Goal: Task Accomplishment & Management: Manage account settings

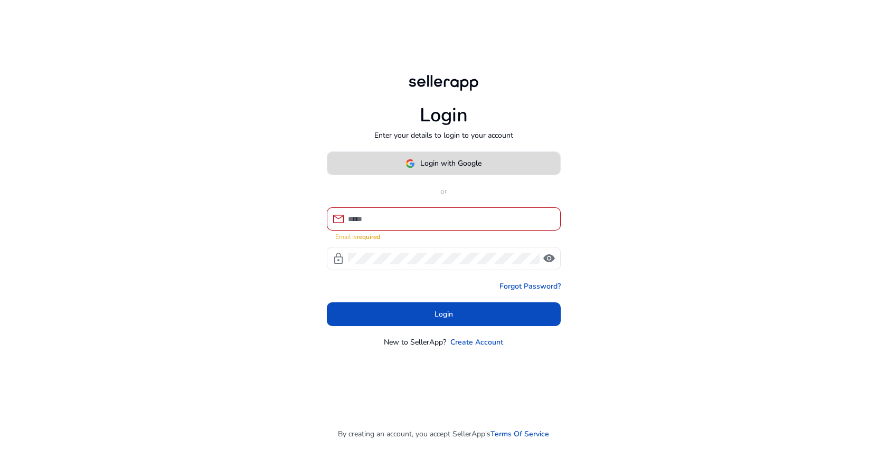
click at [399, 172] on span at bounding box center [443, 163] width 233 height 25
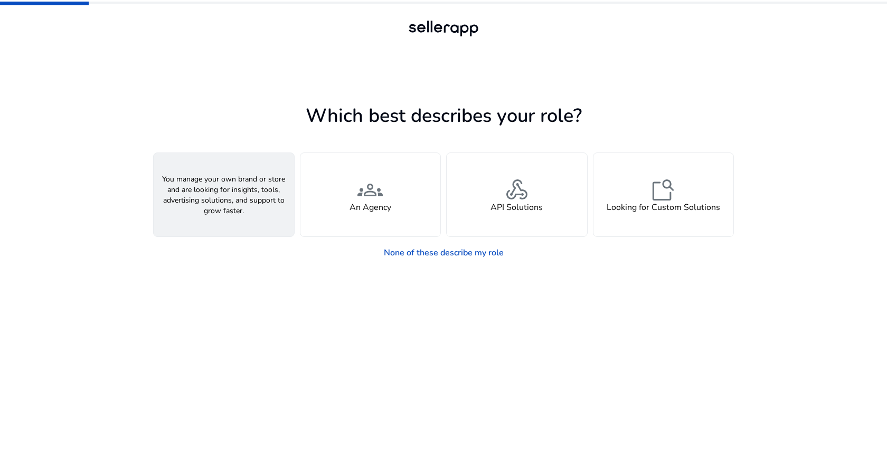
click at [194, 183] on div "person A Seller" at bounding box center [224, 194] width 140 height 83
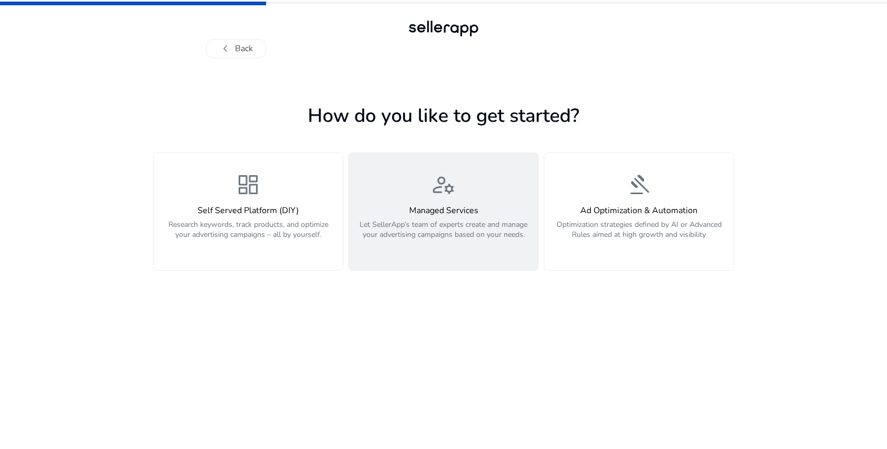
click at [407, 241] on p "Let SellerApp’s team of experts create and manage your advertising campaigns ba…" at bounding box center [443, 236] width 176 height 32
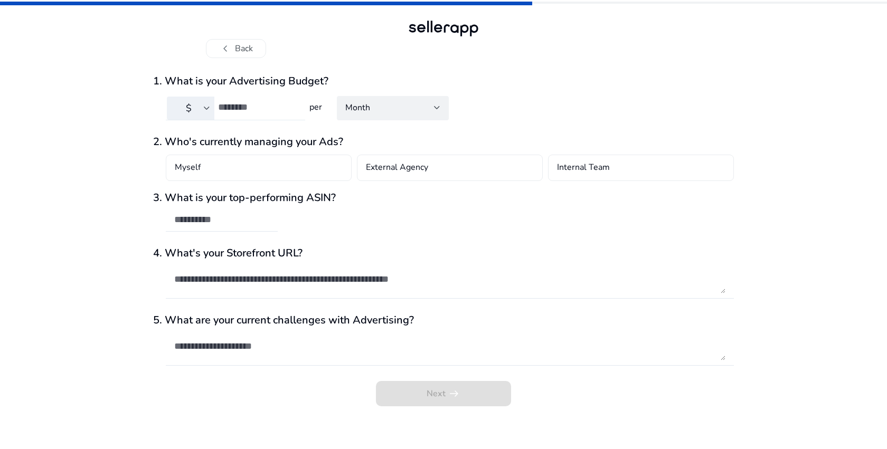
click at [268, 109] on input "number" at bounding box center [257, 107] width 79 height 12
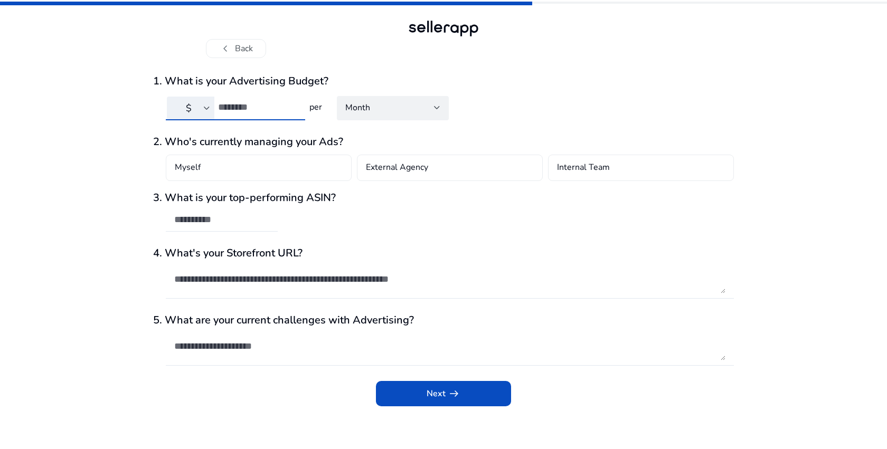
type input "****"
click at [199, 110] on div "$" at bounding box center [188, 108] width 31 height 12
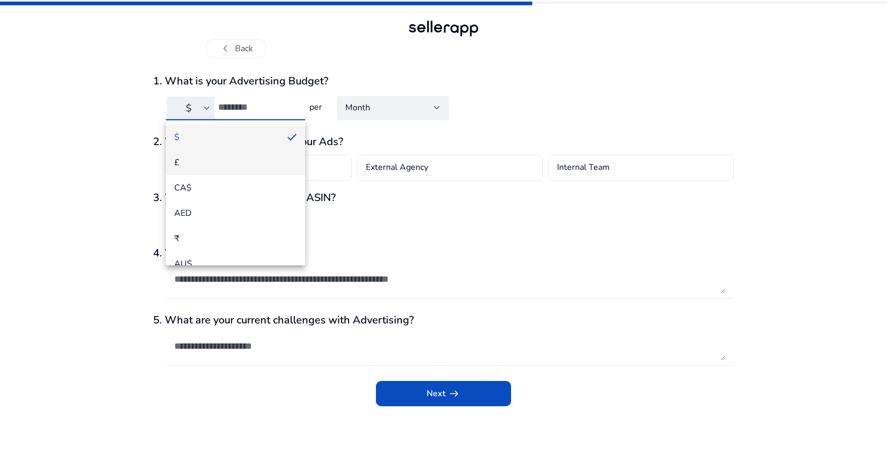
click at [186, 157] on span "£" at bounding box center [235, 163] width 123 height 12
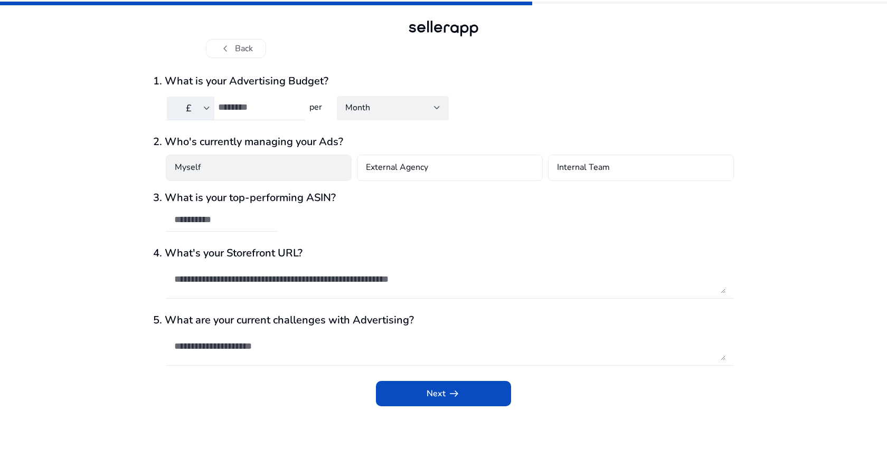
click at [262, 173] on div "Myself" at bounding box center [259, 168] width 186 height 26
click at [239, 217] on input "text" at bounding box center [221, 220] width 95 height 12
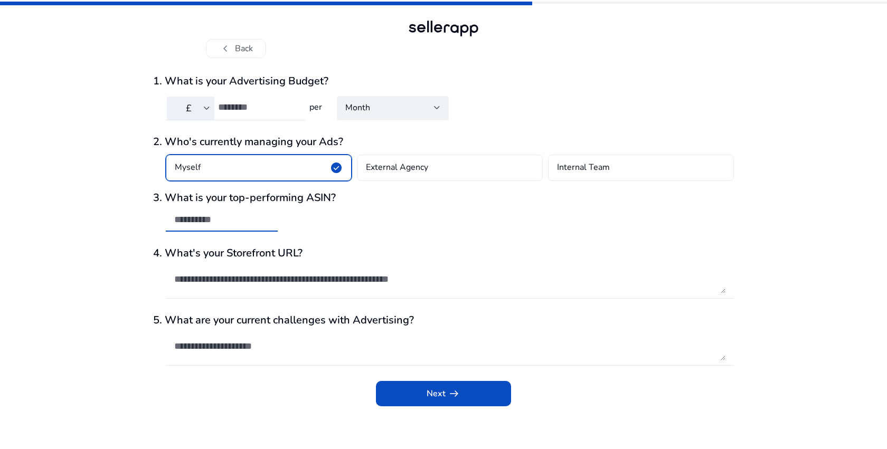
paste input "**********"
type input "**********"
click at [236, 284] on textarea at bounding box center [449, 279] width 551 height 29
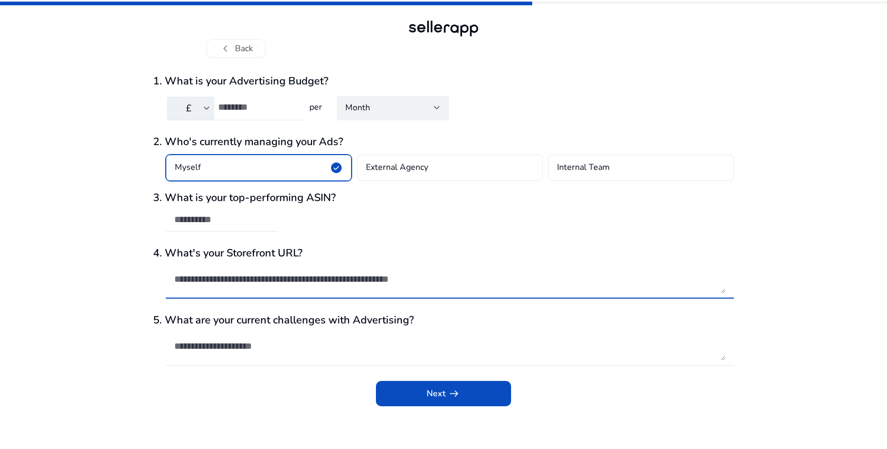
paste textarea "**********"
type textarea "**********"
click at [223, 352] on textarea at bounding box center [449, 346] width 551 height 29
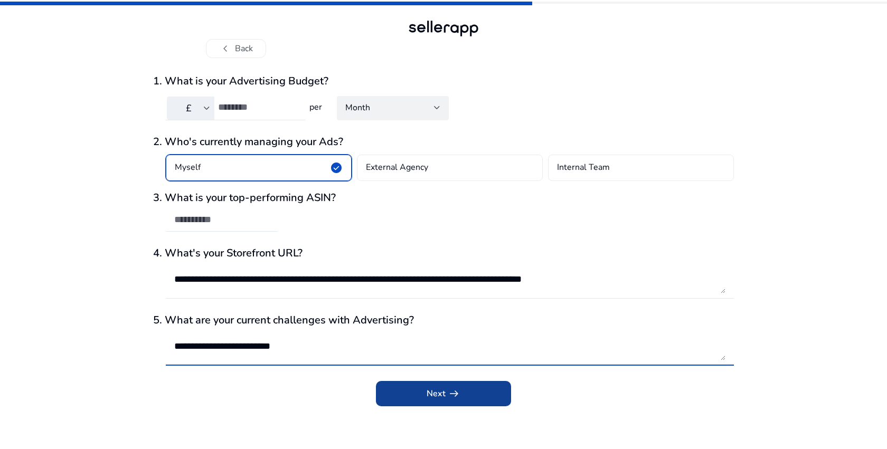
type textarea "**********"
click at [429, 398] on span "Next arrow_right_alt" at bounding box center [444, 394] width 34 height 13
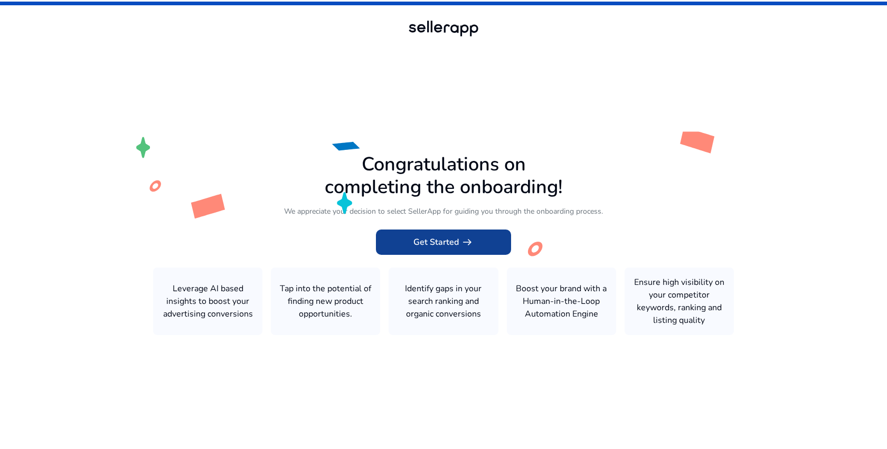
click at [451, 246] on span "Get Started arrow_right_alt" at bounding box center [443, 242] width 60 height 13
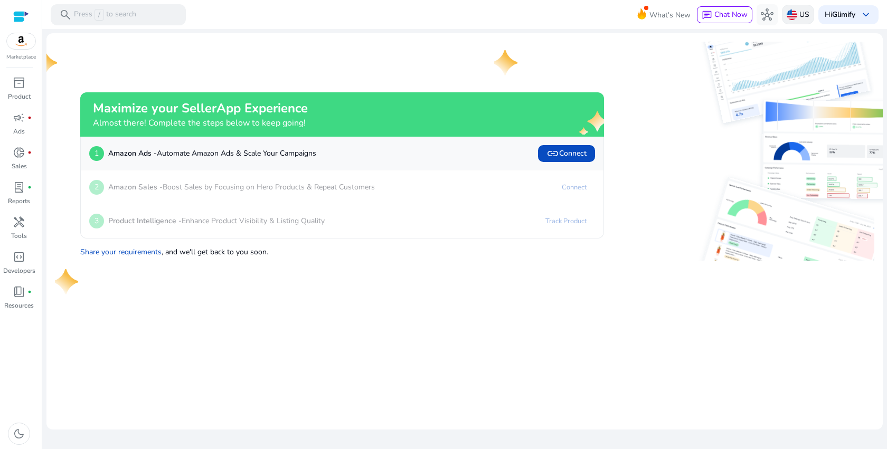
click at [788, 14] on img at bounding box center [792, 15] width 11 height 11
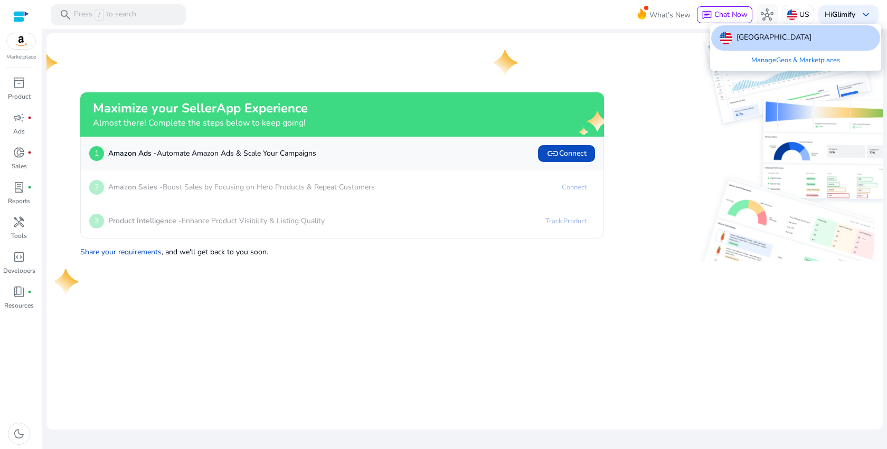
click at [772, 61] on link "Manage Geos & Marketplaces" at bounding box center [796, 60] width 106 height 19
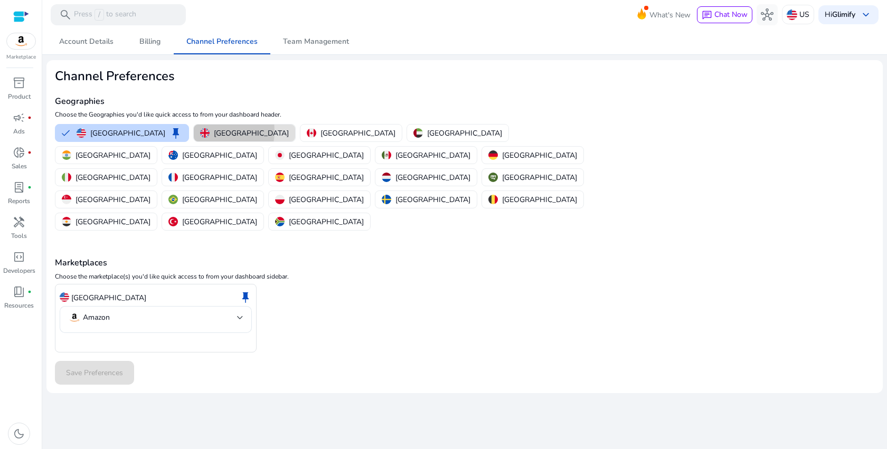
click at [200, 131] on img "button" at bounding box center [205, 133] width 10 height 10
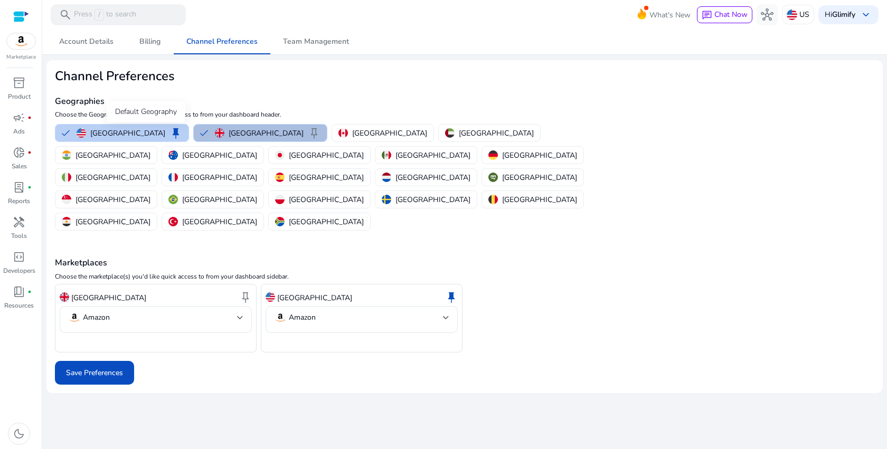
click at [170, 134] on span "keep" at bounding box center [176, 133] width 13 height 13
click at [308, 130] on span "keep" at bounding box center [314, 133] width 13 height 13
click at [197, 312] on mat-select-trigger "Amazon" at bounding box center [152, 318] width 169 height 13
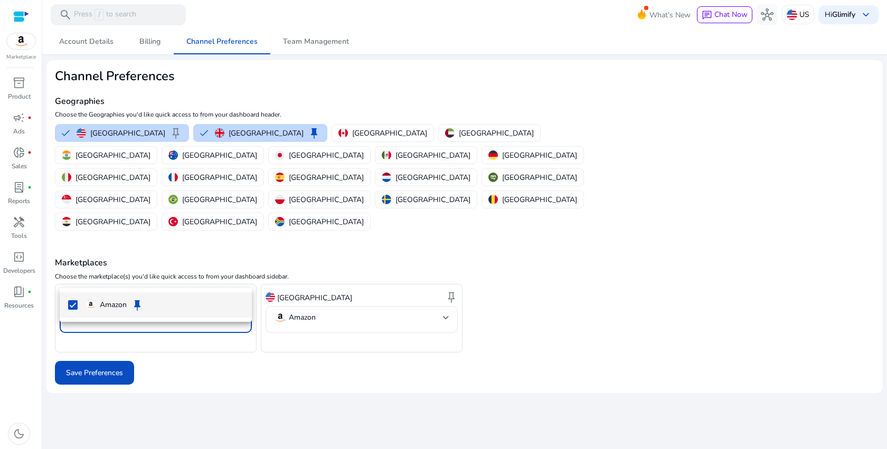
click at [198, 276] on div at bounding box center [443, 224] width 887 height 449
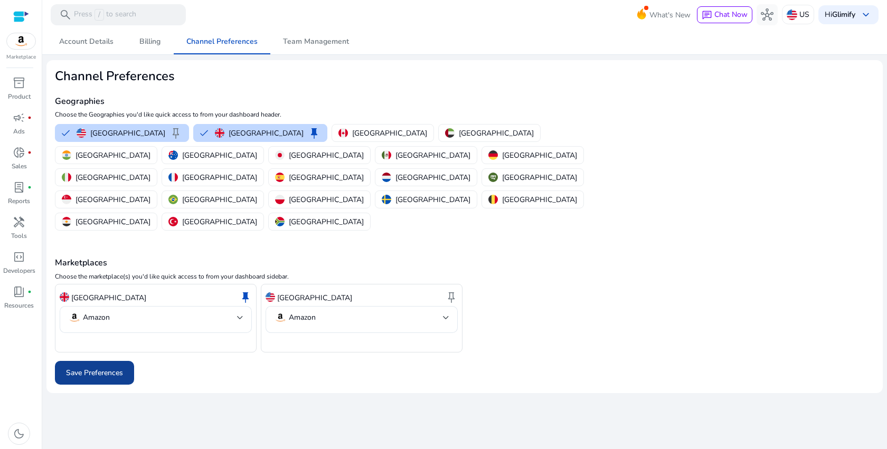
click at [113, 368] on span "Save Preferences" at bounding box center [94, 373] width 57 height 11
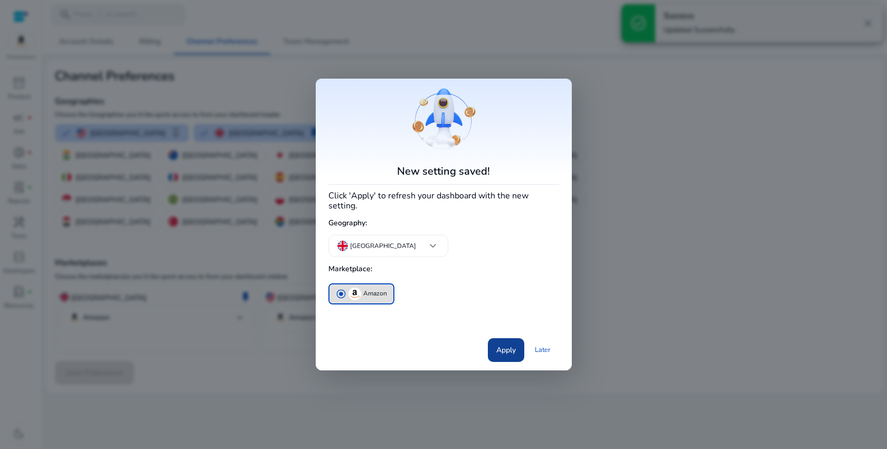
click at [506, 345] on span "Apply" at bounding box center [506, 350] width 20 height 11
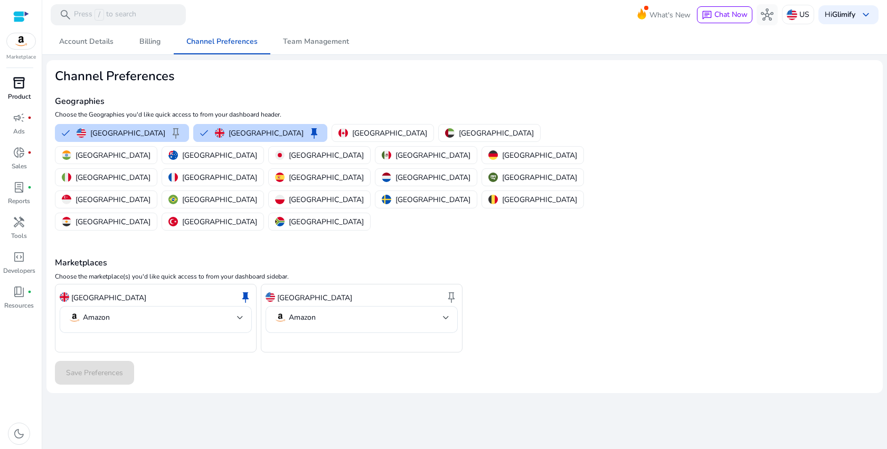
click at [14, 92] on p "Product" at bounding box center [19, 97] width 23 height 10
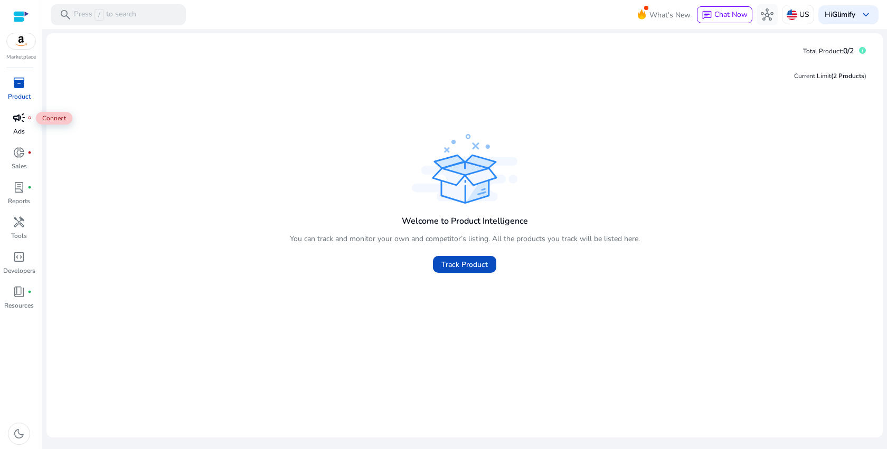
click at [18, 119] on span "campaign" at bounding box center [19, 117] width 13 height 13
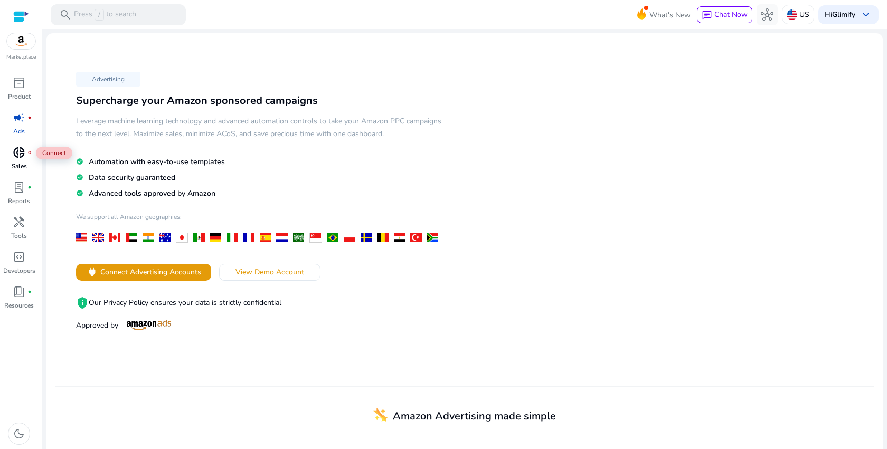
click at [22, 153] on span "donut_small" at bounding box center [19, 152] width 13 height 13
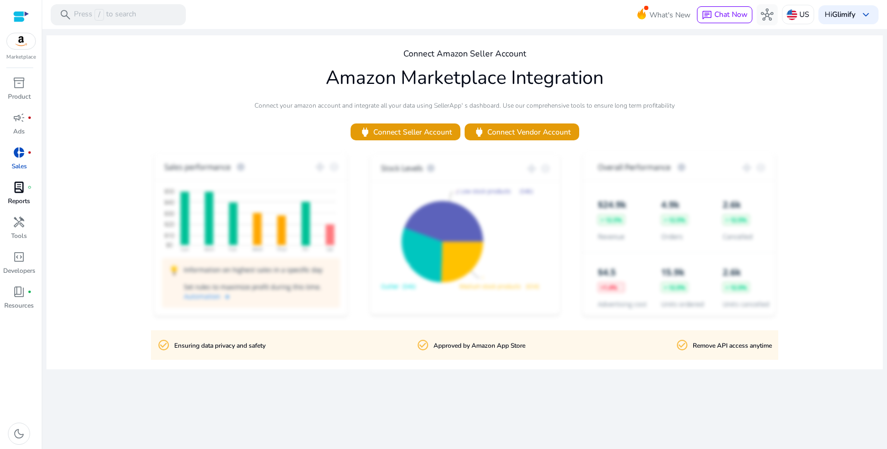
click at [23, 185] on span "lab_profile" at bounding box center [19, 187] width 13 height 13
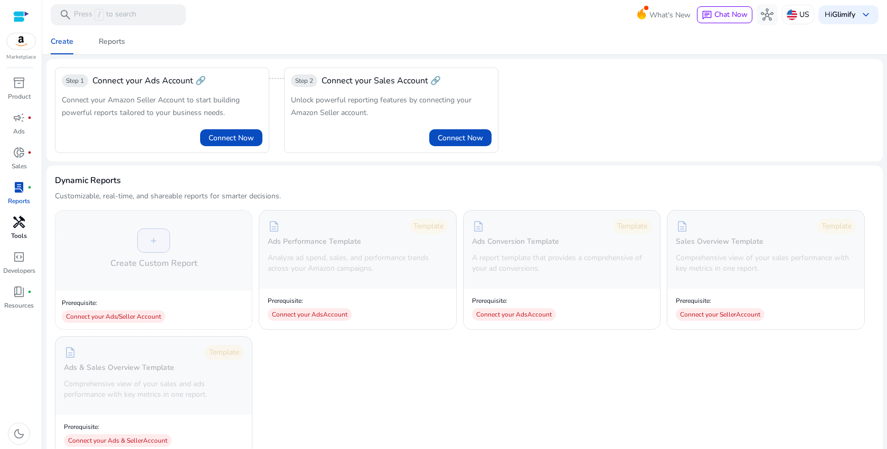
click at [20, 229] on span "handyman" at bounding box center [19, 222] width 13 height 13
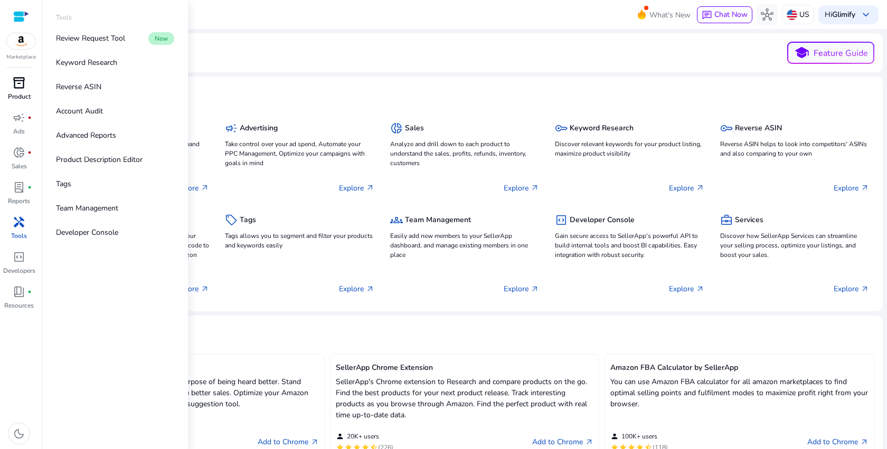
click at [21, 91] on link "inventory_2 Product" at bounding box center [19, 91] width 38 height 35
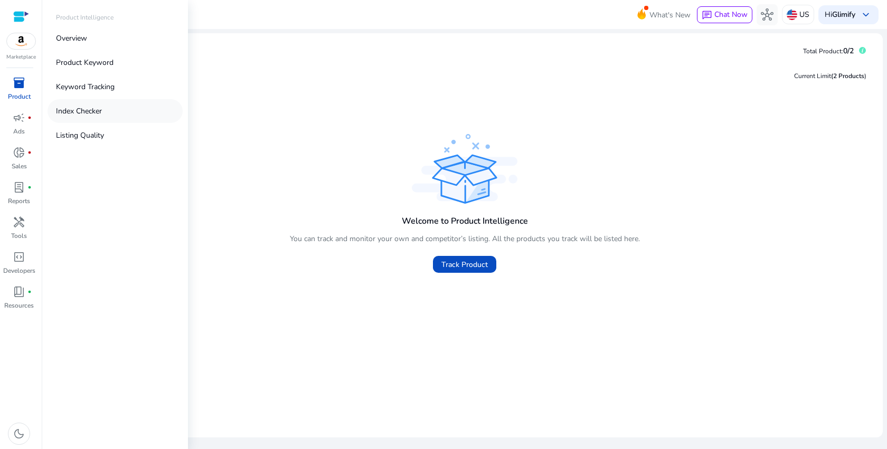
click at [98, 114] on p "Index Checker" at bounding box center [79, 111] width 46 height 11
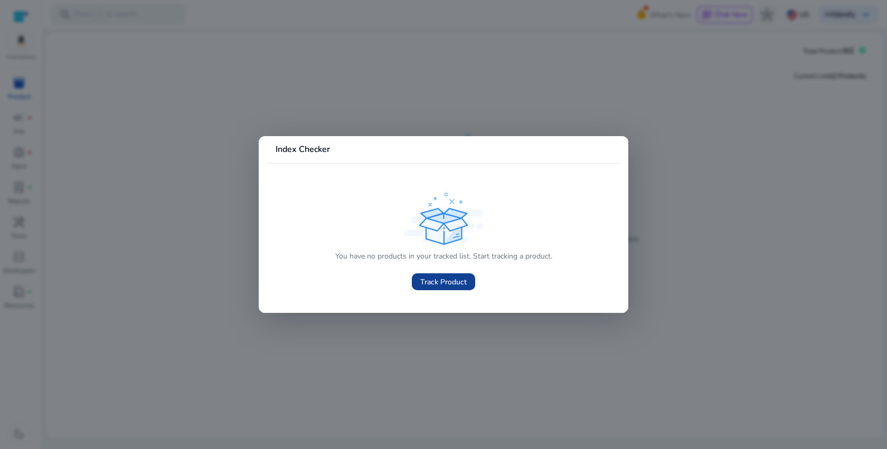
click at [444, 278] on span "Track Product" at bounding box center [443, 282] width 46 height 11
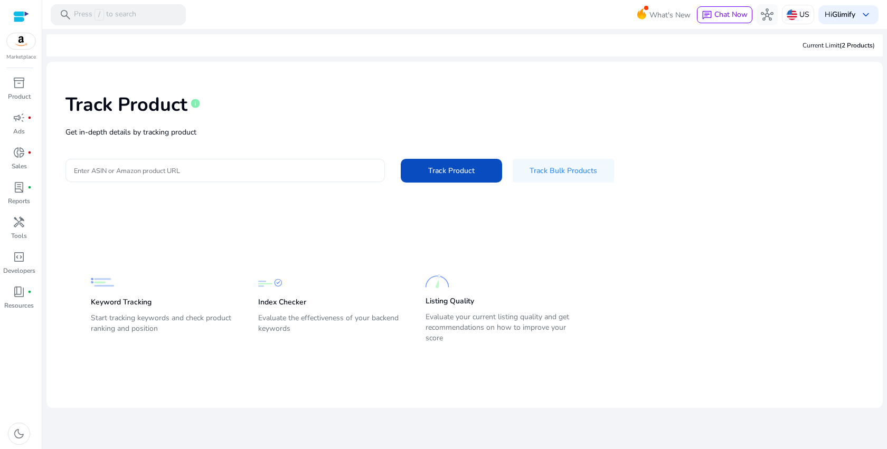
click at [158, 171] on input "Enter ASIN or Amazon product URL" at bounding box center [225, 171] width 303 height 12
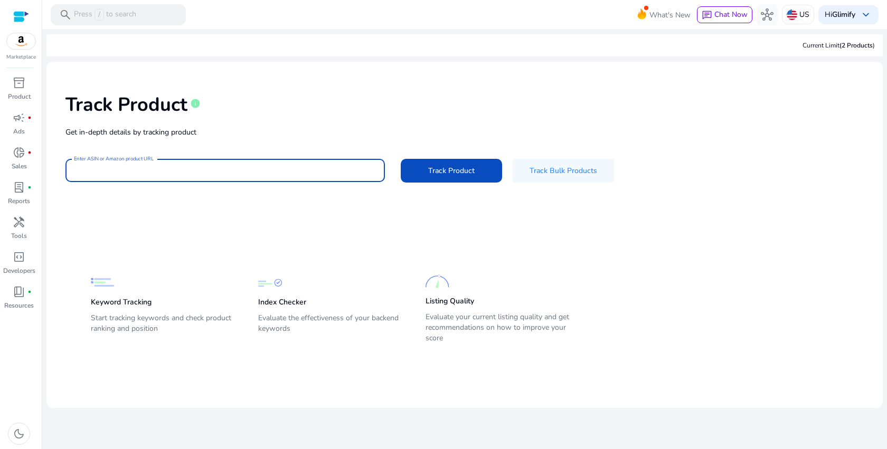
paste input "**********"
type input "**********"
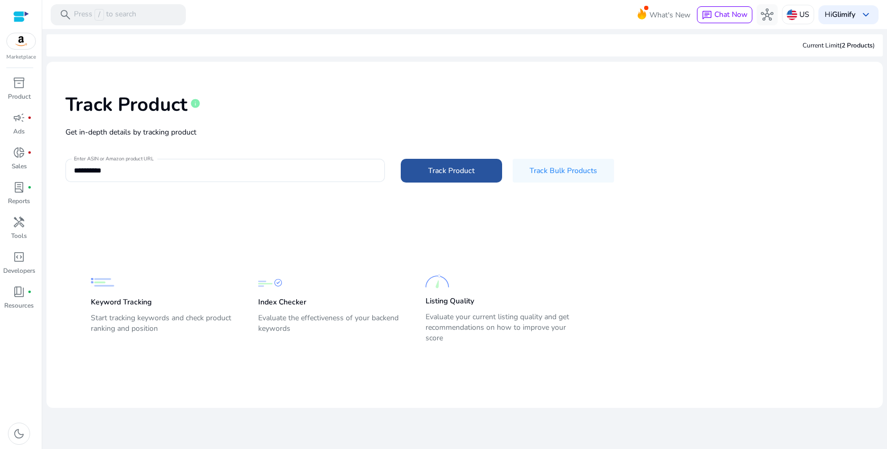
click at [420, 172] on span at bounding box center [451, 170] width 101 height 25
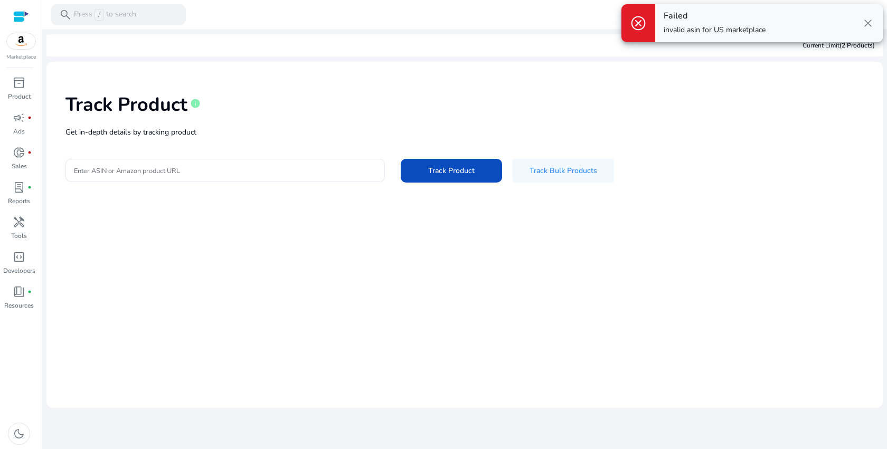
click at [869, 21] on span "close" at bounding box center [868, 23] width 13 height 13
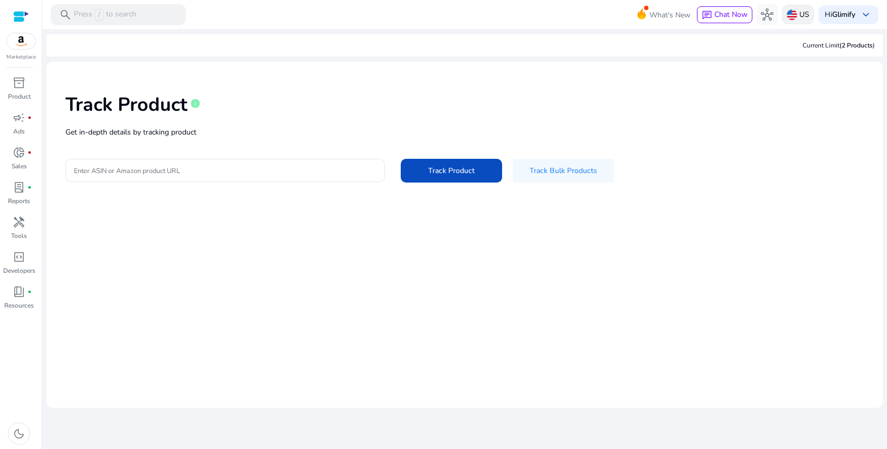
click at [802, 15] on p "US" at bounding box center [805, 14] width 10 height 18
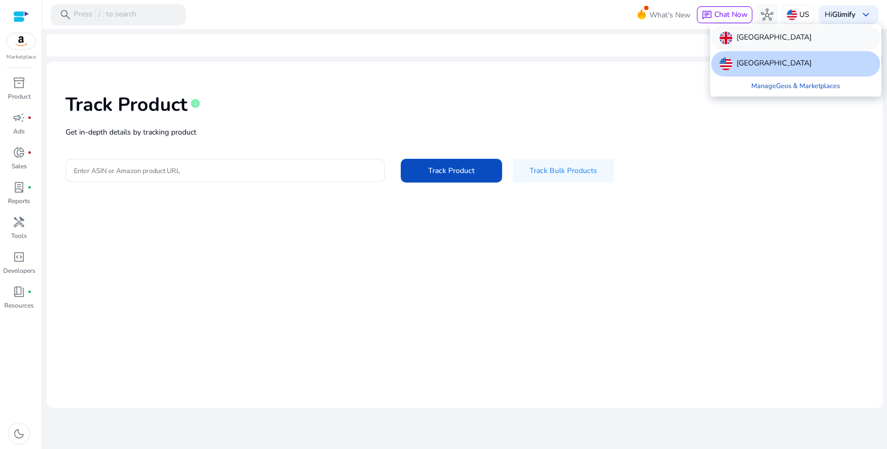
click at [772, 33] on p "[GEOGRAPHIC_DATA]" at bounding box center [774, 38] width 75 height 13
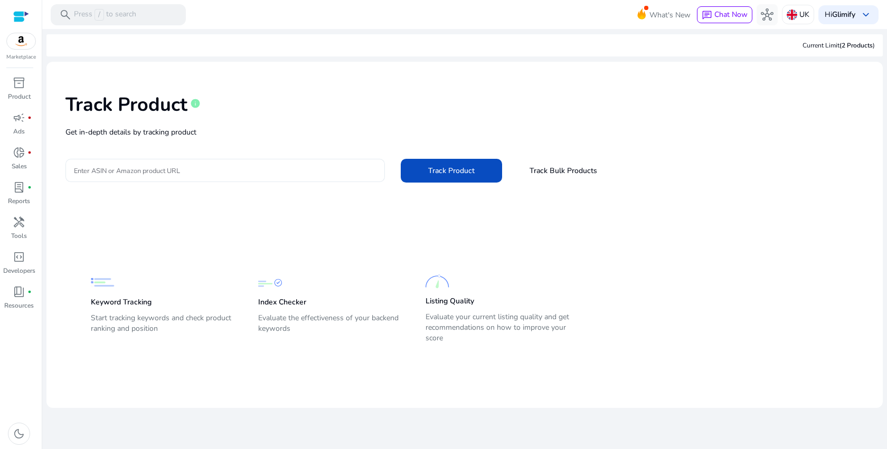
click at [232, 180] on div at bounding box center [225, 170] width 303 height 23
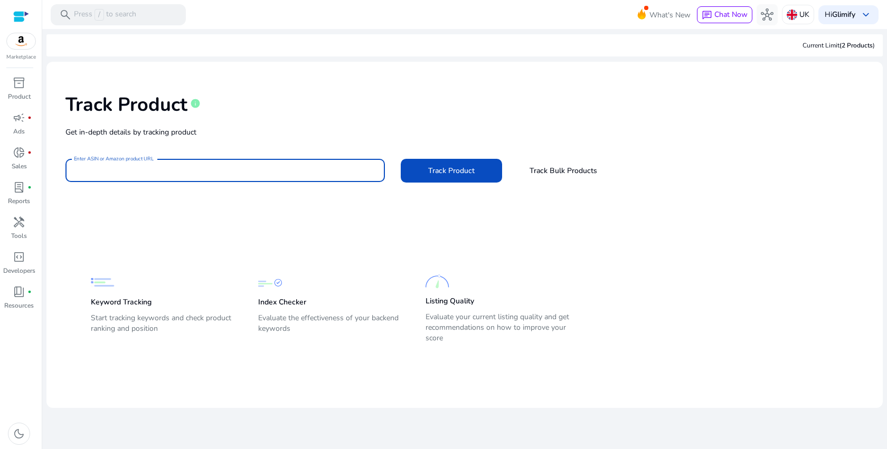
paste input "**********"
type input "**********"
click at [461, 176] on span "Track Product" at bounding box center [451, 170] width 46 height 11
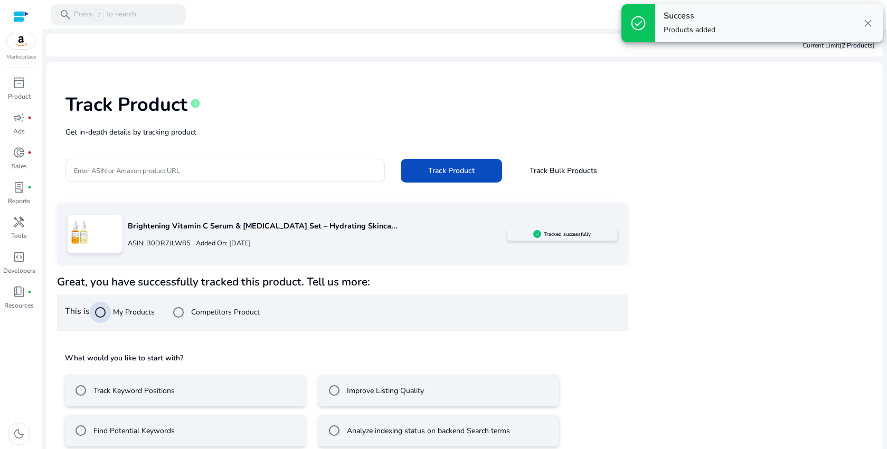
scroll to position [13, 0]
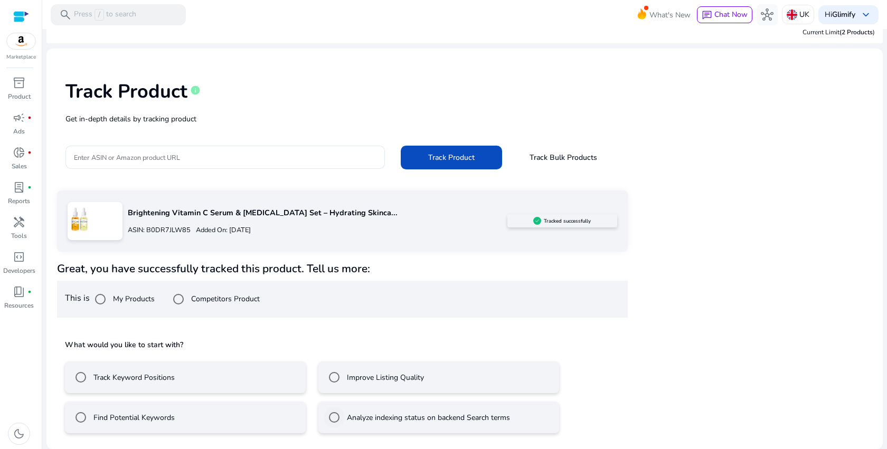
click at [416, 424] on div "Analyze indexing status on backend Search terms" at bounding box center [417, 417] width 186 height 21
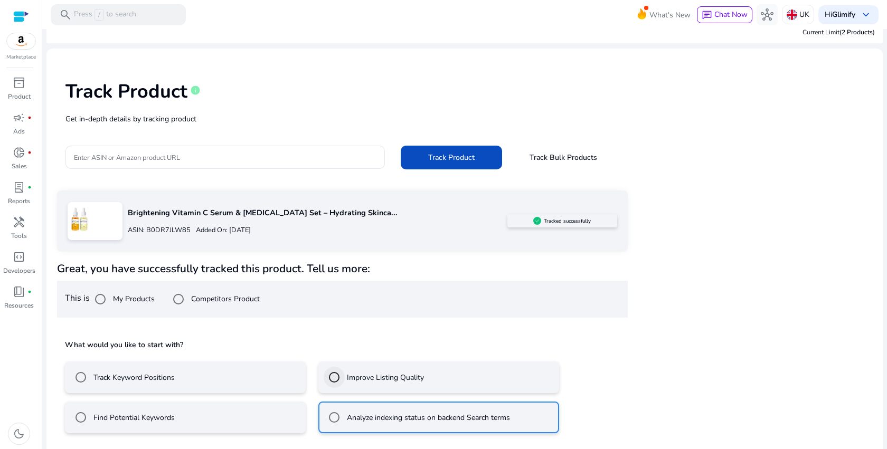
scroll to position [60, 0]
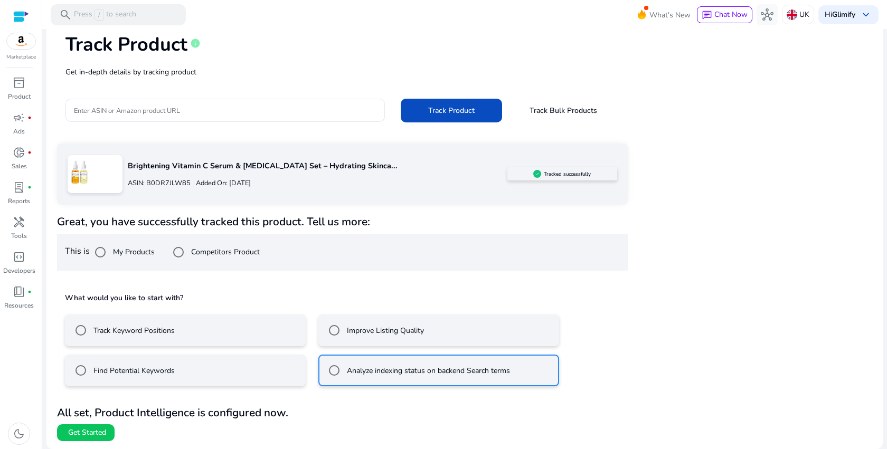
click at [242, 381] on mat-radio-button "Find Potential Keywords" at bounding box center [185, 371] width 241 height 32
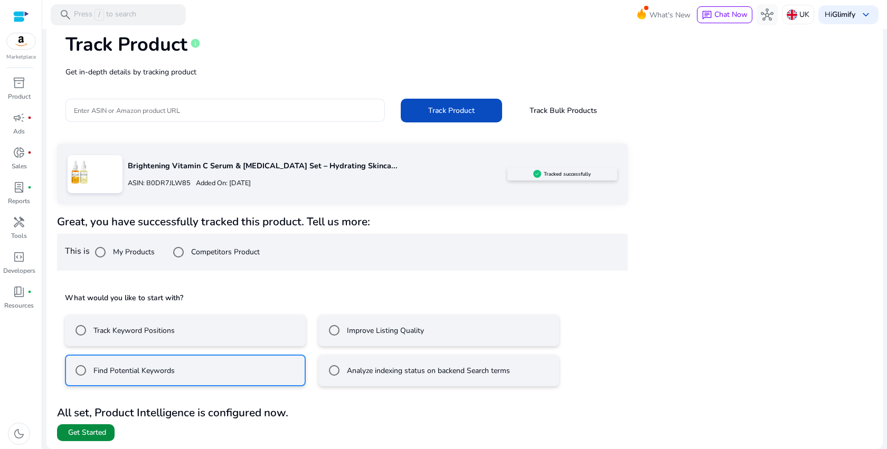
click at [97, 437] on span "Get Started" at bounding box center [87, 433] width 38 height 11
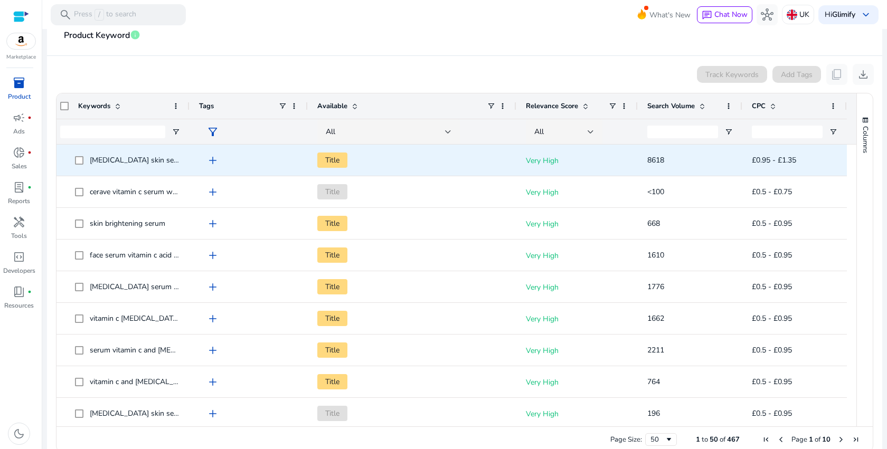
scroll to position [175, 0]
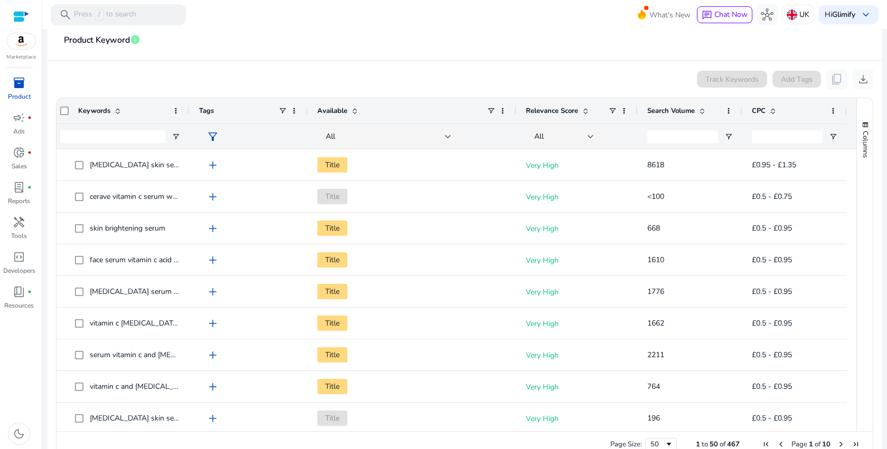
click at [689, 111] on span "Search Volume" at bounding box center [671, 111] width 48 height 10
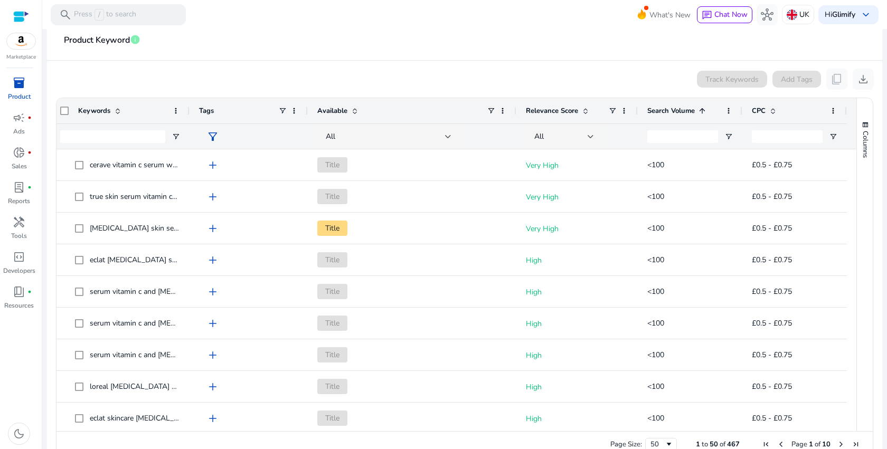
click at [689, 111] on span "Search Volume" at bounding box center [671, 111] width 48 height 10
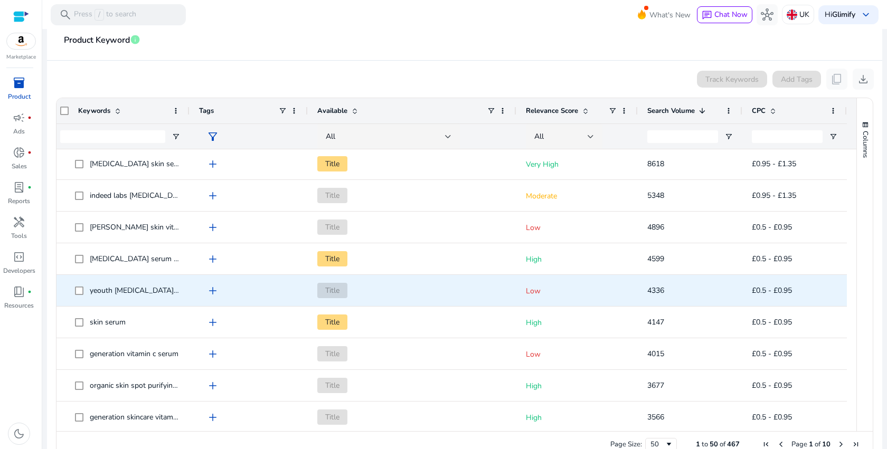
scroll to position [0, 0]
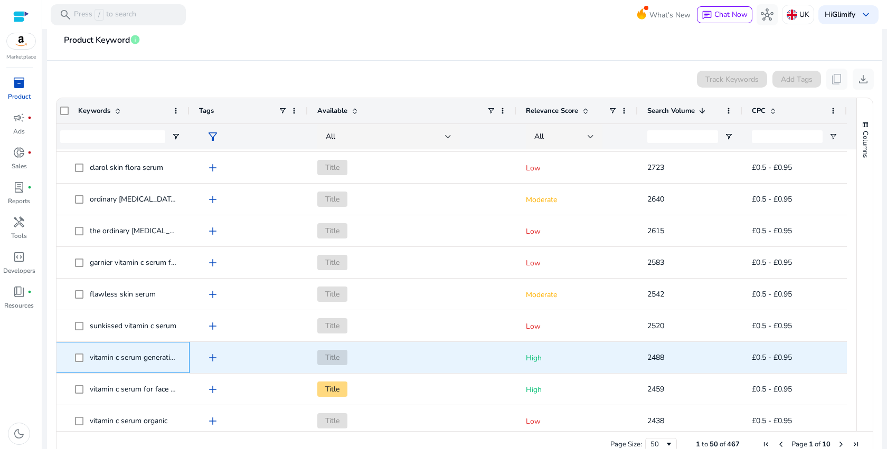
click at [153, 356] on span "vitamin c serum generation skincare" at bounding box center [148, 358] width 117 height 10
click at [213, 360] on span "add" at bounding box center [212, 358] width 13 height 13
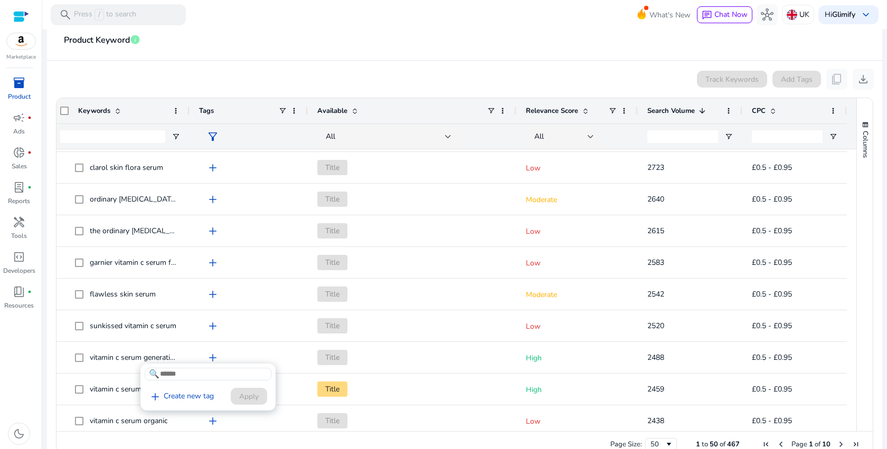
click at [213, 360] on div at bounding box center [443, 224] width 887 height 449
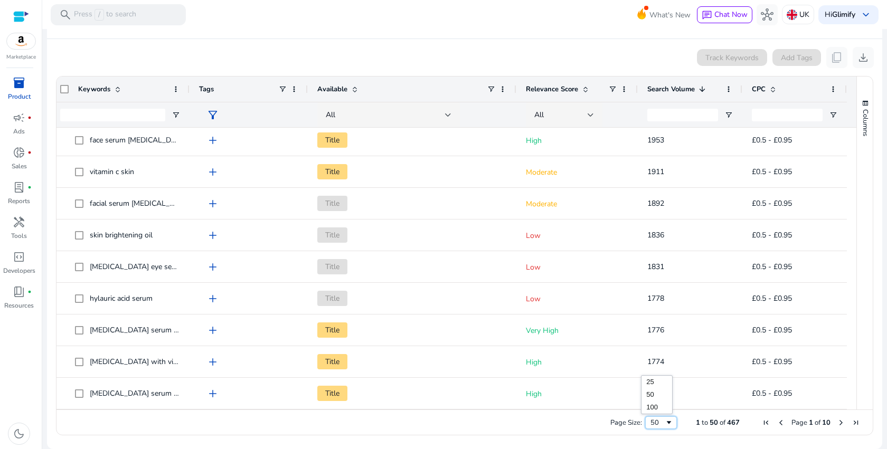
click at [655, 425] on div "50" at bounding box center [658, 423] width 14 height 10
click at [665, 425] on span "Page Size" at bounding box center [669, 423] width 8 height 8
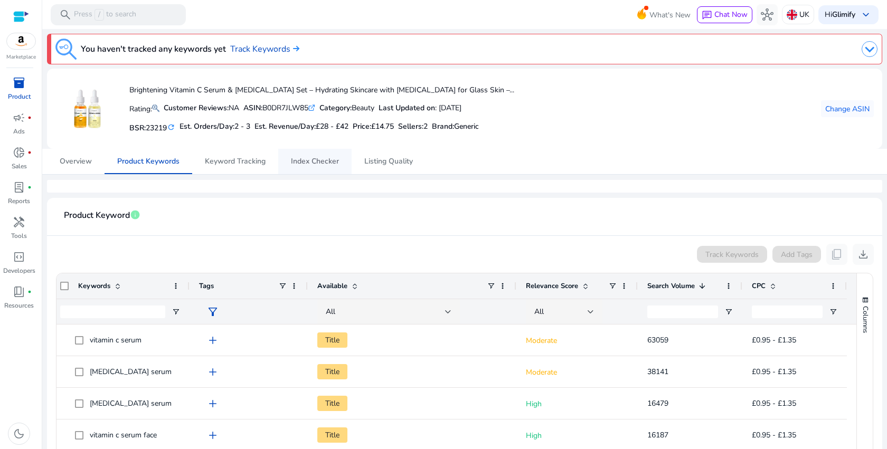
click at [322, 165] on span "Index Checker" at bounding box center [315, 161] width 48 height 7
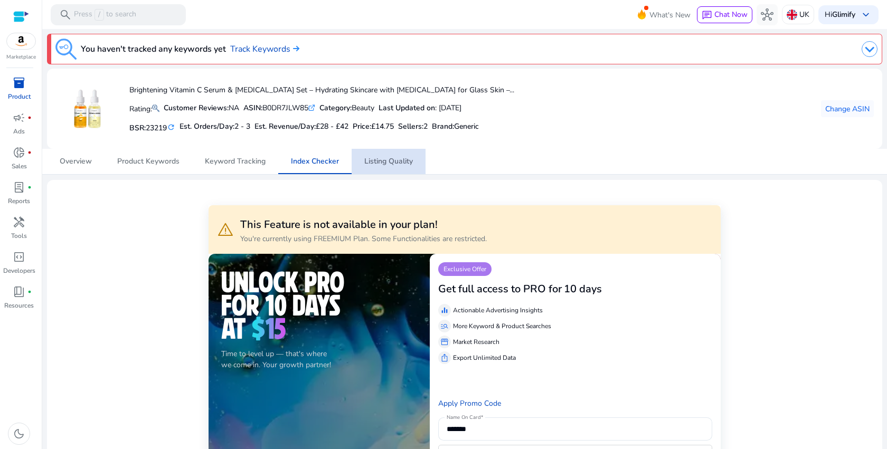
click at [395, 158] on span "Listing Quality" at bounding box center [388, 161] width 49 height 7
click at [428, 127] on span "2" at bounding box center [426, 126] width 4 height 10
click at [26, 151] on div "donut_small fiber_manual_record" at bounding box center [19, 152] width 30 height 17
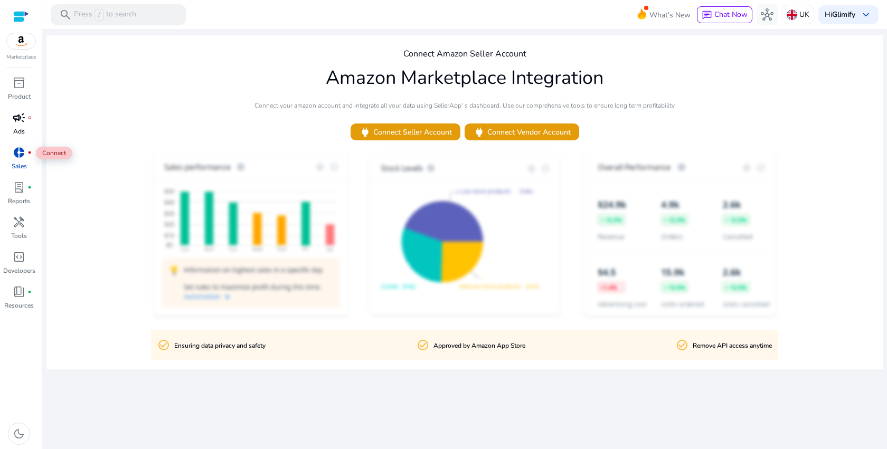
click at [15, 120] on span "campaign" at bounding box center [19, 117] width 13 height 13
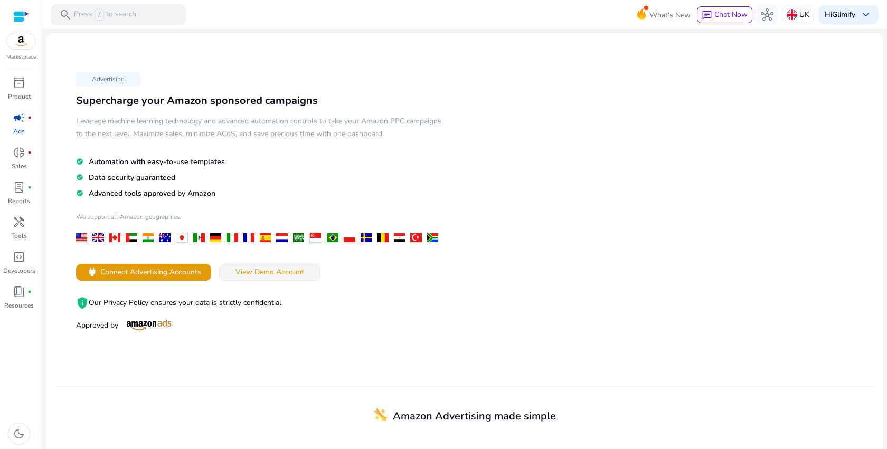
click at [281, 274] on span "View Demo Account" at bounding box center [270, 272] width 69 height 11
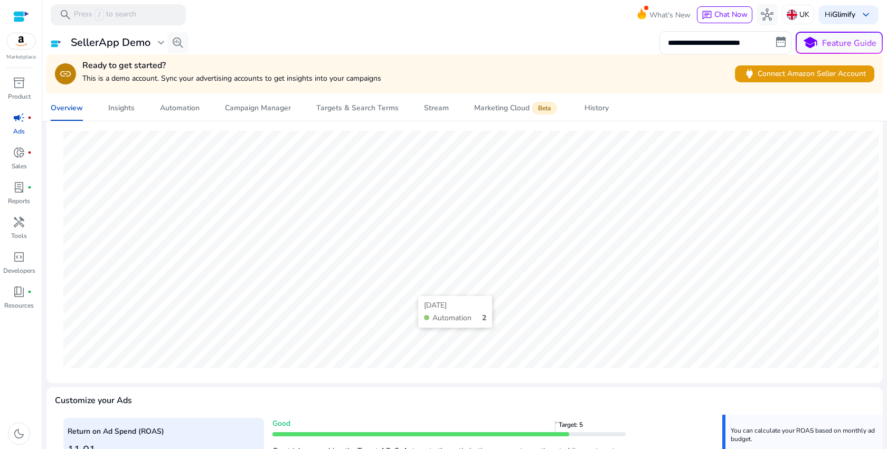
scroll to position [125, 0]
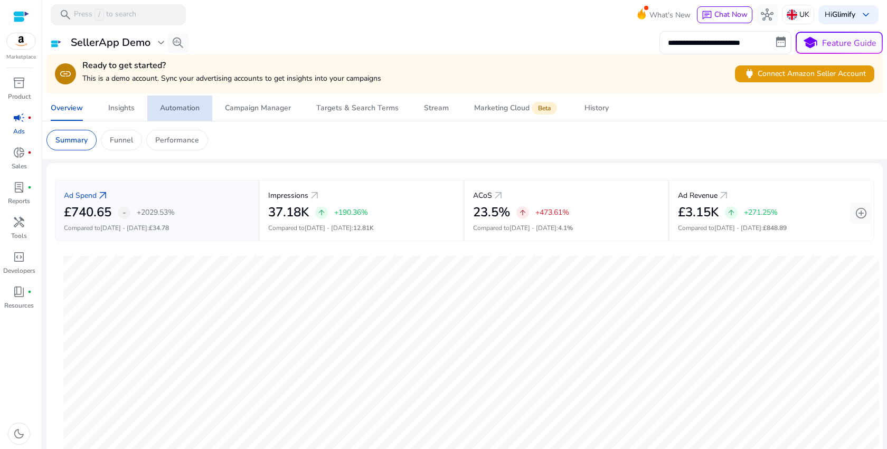
click at [181, 111] on div "Automation" at bounding box center [180, 108] width 40 height 7
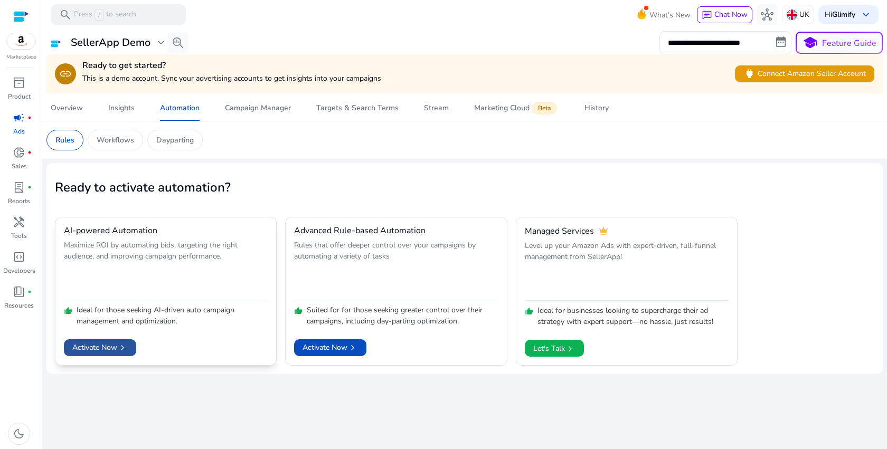
click at [96, 351] on span "Activate Now chevron_right" at bounding box center [99, 347] width 55 height 11
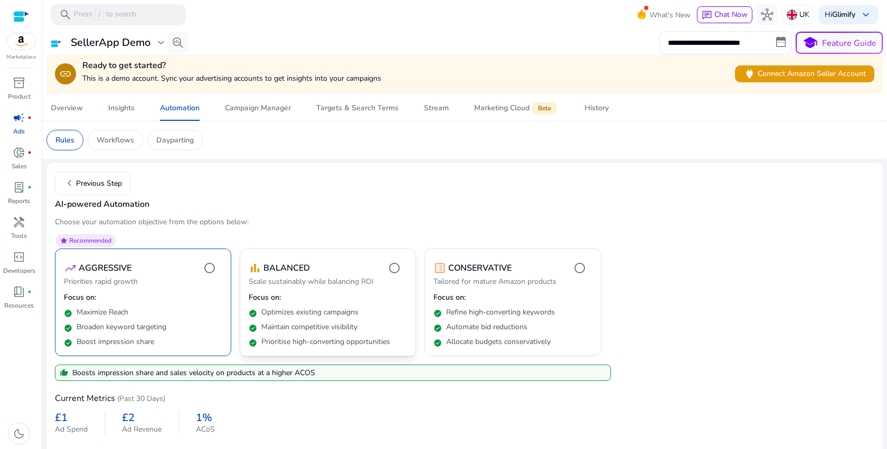
scroll to position [35, 0]
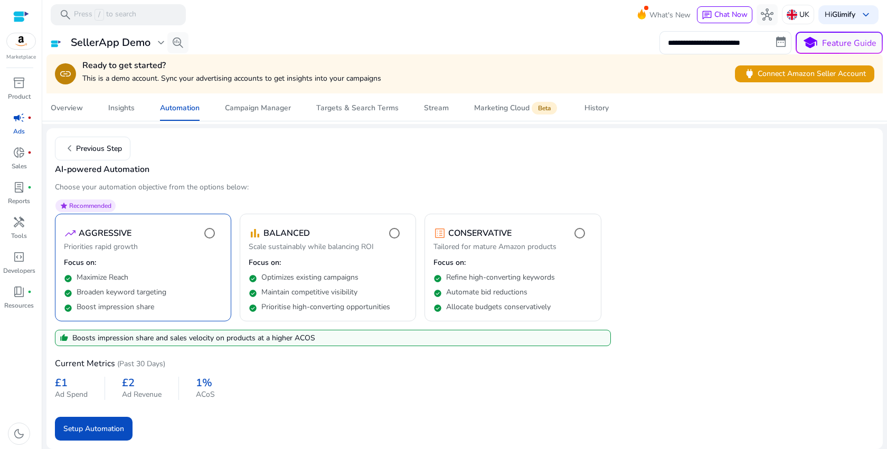
click at [203, 384] on h3 "1%" at bounding box center [205, 383] width 19 height 13
click at [257, 263] on p "Focus on:" at bounding box center [328, 263] width 158 height 11
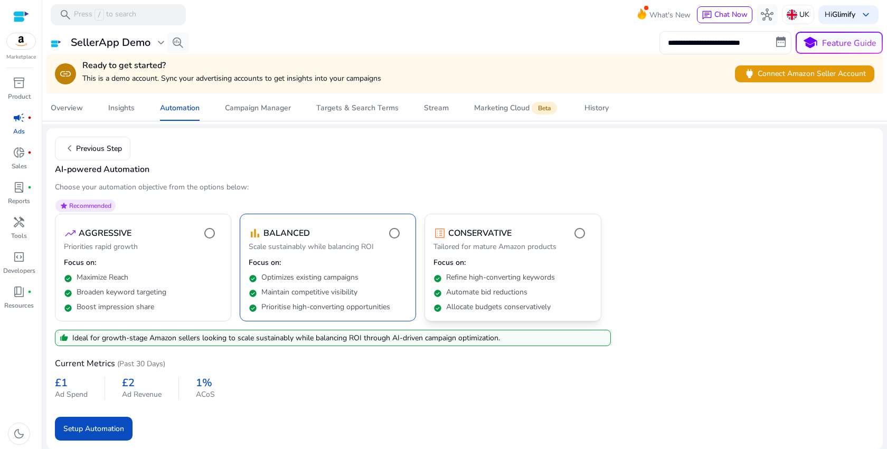
click at [522, 250] on p "Tailored for mature Amazon products" at bounding box center [513, 248] width 158 height 13
click at [351, 276] on p "Optimizes existing campaigns" at bounding box center [309, 277] width 97 height 11
click at [198, 272] on div "check_circle Maximize Reach" at bounding box center [143, 275] width 158 height 15
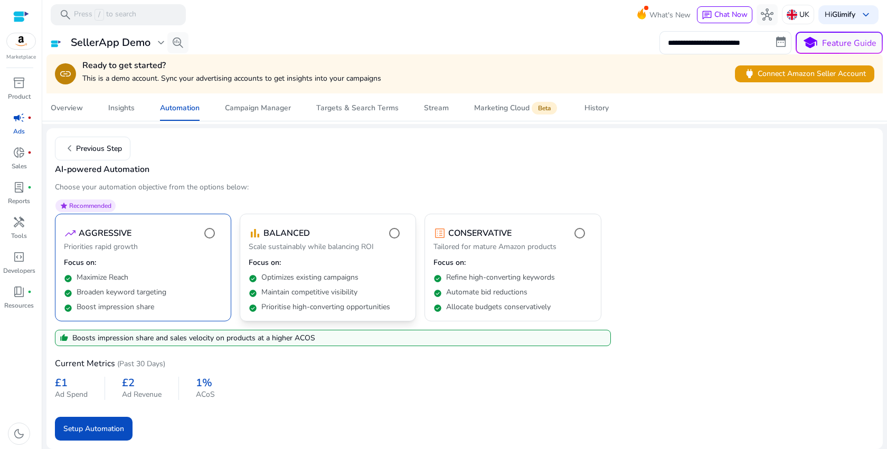
click at [368, 274] on div "check_circle Optimizes existing campaigns" at bounding box center [328, 275] width 158 height 15
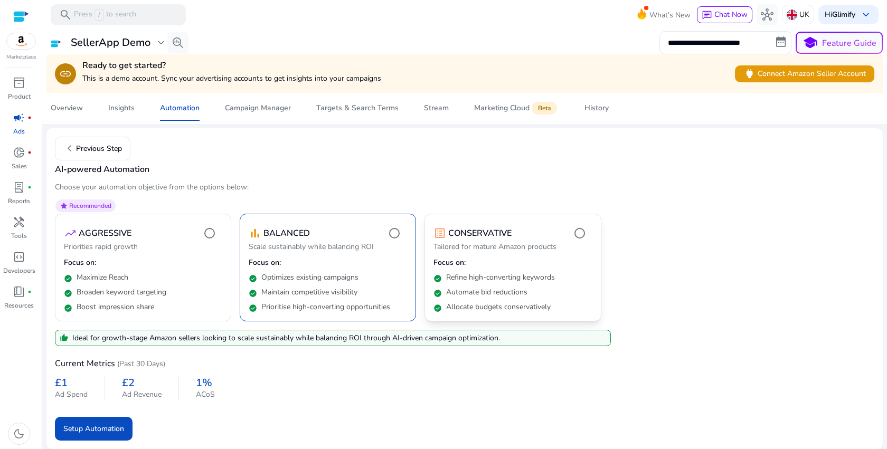
click at [514, 254] on p "Tailored for mature Amazon products" at bounding box center [513, 248] width 158 height 13
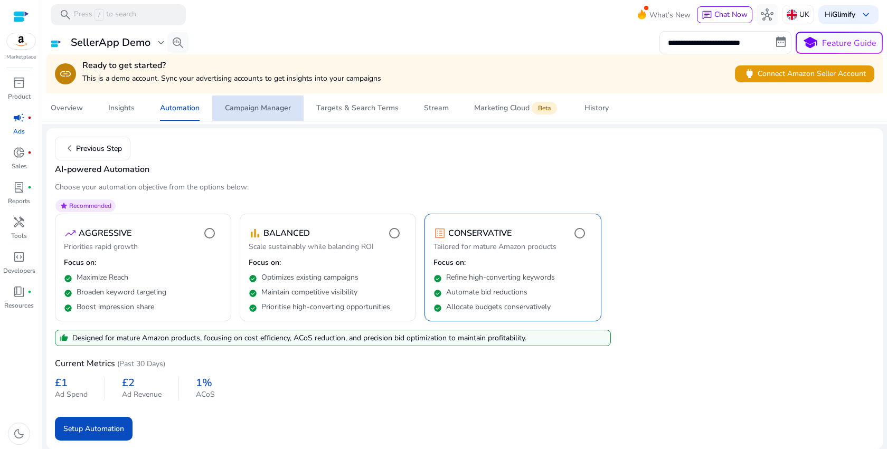
click at [242, 109] on div "Campaign Manager" at bounding box center [258, 108] width 66 height 7
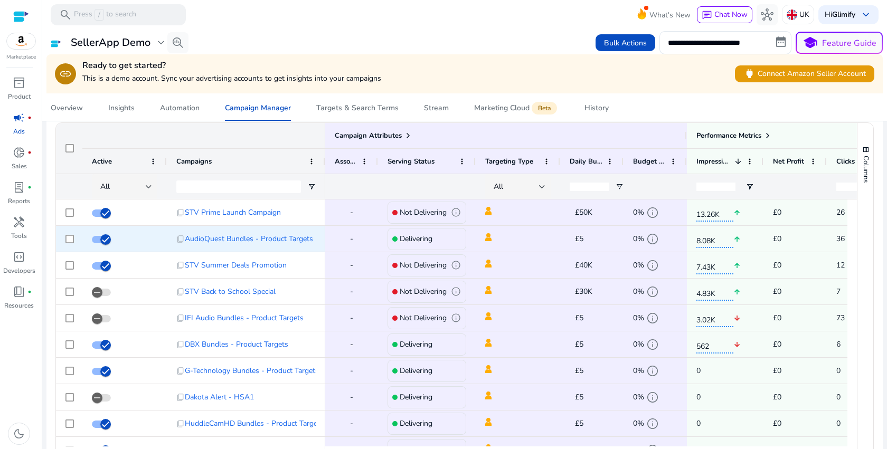
scroll to position [703, 0]
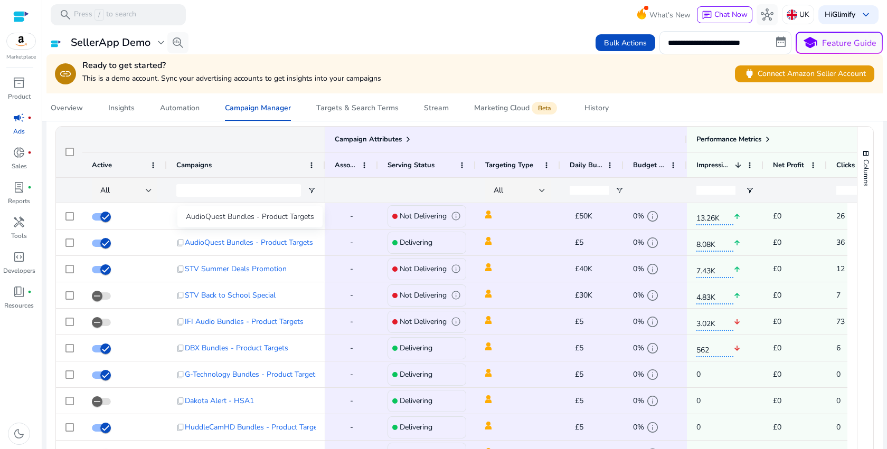
click at [230, 219] on div "AudioQuest Bundles - Product Targets" at bounding box center [249, 216] width 145 height 21
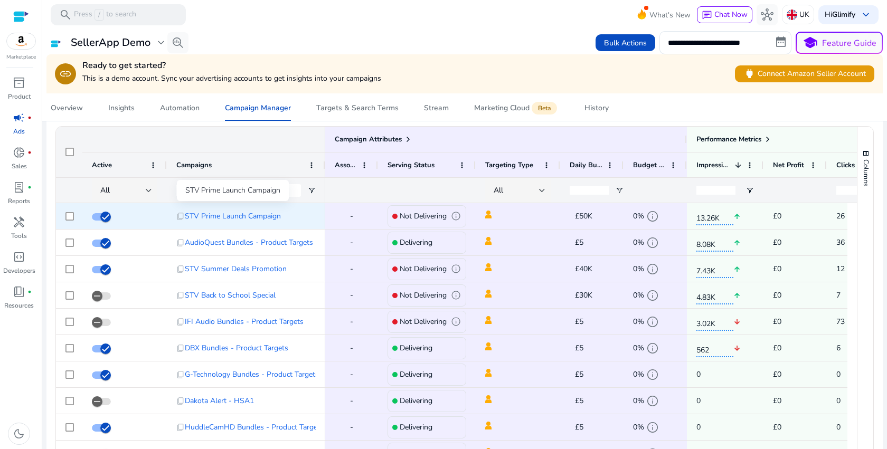
click at [197, 215] on span "STV Prime Launch Campaign" at bounding box center [233, 216] width 96 height 22
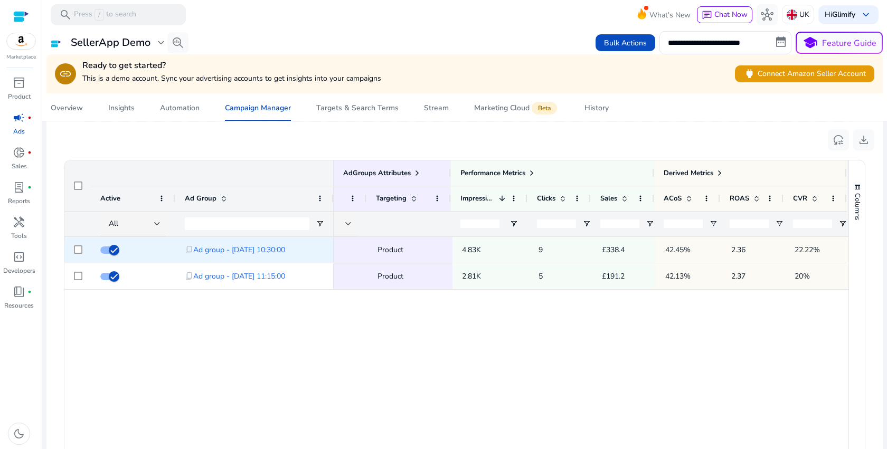
click at [672, 250] on p "42.45%" at bounding box center [688, 250] width 47 height 22
click at [673, 250] on p "42.45%" at bounding box center [688, 250] width 47 height 22
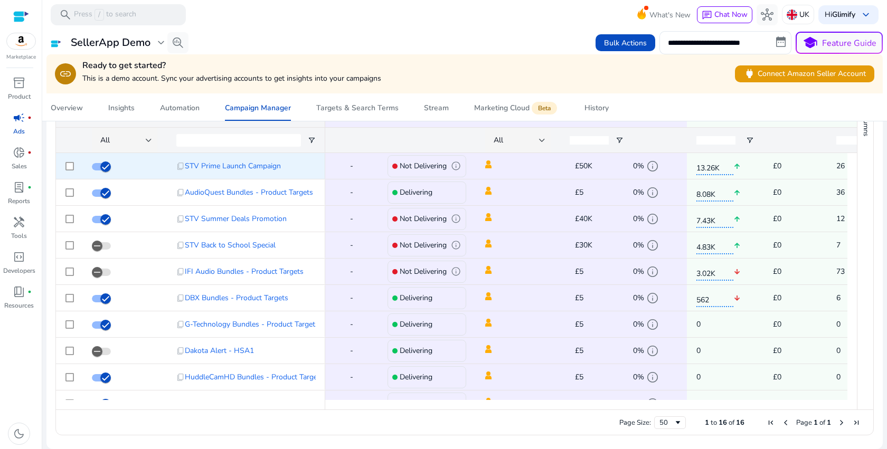
scroll to position [681, 0]
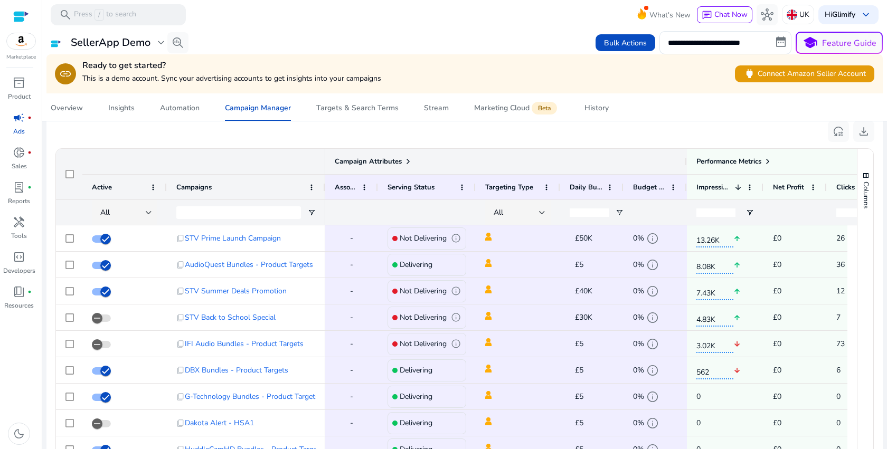
click at [352, 162] on span "Campaign Attributes" at bounding box center [368, 162] width 67 height 10
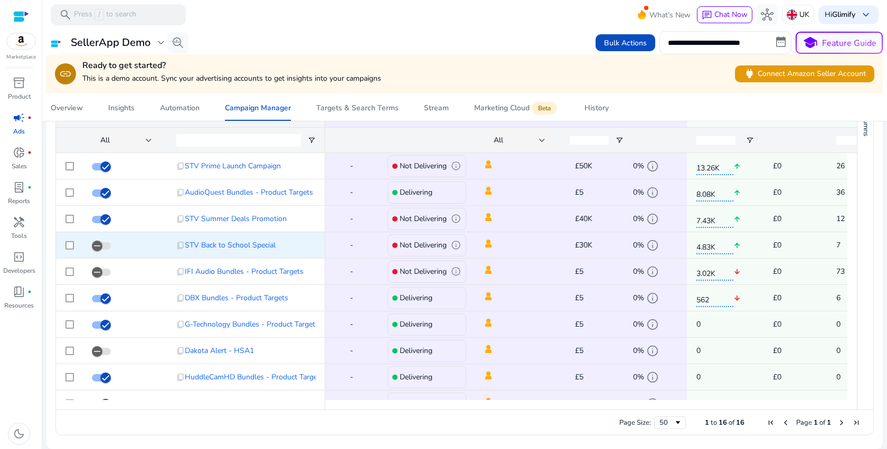
scroll to position [175, 0]
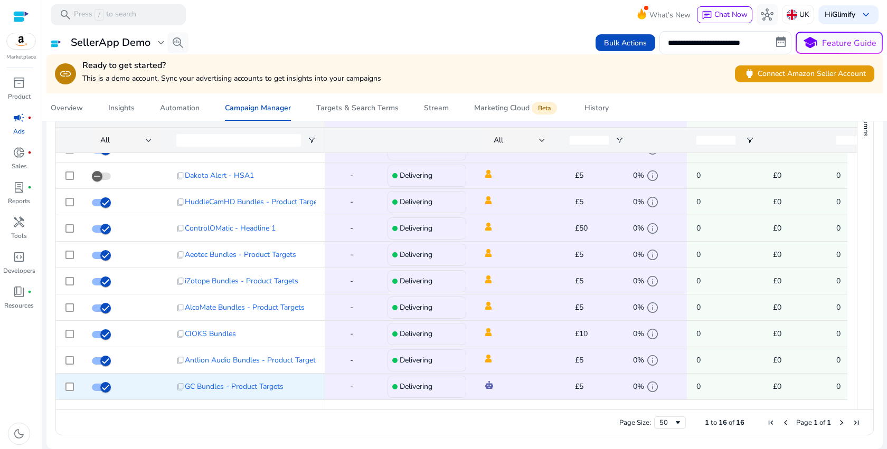
click at [425, 388] on p "Delivering" at bounding box center [416, 387] width 33 height 22
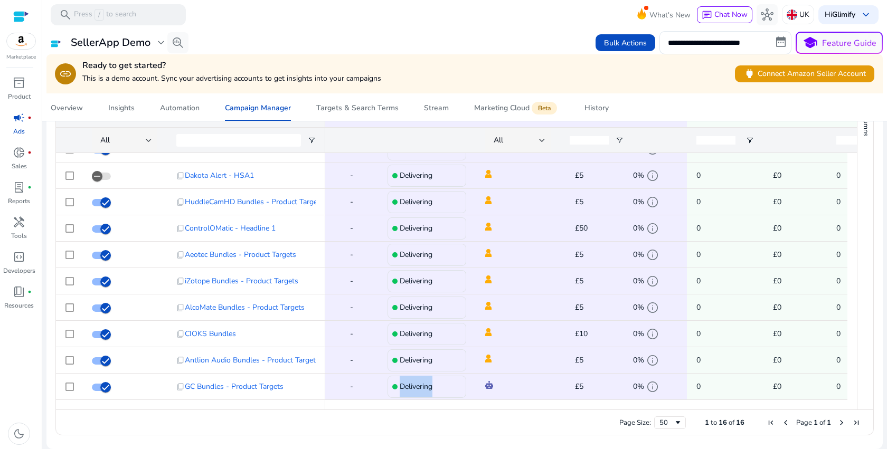
click at [449, 416] on div "Page Size: 50 1 to 16 of 16 Page 1 of 1" at bounding box center [464, 422] width 817 height 25
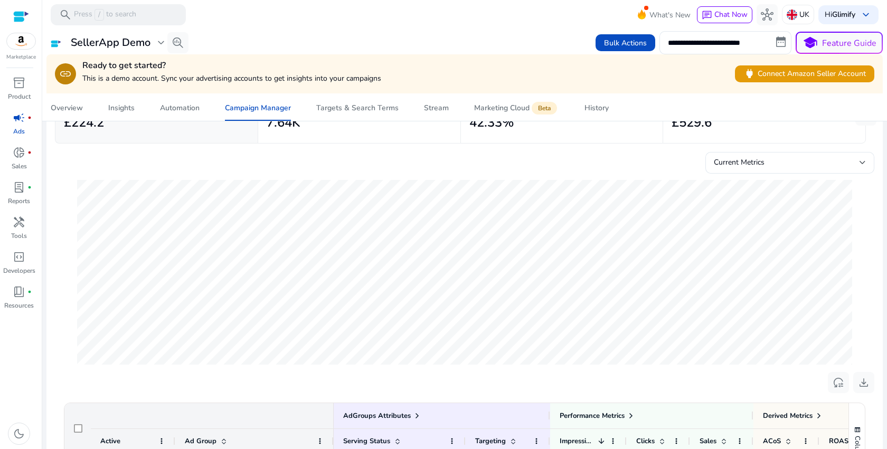
scroll to position [411, 0]
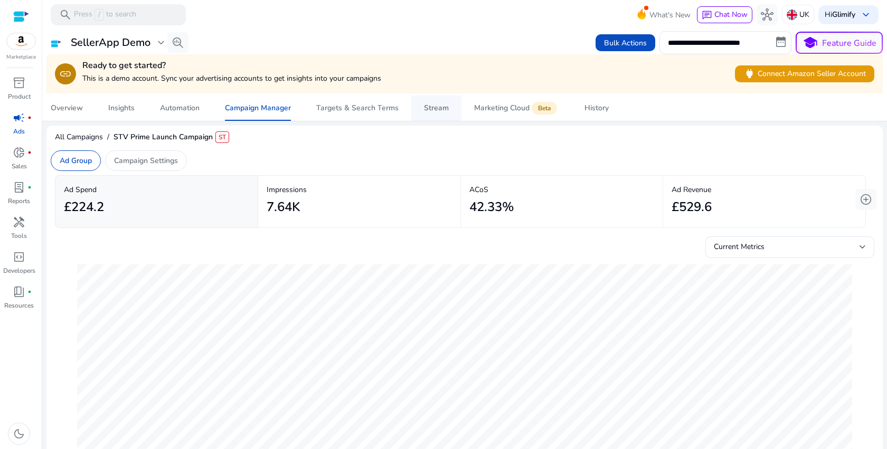
click at [438, 106] on div "Stream" at bounding box center [436, 108] width 25 height 7
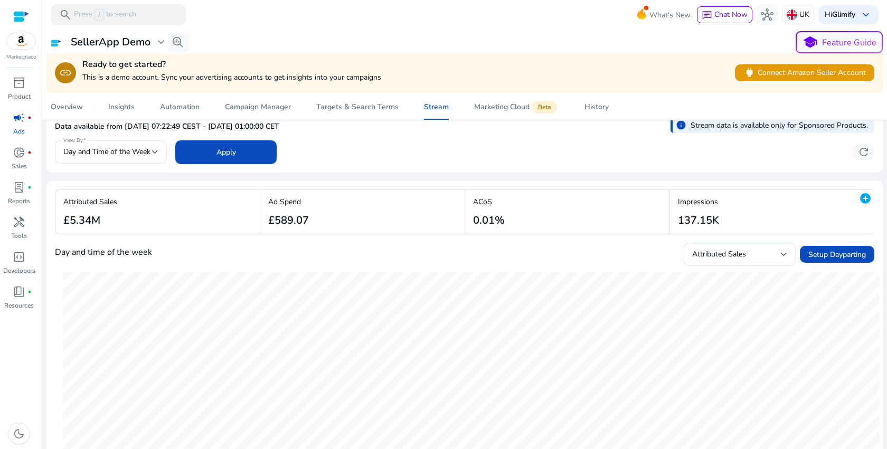
click at [774, 260] on div "Attributed Sales" at bounding box center [736, 255] width 89 height 12
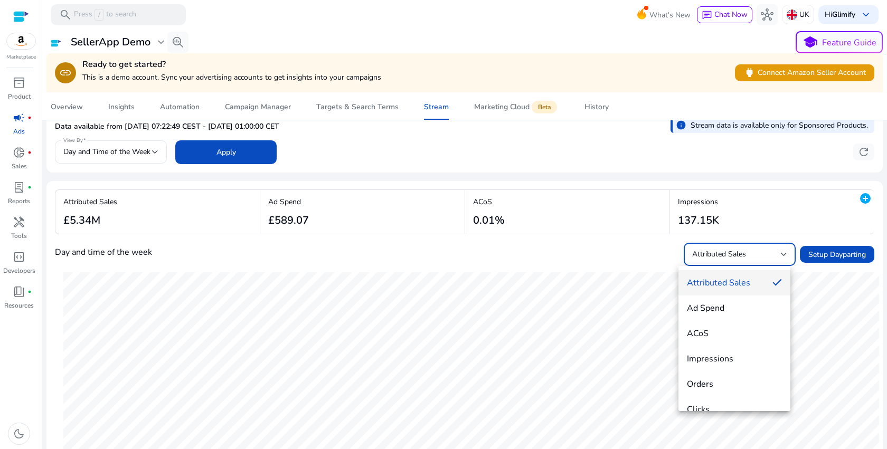
click at [774, 260] on div at bounding box center [443, 224] width 887 height 449
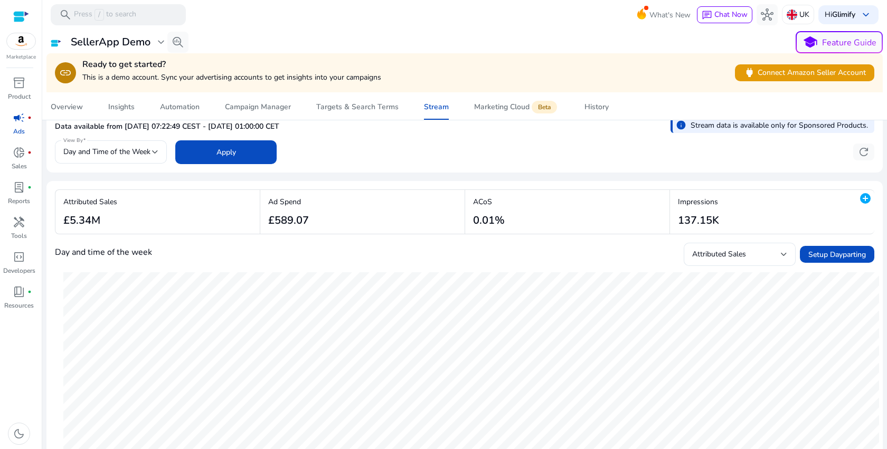
click at [577, 254] on div "Day and time of the week Attributed Sales Setup Dayparting" at bounding box center [465, 254] width 820 height 23
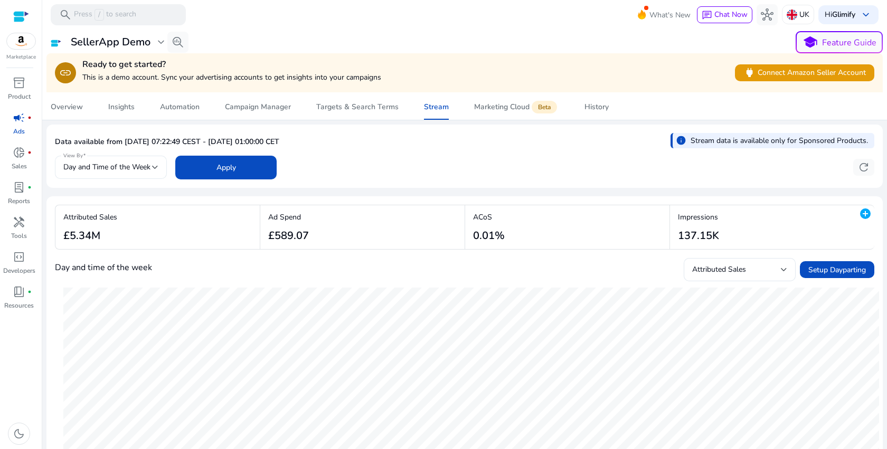
click at [155, 170] on div at bounding box center [155, 167] width 6 height 13
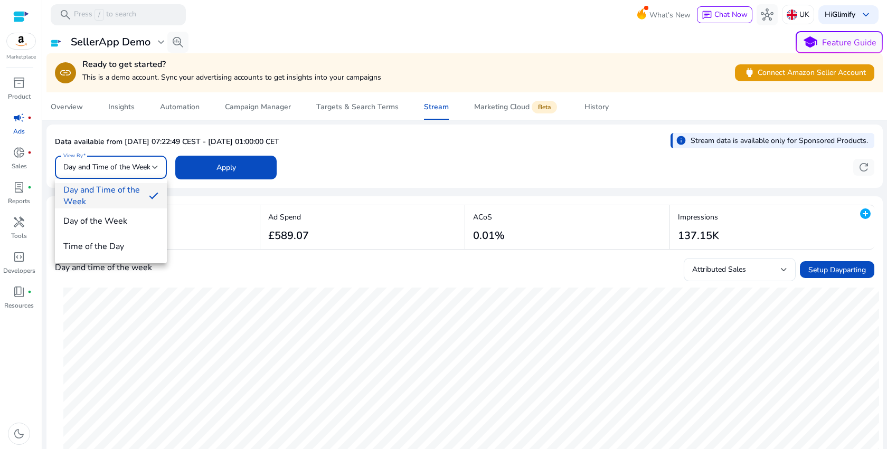
click at [155, 170] on div at bounding box center [443, 224] width 887 height 449
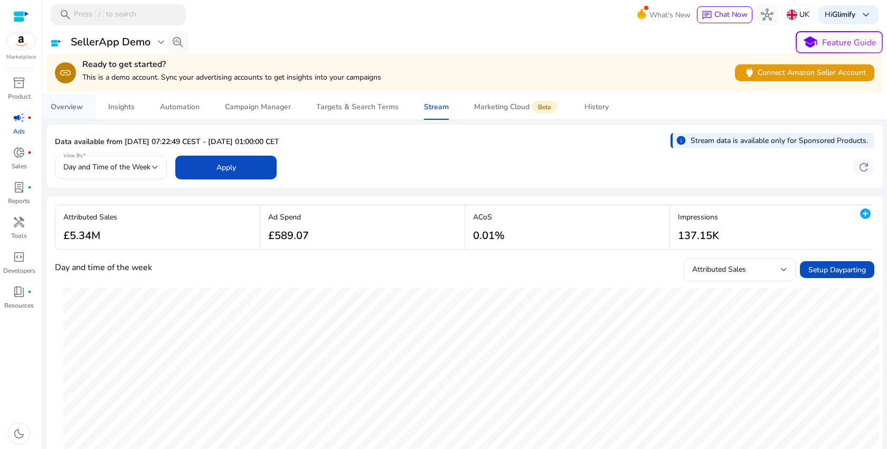
click at [71, 111] on div "Overview" at bounding box center [67, 107] width 32 height 7
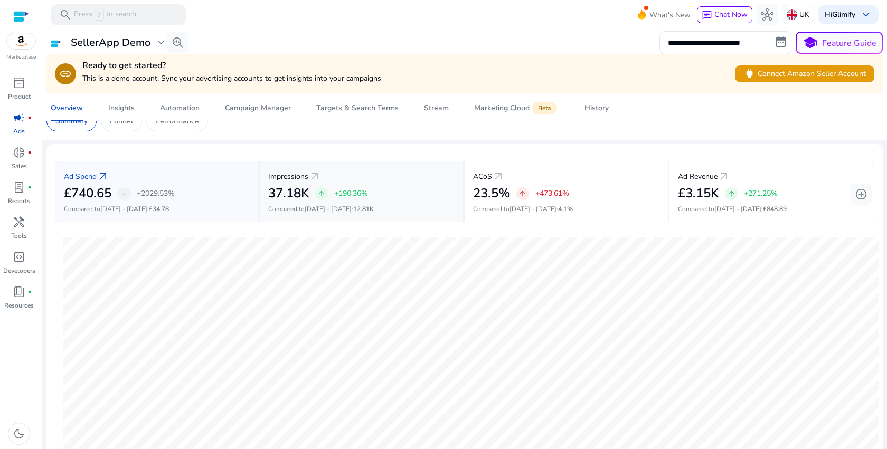
scroll to position [18, 0]
click at [194, 110] on div "Automation" at bounding box center [180, 108] width 40 height 7
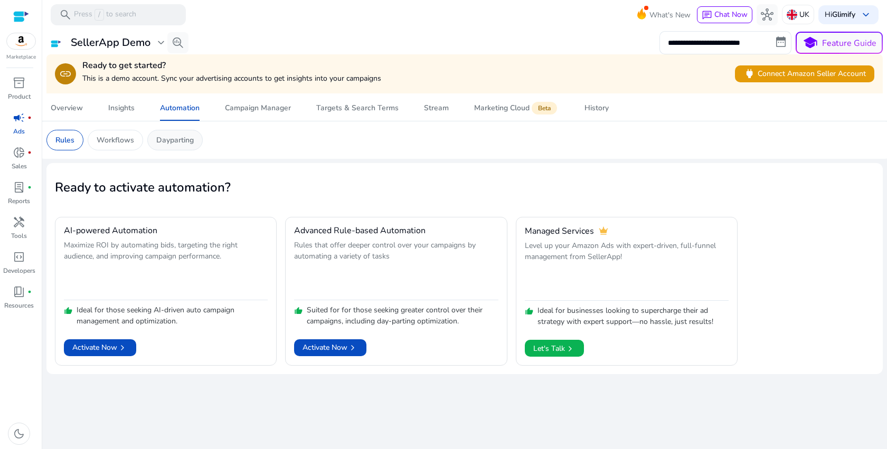
click at [169, 147] on div "Dayparting" at bounding box center [174, 140] width 55 height 21
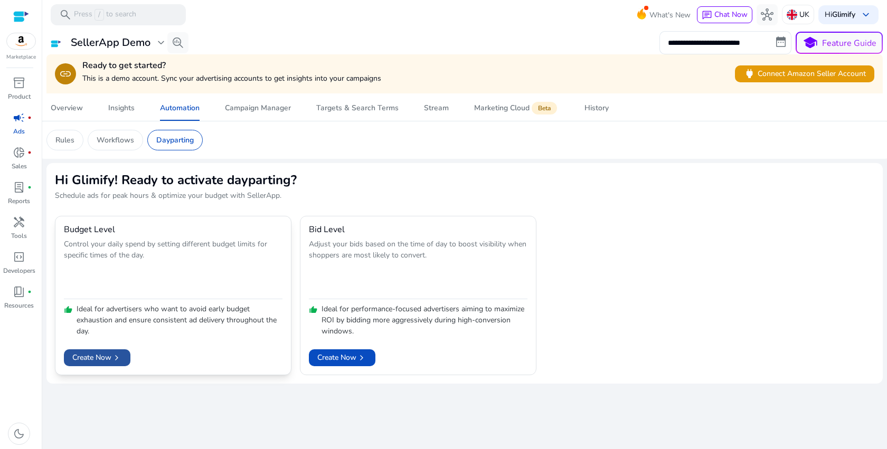
click at [98, 358] on span "Create Now chevron_right" at bounding box center [97, 357] width 50 height 11
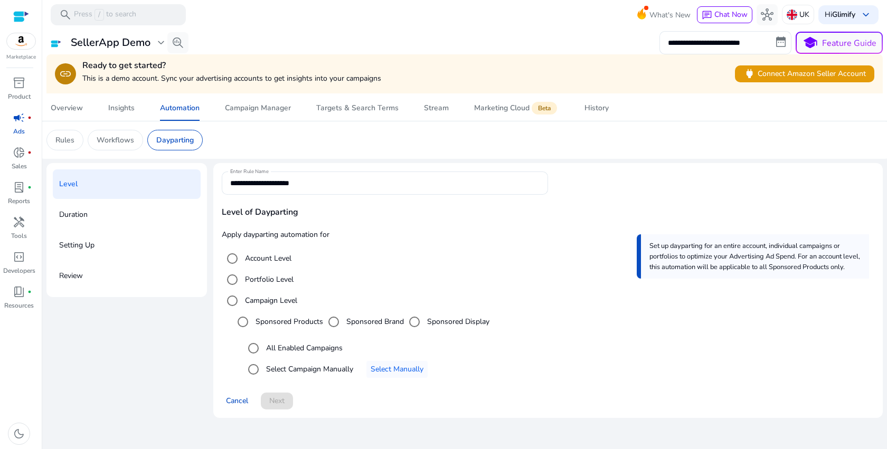
click at [171, 217] on div "Duration" at bounding box center [127, 215] width 148 height 30
click at [71, 216] on p "Duration" at bounding box center [73, 214] width 29 height 17
click at [267, 350] on label "All Enabled Campaigns" at bounding box center [303, 348] width 79 height 11
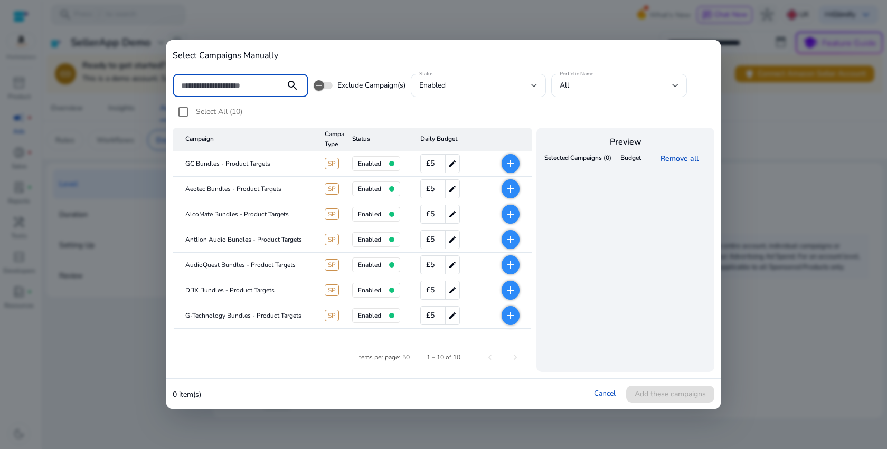
click at [512, 162] on mat-icon "add" at bounding box center [510, 163] width 13 height 13
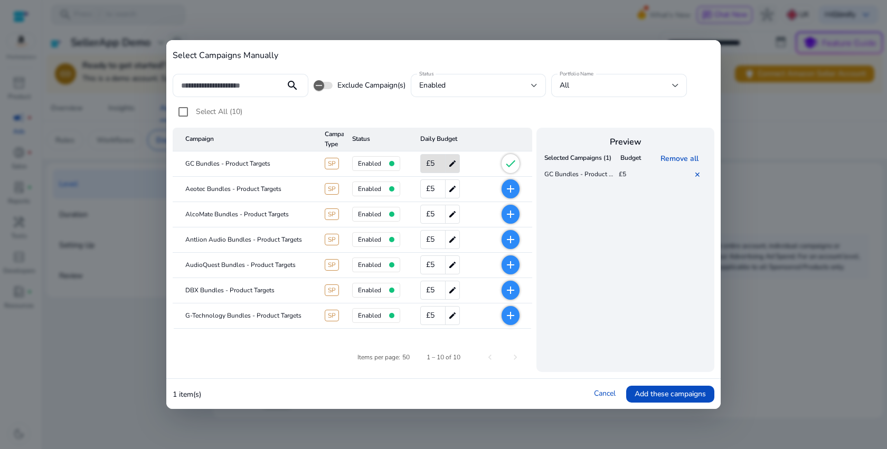
click at [510, 184] on mat-icon "add" at bounding box center [510, 189] width 13 height 13
click at [674, 393] on span "Add these campaigns" at bounding box center [670, 394] width 71 height 11
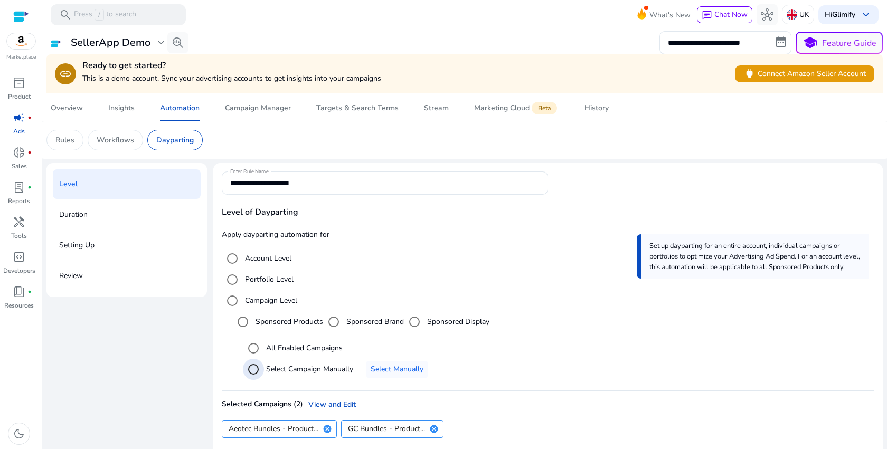
scroll to position [45, 0]
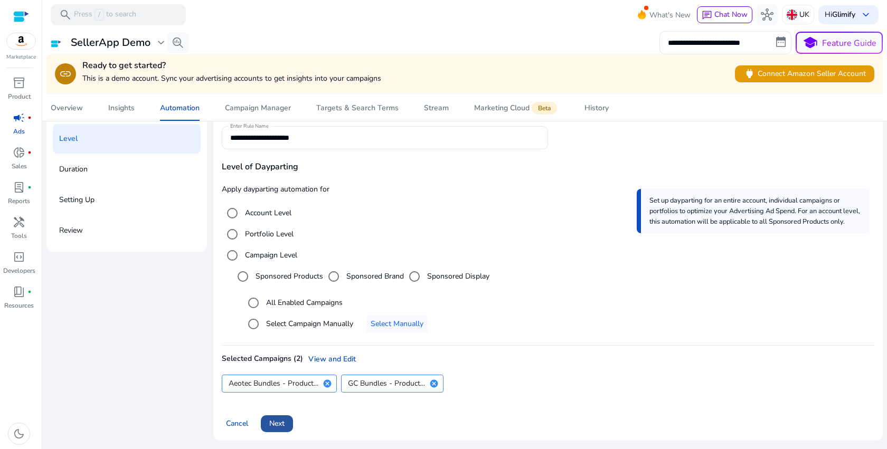
click at [277, 425] on span "Next" at bounding box center [276, 423] width 15 height 11
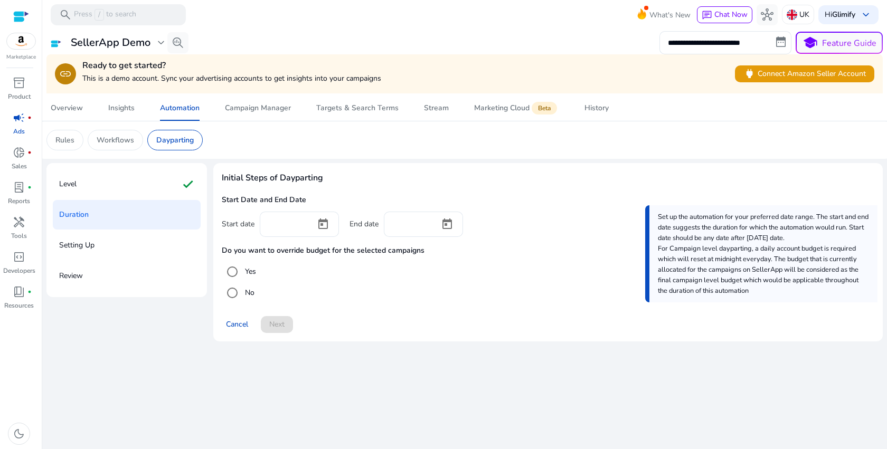
scroll to position [0, 0]
click at [321, 220] on span "Open calendar" at bounding box center [323, 224] width 25 height 25
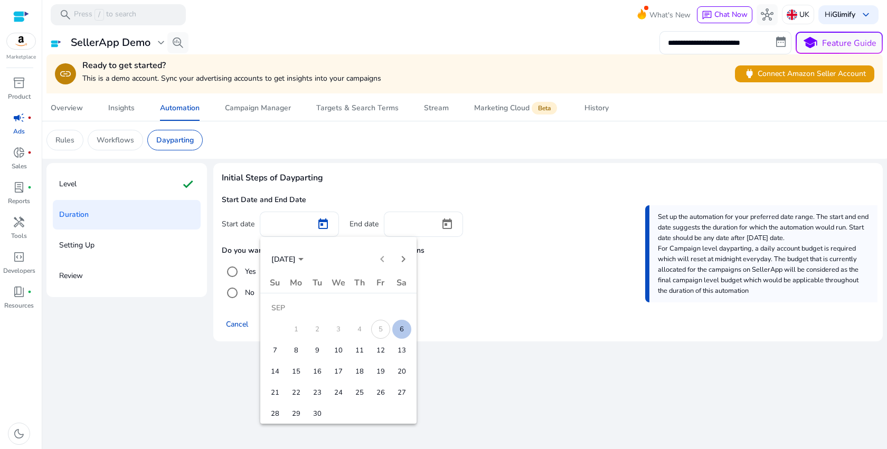
click at [408, 325] on span "6" at bounding box center [401, 329] width 19 height 19
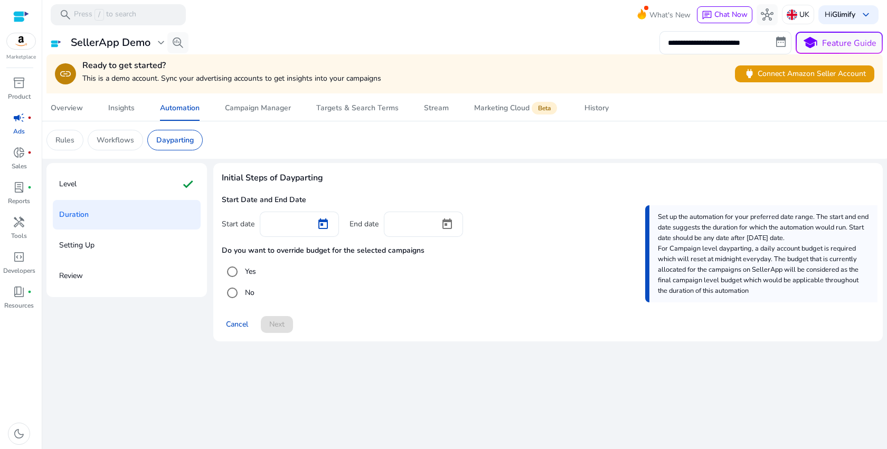
type input "********"
click at [409, 299] on mat-radio-button "No" at bounding box center [548, 293] width 653 height 21
click at [246, 272] on label "Yes" at bounding box center [249, 271] width 13 height 11
click at [443, 233] on span "Open calendar" at bounding box center [447, 224] width 25 height 25
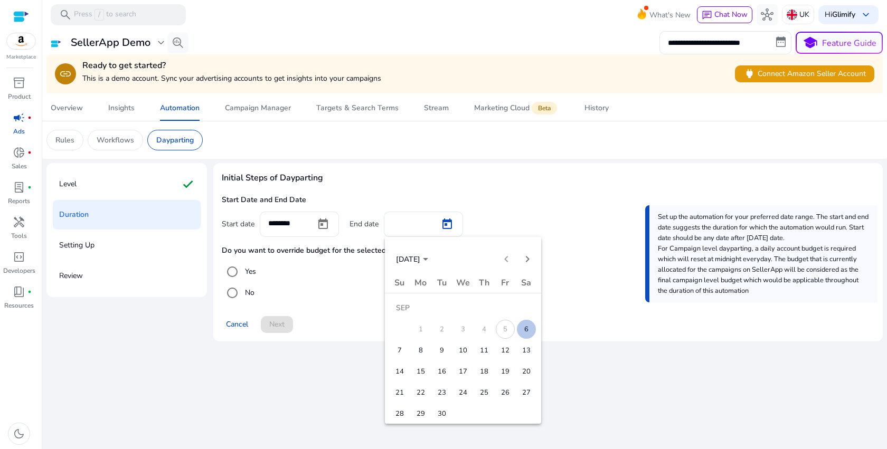
click at [428, 399] on button "22" at bounding box center [420, 392] width 21 height 21
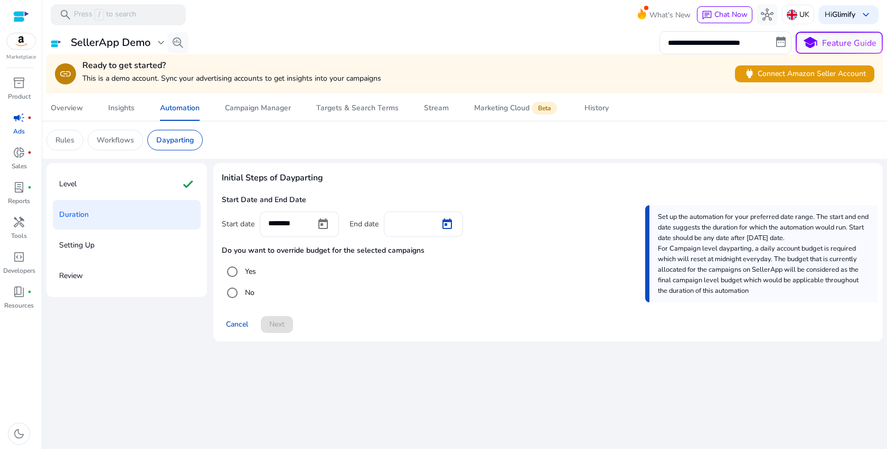
type input "*********"
click at [290, 334] on span at bounding box center [277, 324] width 32 height 25
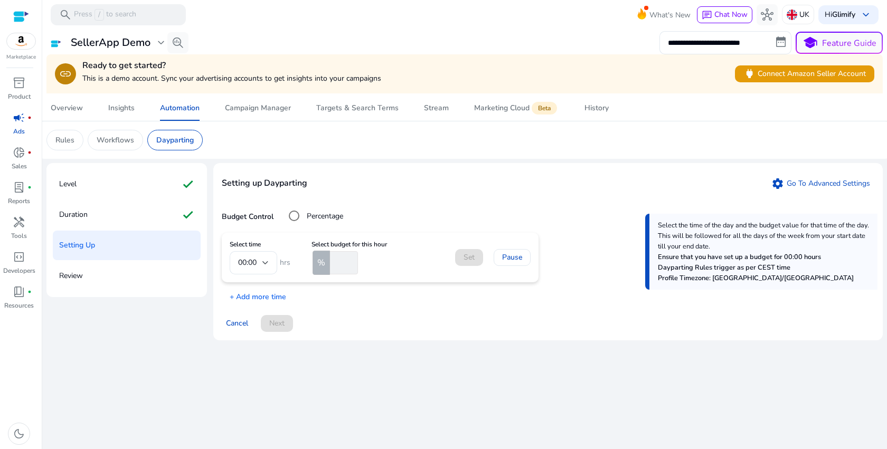
click at [264, 265] on mat-form-field "00:00" at bounding box center [254, 262] width 48 height 23
click at [255, 266] on mat-form-field "00:00" at bounding box center [254, 262] width 48 height 23
click at [252, 266] on mat-form-field "00:00" at bounding box center [254, 262] width 48 height 23
click at [271, 264] on mat-form-field "00:00" at bounding box center [254, 262] width 48 height 23
click at [264, 262] on mat-form-field "00:00" at bounding box center [254, 262] width 48 height 23
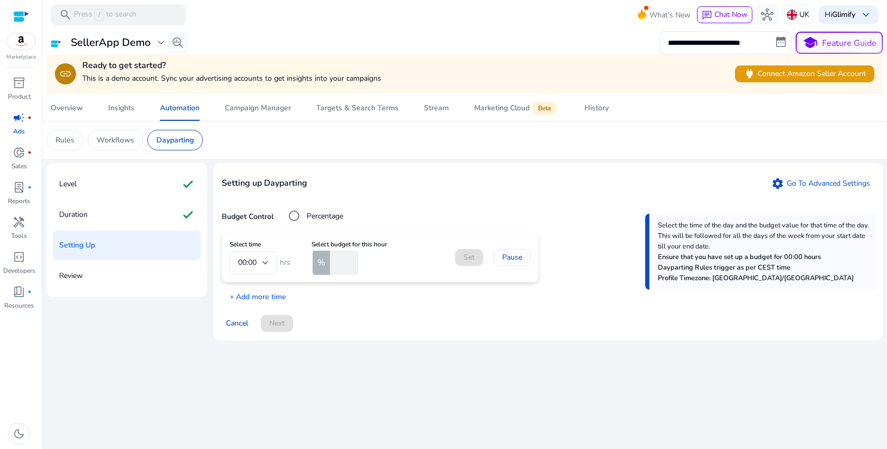
click at [264, 262] on mat-form-field "00:00" at bounding box center [254, 262] width 48 height 23
click at [347, 270] on input "number" at bounding box center [343, 262] width 30 height 23
type input "*"
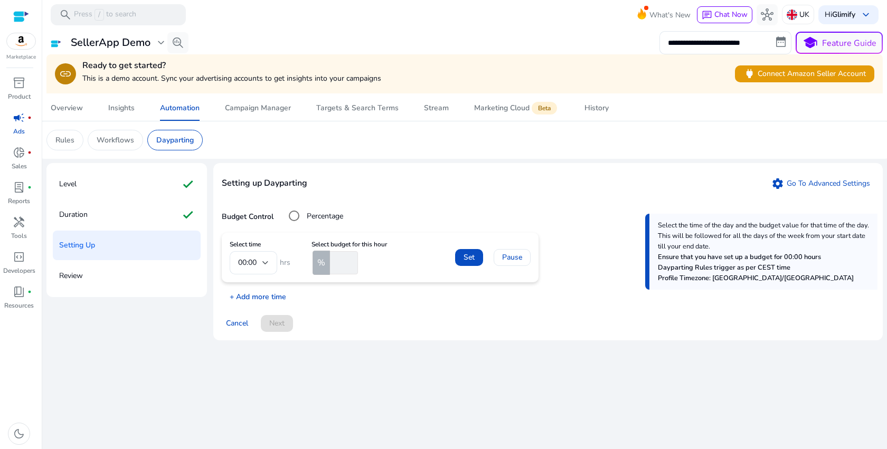
click at [268, 295] on p "+ Add more time" at bounding box center [254, 294] width 64 height 16
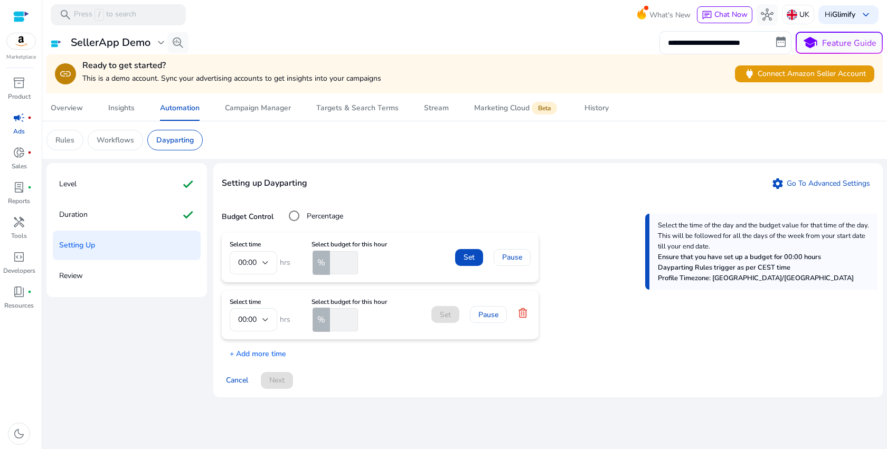
click at [110, 275] on div "Review" at bounding box center [127, 276] width 148 height 30
click at [85, 275] on div "Review" at bounding box center [127, 276] width 148 height 30
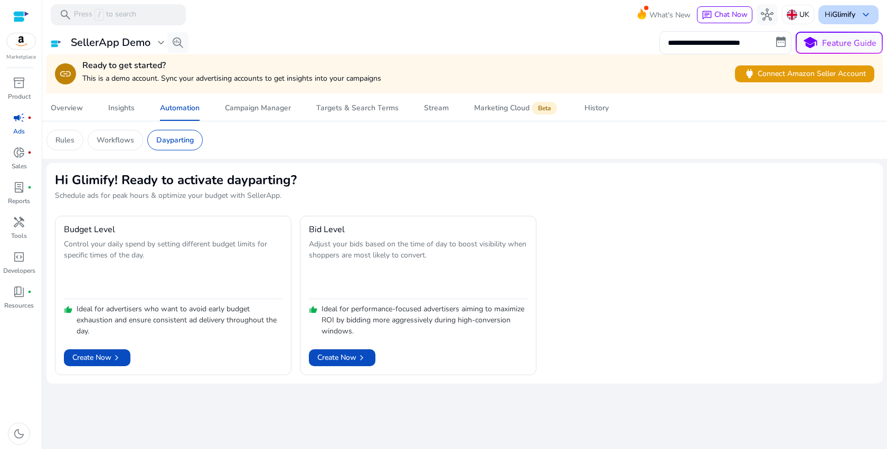
click at [859, 13] on div "Hi Glimify keyboard_arrow_down" at bounding box center [849, 14] width 60 height 19
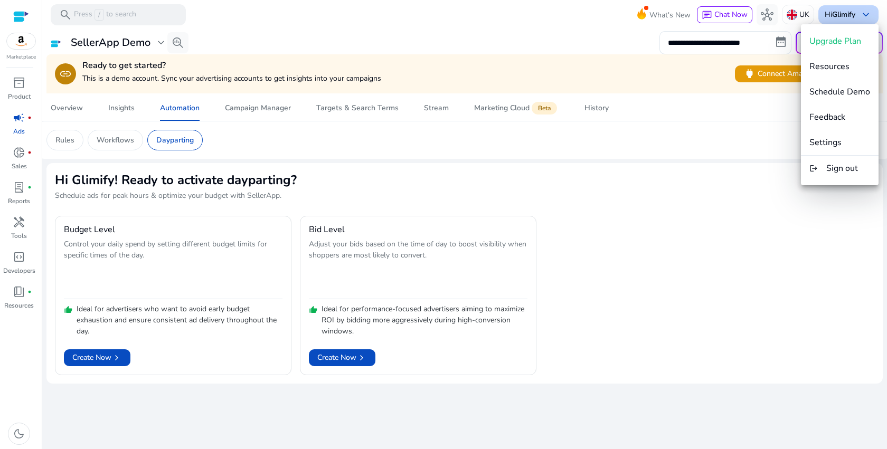
click at [859, 13] on div at bounding box center [443, 224] width 887 height 449
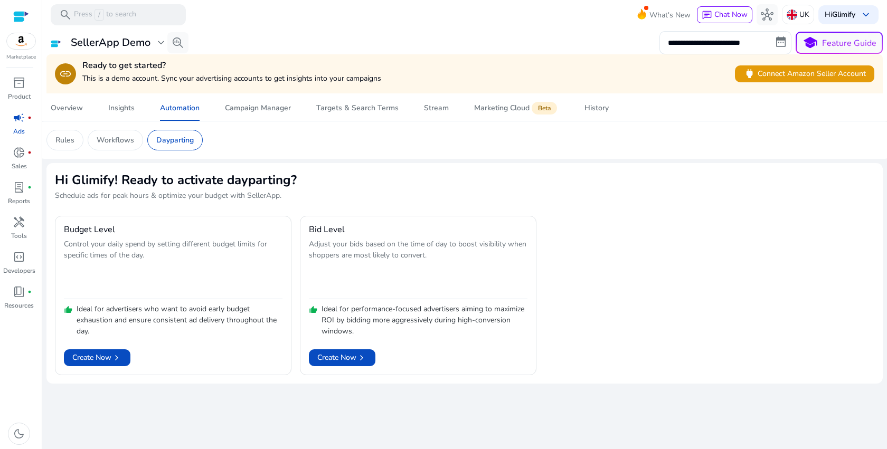
click at [544, 27] on mat-toolbar "search Press / to search What's New chat Chat Now hub UK Hi Glimify keyboard_ar…" at bounding box center [464, 14] width 845 height 29
click at [79, 111] on div "Overview" at bounding box center [67, 108] width 32 height 7
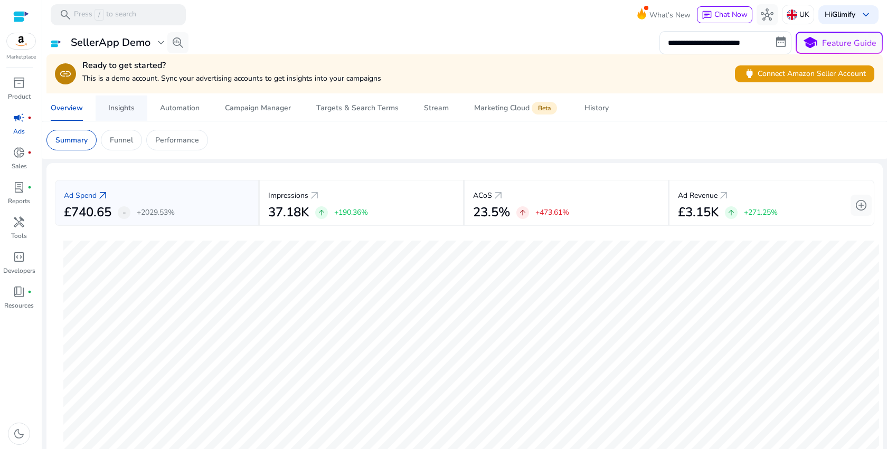
click at [128, 108] on div "Insights" at bounding box center [121, 108] width 26 height 7
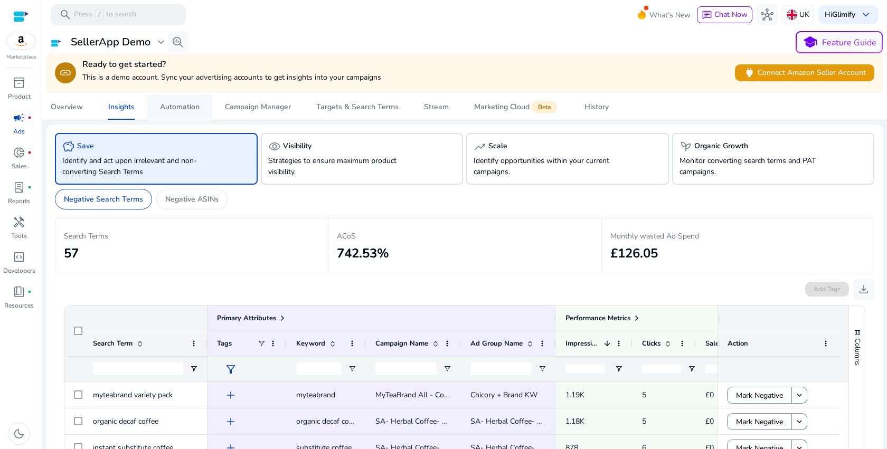
click at [184, 110] on div "Automation" at bounding box center [180, 107] width 40 height 7
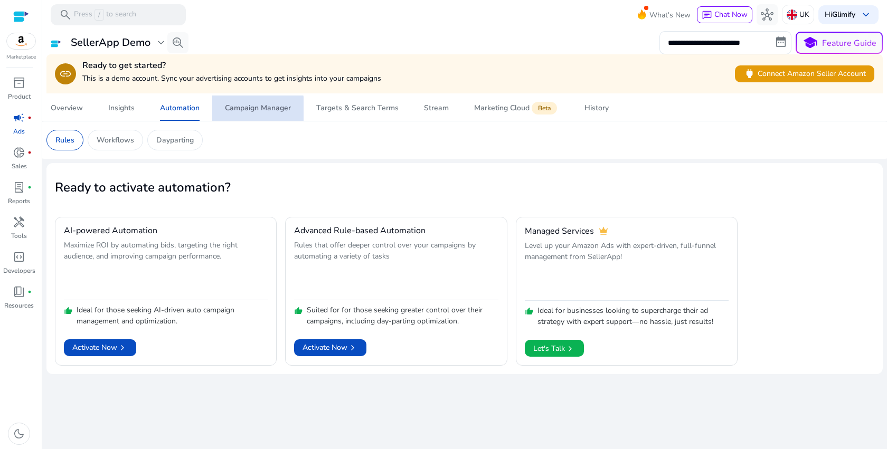
click at [251, 110] on div "Campaign Manager" at bounding box center [258, 108] width 66 height 7
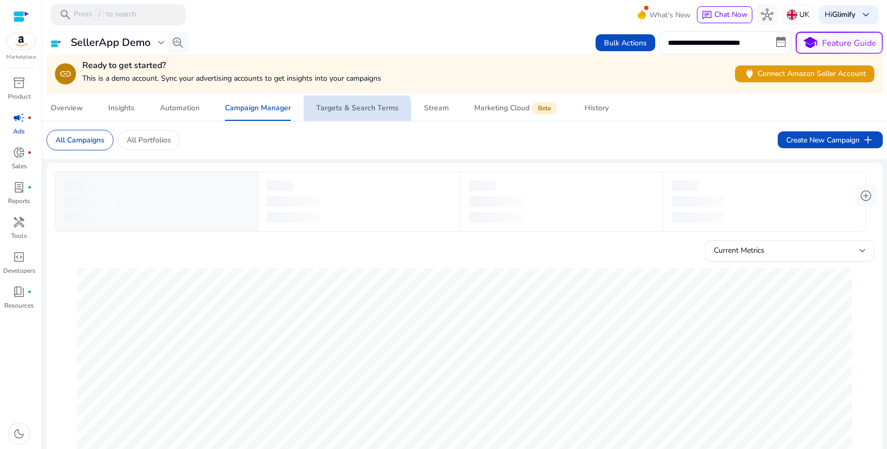
click at [349, 118] on span "Targets & Search Terms" at bounding box center [357, 108] width 82 height 25
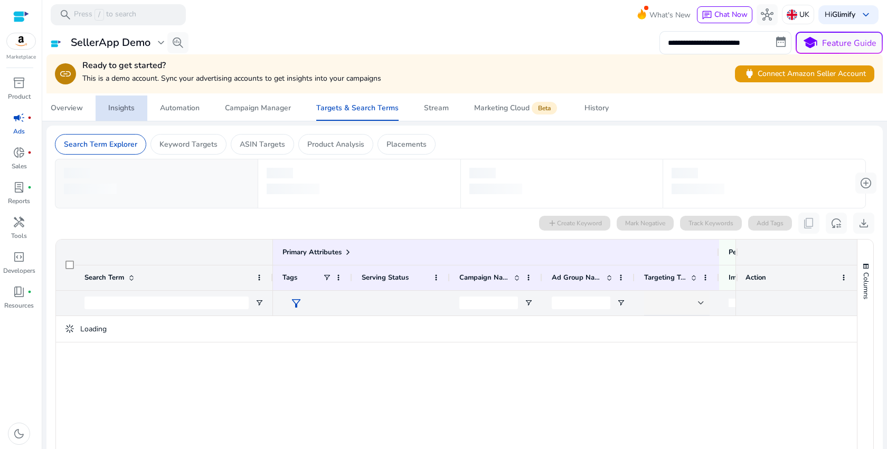
click at [111, 105] on div "Insights" at bounding box center [121, 108] width 26 height 7
click at [73, 105] on div "Overview" at bounding box center [67, 108] width 32 height 7
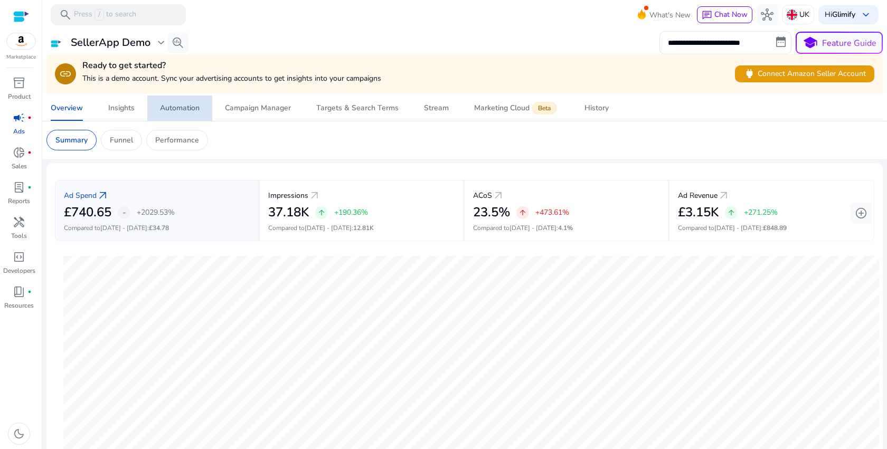
click at [166, 99] on span "Automation" at bounding box center [180, 108] width 40 height 25
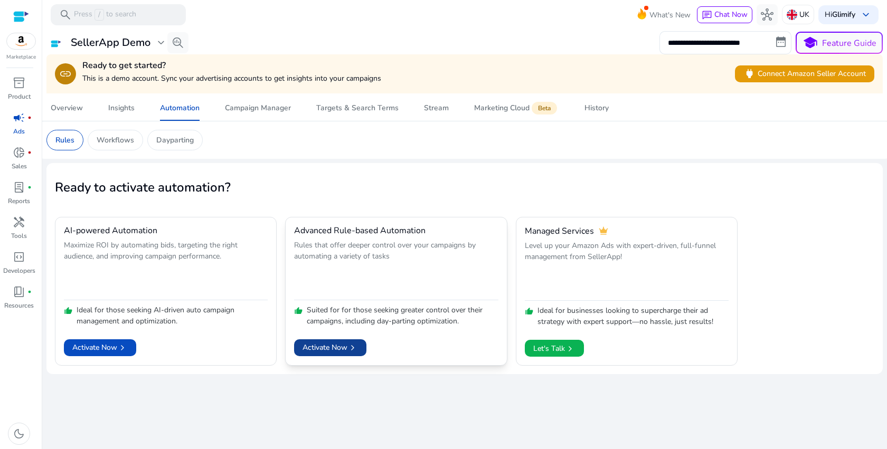
click at [347, 350] on span "Activate Now chevron_right" at bounding box center [330, 347] width 55 height 11
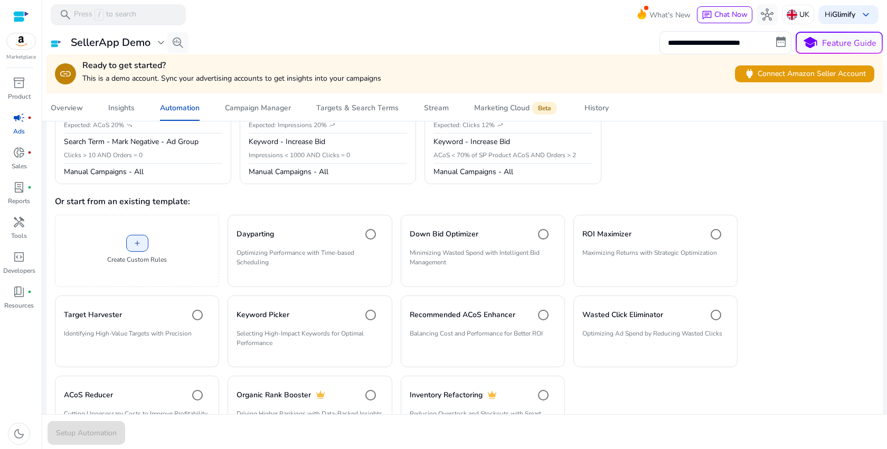
scroll to position [155, 0]
click at [519, 272] on p "Minimizing Wasted Spend with Intelligent Bid Management" at bounding box center [483, 261] width 146 height 27
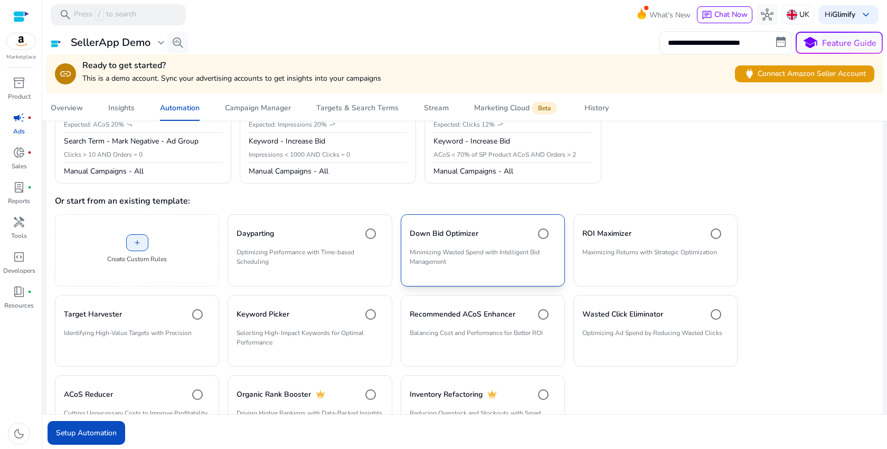
scroll to position [210, 0]
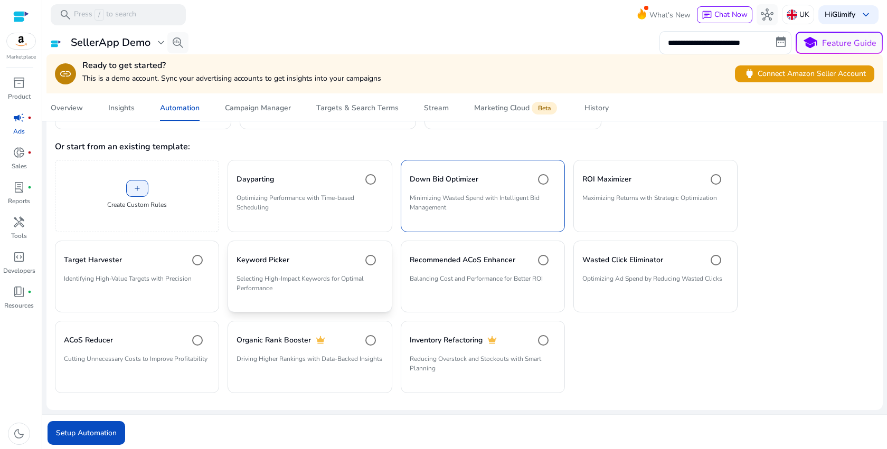
click at [339, 265] on div "Keyword Picker" at bounding box center [310, 260] width 146 height 21
click at [463, 213] on p "Minimizing Wasted Spend with Intelligent Bid Management" at bounding box center [483, 206] width 146 height 27
click at [100, 429] on span "Setup Automation" at bounding box center [86, 433] width 61 height 11
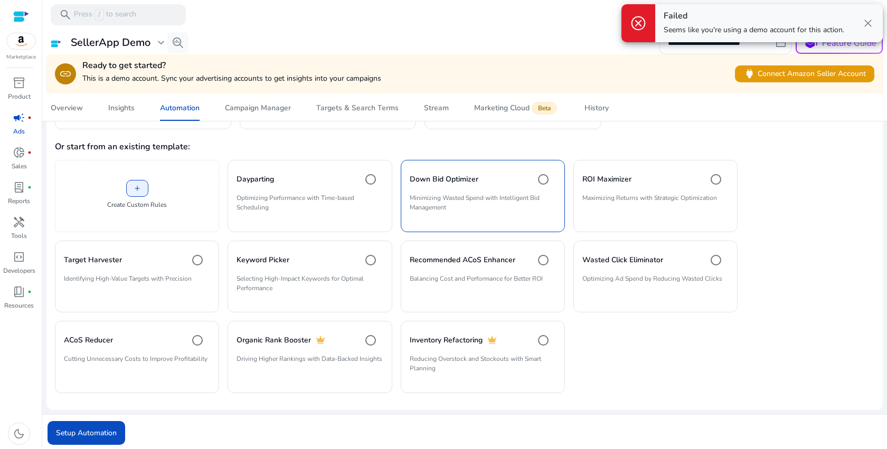
click at [867, 23] on span "close" at bounding box center [868, 23] width 13 height 13
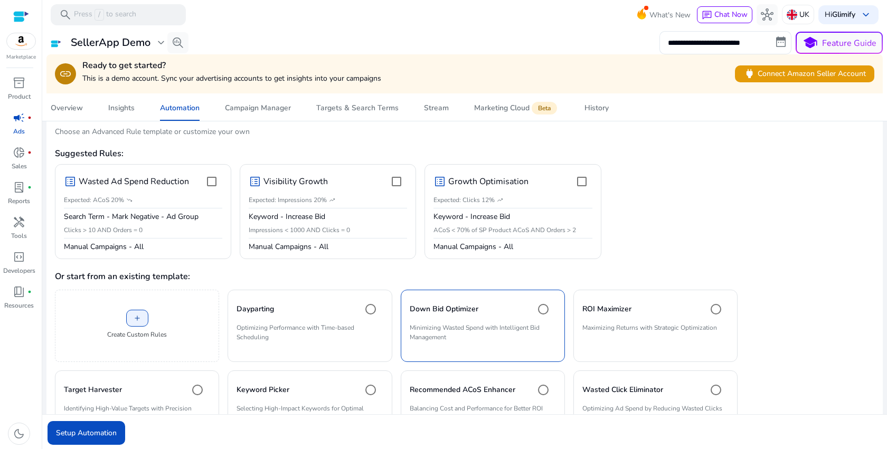
scroll to position [0, 0]
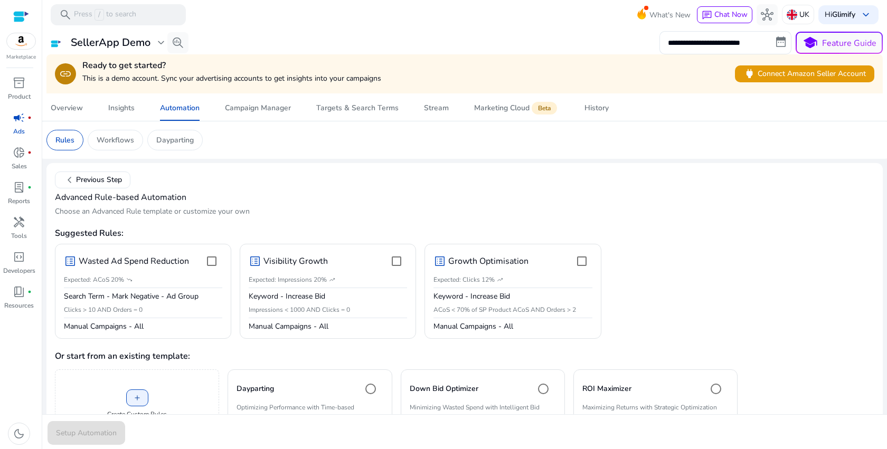
click at [352, 218] on mat-card "chevron_left Previous Step Advanced Rule-based Automation Choose an Advanced Ru…" at bounding box center [464, 391] width 837 height 457
click at [157, 54] on div "link Ready to get started? This is a demo account. Sync your advertising accoun…" at bounding box center [464, 73] width 837 height 39
click at [158, 45] on span "expand_more" at bounding box center [161, 42] width 13 height 13
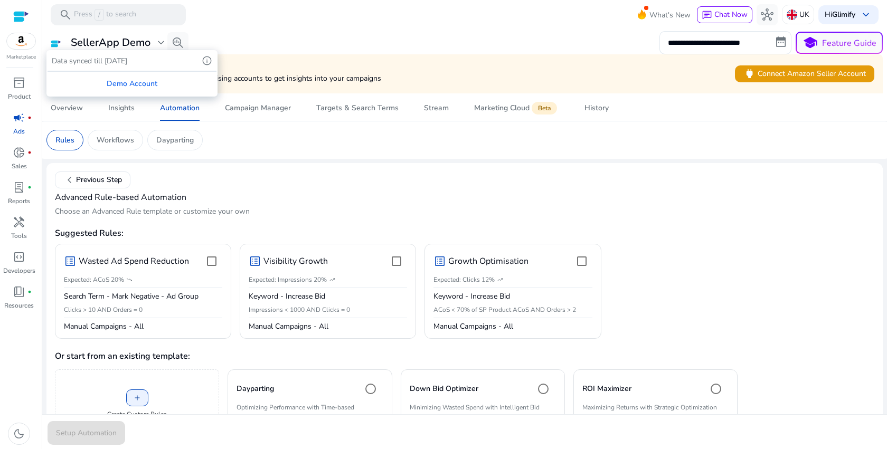
click at [157, 43] on div at bounding box center [443, 224] width 887 height 449
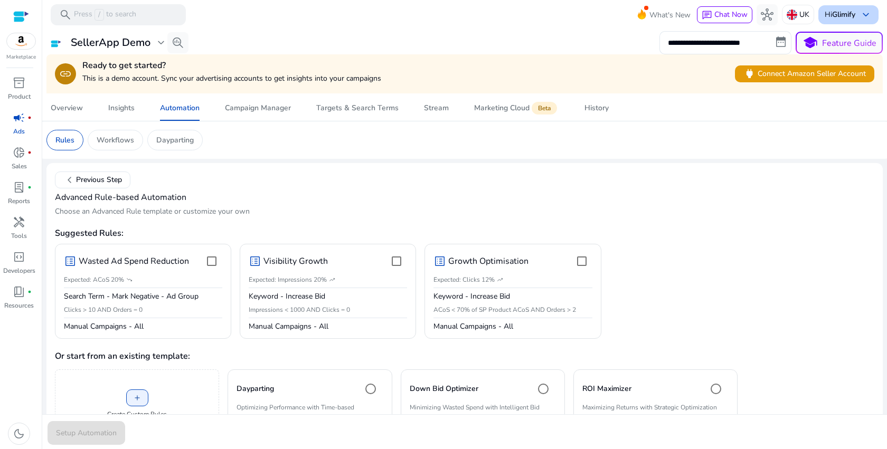
click at [844, 20] on div "Hi Glimify keyboard_arrow_down" at bounding box center [849, 14] width 60 height 19
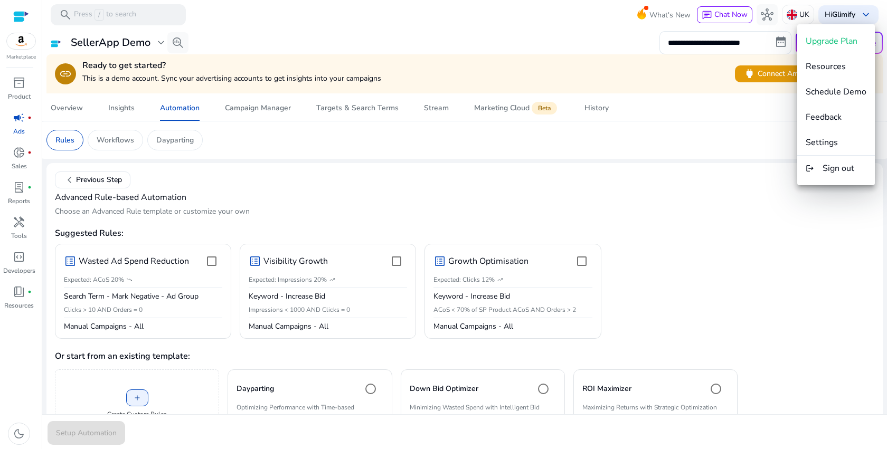
click at [675, 118] on div at bounding box center [443, 224] width 887 height 449
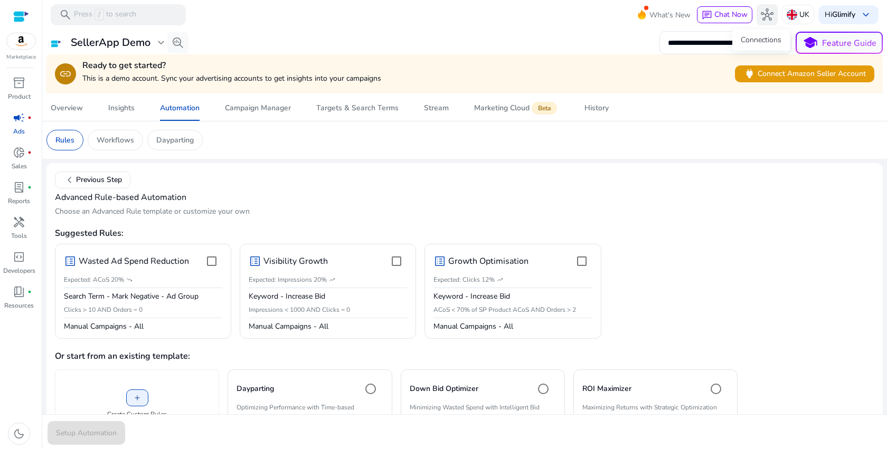
click at [763, 12] on span "hub" at bounding box center [767, 14] width 13 height 13
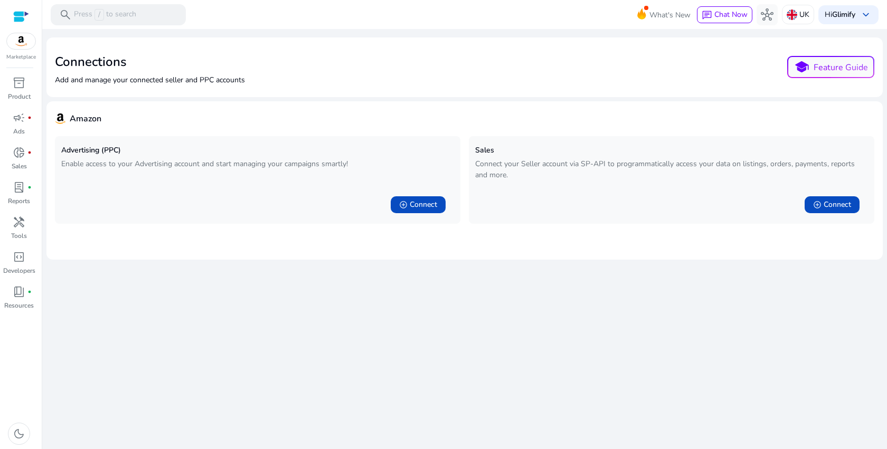
click at [25, 16] on div at bounding box center [21, 17] width 16 height 12
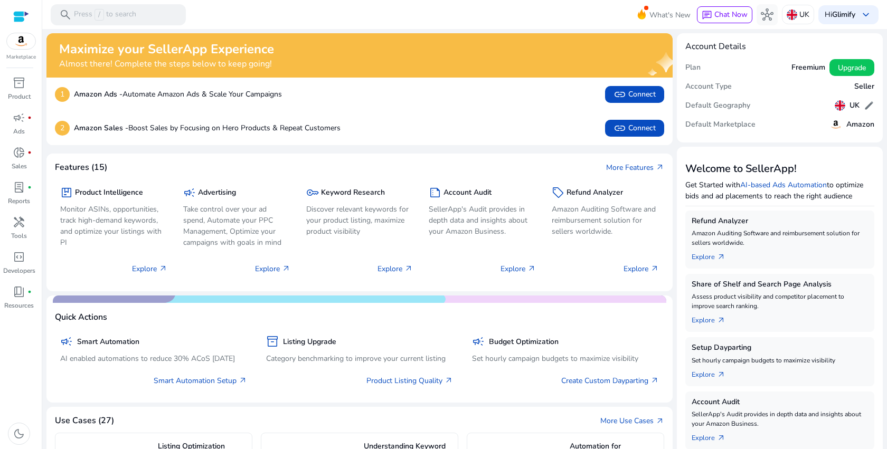
click at [29, 45] on img at bounding box center [21, 41] width 29 height 16
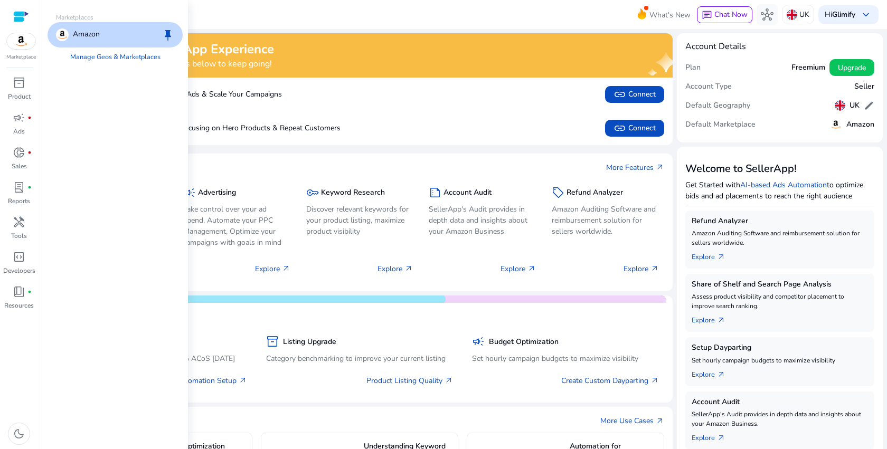
click at [100, 45] on div "Amazon keep" at bounding box center [115, 34] width 135 height 25
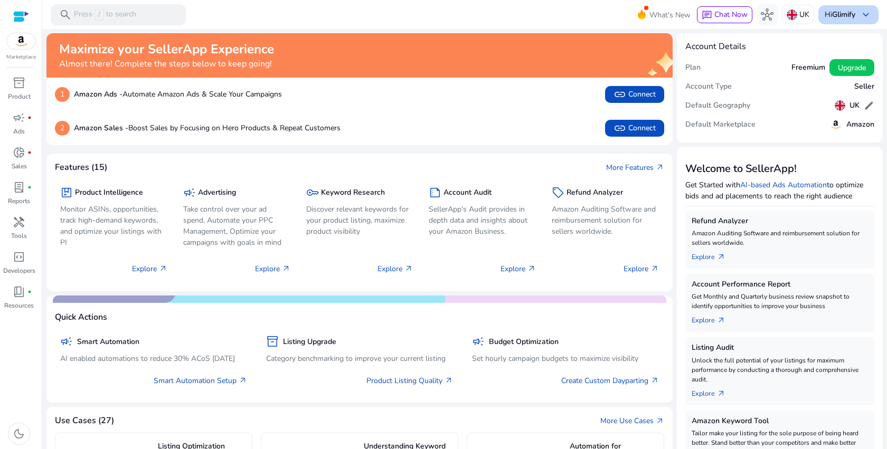
click at [838, 17] on b "Glimify" at bounding box center [843, 15] width 23 height 10
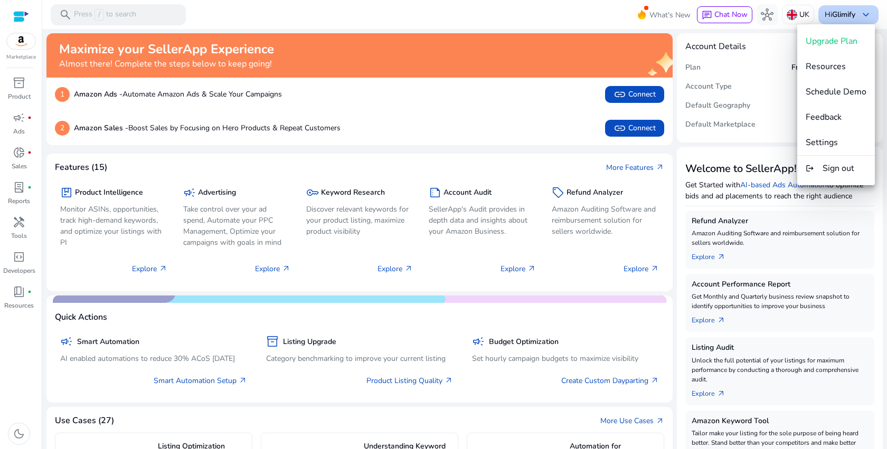
click at [838, 17] on div at bounding box center [443, 224] width 887 height 449
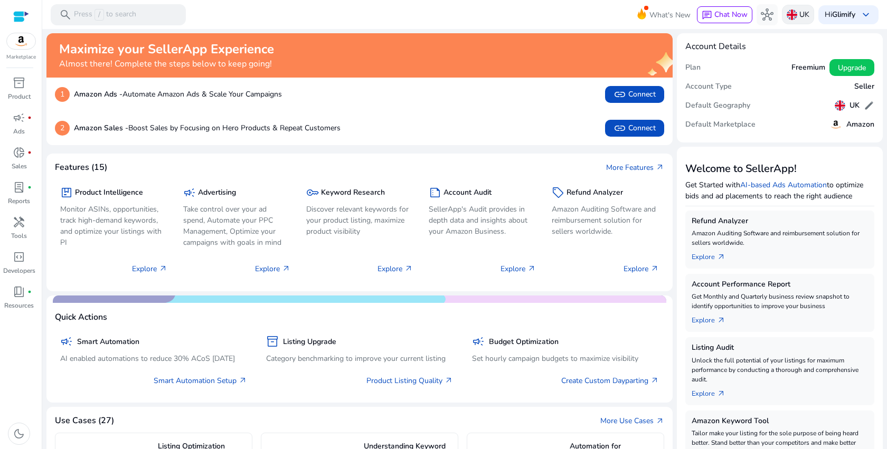
click at [800, 11] on p "UK" at bounding box center [805, 14] width 10 height 18
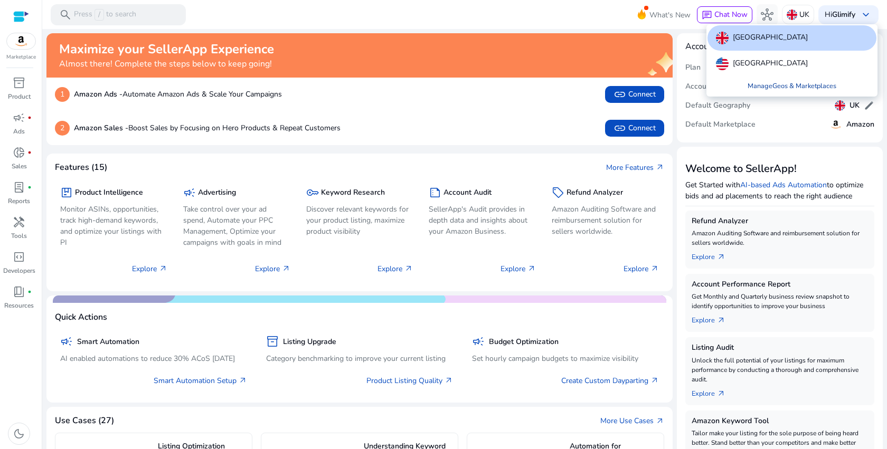
click at [787, 84] on link "Manage Geos & Marketplaces" at bounding box center [792, 86] width 106 height 19
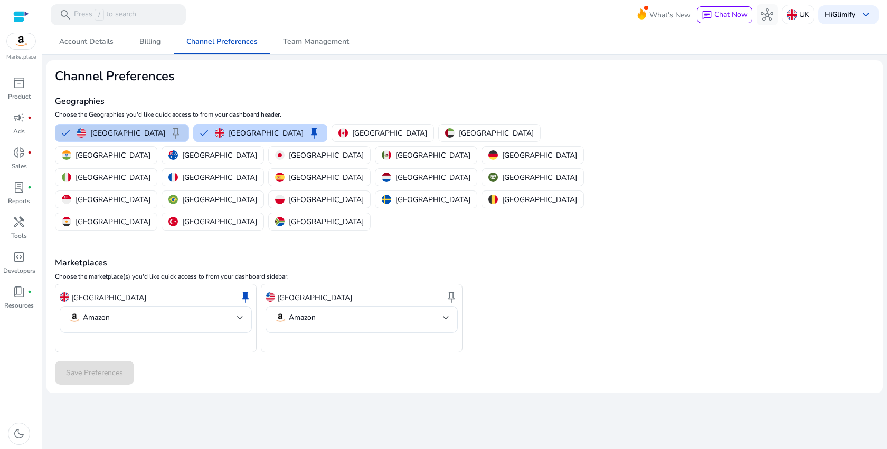
click at [63, 135] on button "United States keep" at bounding box center [121, 133] width 133 height 17
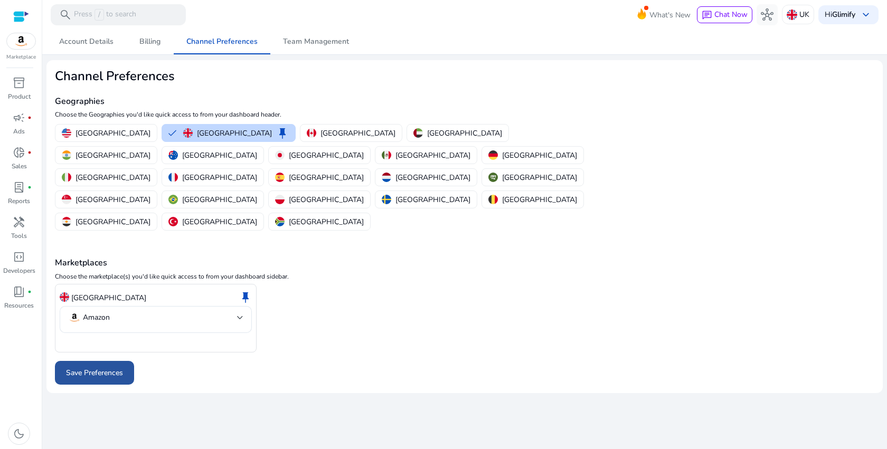
click at [92, 368] on span "Save Preferences" at bounding box center [94, 373] width 57 height 11
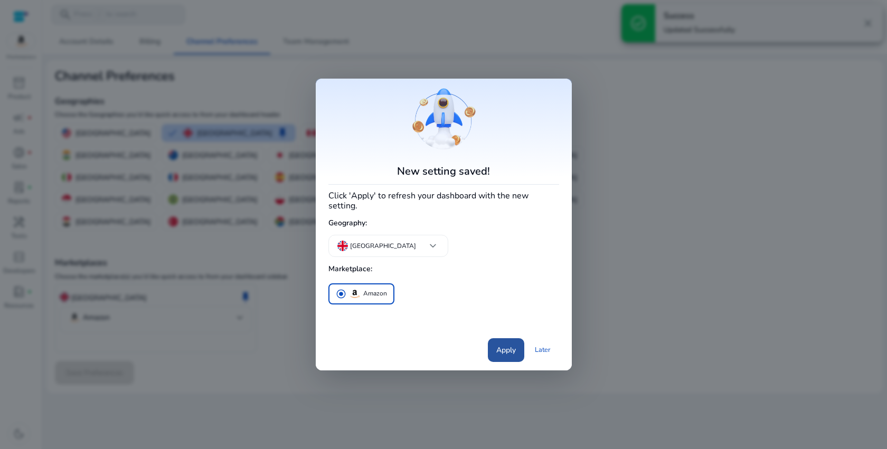
click at [512, 347] on span "Apply" at bounding box center [506, 350] width 20 height 11
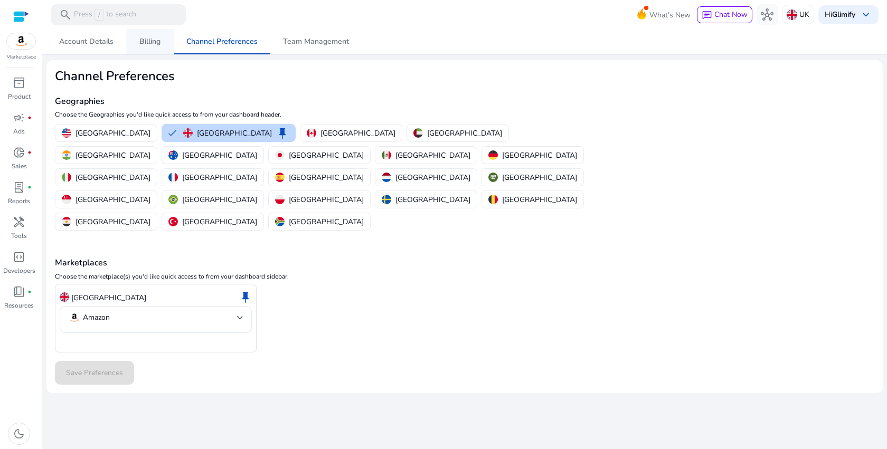
click at [145, 45] on span "Billing" at bounding box center [149, 41] width 21 height 7
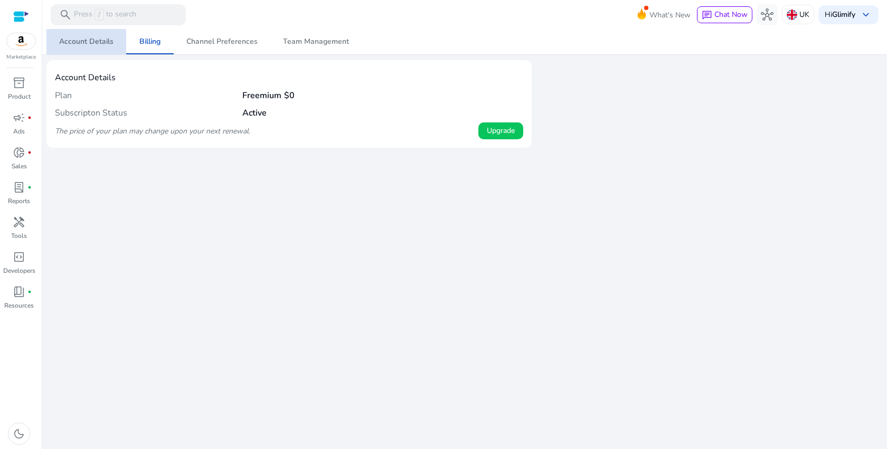
click at [97, 41] on span "Account Details" at bounding box center [86, 41] width 54 height 7
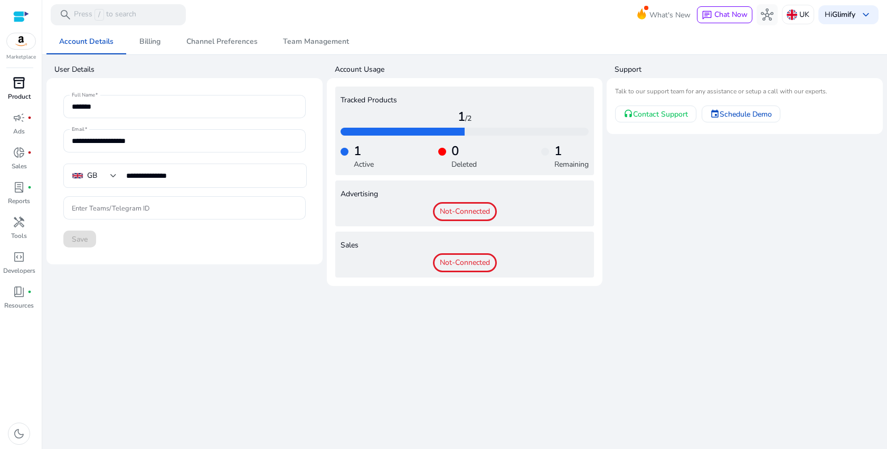
click at [12, 81] on div "inventory_2" at bounding box center [19, 82] width 30 height 17
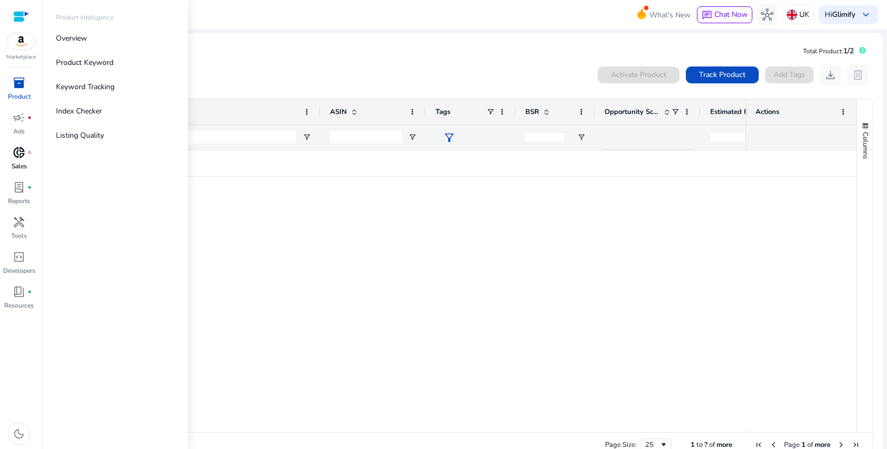
click at [24, 146] on span "donut_small" at bounding box center [19, 152] width 13 height 13
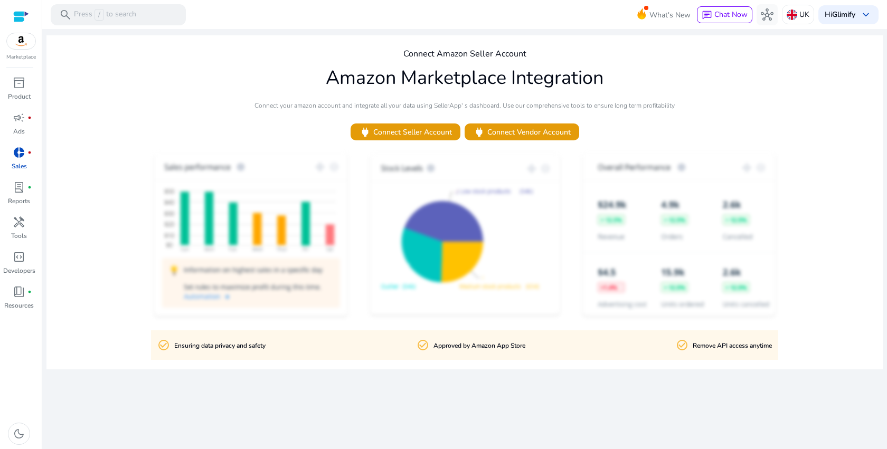
click at [18, 19] on div at bounding box center [21, 17] width 16 height 12
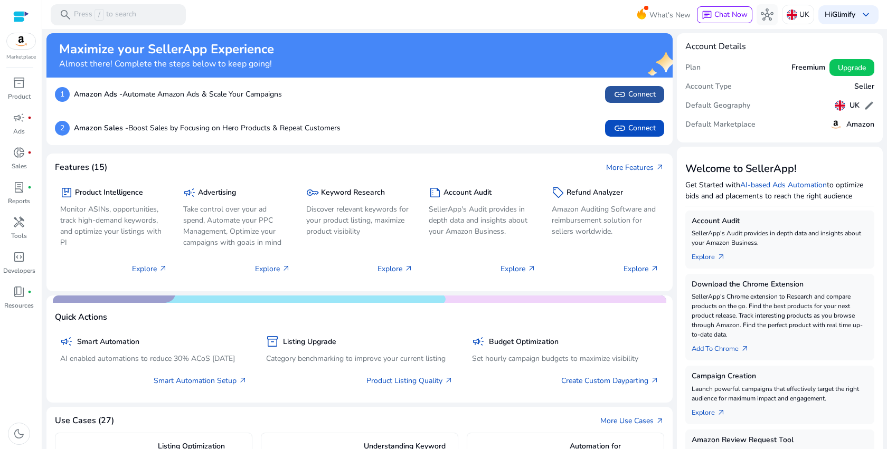
click at [614, 95] on span "link" at bounding box center [620, 94] width 13 height 13
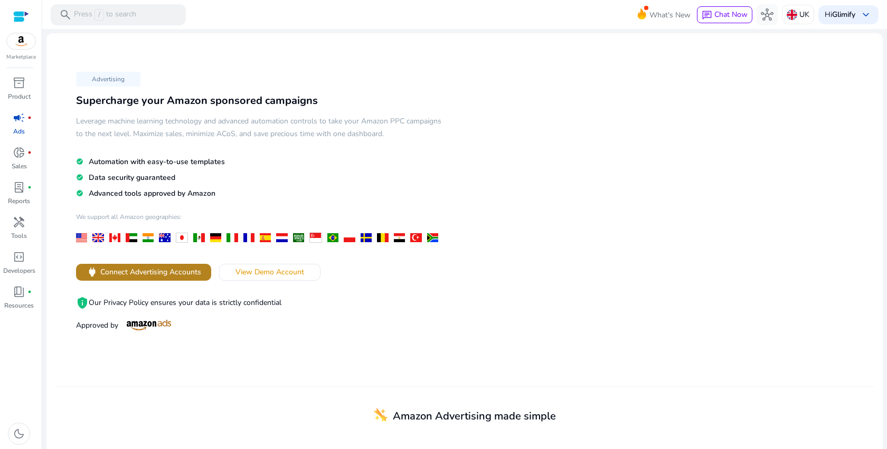
click at [195, 275] on span "Connect Advertising Accounts" at bounding box center [150, 272] width 101 height 11
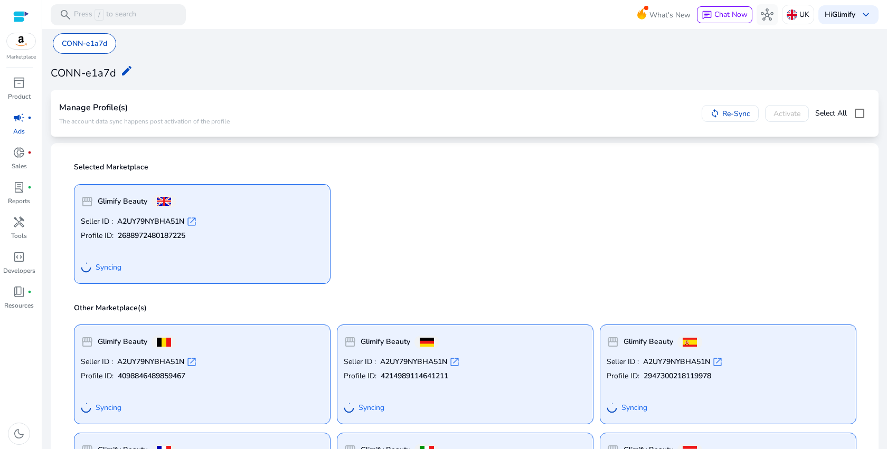
click at [23, 43] on img at bounding box center [21, 41] width 29 height 16
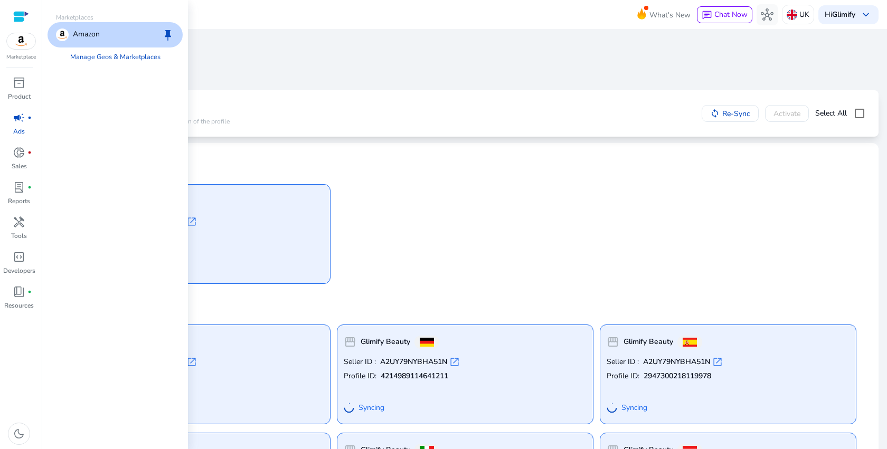
click at [23, 22] on div at bounding box center [21, 17] width 16 height 12
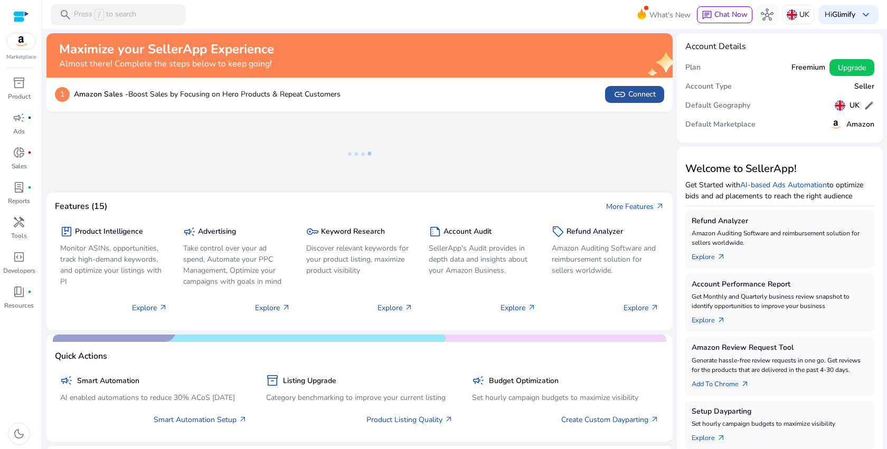
click at [641, 95] on span "link Connect" at bounding box center [635, 94] width 42 height 13
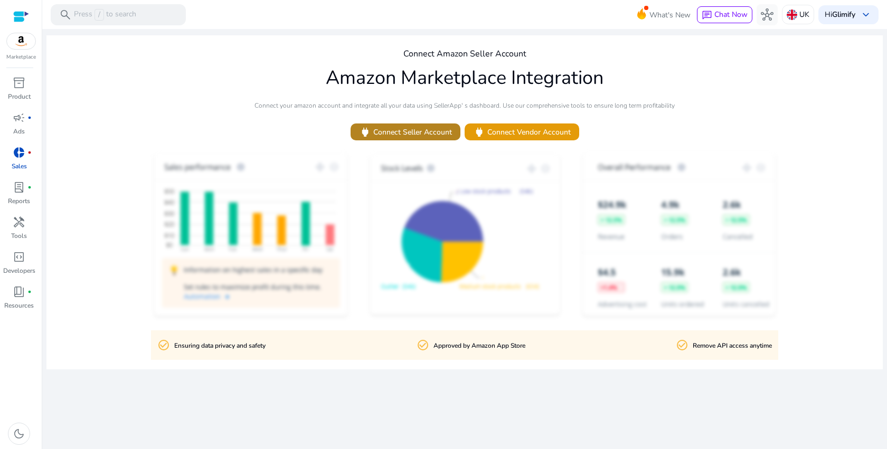
click at [424, 134] on span "power Connect Seller Account" at bounding box center [405, 132] width 93 height 12
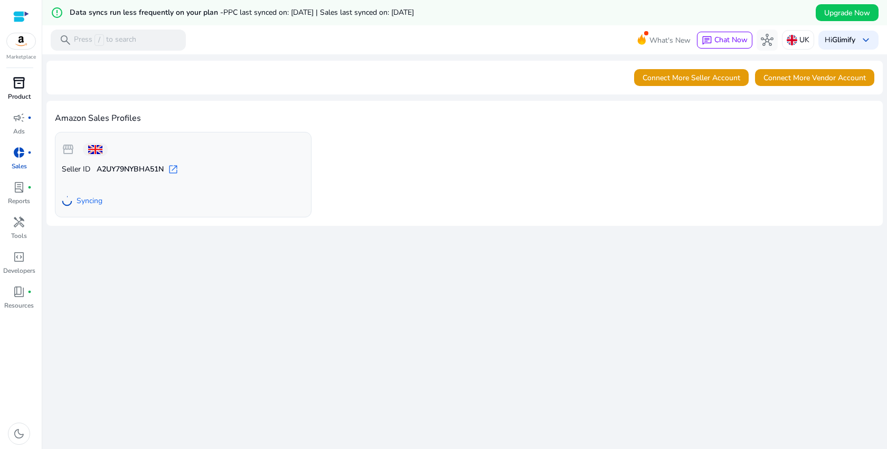
click at [15, 95] on p "Product" at bounding box center [19, 97] width 23 height 10
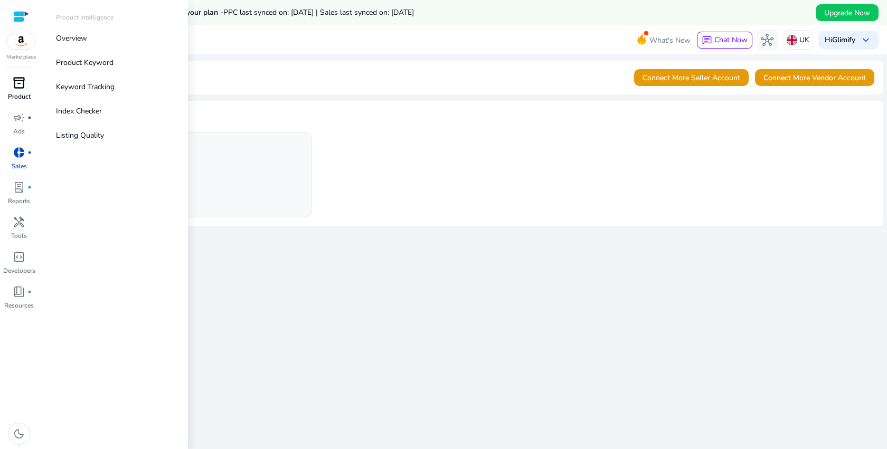
click at [16, 95] on p "Product" at bounding box center [19, 97] width 23 height 10
click at [20, 121] on span "campaign" at bounding box center [19, 117] width 13 height 13
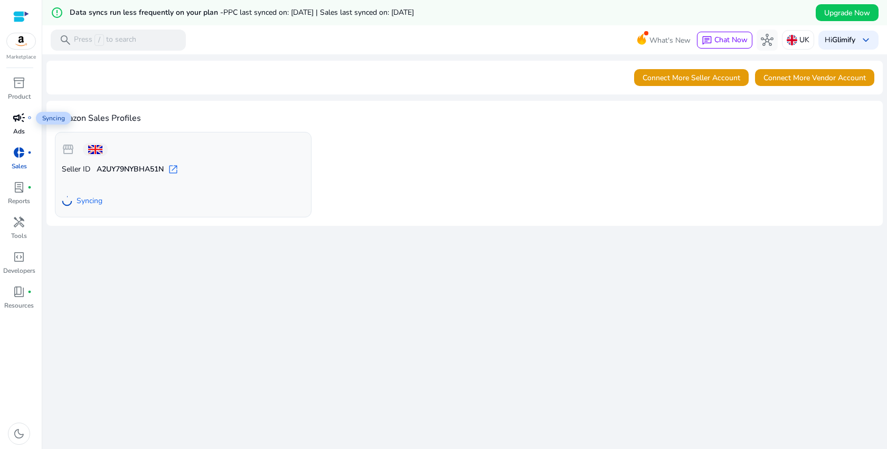
click at [17, 116] on span "campaign" at bounding box center [19, 117] width 13 height 13
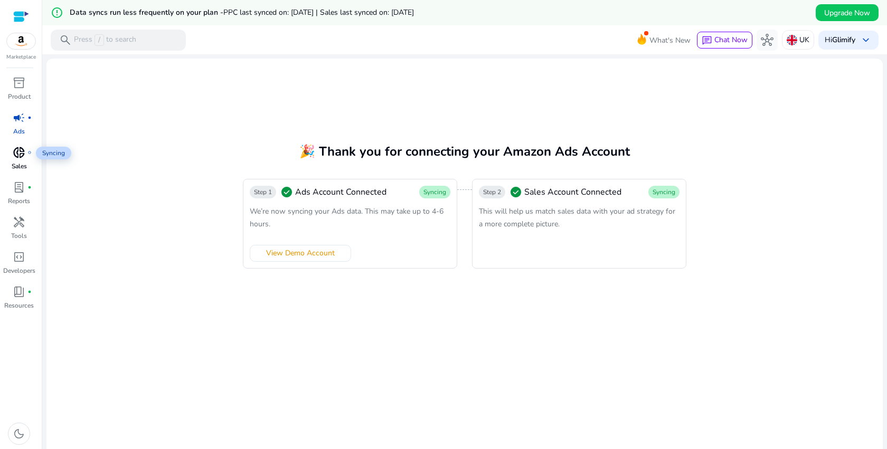
click at [25, 147] on span "donut_small" at bounding box center [19, 152] width 13 height 13
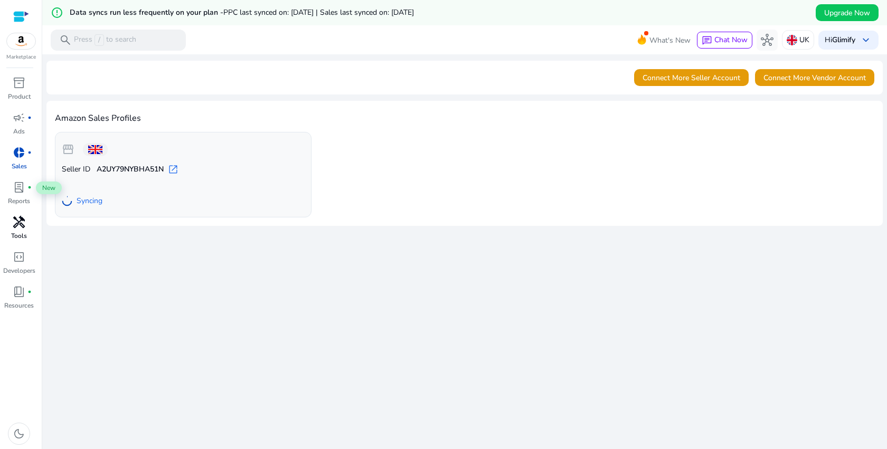
click at [19, 214] on div "handyman" at bounding box center [19, 222] width 30 height 17
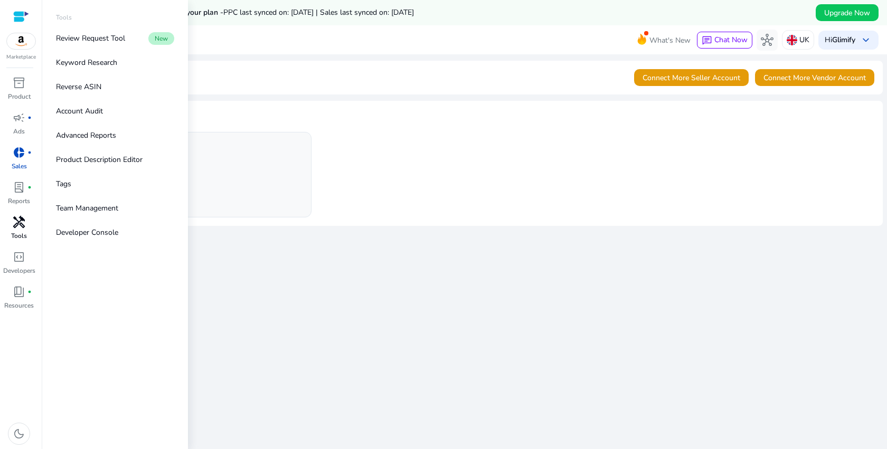
click at [19, 216] on span "handyman" at bounding box center [19, 222] width 13 height 13
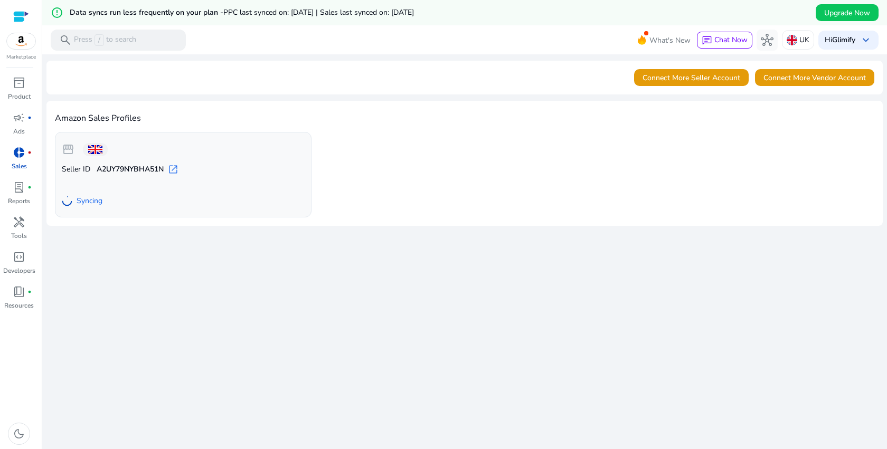
click at [24, 40] on img at bounding box center [21, 41] width 29 height 16
click at [20, 86] on span "inventory_2" at bounding box center [19, 83] width 13 height 13
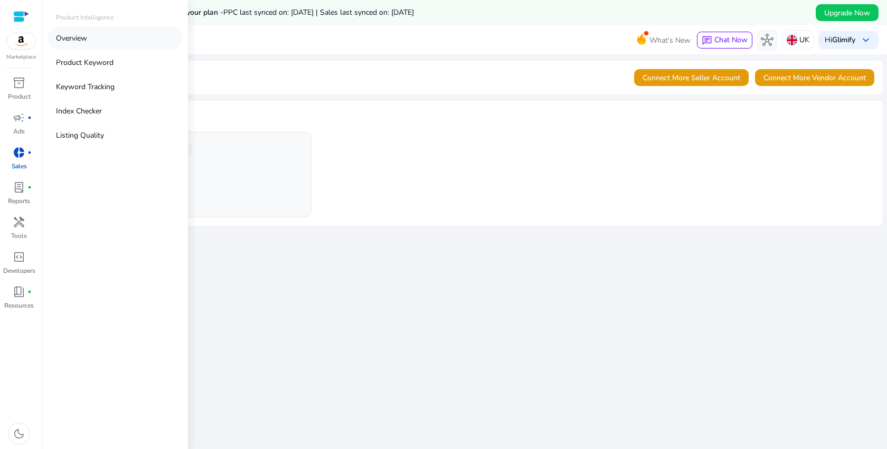
click at [89, 38] on link "Overview" at bounding box center [115, 38] width 135 height 24
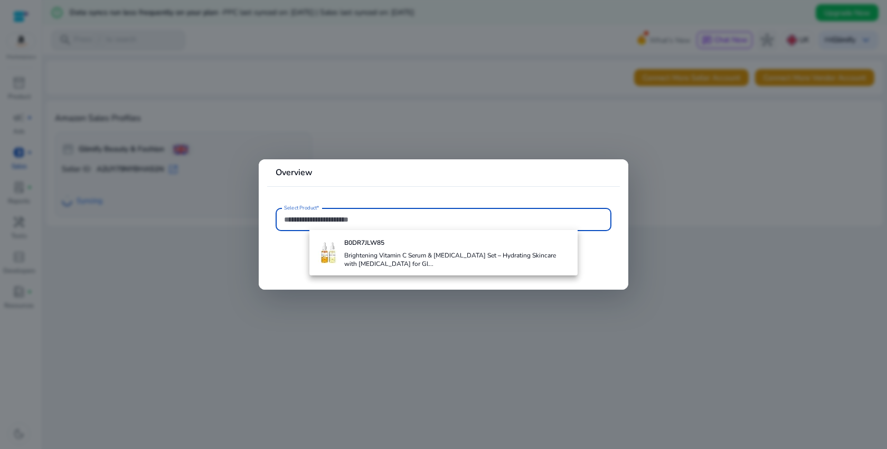
click at [486, 337] on div at bounding box center [443, 224] width 887 height 449
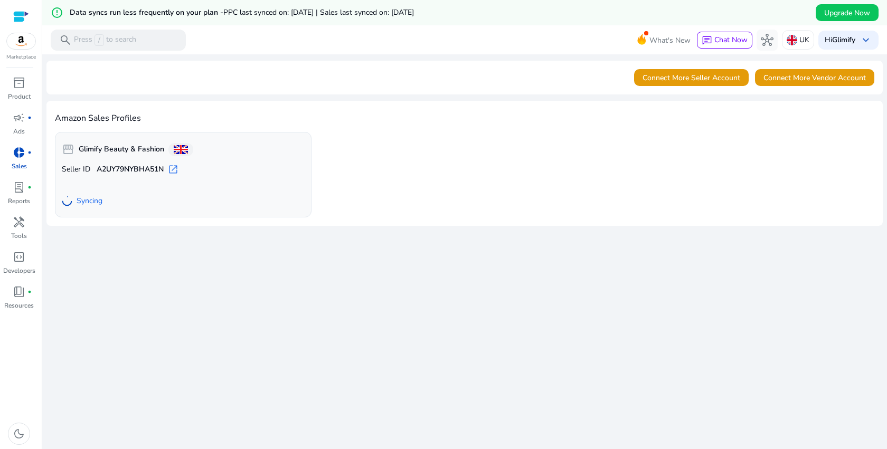
click at [22, 16] on div at bounding box center [21, 17] width 16 height 12
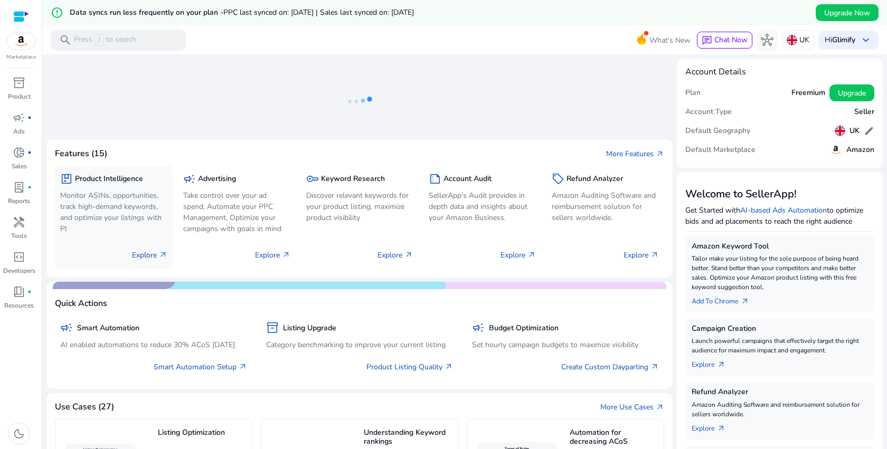
click at [100, 195] on p "Monitor ASINs, opportunities, track high-demand keywords, and optimize your lis…" at bounding box center [113, 212] width 107 height 44
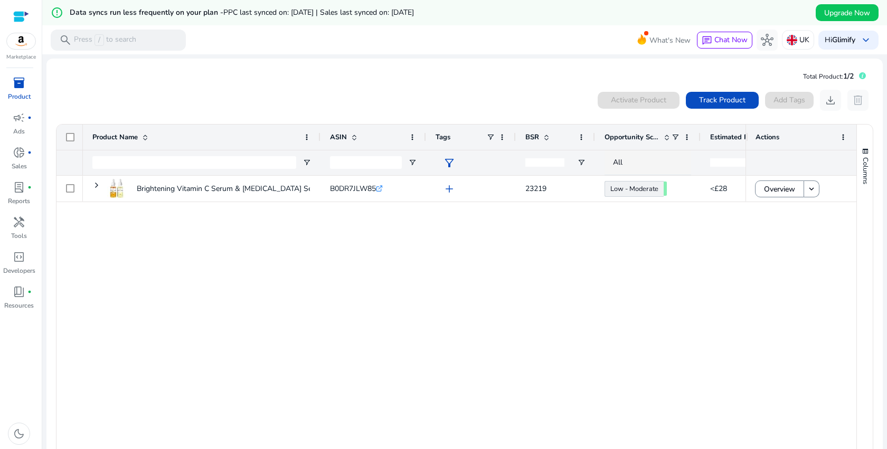
click at [638, 134] on span "Opportunity Score" at bounding box center [632, 138] width 55 height 10
click at [685, 137] on span at bounding box center [687, 137] width 8 height 8
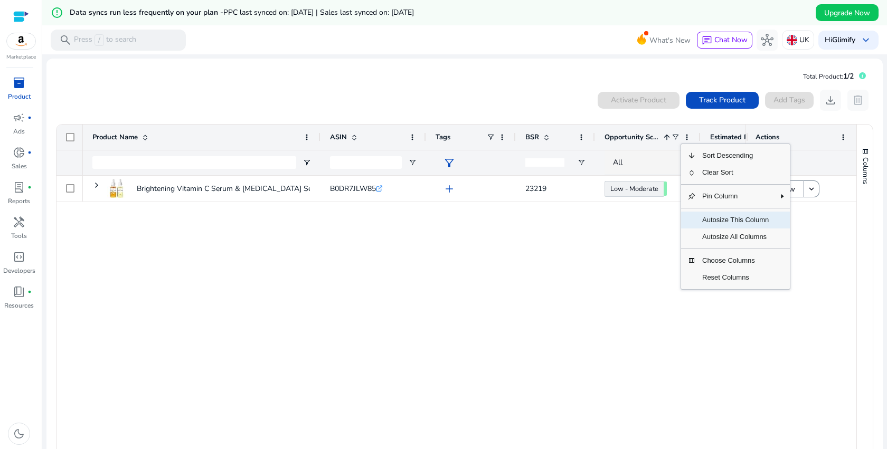
click at [737, 221] on span "Autosize This Column" at bounding box center [735, 220] width 79 height 17
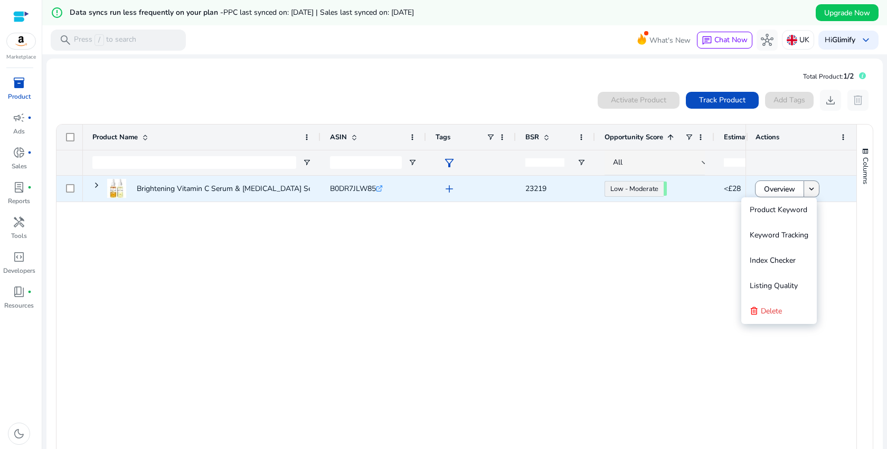
click at [805, 178] on span at bounding box center [811, 188] width 15 height 25
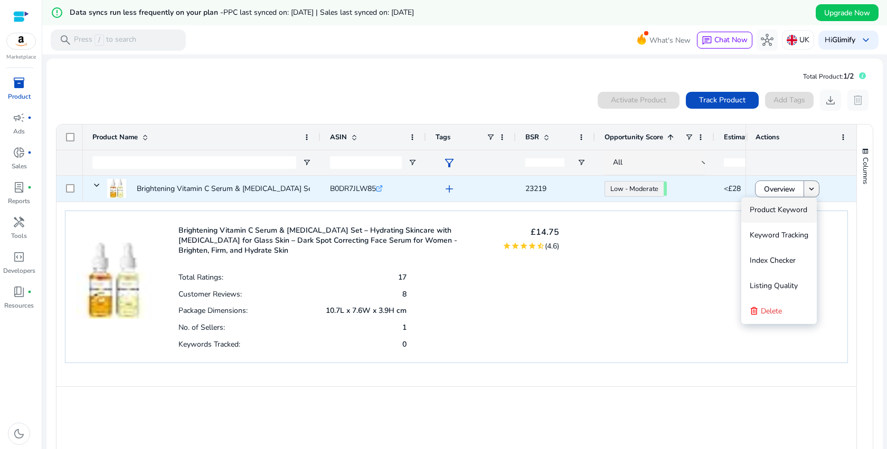
click at [807, 184] on mat-icon "keyboard_arrow_down" at bounding box center [812, 189] width 10 height 10
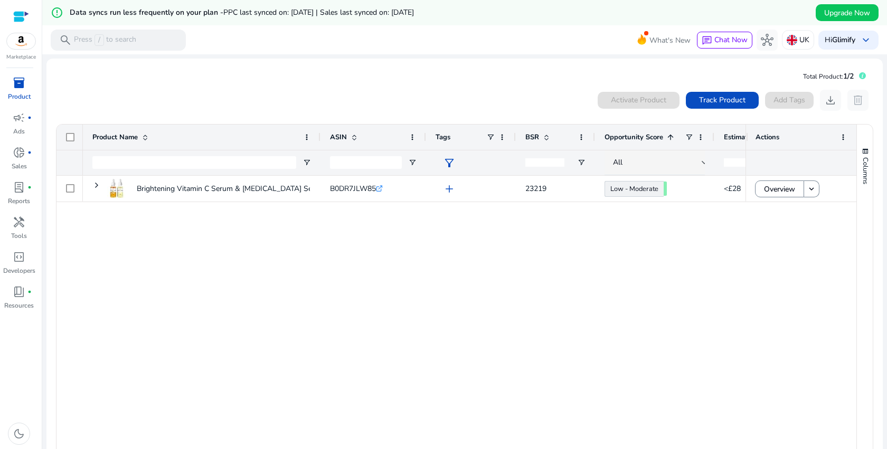
click at [665, 263] on div "Brightening Vitamin C Serum & [MEDICAL_DATA] Set – Hydrating Skincare... B0DR7J…" at bounding box center [414, 315] width 663 height 278
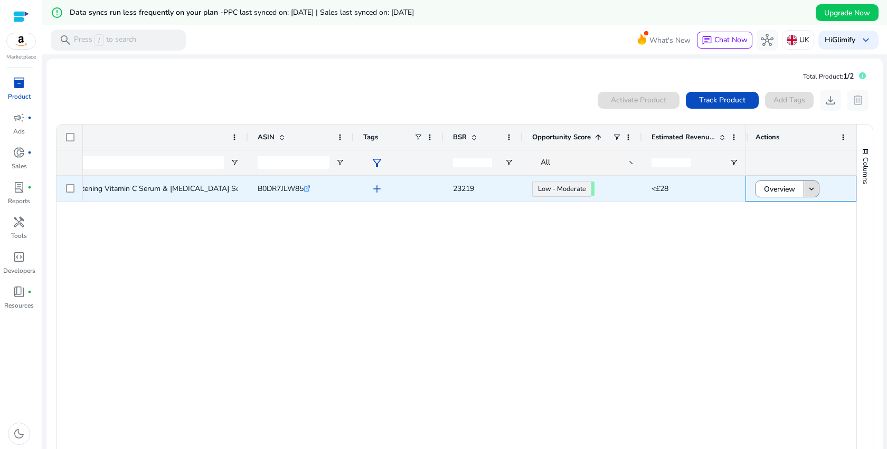
scroll to position [0, 74]
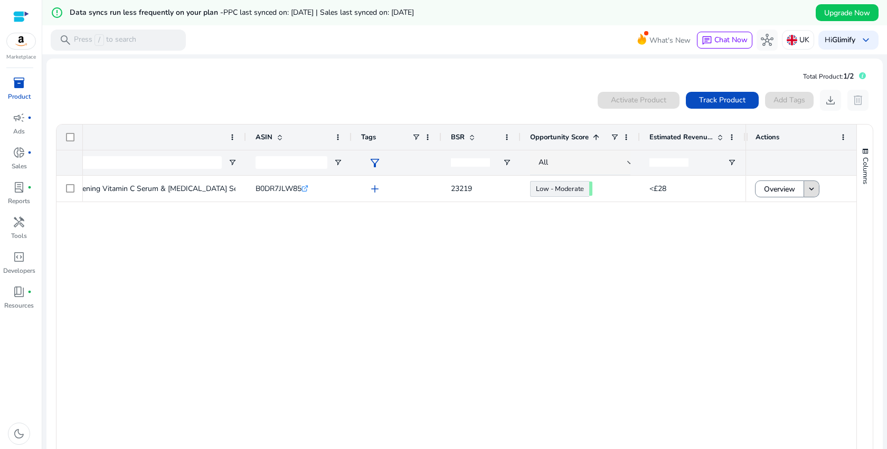
click at [571, 138] on span "Opportunity Score" at bounding box center [559, 138] width 59 height 10
click at [627, 140] on span at bounding box center [626, 137] width 8 height 8
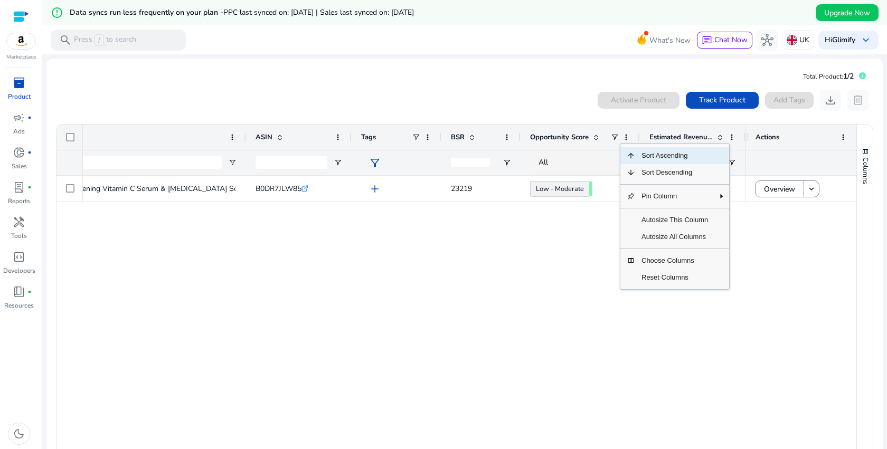
click at [559, 133] on span "Opportunity Score" at bounding box center [559, 138] width 59 height 10
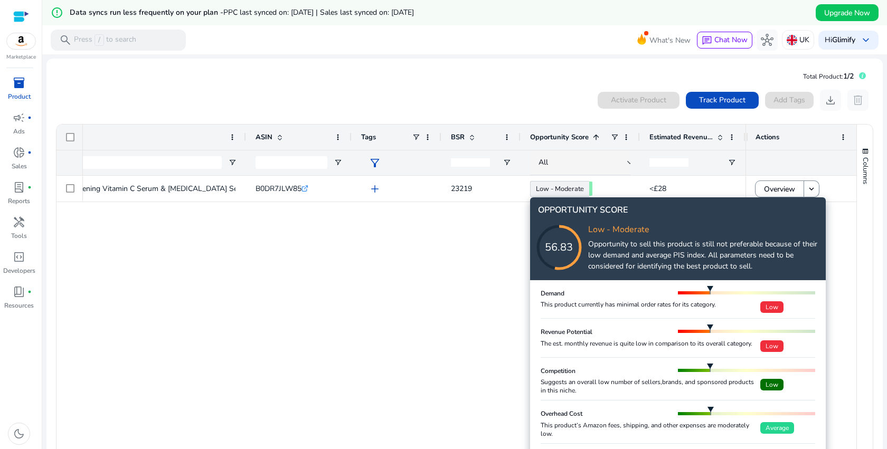
click at [767, 425] on span "Average" at bounding box center [777, 428] width 34 height 12
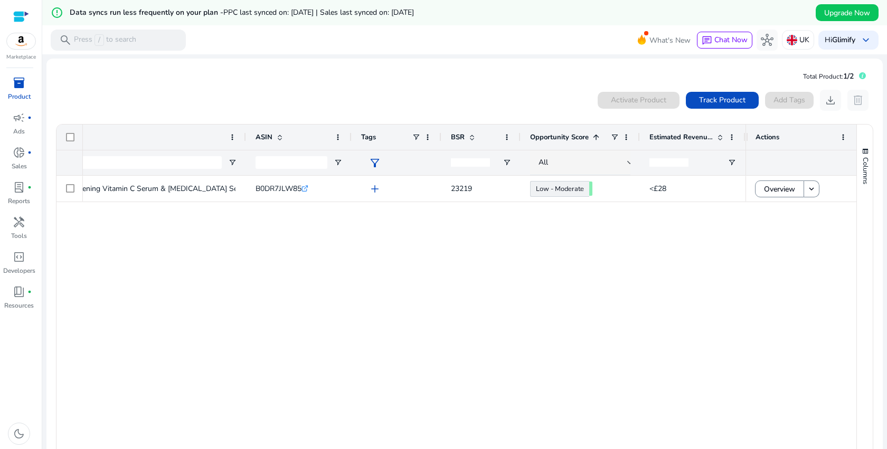
click at [29, 37] on img at bounding box center [21, 41] width 29 height 16
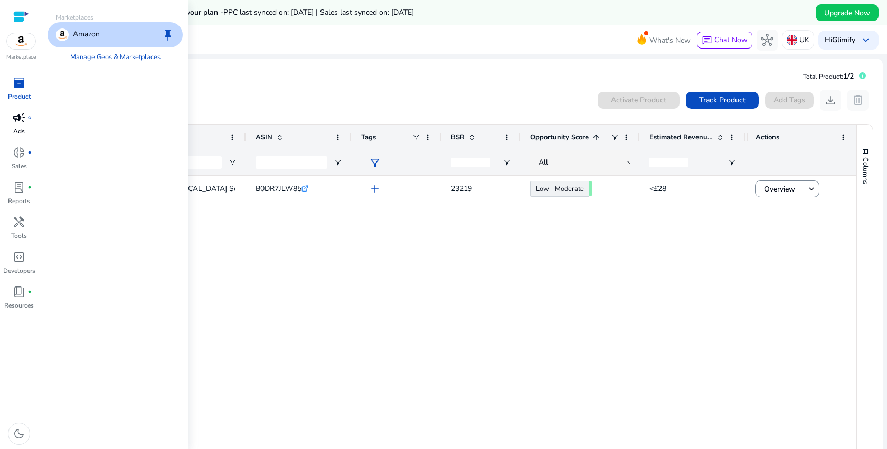
click at [17, 114] on span "campaign" at bounding box center [19, 117] width 13 height 13
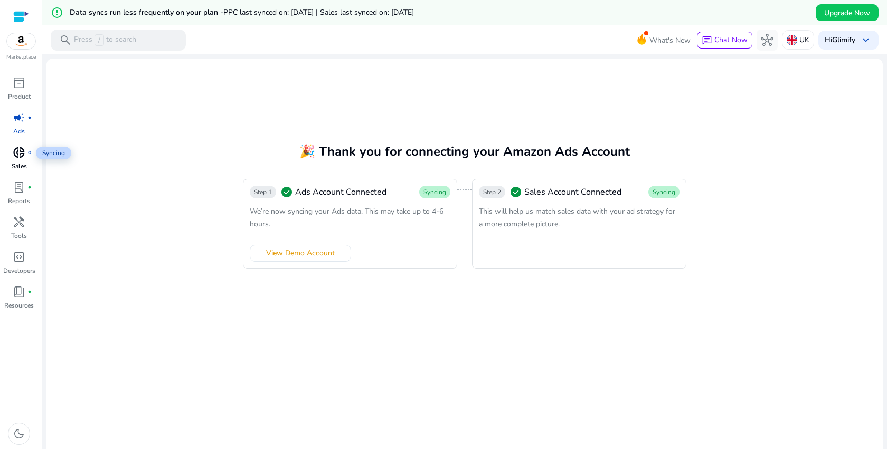
click at [16, 149] on span "donut_small" at bounding box center [19, 152] width 13 height 13
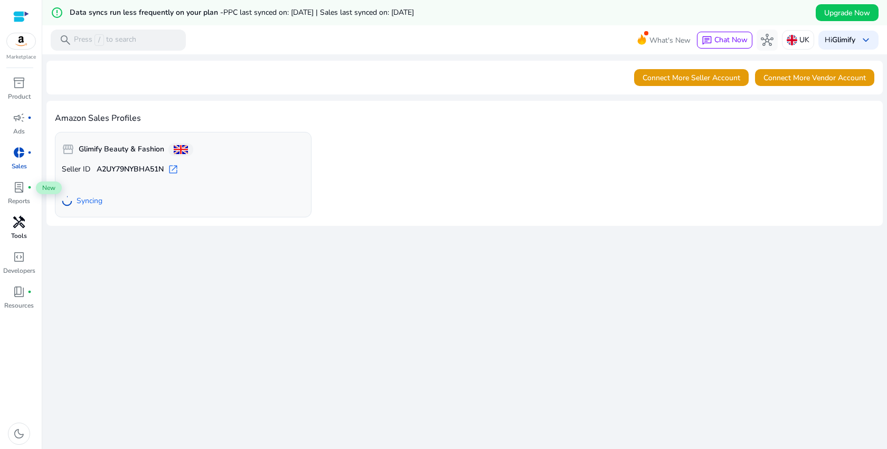
click at [20, 221] on span "handyman" at bounding box center [19, 222] width 13 height 13
click at [16, 304] on p "Resources" at bounding box center [19, 306] width 30 height 10
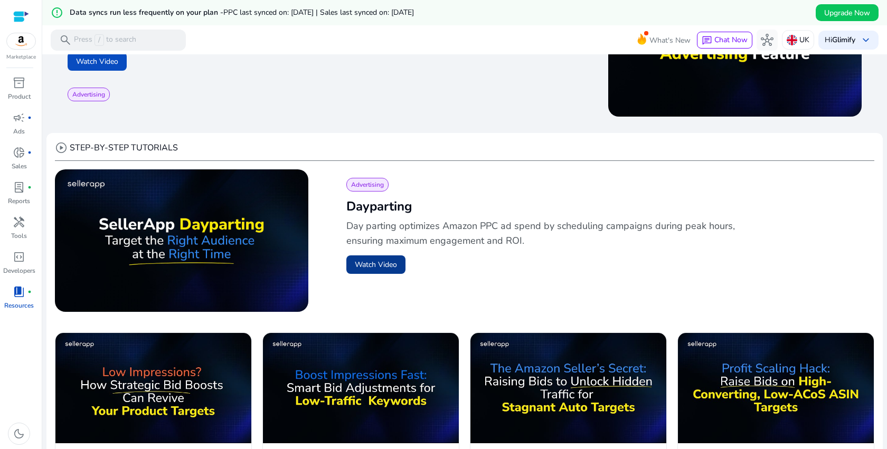
scroll to position [267, 0]
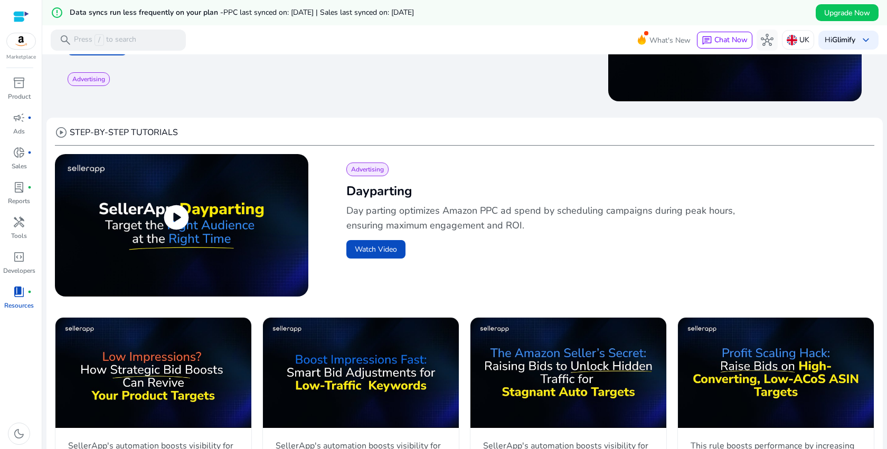
click at [178, 220] on span "play_circle" at bounding box center [177, 218] width 30 height 30
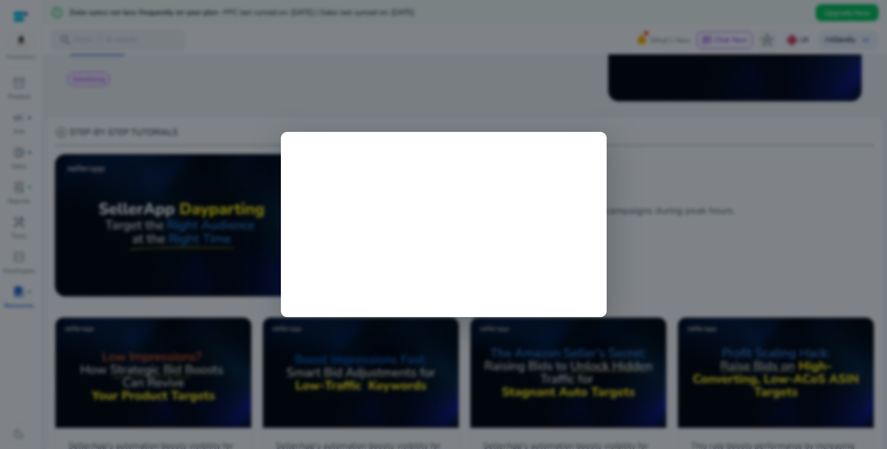
scroll to position [0, 0]
click at [688, 149] on div at bounding box center [443, 224] width 887 height 449
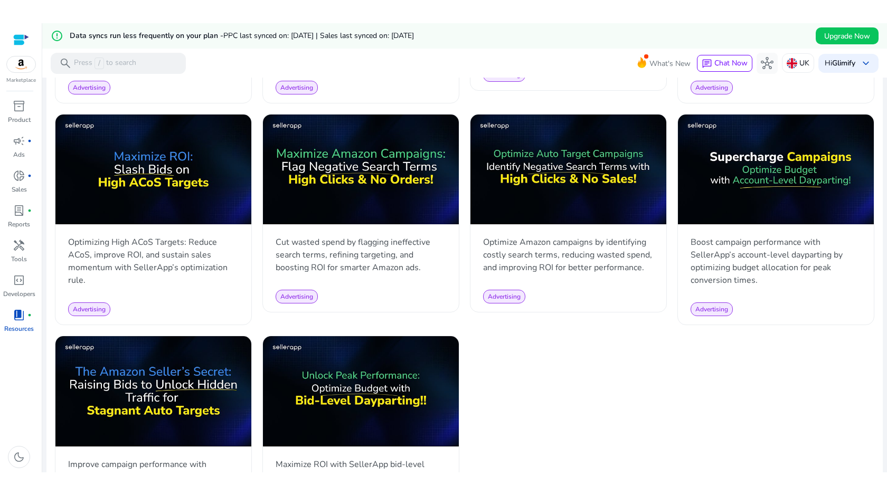
scroll to position [1027, 0]
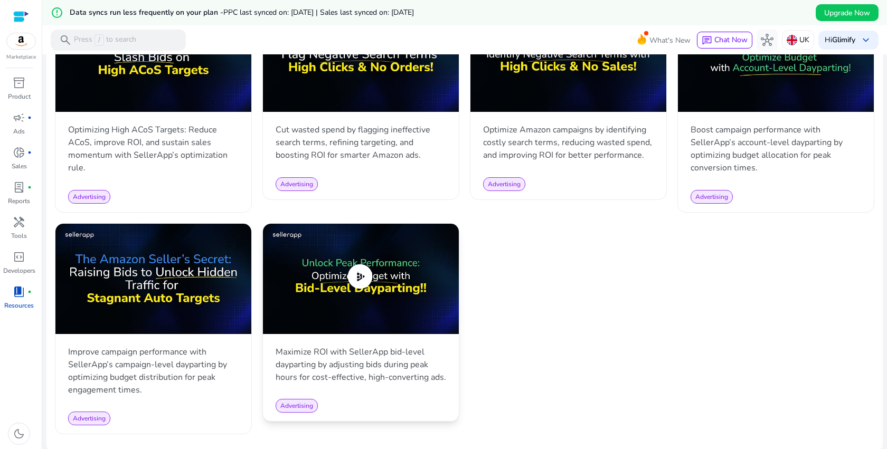
click at [375, 273] on img at bounding box center [361, 279] width 196 height 110
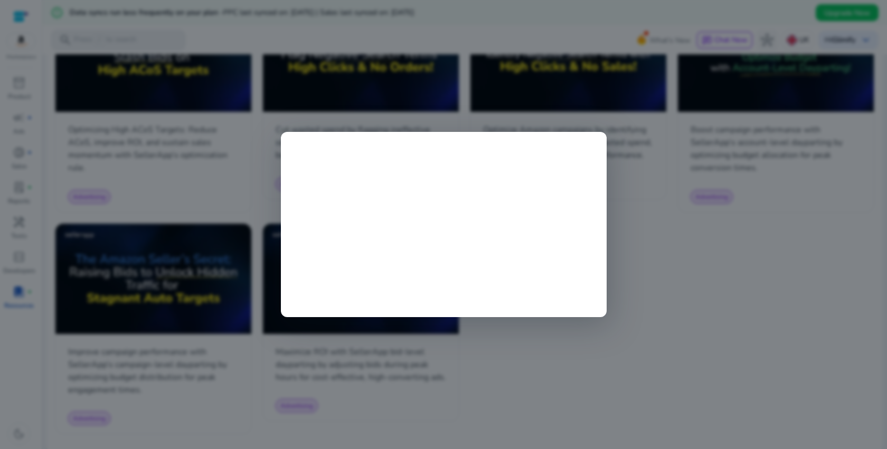
click at [718, 258] on div at bounding box center [443, 224] width 887 height 449
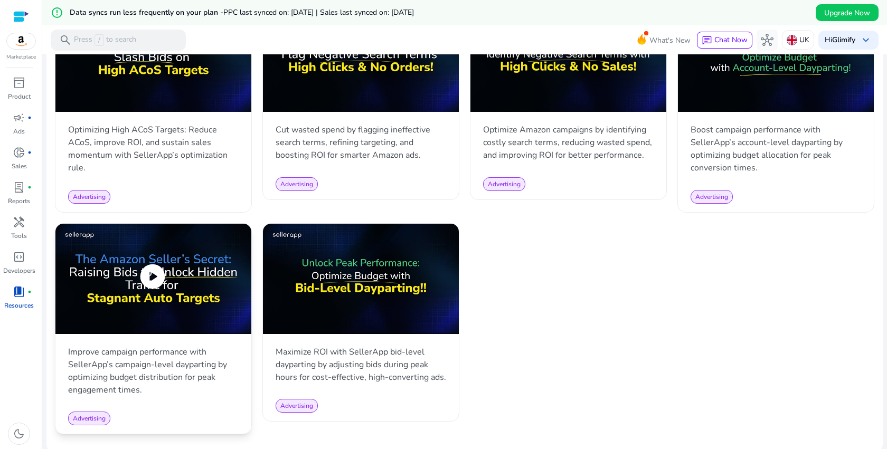
click at [139, 266] on span "play_circle" at bounding box center [153, 277] width 30 height 30
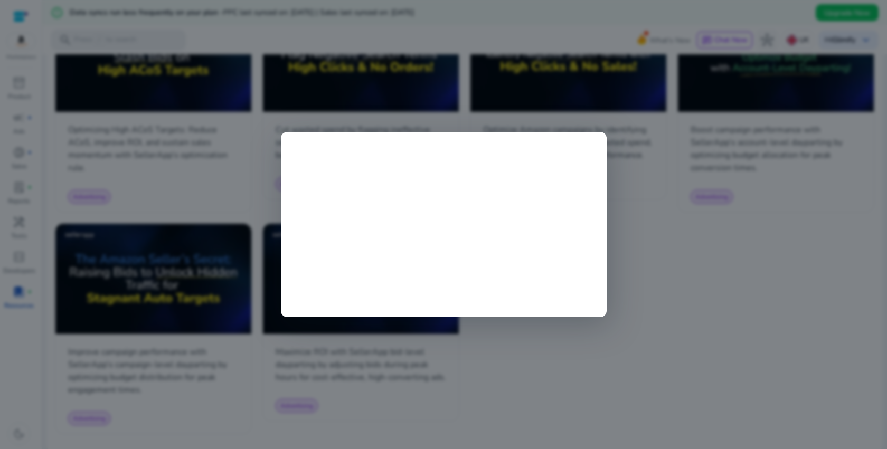
click at [796, 302] on div at bounding box center [443, 224] width 887 height 449
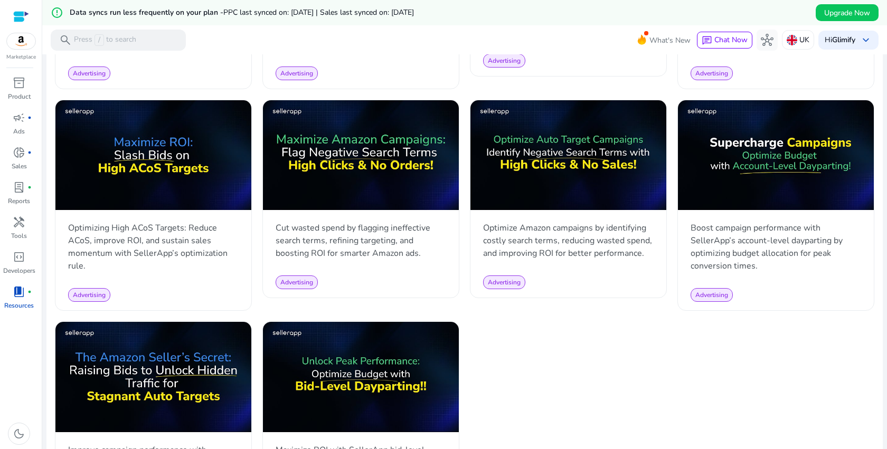
scroll to position [823, 0]
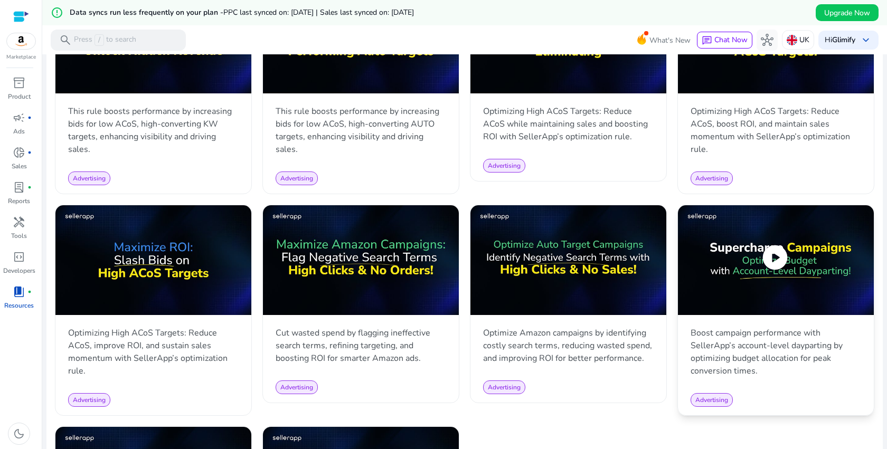
click at [781, 264] on span "play_circle" at bounding box center [775, 258] width 30 height 30
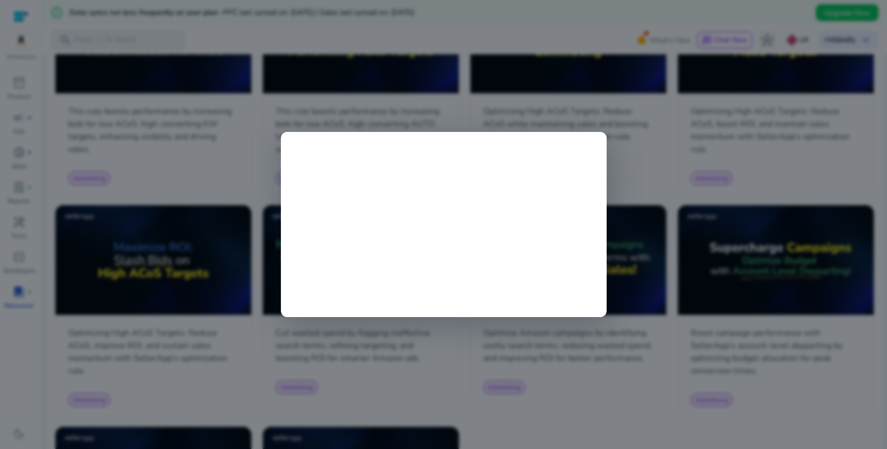
click at [601, 402] on div at bounding box center [443, 224] width 887 height 449
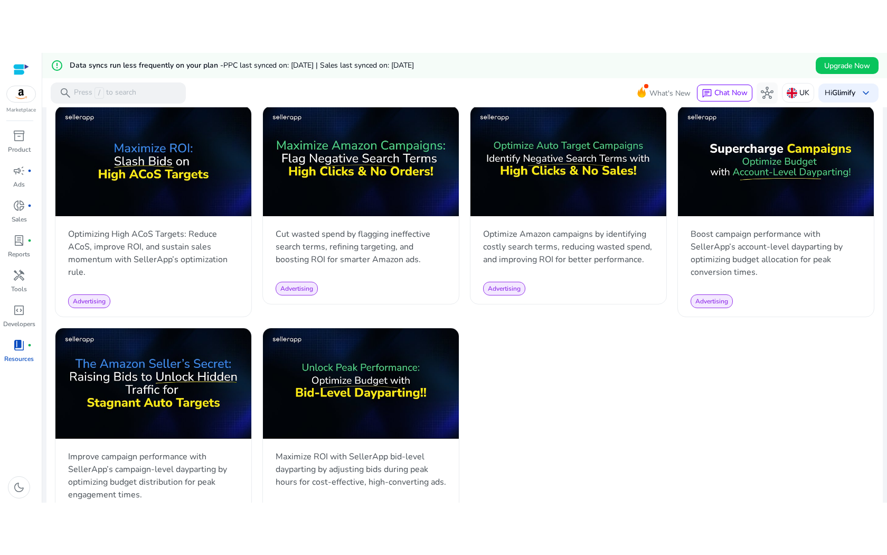
scroll to position [973, 0]
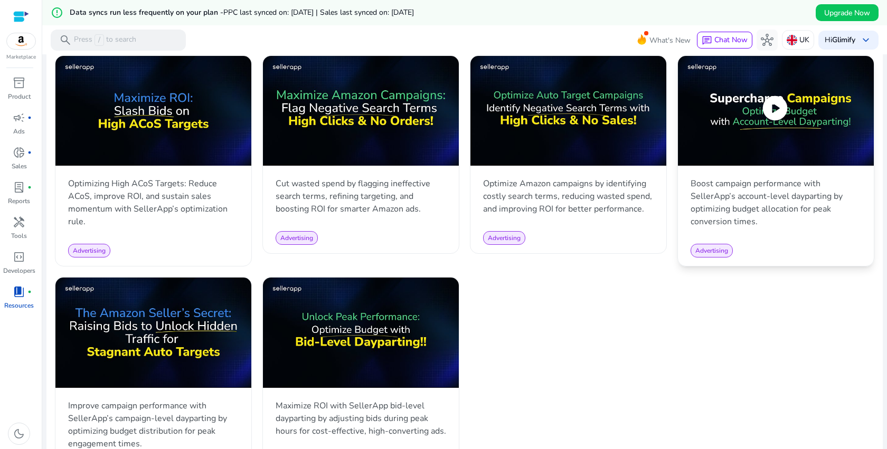
click at [770, 110] on span "play_circle" at bounding box center [775, 108] width 30 height 30
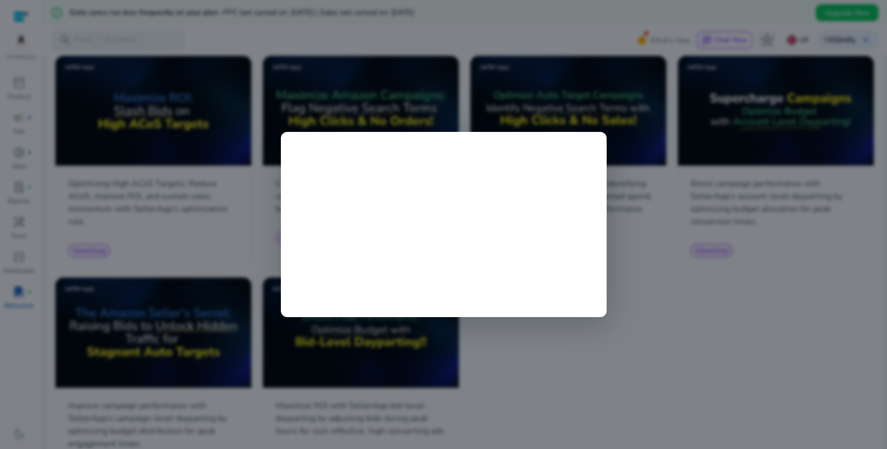
click at [735, 269] on div at bounding box center [443, 224] width 887 height 449
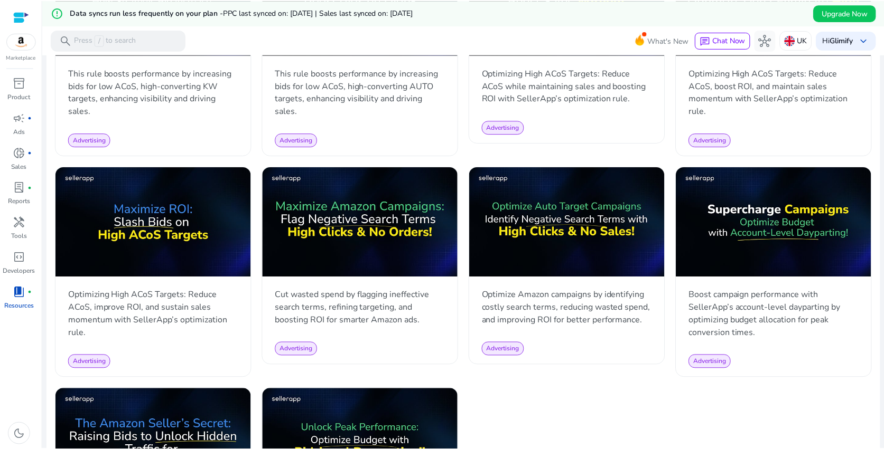
scroll to position [0, 0]
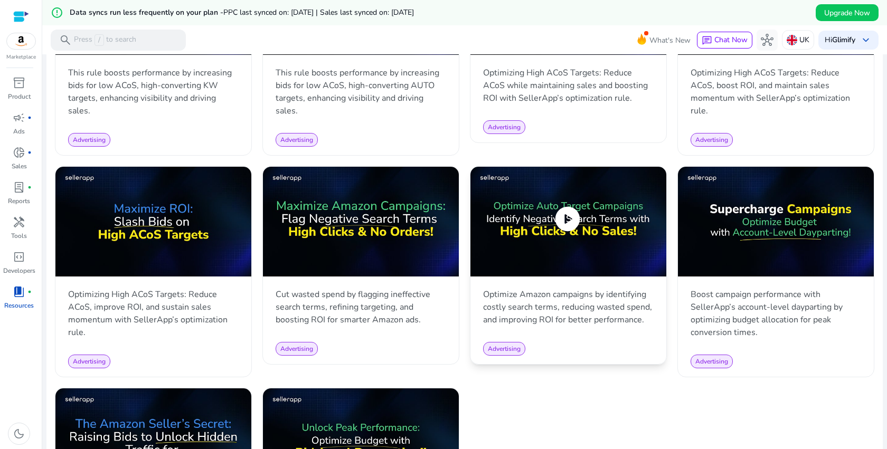
click at [570, 220] on span "play_circle" at bounding box center [568, 219] width 30 height 30
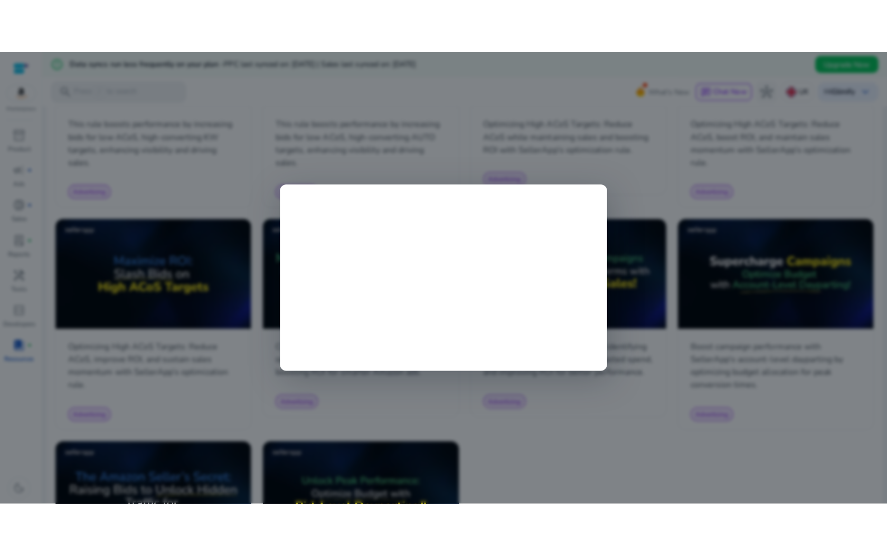
scroll to position [862, 0]
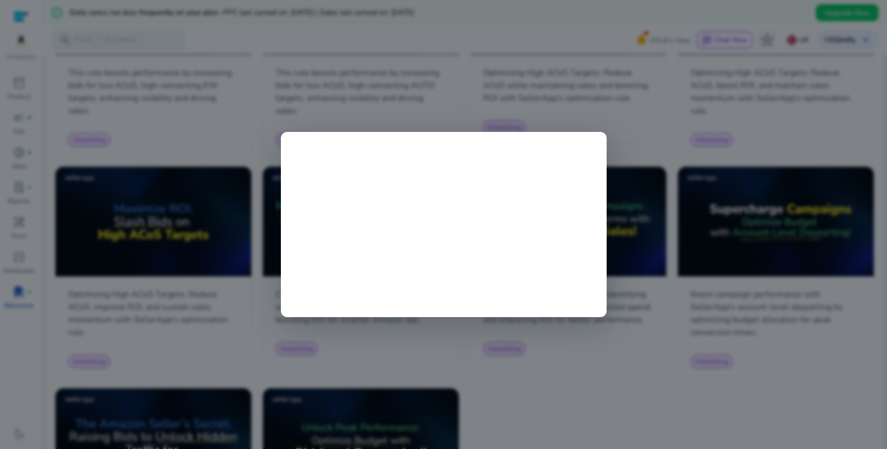
click at [651, 385] on div at bounding box center [443, 224] width 887 height 449
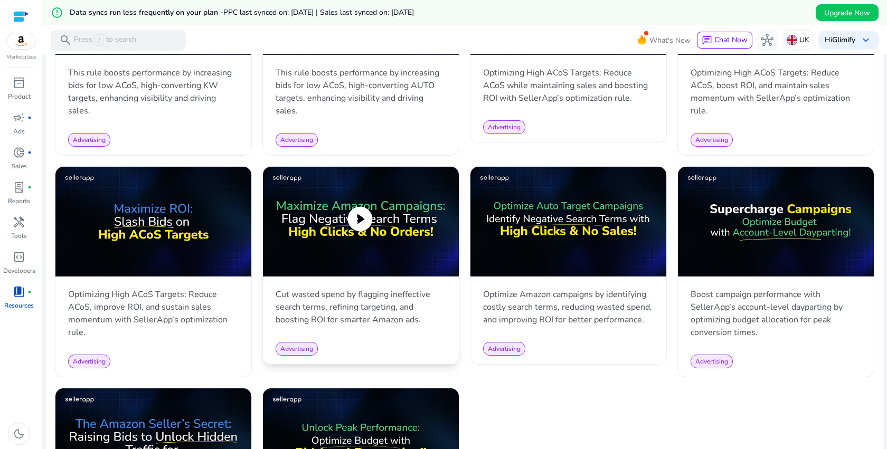
click at [414, 254] on img at bounding box center [361, 222] width 196 height 110
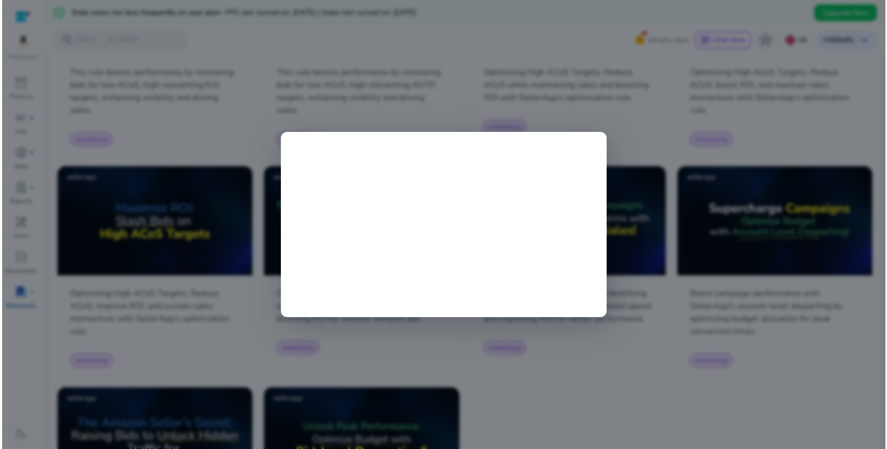
scroll to position [862, 0]
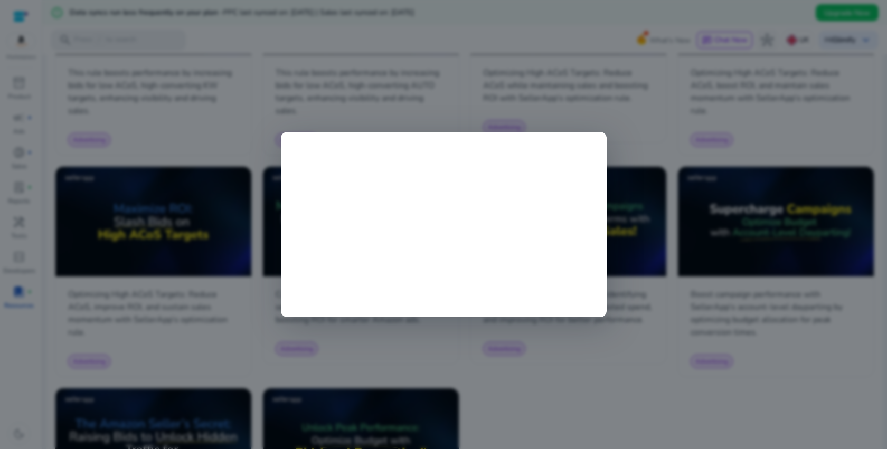
click at [680, 391] on div at bounding box center [443, 224] width 887 height 449
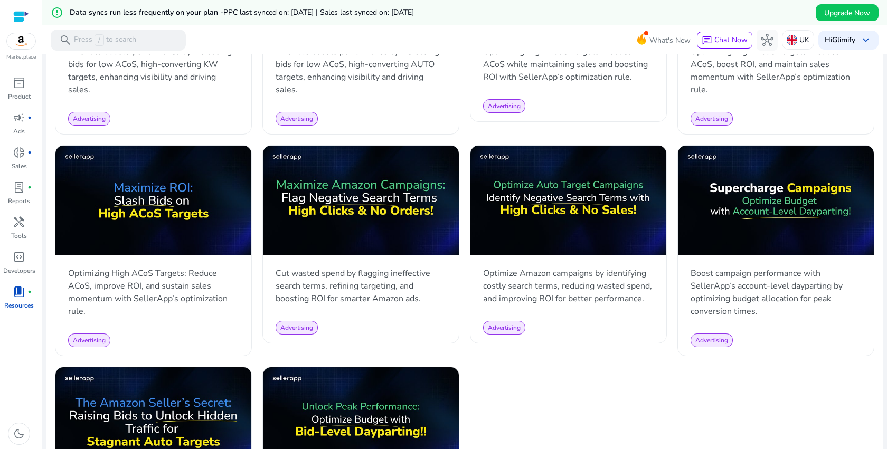
scroll to position [938, 0]
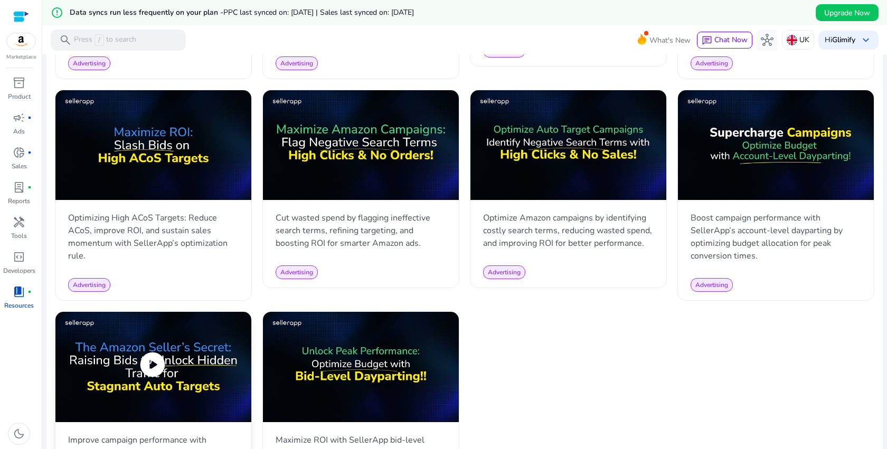
click at [178, 356] on img at bounding box center [153, 367] width 196 height 110
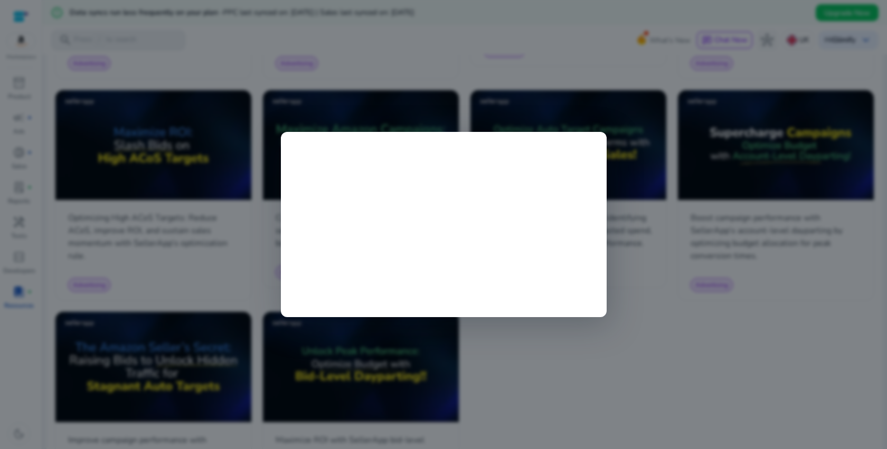
click at [616, 362] on div at bounding box center [443, 224] width 887 height 449
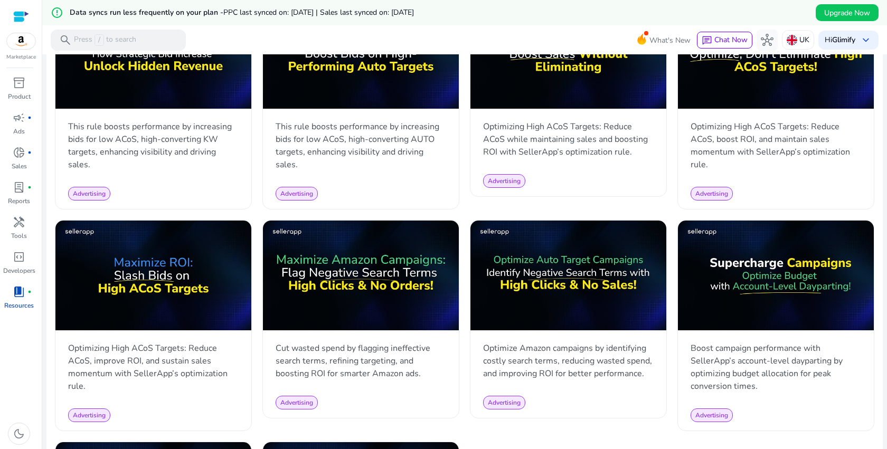
scroll to position [793, 0]
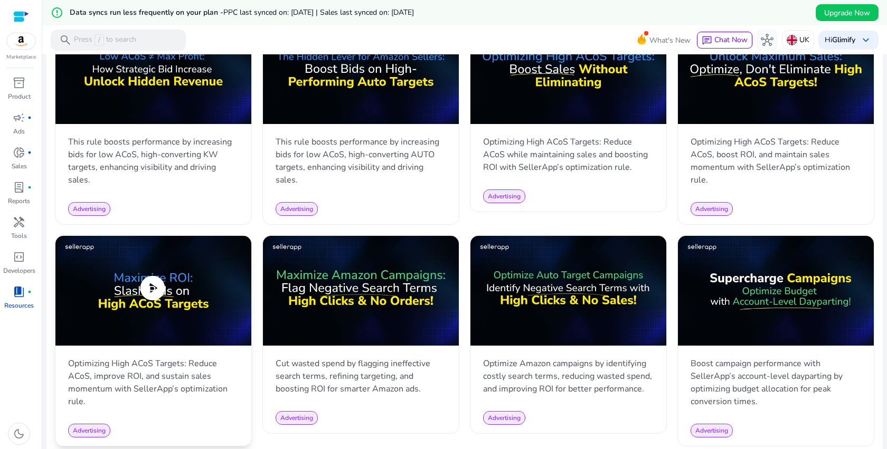
click at [208, 281] on img at bounding box center [153, 291] width 196 height 110
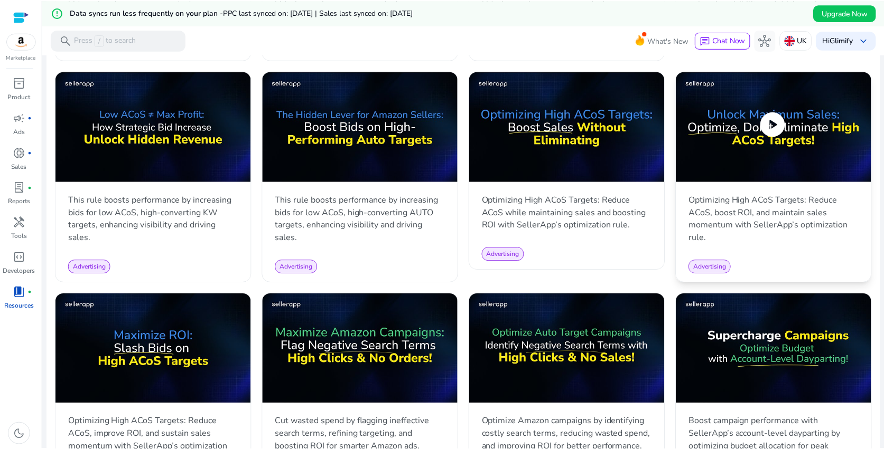
scroll to position [721, 0]
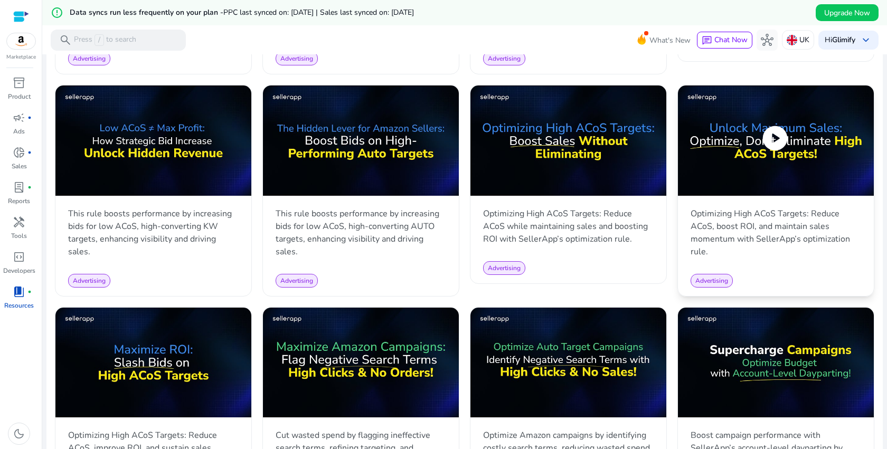
click at [775, 189] on img at bounding box center [776, 141] width 196 height 110
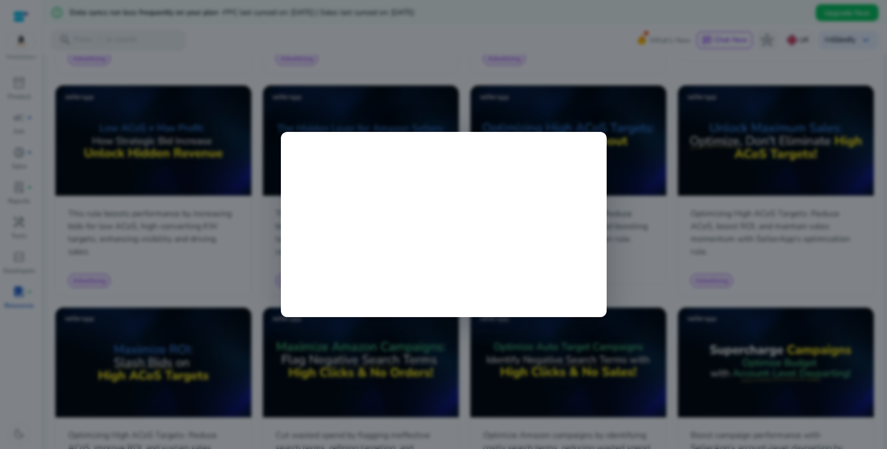
click at [638, 286] on div at bounding box center [443, 224] width 887 height 449
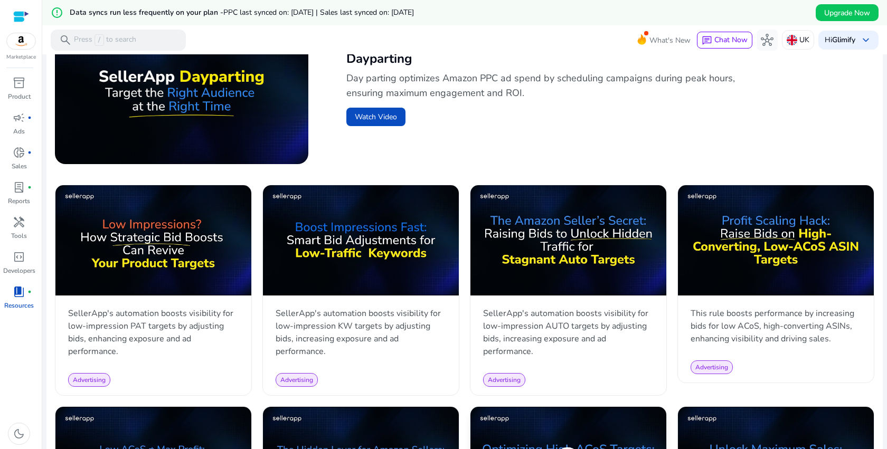
scroll to position [361, 0]
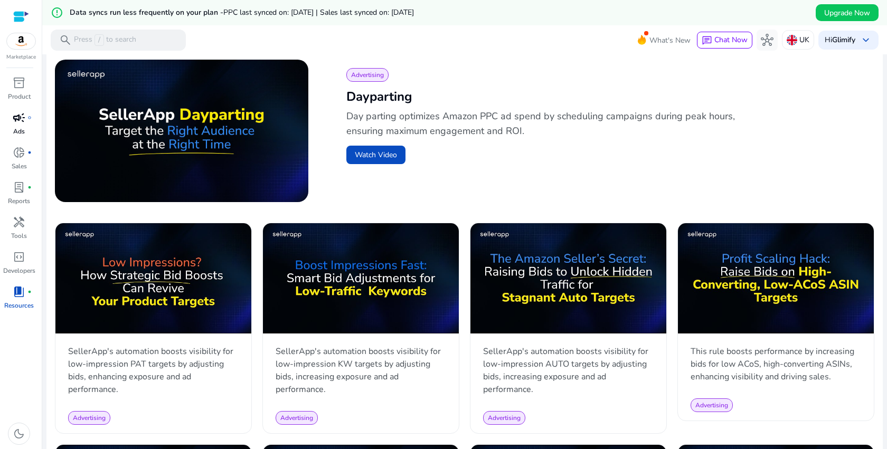
click at [17, 121] on span "campaign" at bounding box center [19, 117] width 13 height 13
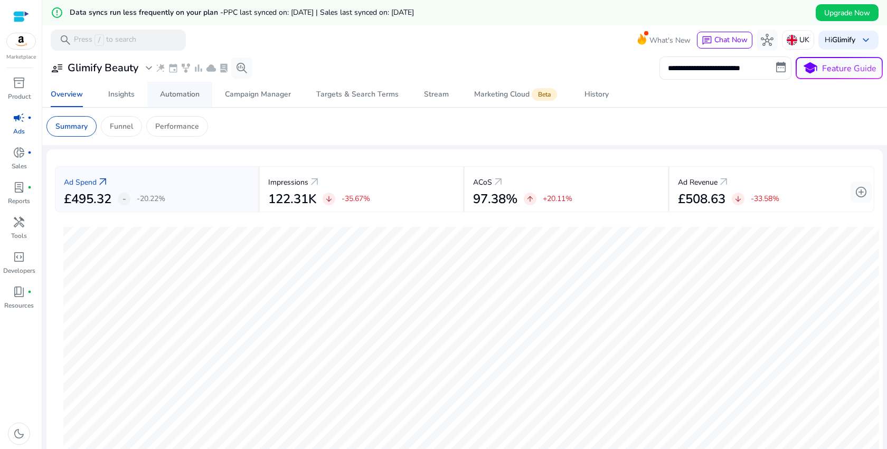
click at [168, 92] on div "Automation" at bounding box center [180, 94] width 40 height 7
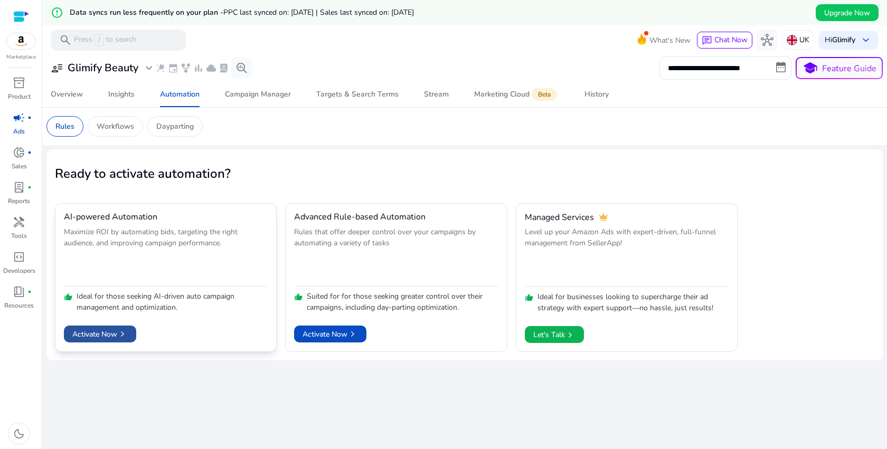
click at [115, 334] on span "Activate Now chevron_right" at bounding box center [99, 334] width 55 height 11
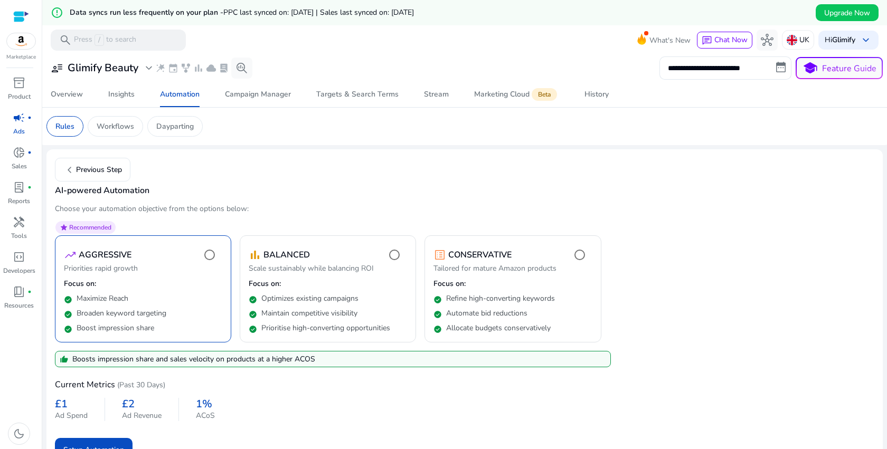
scroll to position [25, 0]
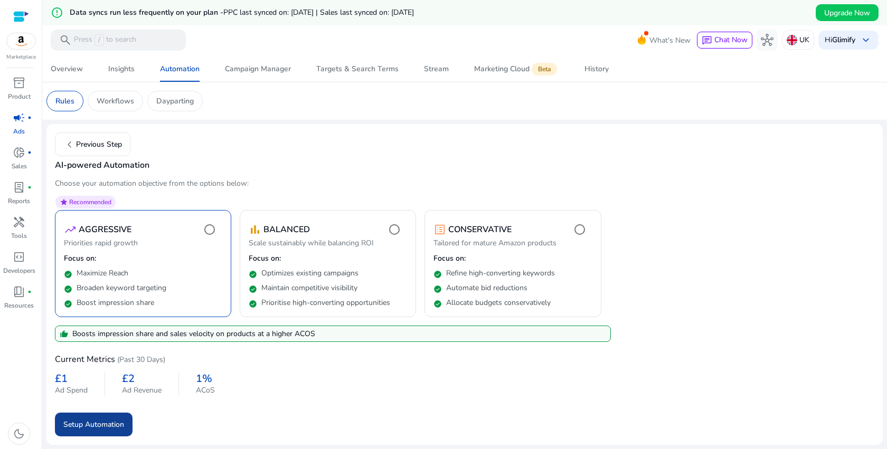
click at [128, 421] on span "submit" at bounding box center [94, 424] width 78 height 25
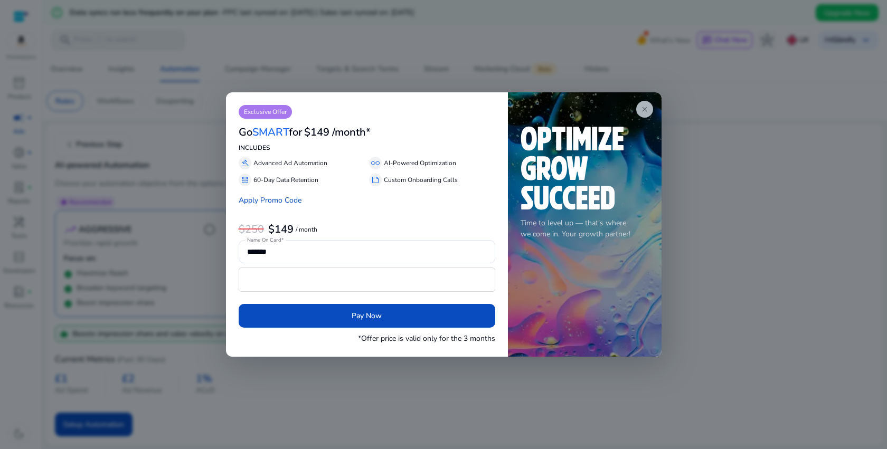
click at [642, 108] on span "close" at bounding box center [645, 109] width 8 height 8
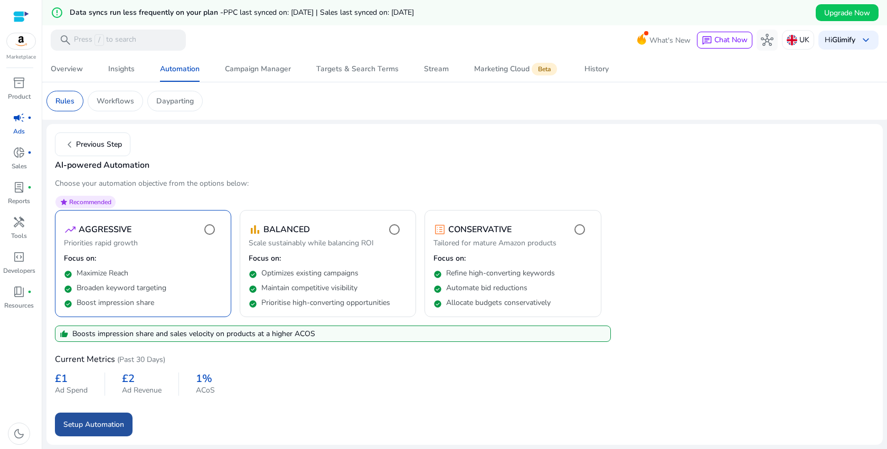
click at [104, 420] on span "Setup Automation" at bounding box center [93, 424] width 61 height 11
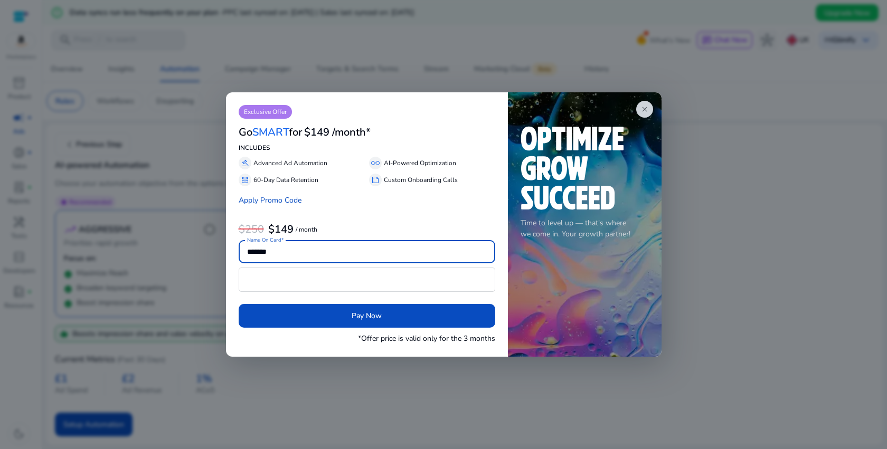
click at [294, 182] on p "60-Day Data Retention" at bounding box center [285, 180] width 65 height 10
click at [268, 115] on p "Exclusive Offer" at bounding box center [265, 112] width 53 height 14
click at [645, 108] on span "close" at bounding box center [645, 109] width 8 height 8
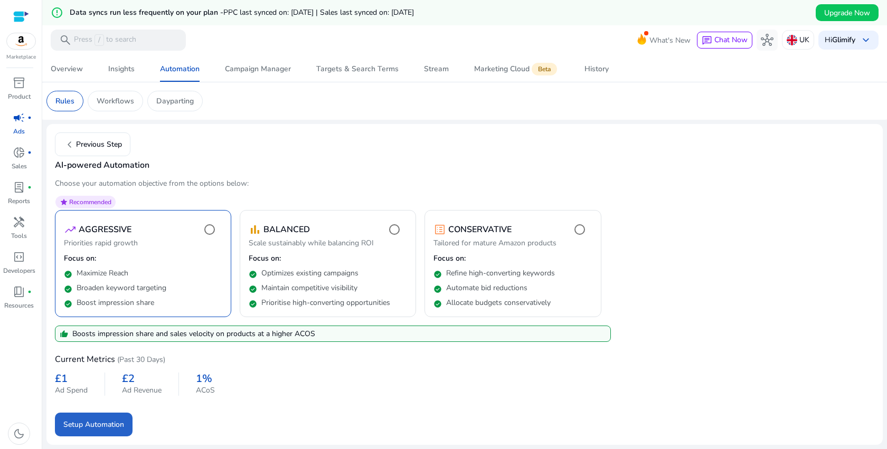
click at [303, 336] on p "Boosts impression share and sales velocity on products at a higher ACOS" at bounding box center [193, 333] width 243 height 11
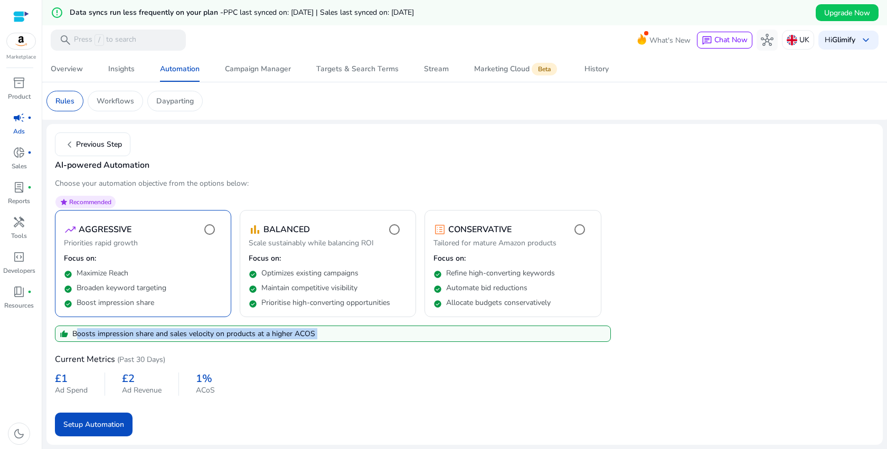
click at [393, 430] on div "Setup Automation" at bounding box center [465, 421] width 820 height 32
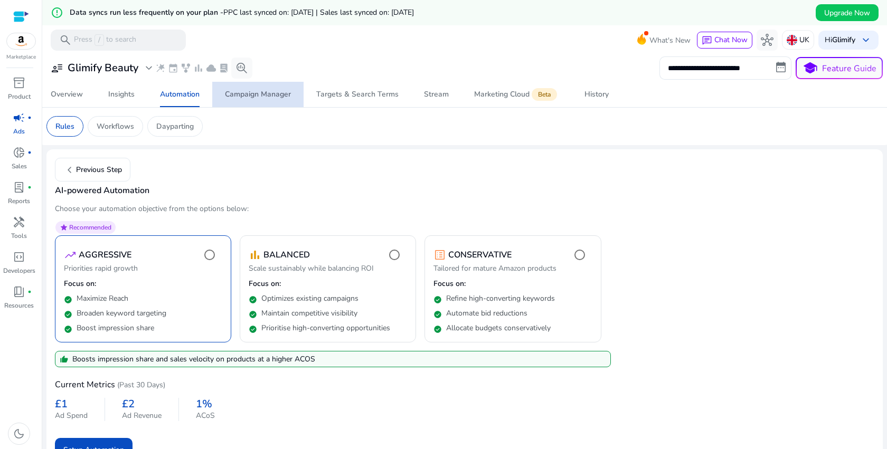
click at [262, 96] on div "Campaign Manager" at bounding box center [258, 94] width 66 height 7
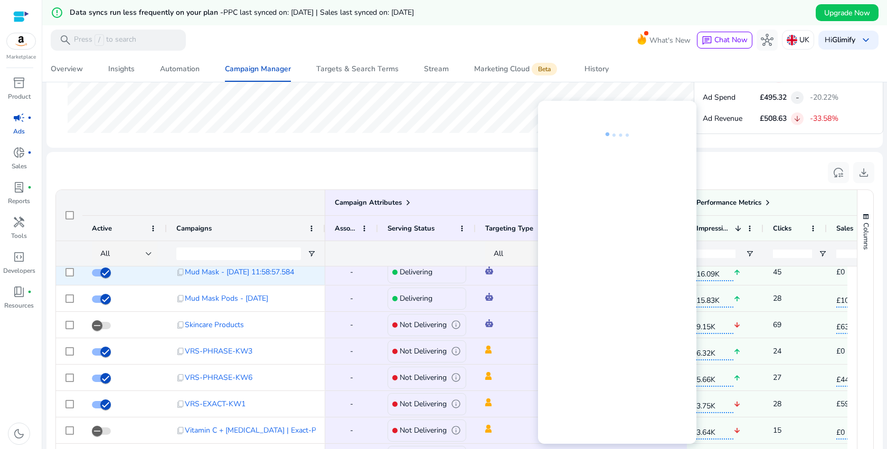
scroll to position [0, 3]
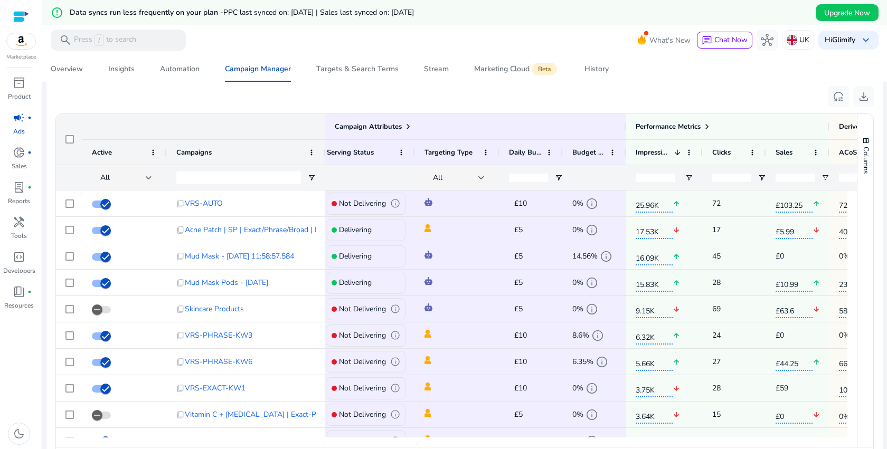
scroll to position [724, 0]
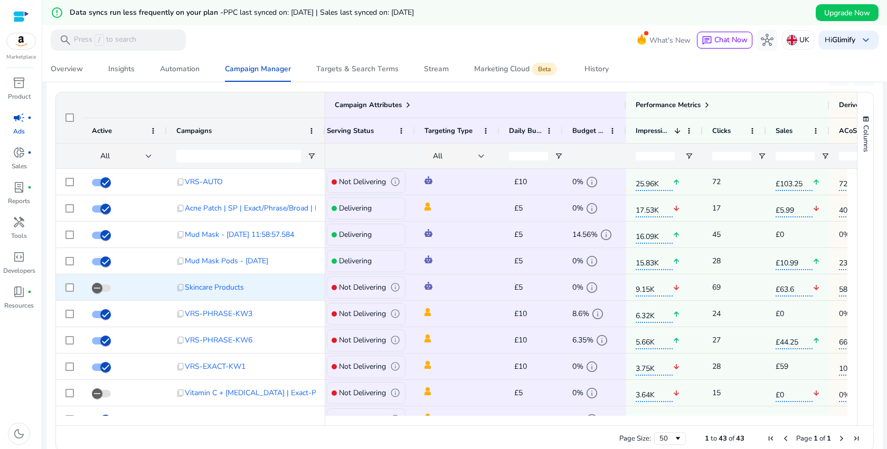
click at [396, 289] on span "info" at bounding box center [395, 288] width 10 height 10
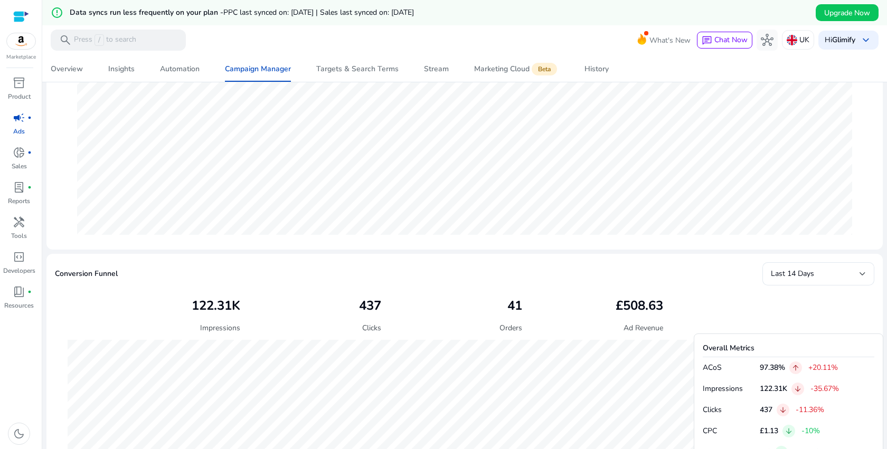
scroll to position [0, 0]
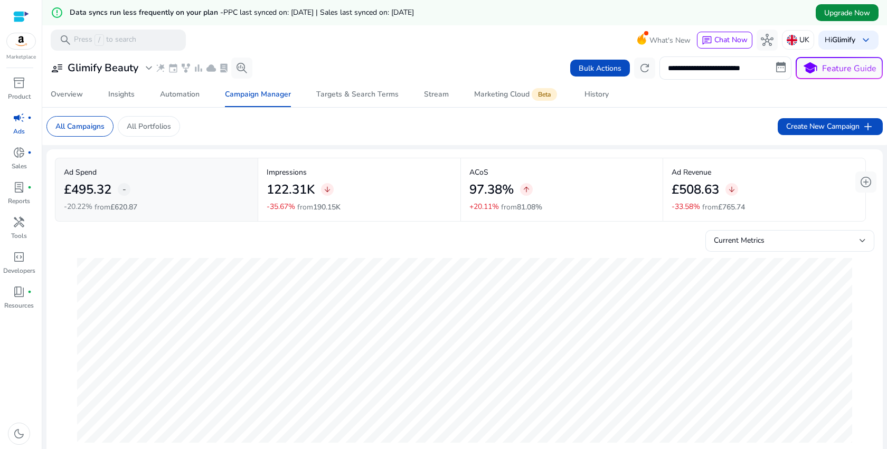
click at [848, 16] on span "Upgrade Now" at bounding box center [847, 12] width 46 height 11
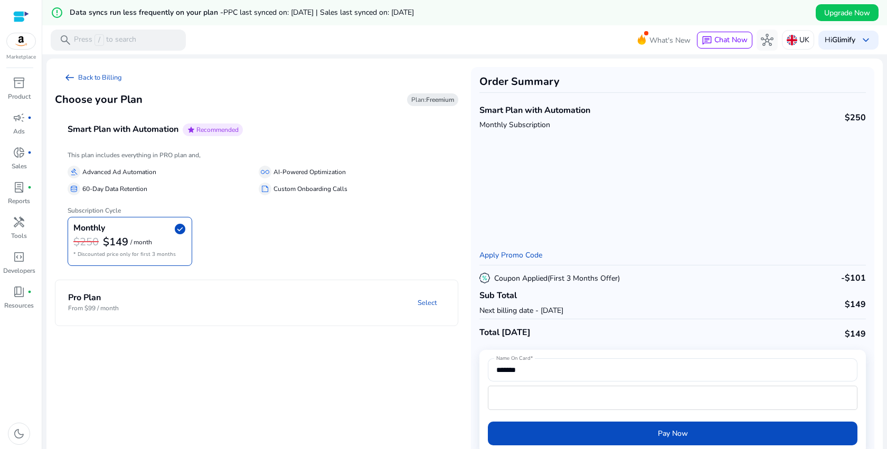
click at [126, 248] on b "$149" at bounding box center [115, 242] width 25 height 14
click at [304, 228] on div "Monthly check_circle $250 $149 / month * Discounted price only for first 3 mont…" at bounding box center [257, 241] width 378 height 49
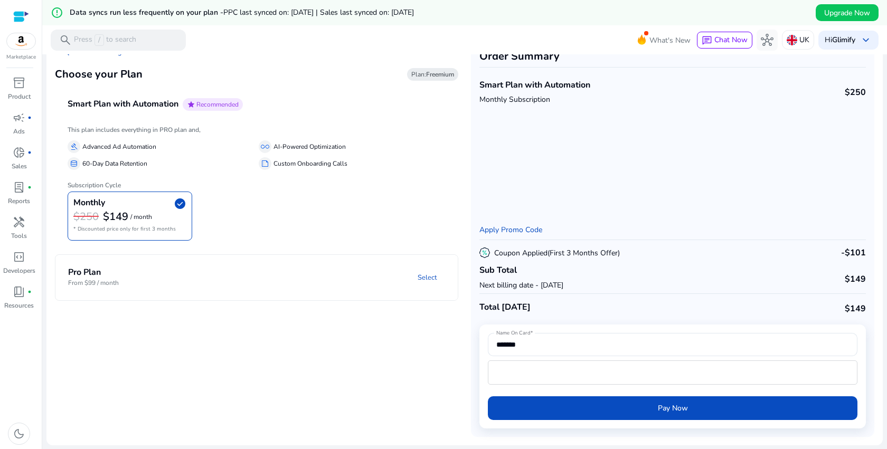
click at [294, 284] on mat-panel-description "Select" at bounding box center [329, 278] width 258 height 20
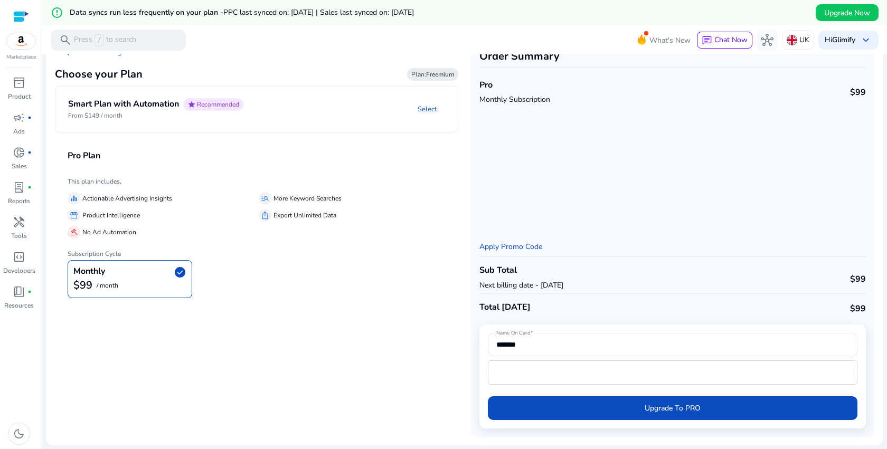
click at [170, 232] on div "gavel No Ad Automation" at bounding box center [161, 232] width 187 height 13
click at [148, 274] on div "Monthly check_circle" at bounding box center [129, 272] width 113 height 13
click at [309, 108] on mat-panel-description "Select" at bounding box center [355, 109] width 206 height 22
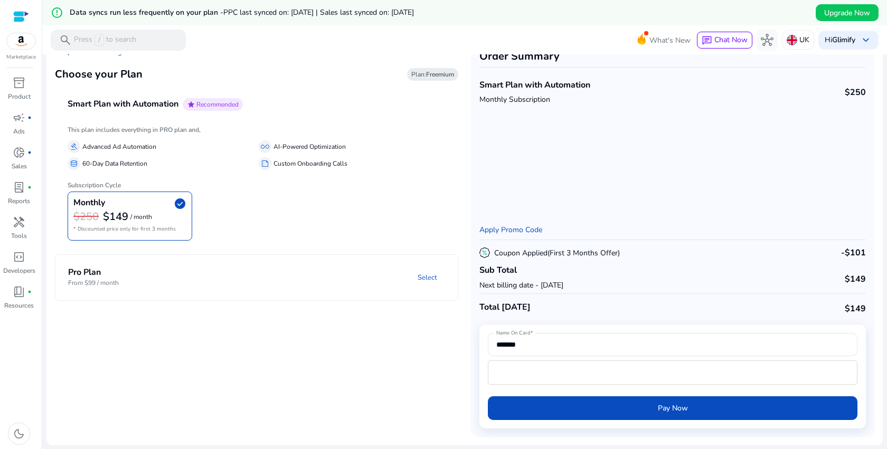
click at [234, 284] on mat-panel-description "Select" at bounding box center [329, 278] width 258 height 20
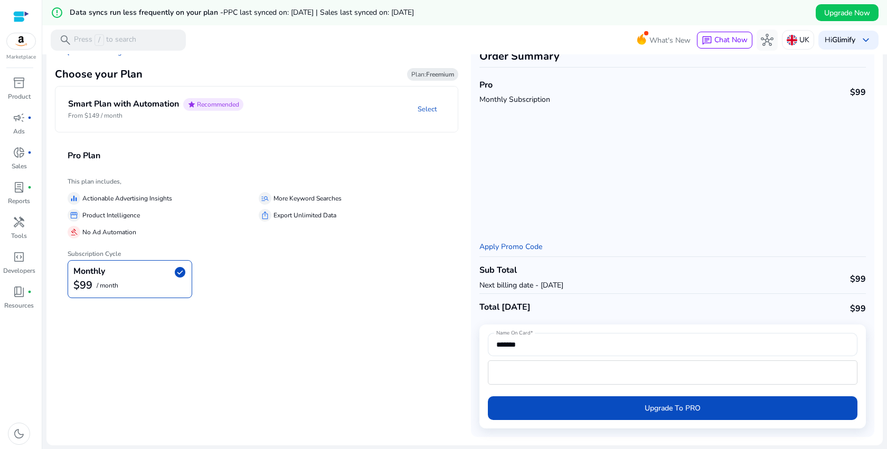
click at [321, 117] on mat-panel-description "Select" at bounding box center [355, 109] width 206 height 22
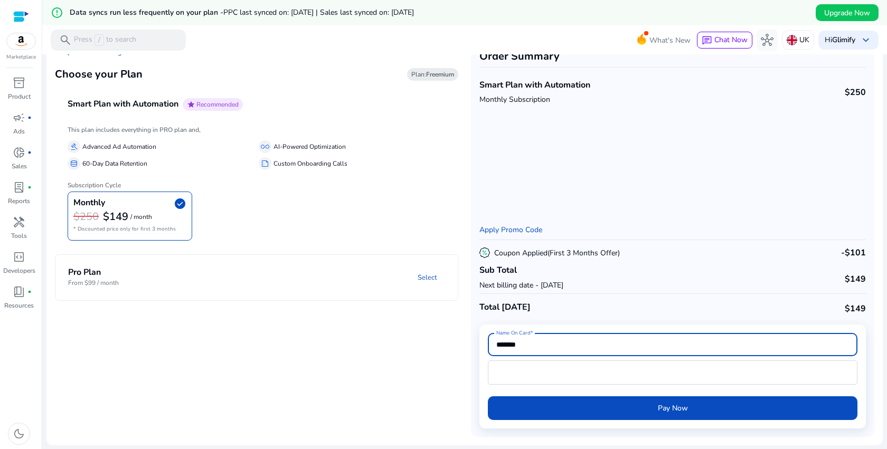
click at [623, 340] on input "*******" at bounding box center [672, 345] width 353 height 12
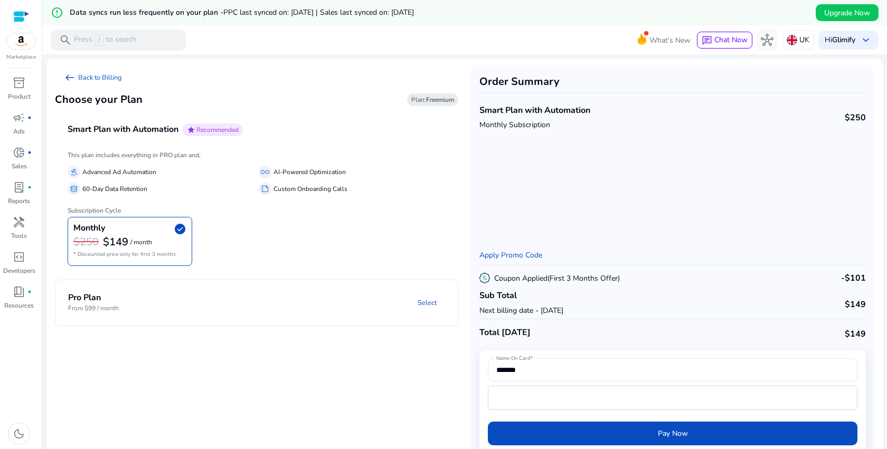
scroll to position [25, 0]
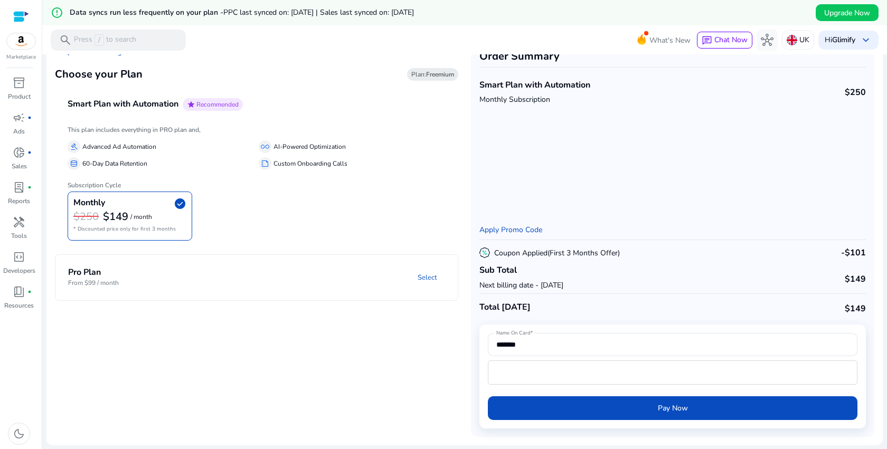
click at [735, 392] on mat-error at bounding box center [673, 391] width 370 height 12
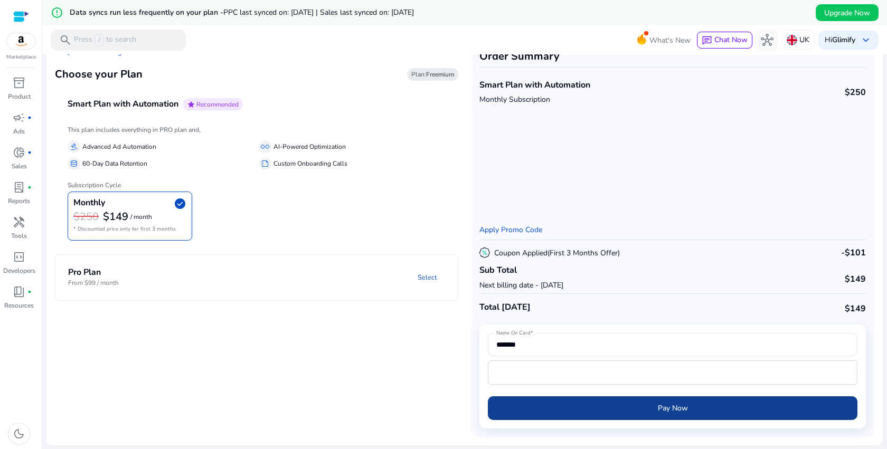
click at [673, 410] on span "Pay Now" at bounding box center [673, 408] width 30 height 11
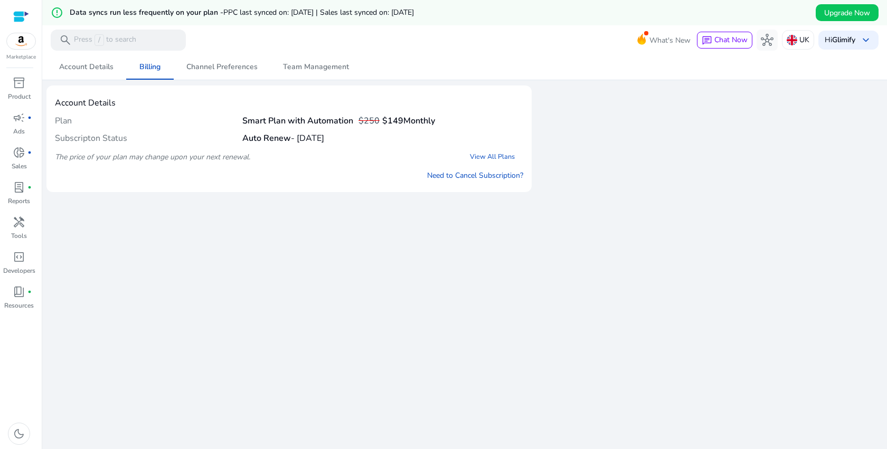
click at [324, 134] on h4 "Auto Renew - [DATE]" at bounding box center [283, 139] width 82 height 10
click at [324, 138] on h4 "Auto Renew - [DATE]" at bounding box center [283, 139] width 82 height 10
click at [490, 176] on link "Need to Cancel Subscription?" at bounding box center [475, 175] width 96 height 11
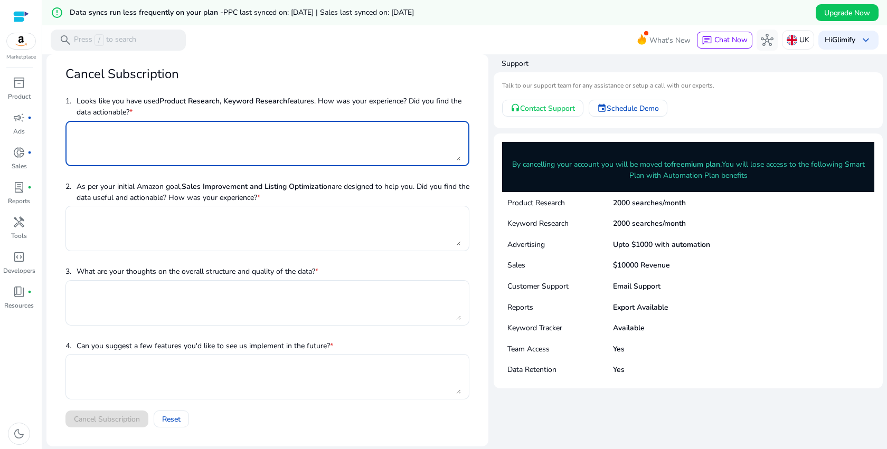
click at [332, 136] on textarea at bounding box center [267, 143] width 387 height 35
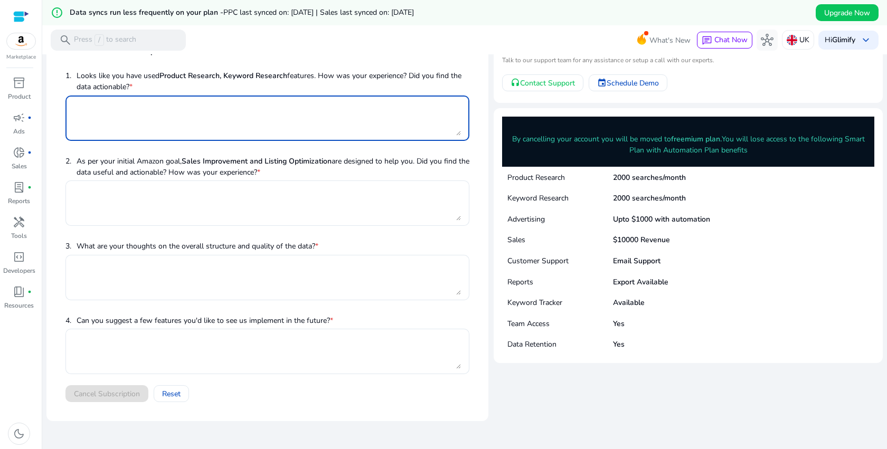
scroll to position [20, 0]
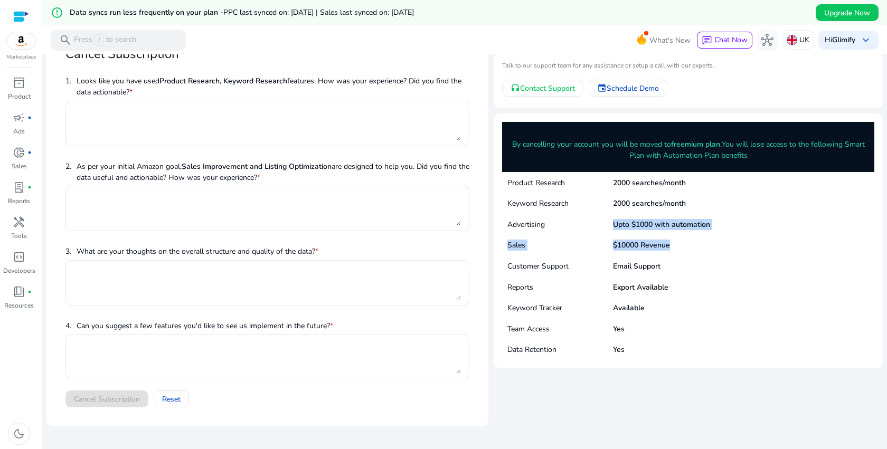
drag, startPoint x: 609, startPoint y: 220, endPoint x: 723, endPoint y: 242, distance: 116.1
click at [0, 0] on div "Product Research 2000 searches/month Keyword Research 2000 searches/month Adver…" at bounding box center [0, 0] width 0 height 0
click at [723, 242] on div "Sales $10000 Revenue" at bounding box center [688, 244] width 372 height 21
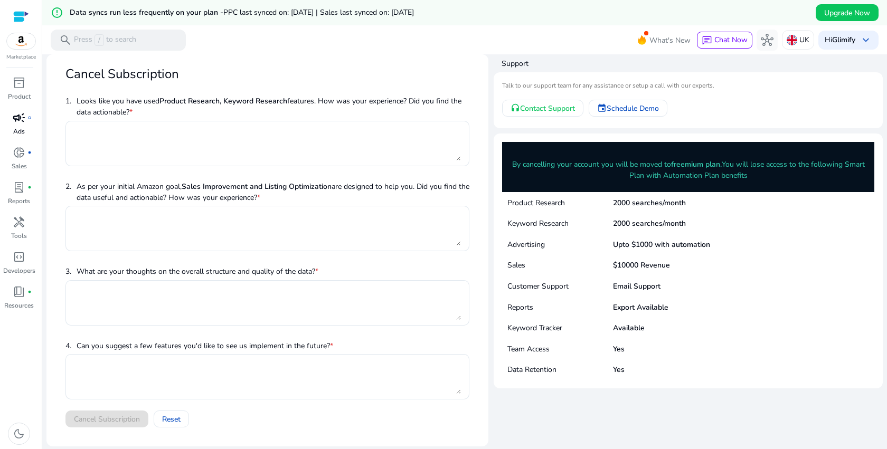
click at [20, 124] on span "campaign" at bounding box center [19, 117] width 13 height 13
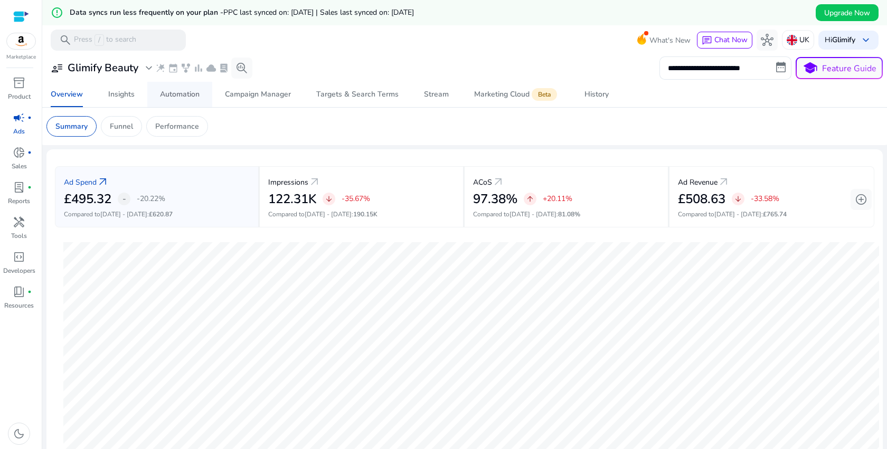
click at [198, 91] on div "Automation" at bounding box center [180, 94] width 40 height 7
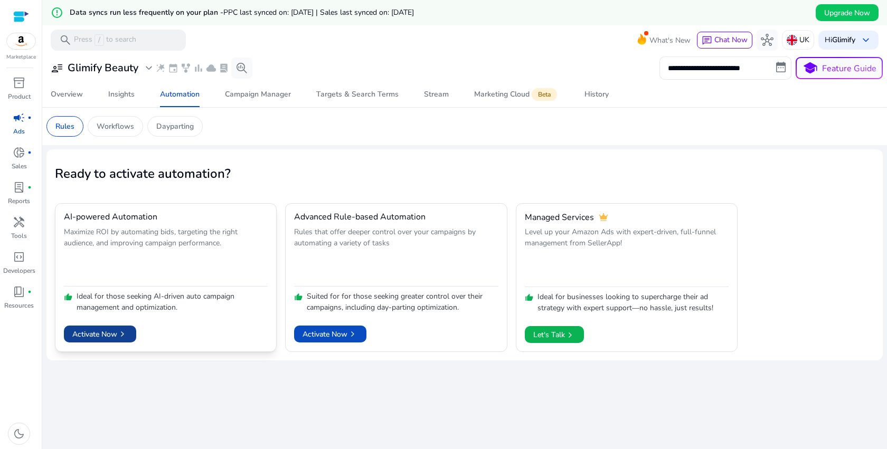
click at [125, 336] on span "chevron_right" at bounding box center [122, 334] width 11 height 11
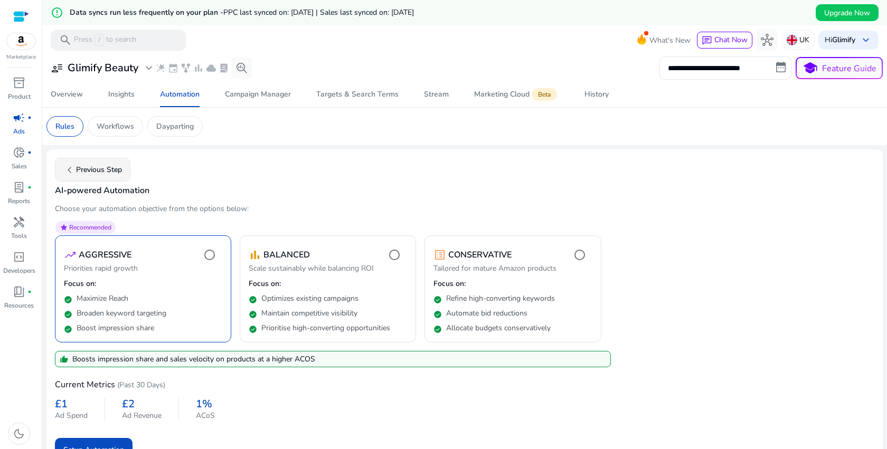
click at [109, 166] on span "chevron_left Previous Step" at bounding box center [92, 170] width 59 height 13
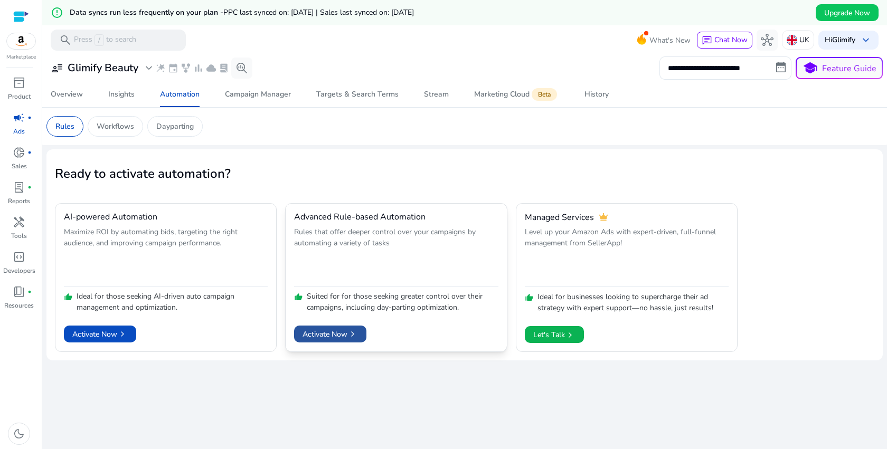
click at [344, 333] on span "Activate Now chevron_right" at bounding box center [330, 334] width 55 height 11
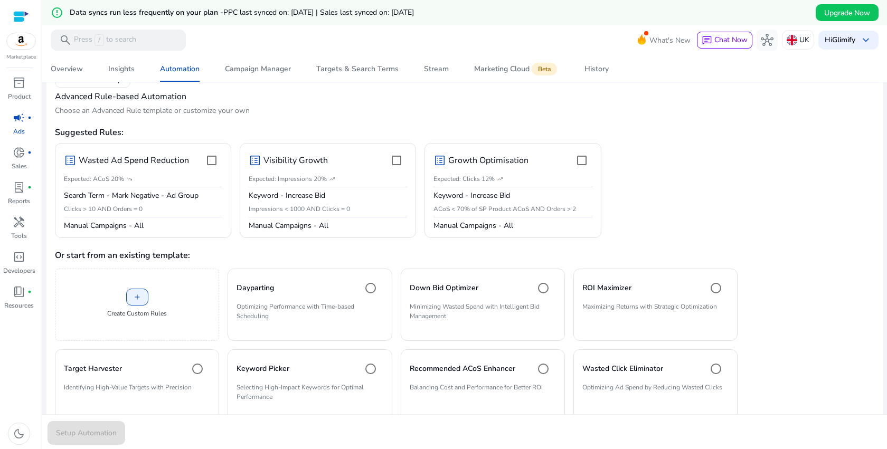
scroll to position [84, 0]
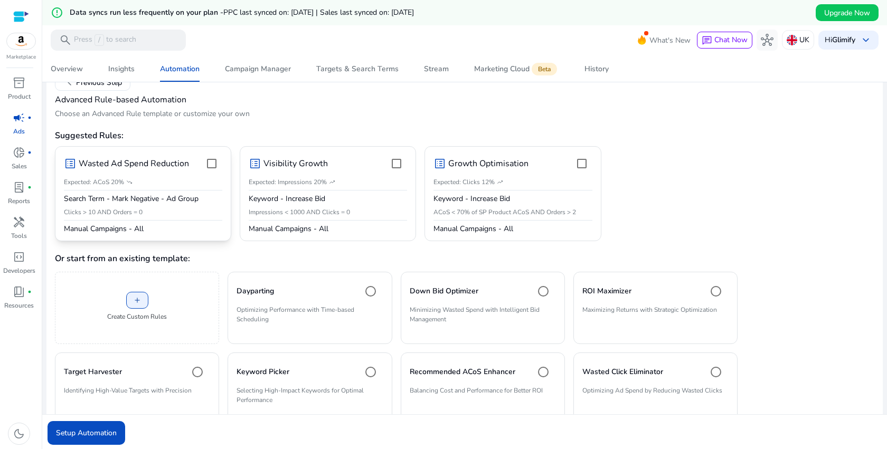
click at [127, 228] on p "Manual Campaigns - All" at bounding box center [143, 229] width 158 height 11
click at [192, 173] on div "list_alt Wasted Ad Spend Reduction" at bounding box center [143, 163] width 158 height 21
click at [71, 434] on span "Setup Automation" at bounding box center [86, 433] width 61 height 11
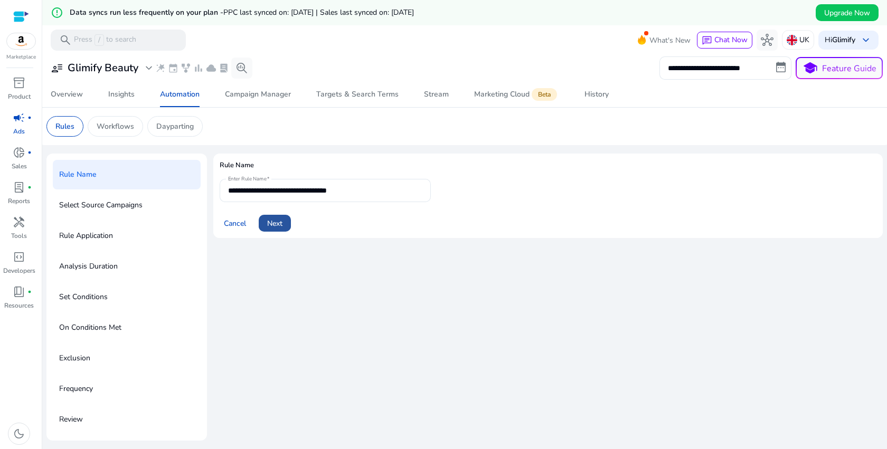
click at [280, 224] on span "Next" at bounding box center [274, 223] width 15 height 11
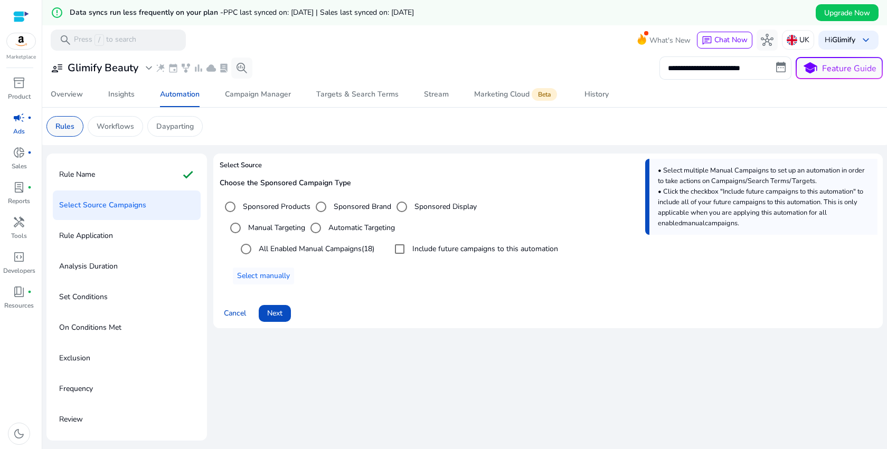
click at [58, 128] on p "Rules" at bounding box center [64, 126] width 19 height 11
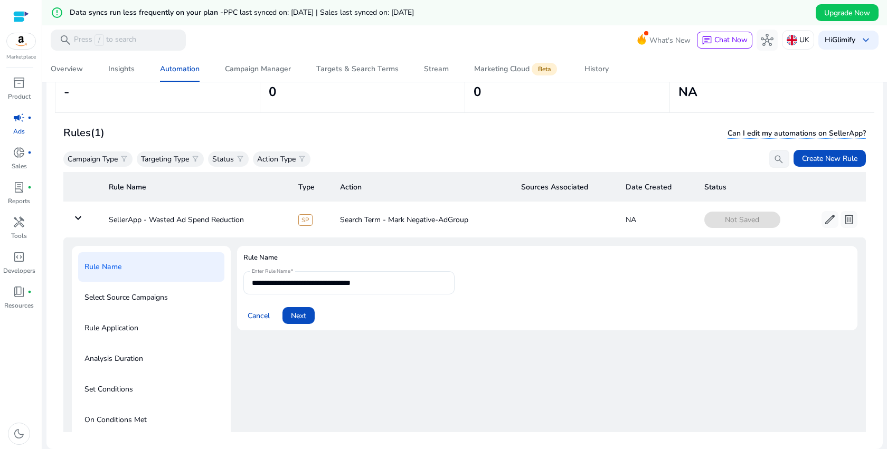
click at [24, 126] on div "campaign fiber_manual_record" at bounding box center [19, 117] width 30 height 17
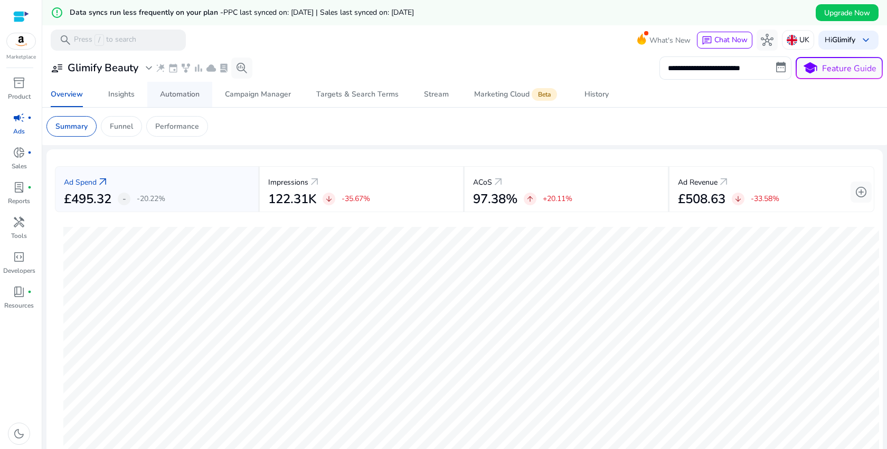
click at [180, 92] on div "Automation" at bounding box center [180, 94] width 40 height 7
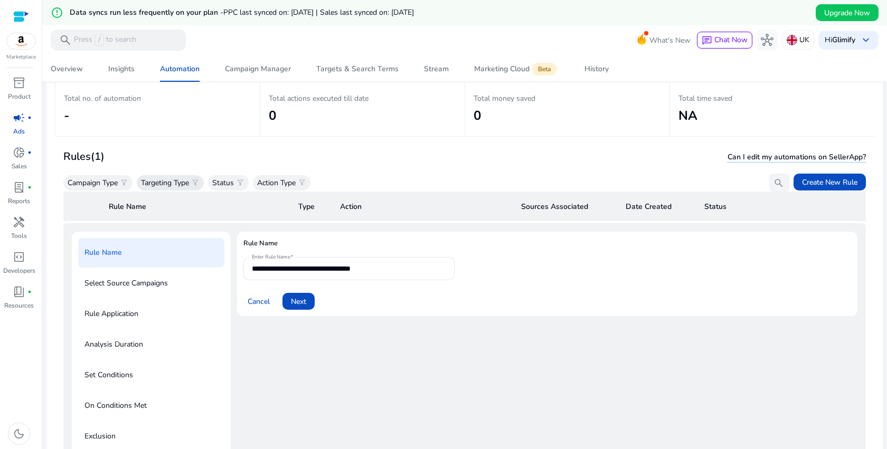
scroll to position [102, 0]
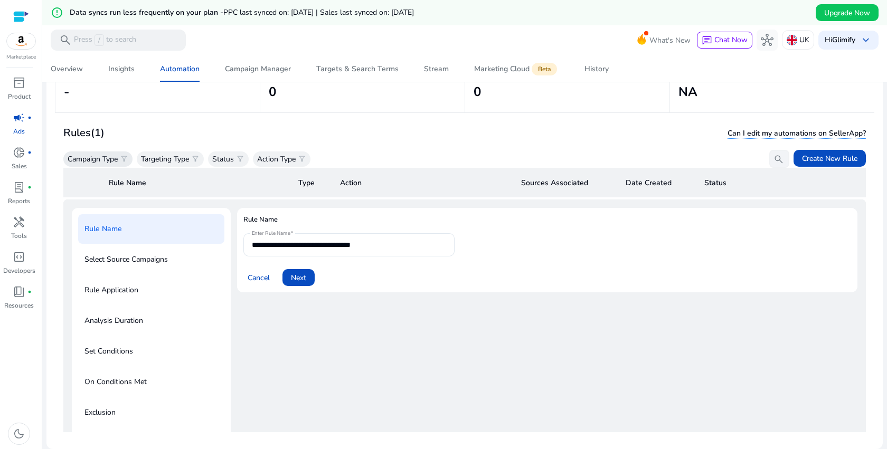
click at [102, 159] on p "Campaign Type" at bounding box center [93, 159] width 50 height 11
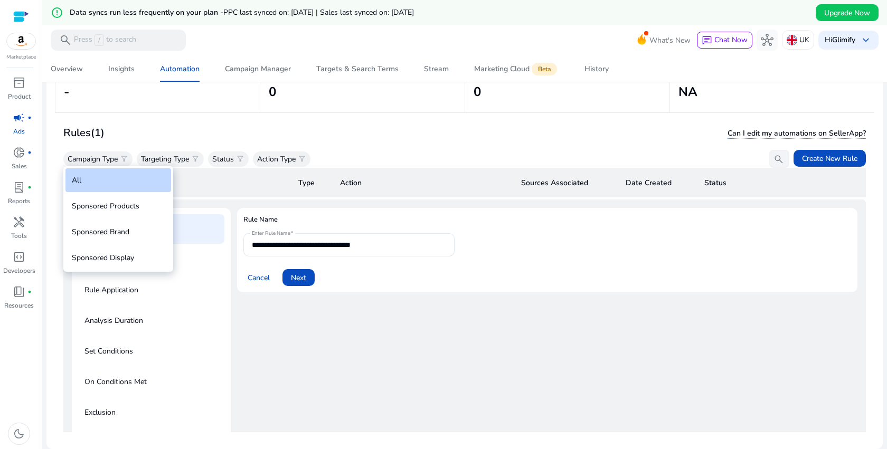
click at [86, 181] on div "All" at bounding box center [118, 180] width 106 height 24
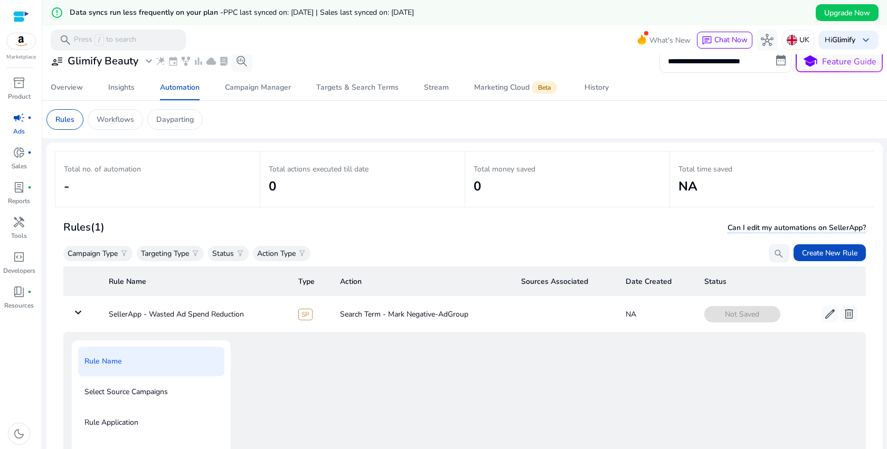
scroll to position [0, 0]
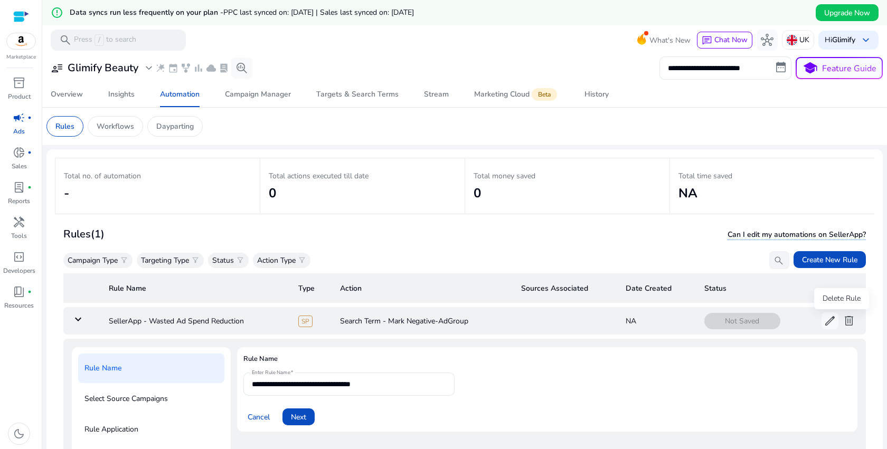
click at [843, 323] on span "delete" at bounding box center [849, 321] width 13 height 13
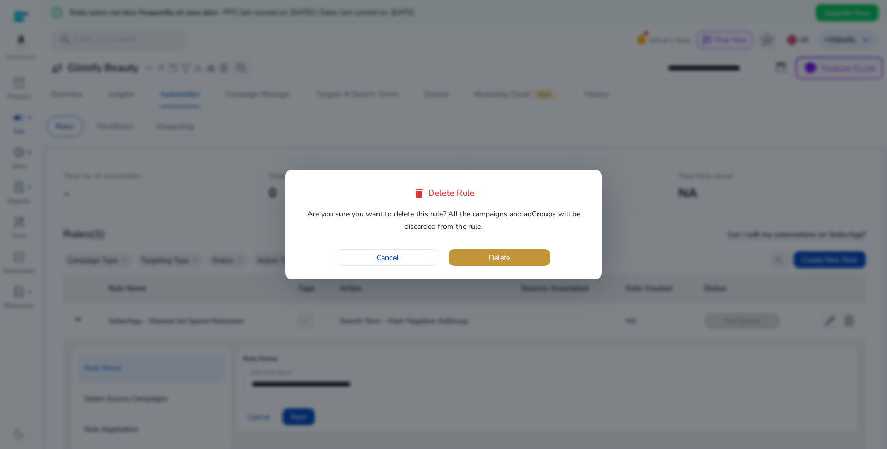
click at [513, 254] on span "button" at bounding box center [499, 257] width 101 height 25
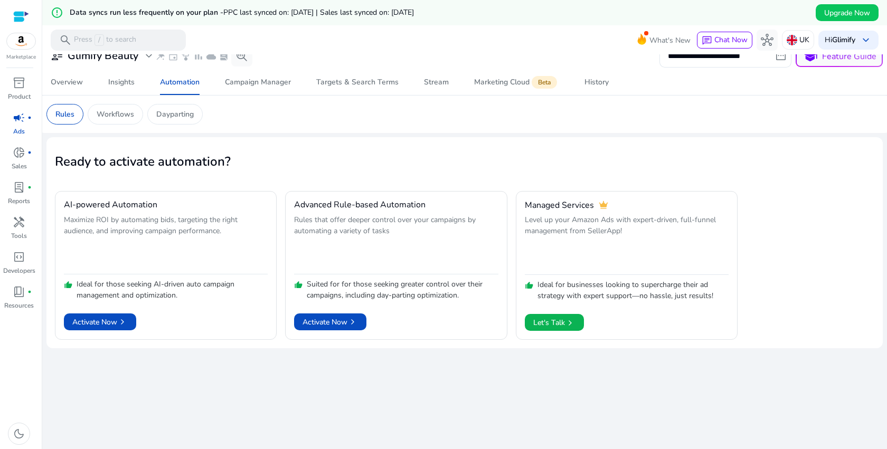
scroll to position [8, 0]
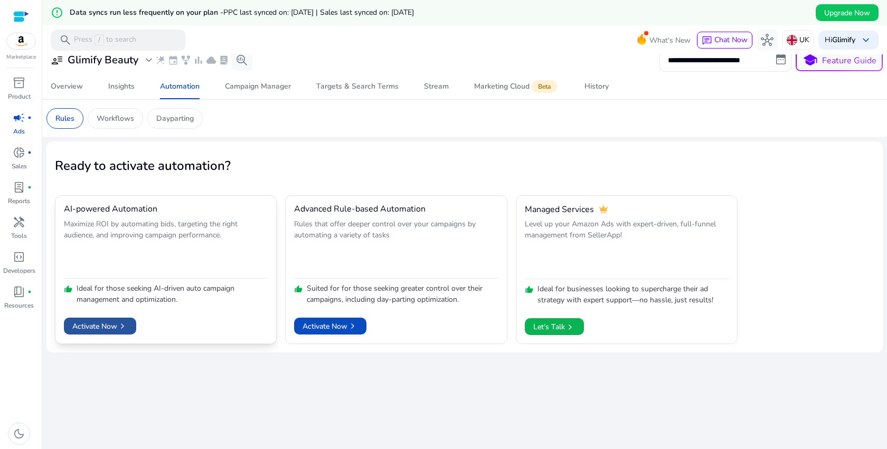
click at [79, 322] on span "Activate Now chevron_right" at bounding box center [99, 326] width 55 height 11
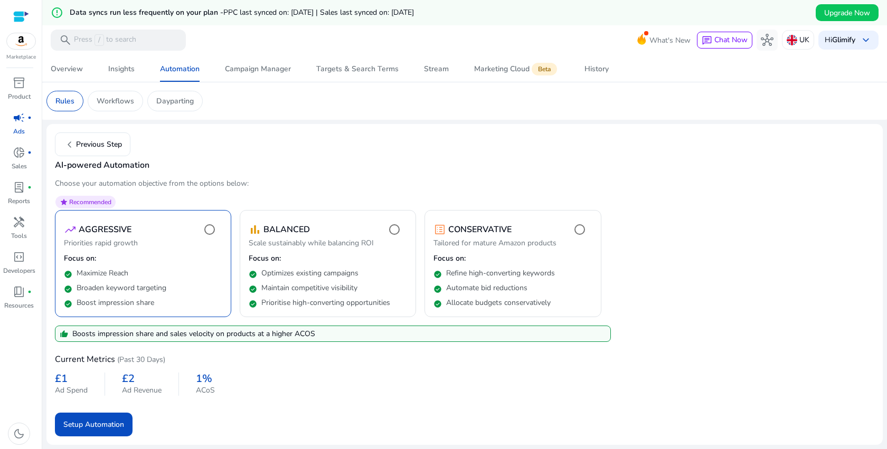
scroll to position [0, 0]
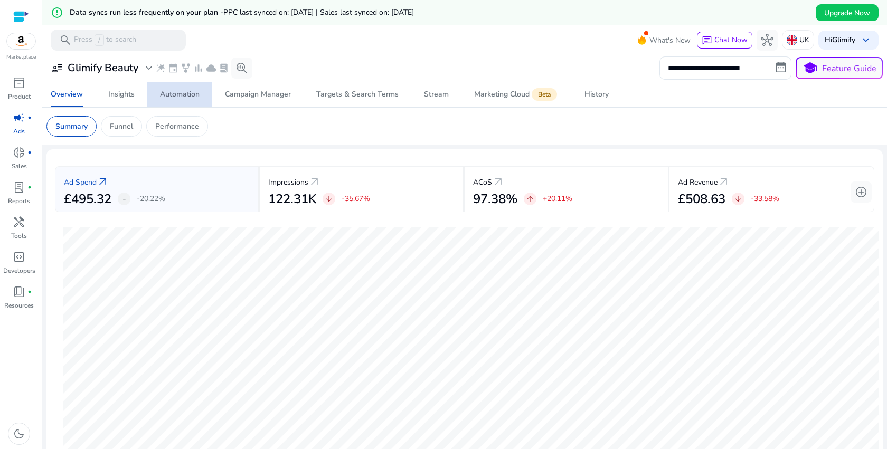
click at [186, 92] on div "Automation" at bounding box center [180, 94] width 40 height 7
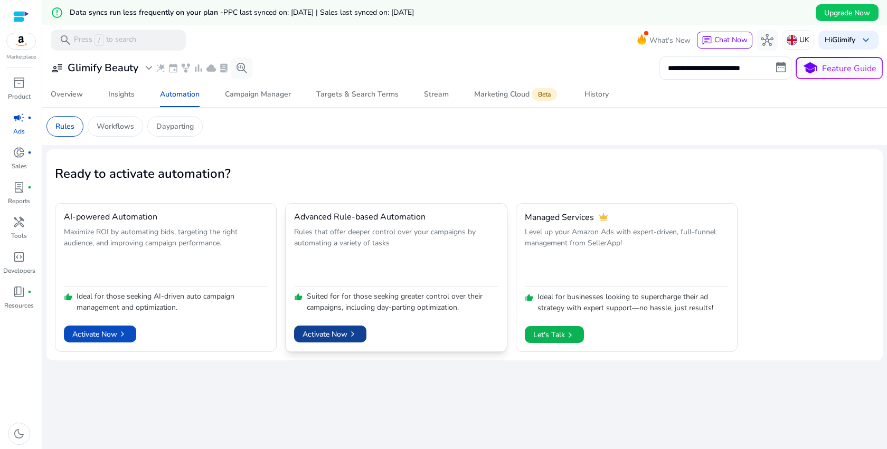
click at [353, 335] on span "chevron_right" at bounding box center [352, 334] width 11 height 11
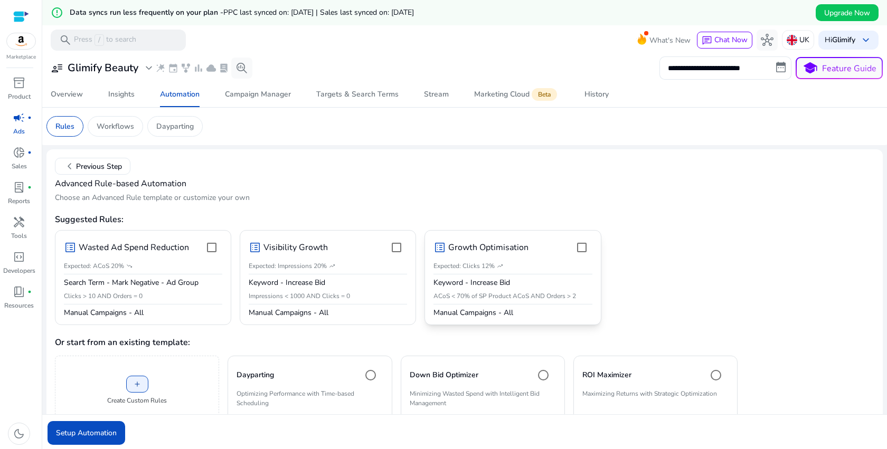
click at [577, 269] on div "Expected: Clicks 12% trending_up" at bounding box center [513, 266] width 158 height 10
click at [407, 263] on mat-card "list_alt Visibility Growth Expected: Impressions 20% trending_up Keyword - Incr…" at bounding box center [328, 277] width 176 height 95
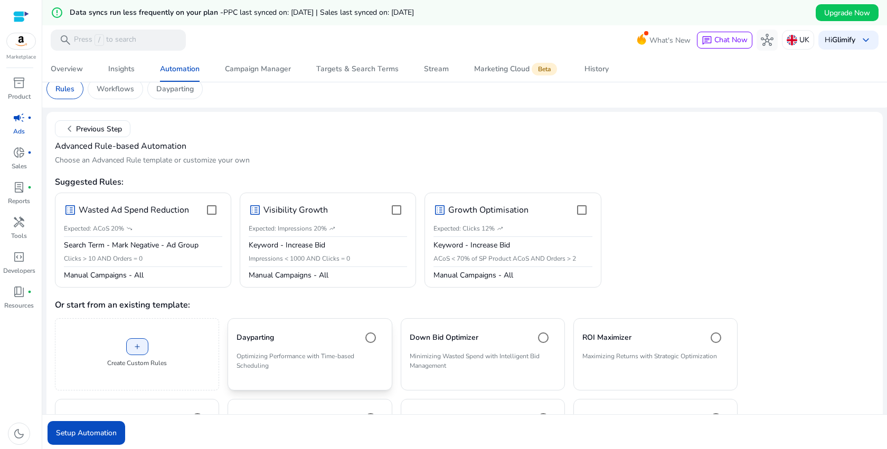
scroll to position [63, 0]
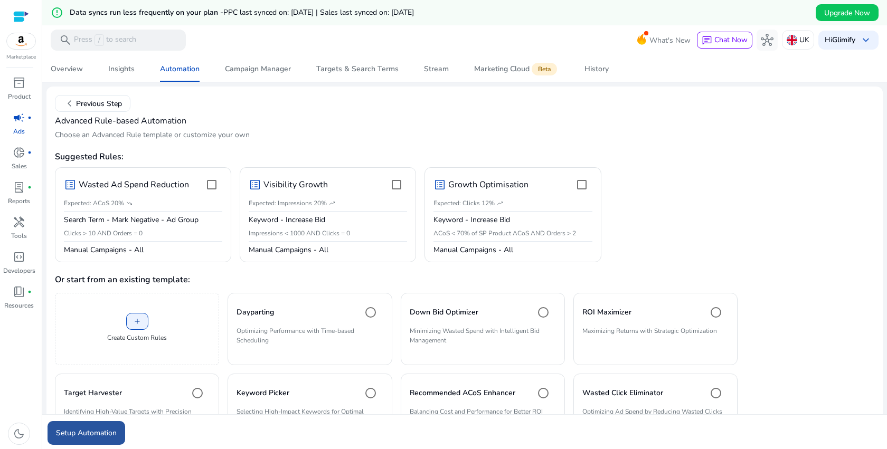
click at [83, 434] on span "Setup Automation" at bounding box center [86, 433] width 61 height 11
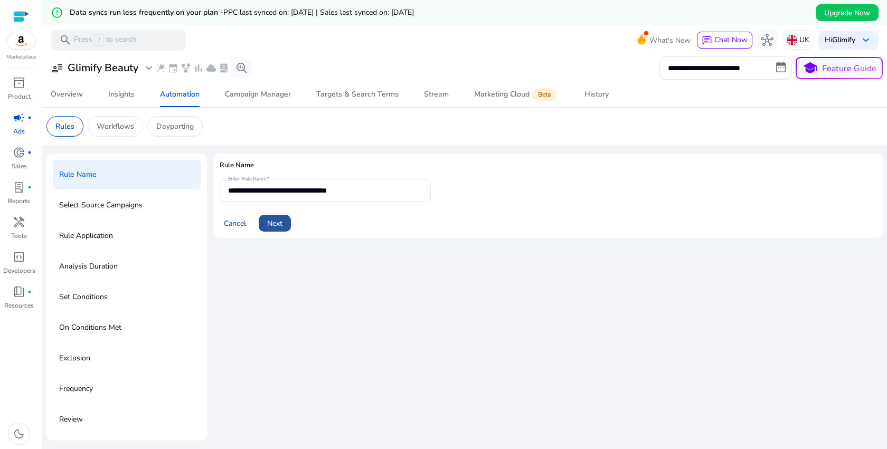
click at [277, 223] on span "Next" at bounding box center [274, 223] width 15 height 11
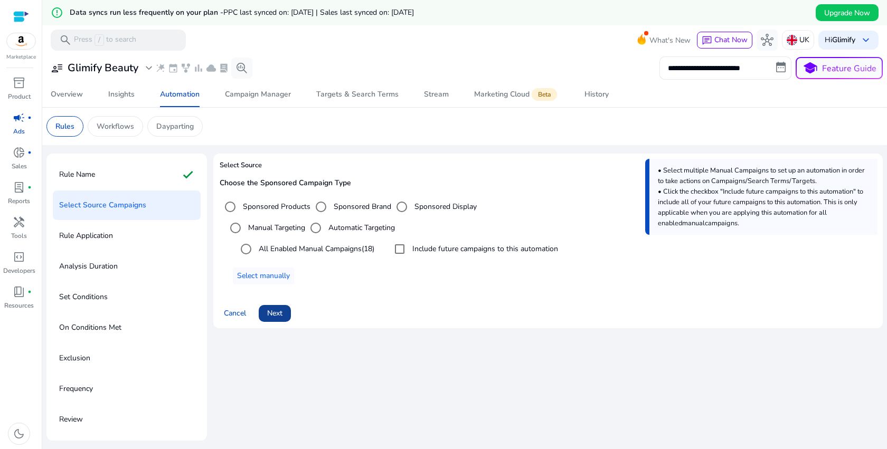
click at [281, 314] on span "Next" at bounding box center [274, 313] width 15 height 11
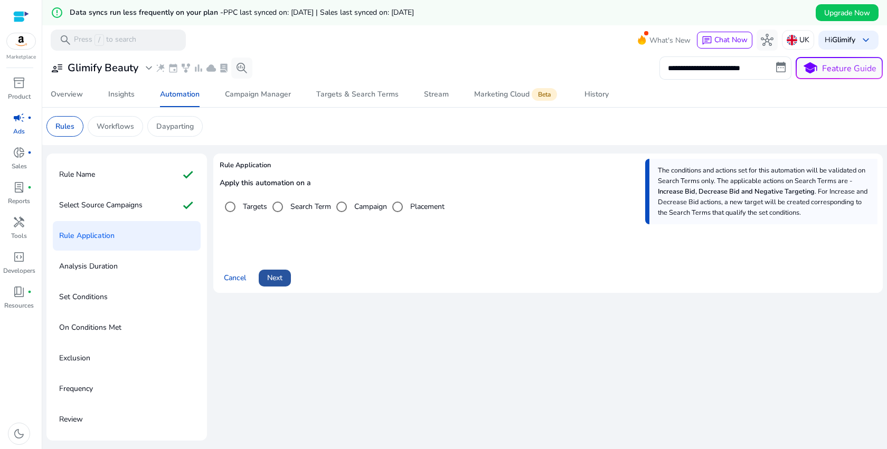
click at [268, 276] on span "Next" at bounding box center [274, 277] width 15 height 11
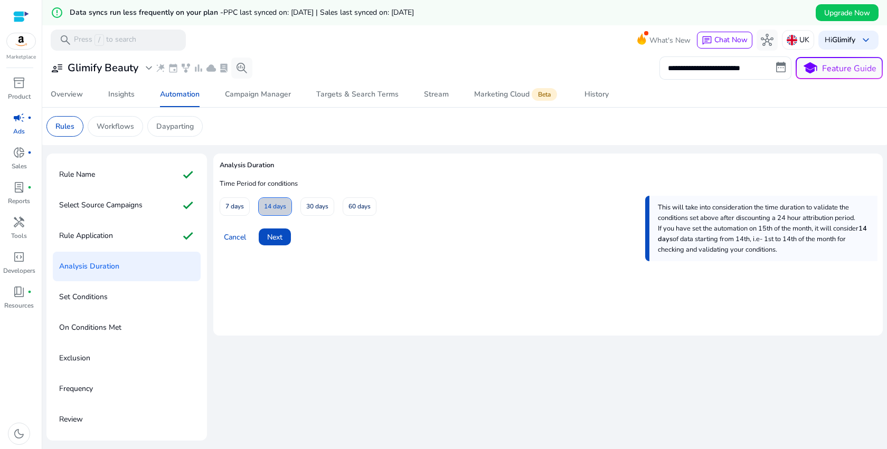
click at [280, 209] on span "14 days" at bounding box center [275, 207] width 22 height 18
click at [276, 237] on span "Next" at bounding box center [274, 237] width 15 height 11
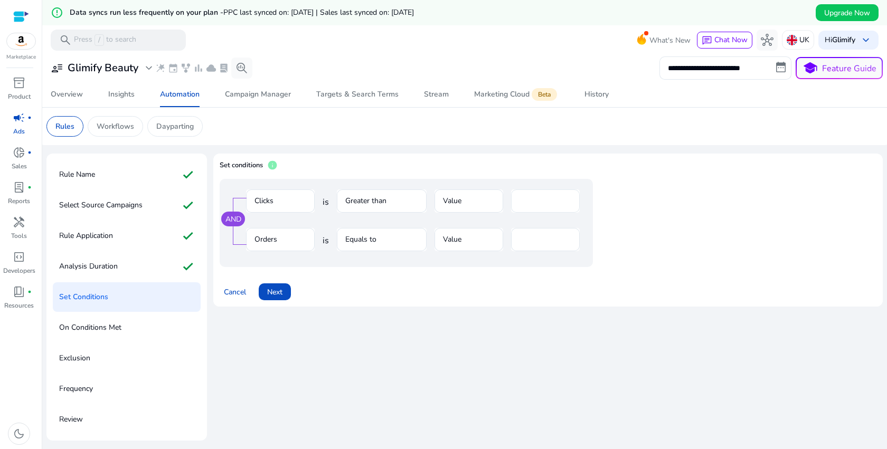
click at [535, 202] on input "**" at bounding box center [546, 201] width 52 height 12
type input "**"
click at [533, 297] on div "Cancel Next" at bounding box center [548, 287] width 657 height 25
click at [275, 294] on span "Next" at bounding box center [274, 292] width 15 height 11
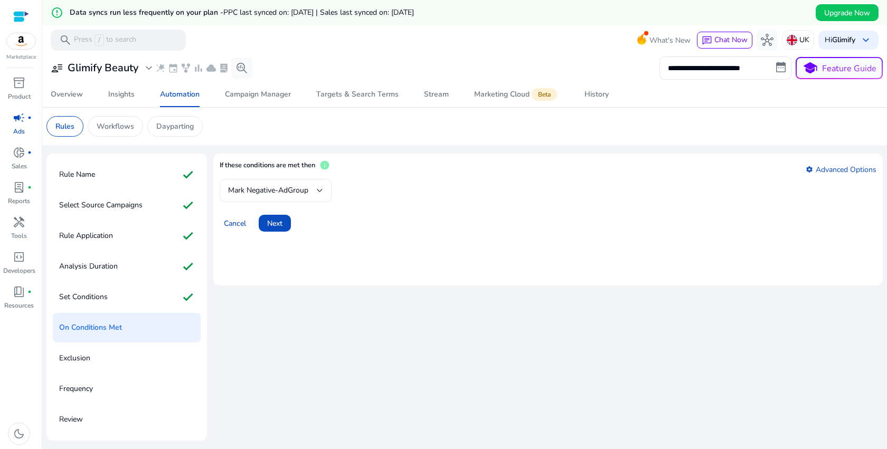
click at [326, 195] on div "Mark Negative-AdGroup" at bounding box center [276, 190] width 112 height 23
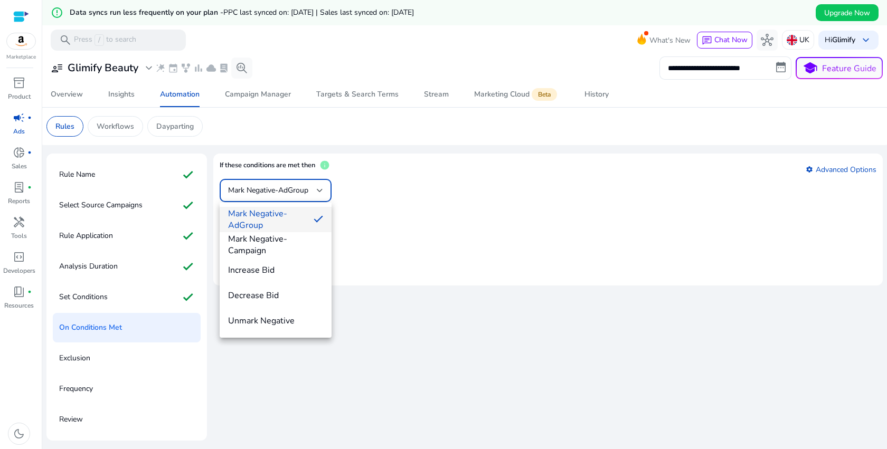
click at [453, 249] on div at bounding box center [443, 224] width 887 height 449
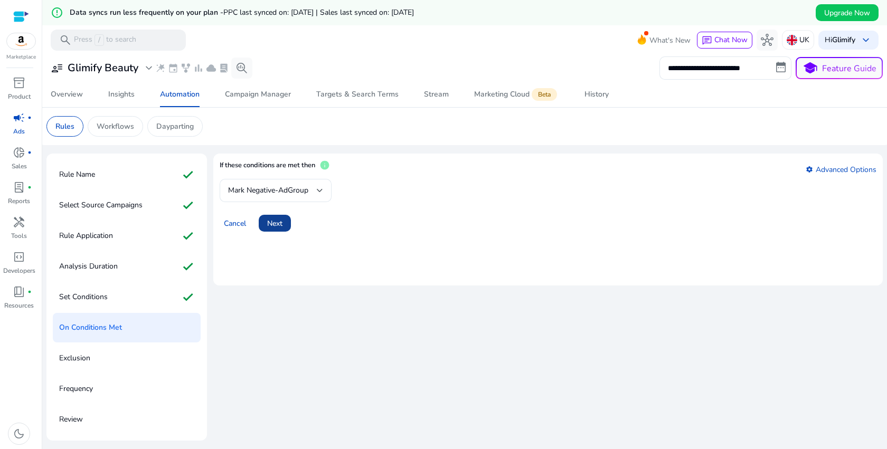
click at [275, 224] on span "Next" at bounding box center [274, 223] width 15 height 11
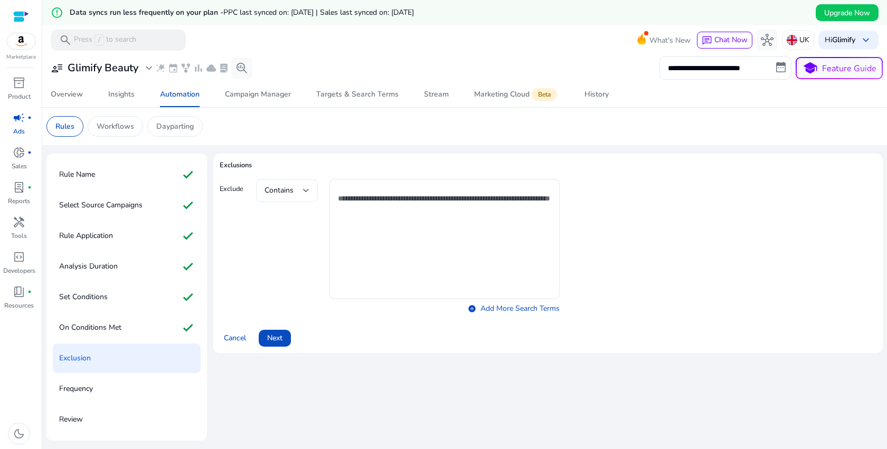
click at [308, 190] on div at bounding box center [306, 191] width 6 height 4
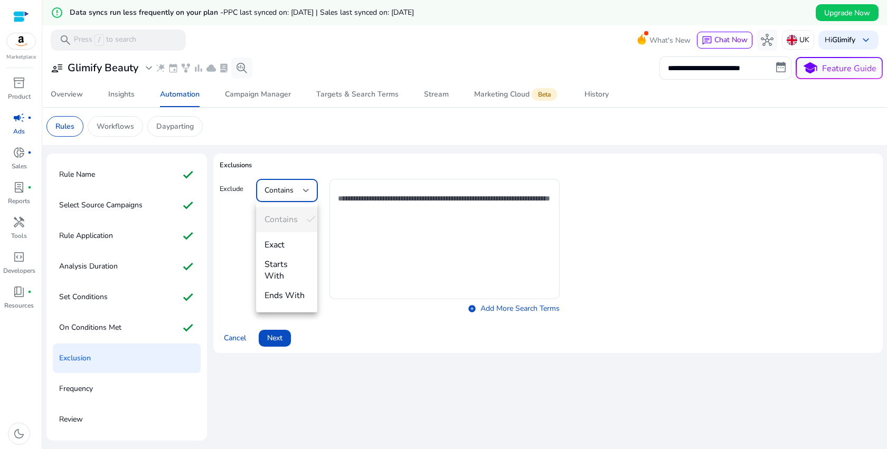
click at [308, 190] on div at bounding box center [443, 224] width 887 height 449
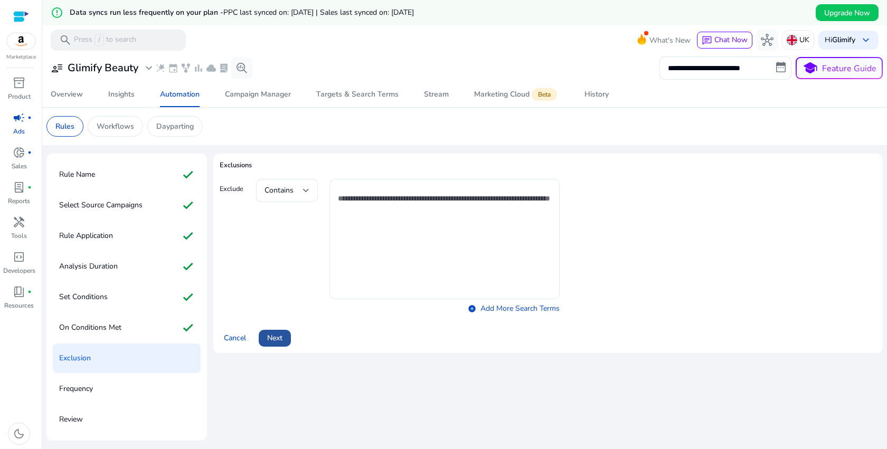
click at [284, 343] on span at bounding box center [275, 338] width 32 height 25
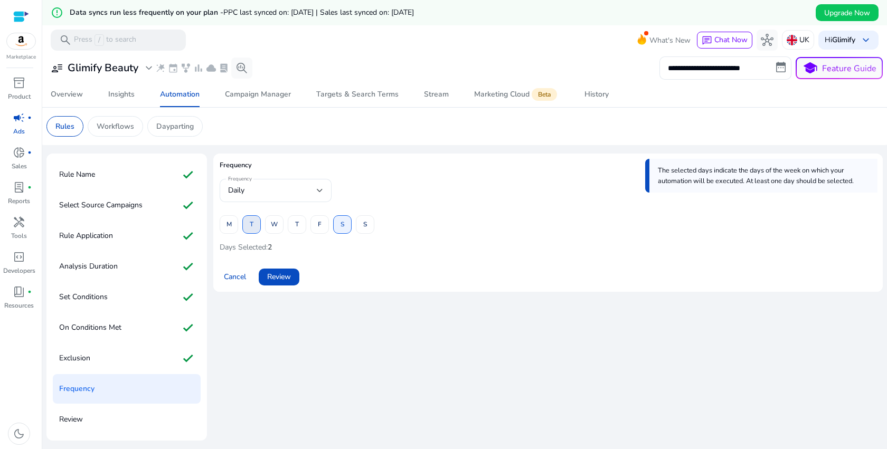
click at [246, 225] on span at bounding box center [251, 224] width 17 height 25
click at [361, 226] on span at bounding box center [364, 224] width 17 height 25
click at [345, 227] on span at bounding box center [342, 224] width 17 height 25
click at [365, 220] on span "S" at bounding box center [365, 224] width 4 height 18
click at [225, 220] on span at bounding box center [228, 224] width 17 height 25
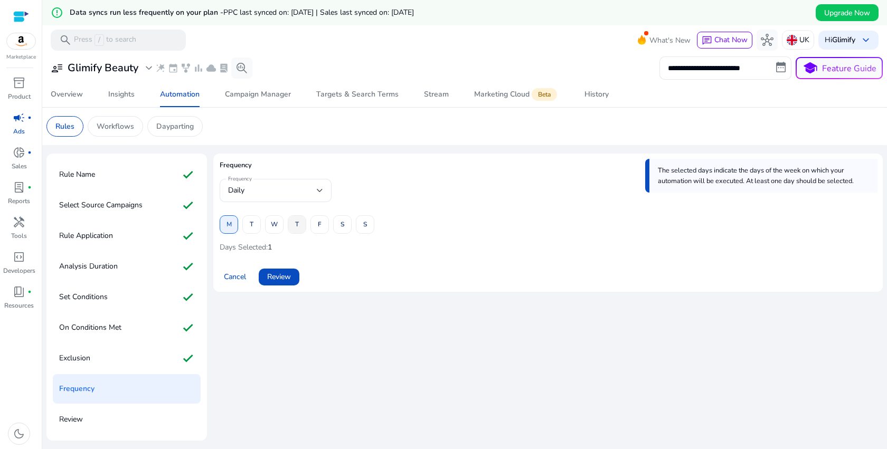
click at [299, 221] on span at bounding box center [296, 224] width 17 height 25
click at [274, 278] on span "Review" at bounding box center [279, 276] width 24 height 11
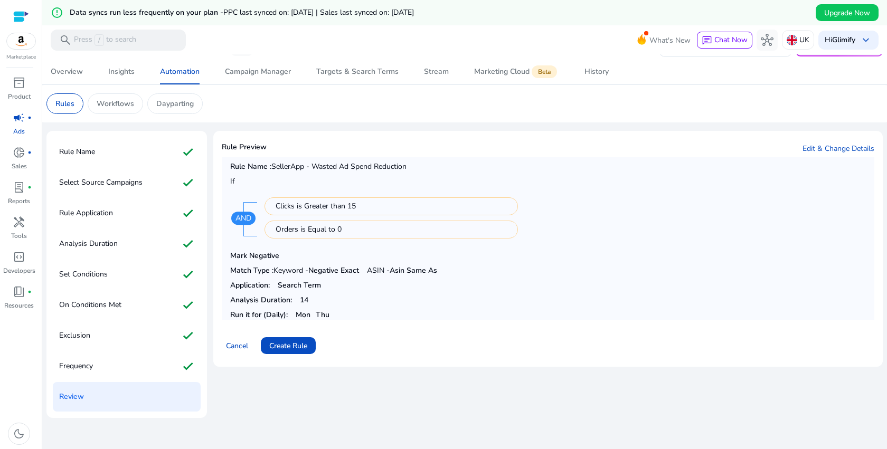
scroll to position [25, 0]
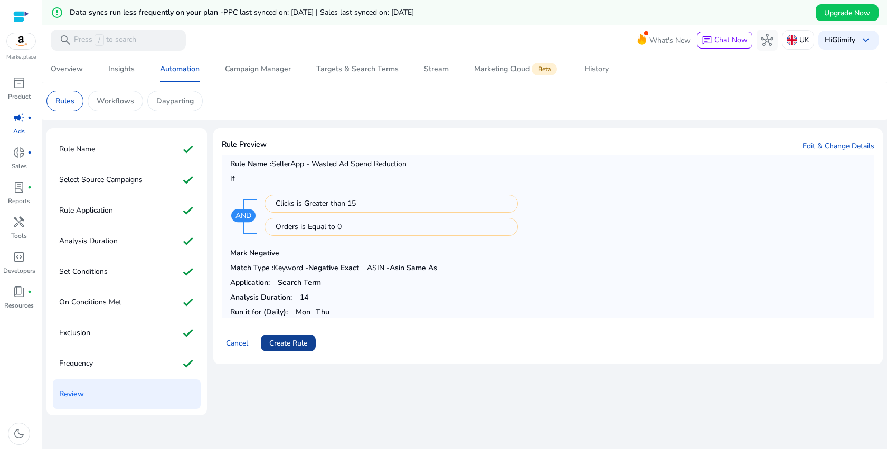
click at [312, 340] on span at bounding box center [288, 343] width 55 height 25
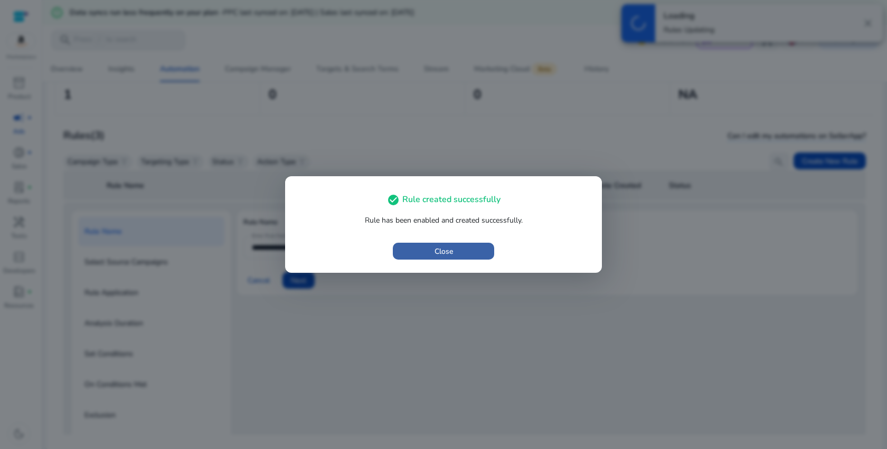
scroll to position [102, 0]
click at [457, 252] on span "button" at bounding box center [443, 251] width 101 height 25
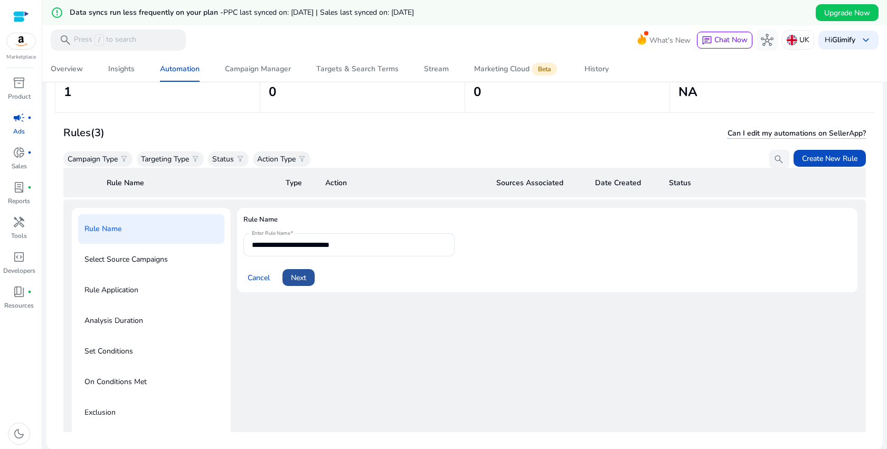
click at [298, 277] on span "Next" at bounding box center [298, 277] width 15 height 11
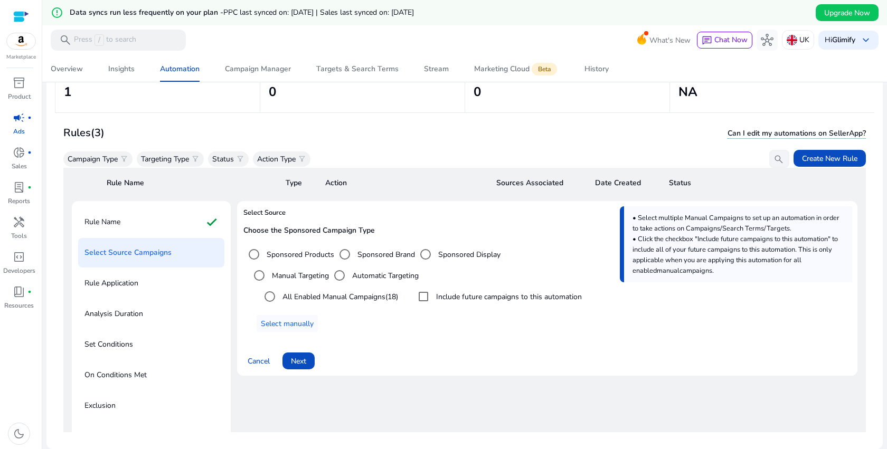
scroll to position [48, 0]
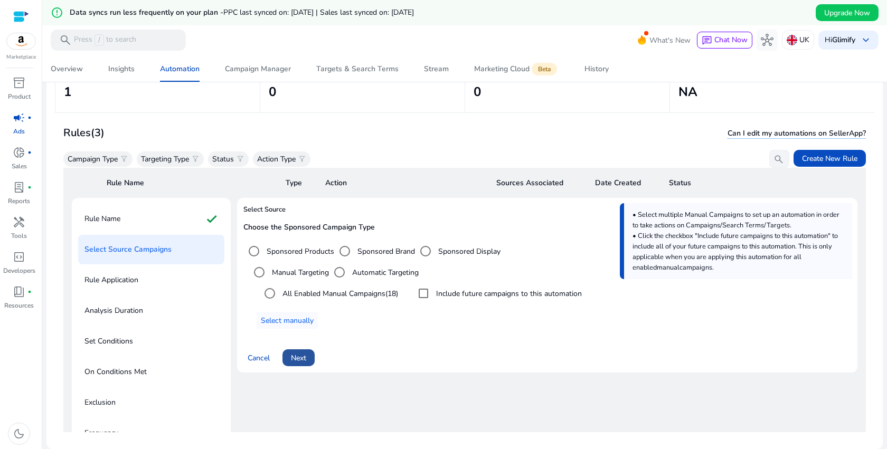
click at [300, 356] on span "Next" at bounding box center [298, 358] width 15 height 11
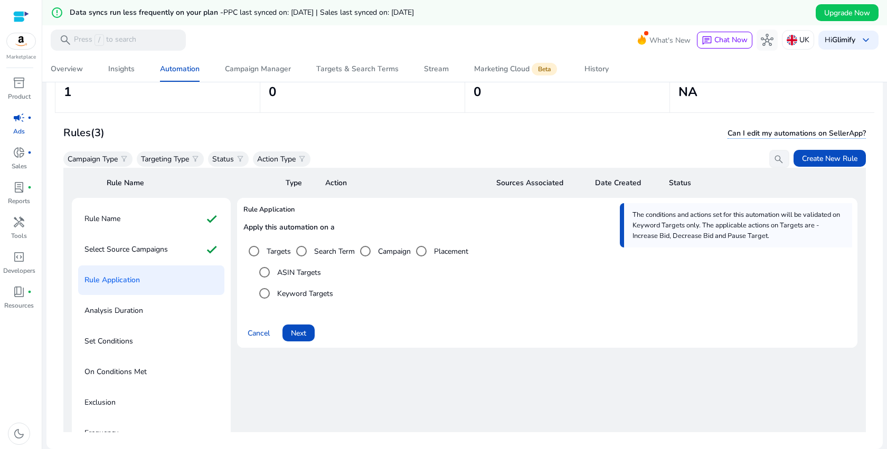
click at [722, 231] on div "The conditions and actions set for this automation will be validated on Keyword…" at bounding box center [736, 225] width 232 height 44
click at [722, 230] on div "The conditions and actions set for this automation will be validated on Keyword…" at bounding box center [736, 225] width 232 height 44
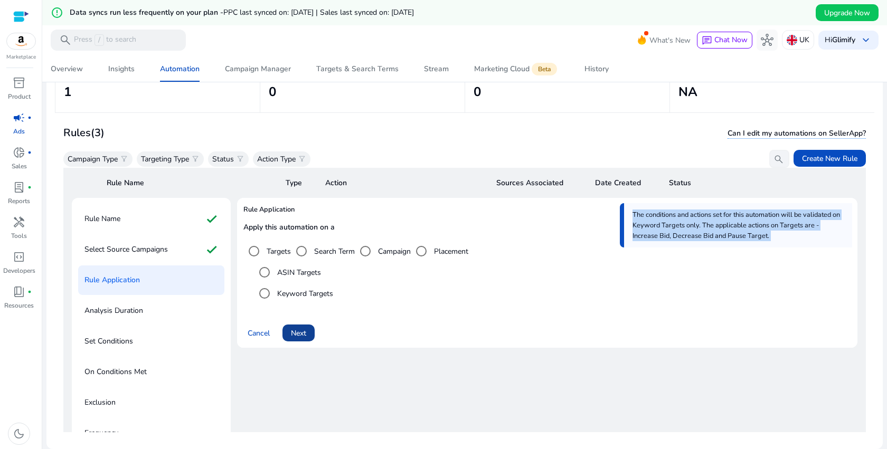
click at [305, 328] on span "Next" at bounding box center [298, 333] width 15 height 11
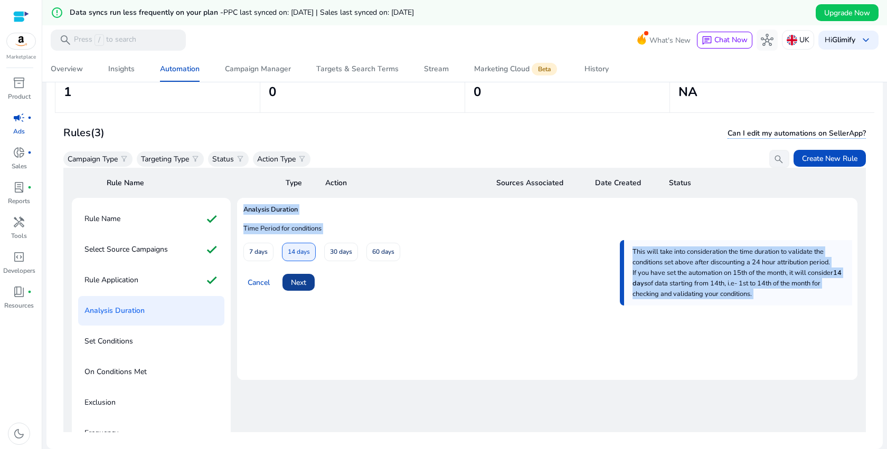
click at [294, 283] on span "Next" at bounding box center [298, 282] width 15 height 11
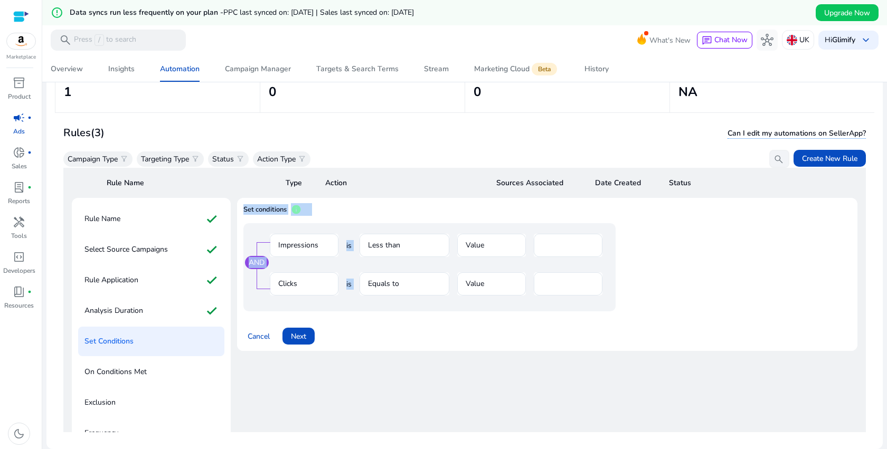
click at [494, 353] on div "Set conditions info AND Impressions is Less than Value **** Clicks is Equals to…" at bounding box center [547, 279] width 621 height 162
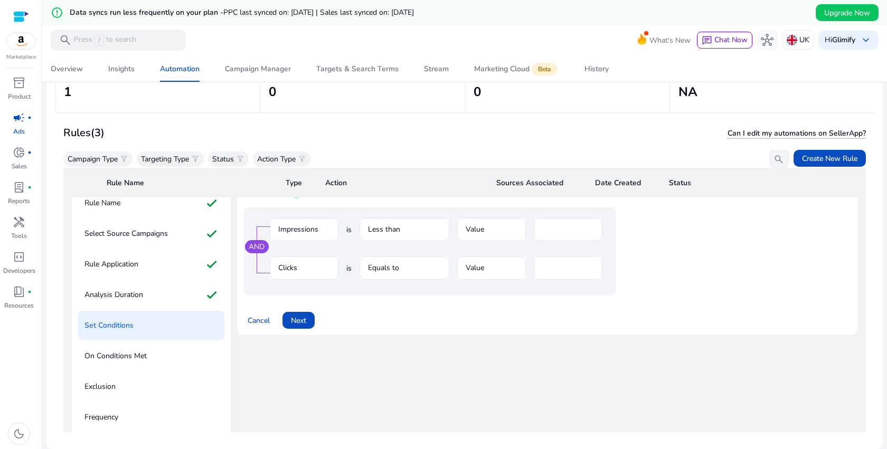
scroll to position [59, 0]
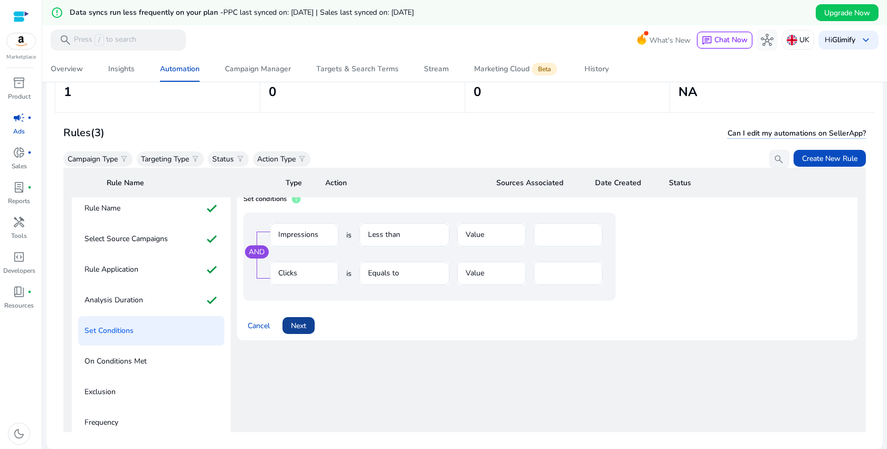
click at [297, 328] on span "Next" at bounding box center [298, 326] width 15 height 11
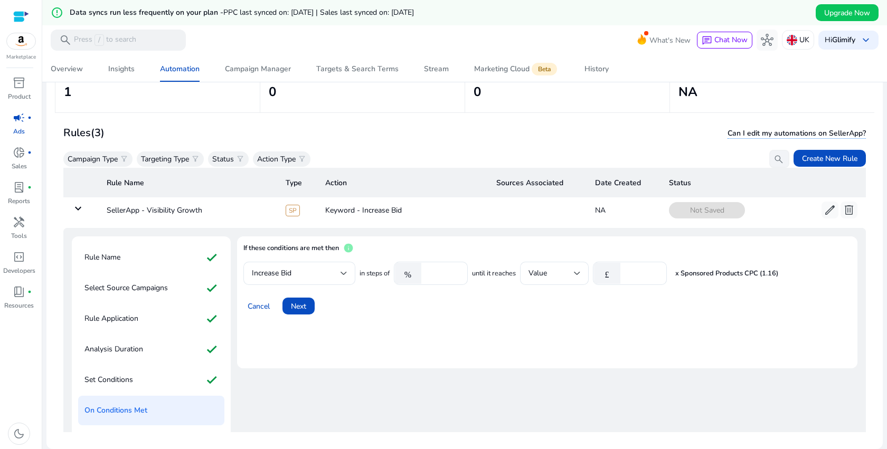
scroll to position [0, 0]
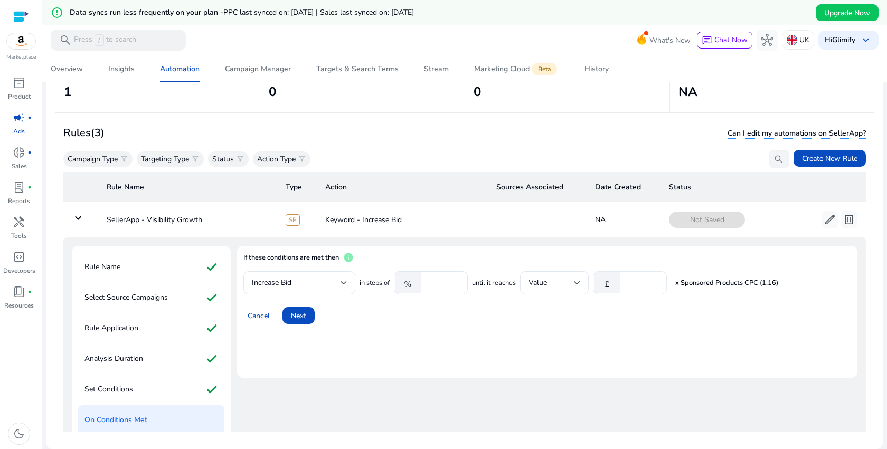
click at [641, 284] on input "***" at bounding box center [642, 283] width 33 height 12
click at [632, 281] on input "***" at bounding box center [642, 283] width 33 height 12
click at [632, 280] on input "***" at bounding box center [642, 283] width 33 height 12
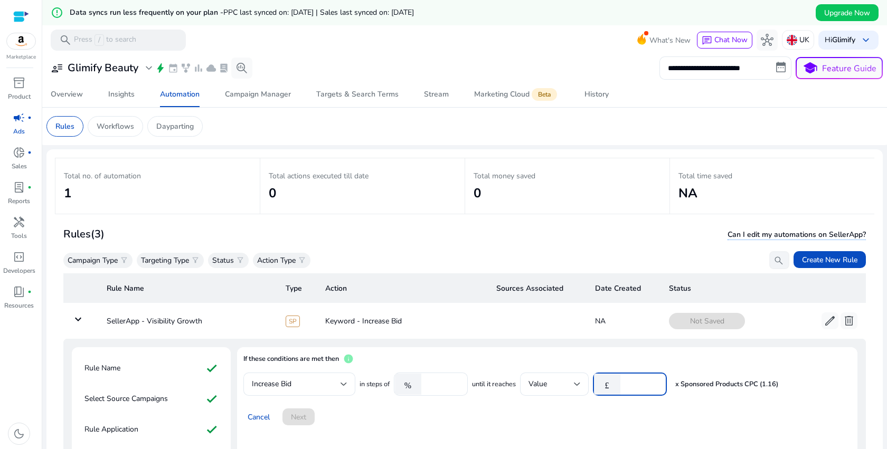
scroll to position [102, 0]
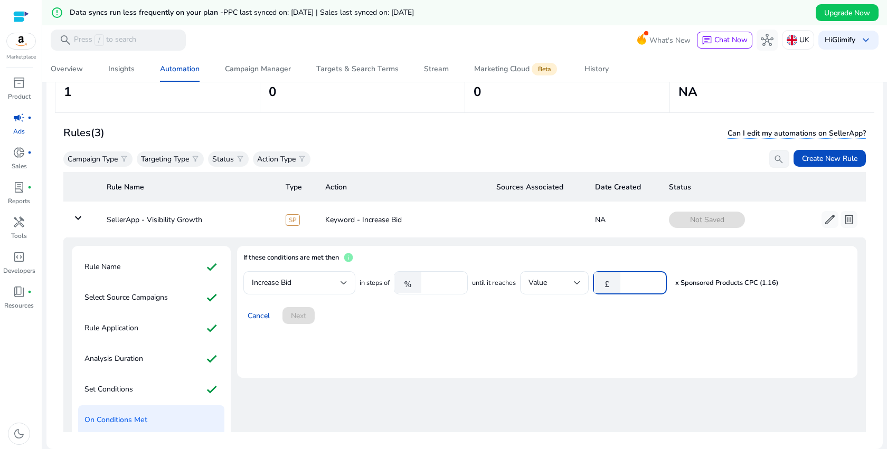
click at [636, 280] on input "number" at bounding box center [642, 283] width 33 height 12
type input "***"
click at [618, 325] on mat-card "If these conditions are met then info Increase Bid in steps of % ***** until it…" at bounding box center [547, 312] width 621 height 132
click at [349, 258] on span "info" at bounding box center [348, 257] width 11 height 11
click at [316, 344] on mat-card "If these conditions are met then info Increase Bid in steps of % ***** until it…" at bounding box center [547, 312] width 621 height 132
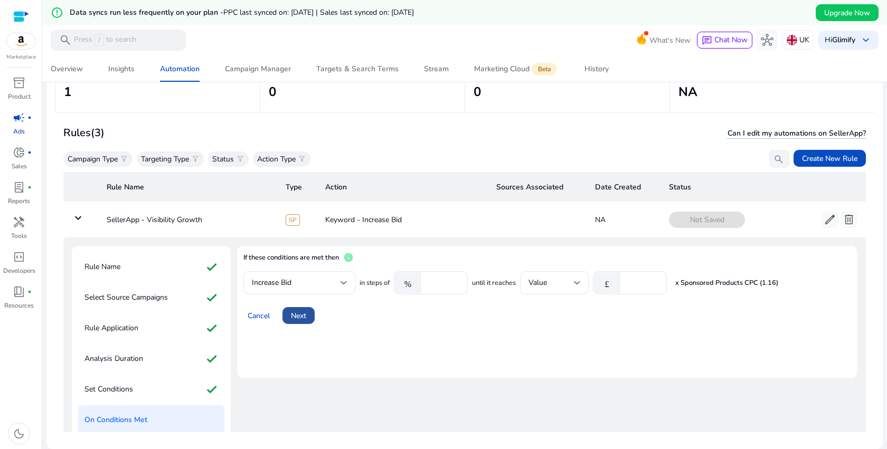
click at [308, 318] on span at bounding box center [299, 315] width 32 height 25
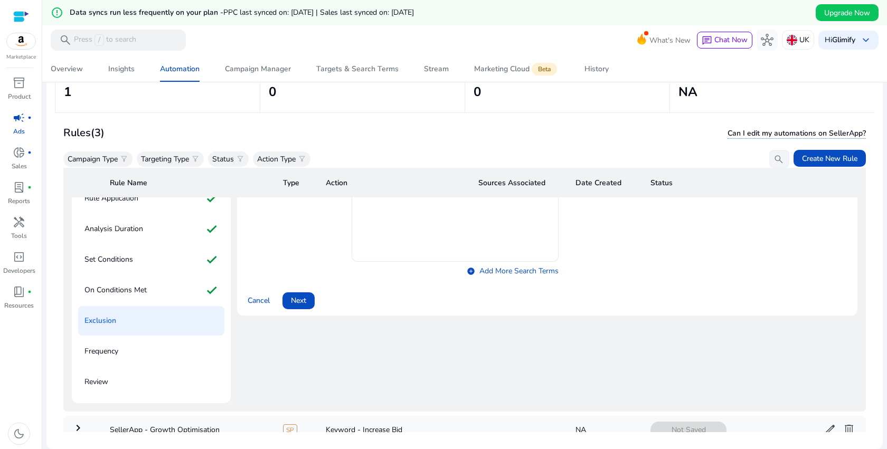
scroll to position [138, 0]
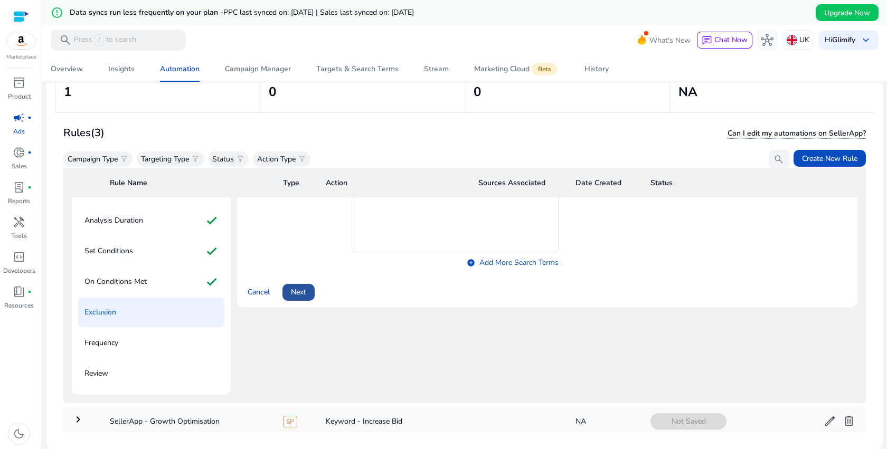
click at [308, 298] on span at bounding box center [299, 292] width 32 height 25
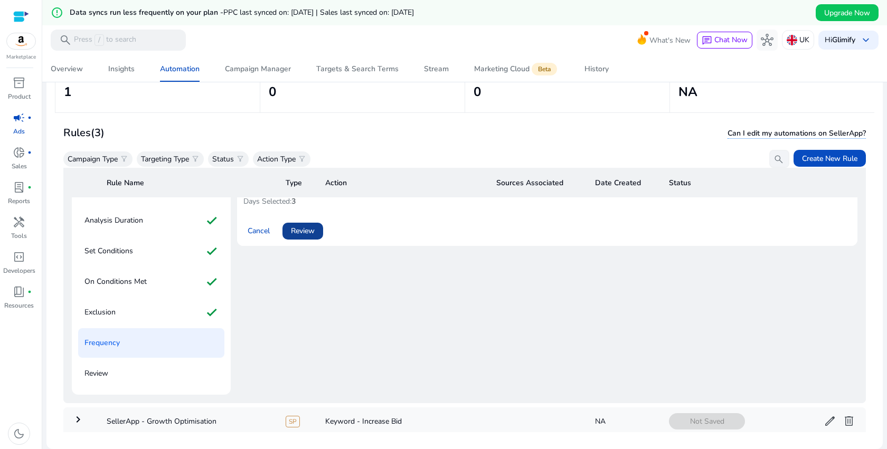
click at [304, 232] on span "Review" at bounding box center [303, 230] width 24 height 11
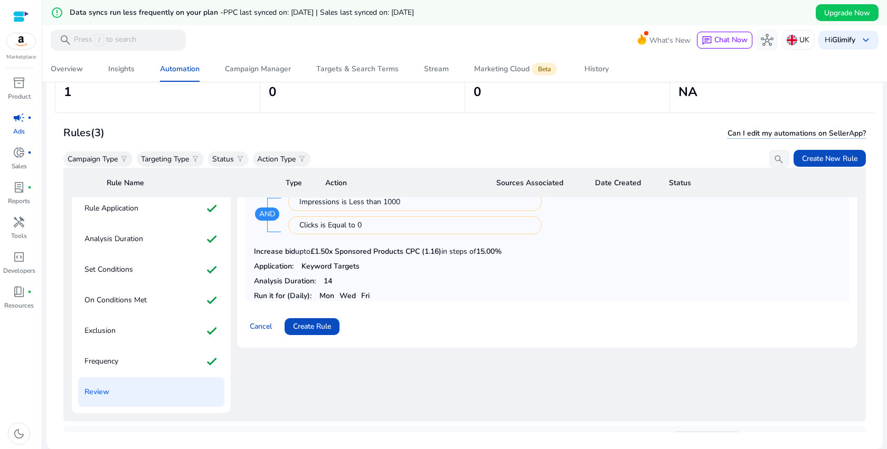
scroll to position [121, 0]
click at [97, 327] on p "Exclusion" at bounding box center [99, 329] width 31 height 17
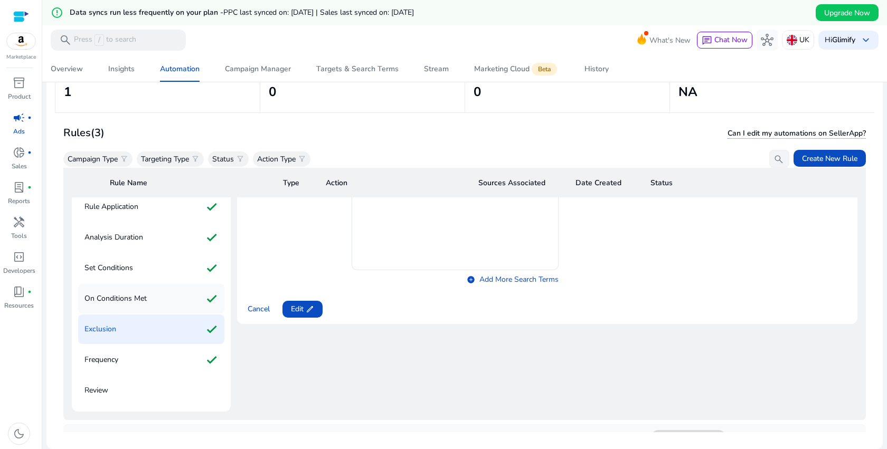
click at [121, 296] on p "On Conditions Met" at bounding box center [115, 298] width 62 height 17
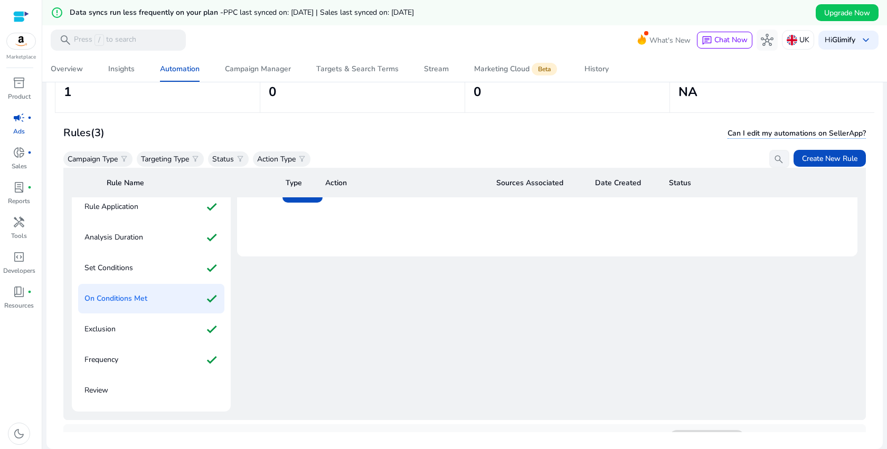
scroll to position [0, 0]
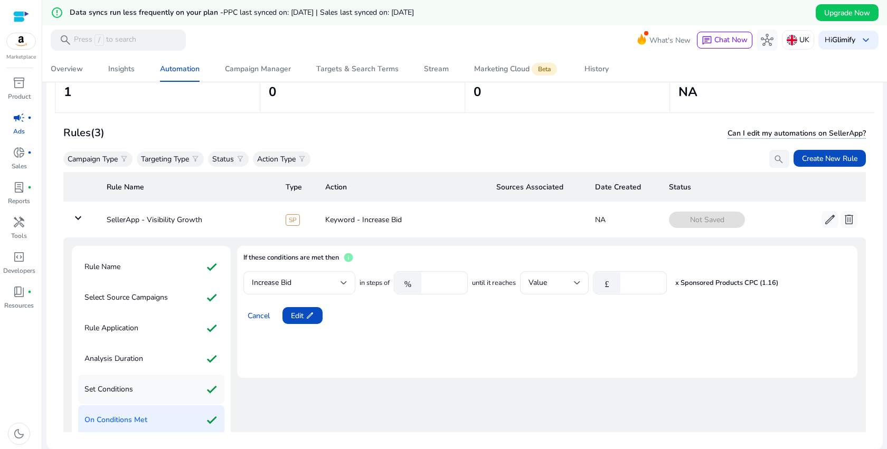
click at [137, 382] on div "Set Conditions check" at bounding box center [151, 390] width 146 height 30
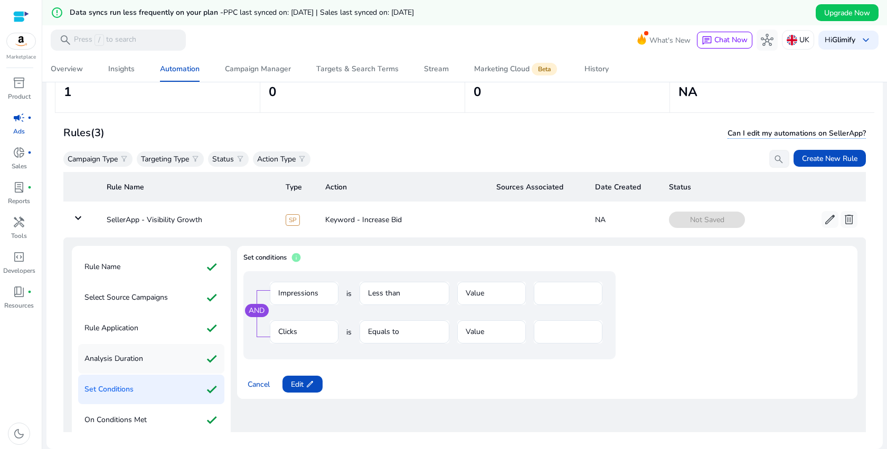
click at [139, 357] on p "Analysis Duration" at bounding box center [113, 359] width 59 height 17
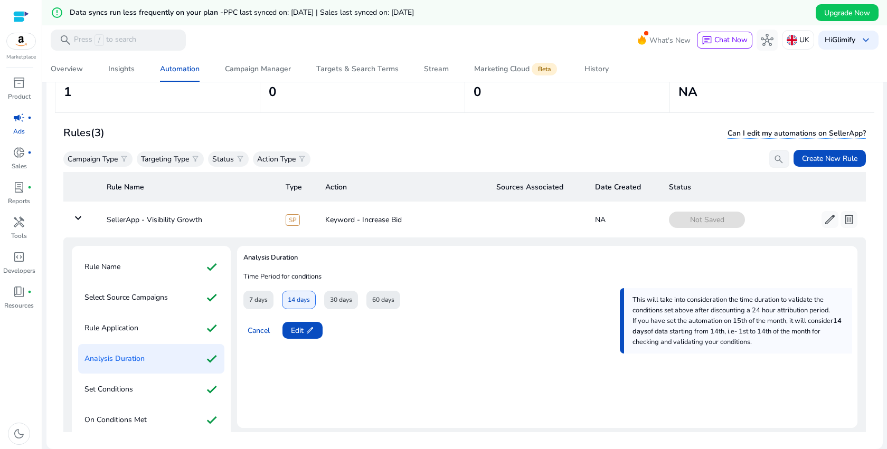
click at [302, 303] on div "14 days" at bounding box center [299, 300] width 34 height 18
click at [302, 333] on span "Edit edit" at bounding box center [302, 330] width 23 height 11
click at [300, 300] on span "14 days" at bounding box center [299, 300] width 22 height 18
click at [299, 327] on span "Next" at bounding box center [298, 330] width 15 height 11
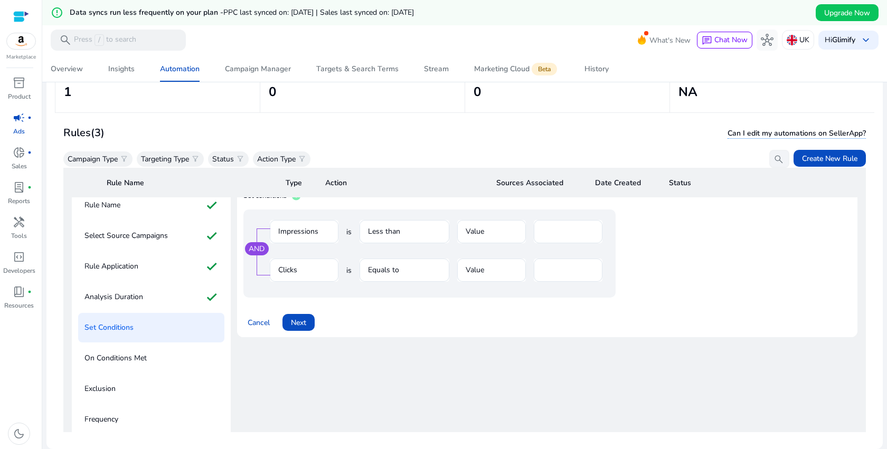
scroll to position [146, 0]
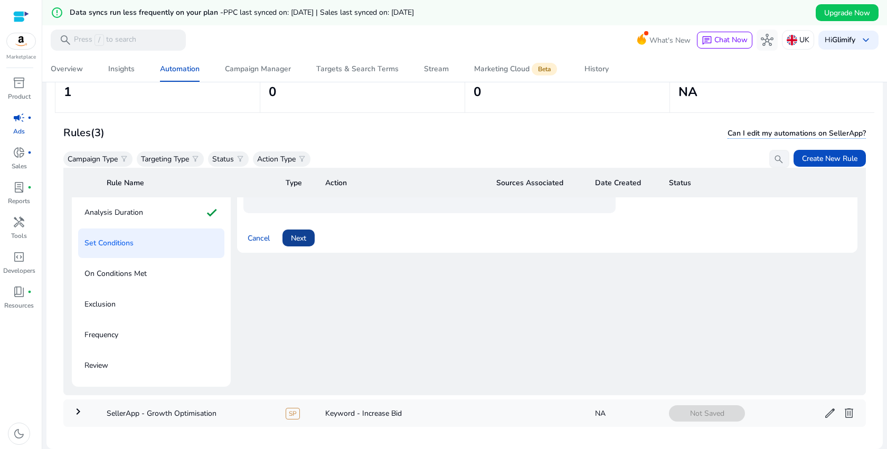
click at [302, 240] on span "Next" at bounding box center [298, 238] width 15 height 11
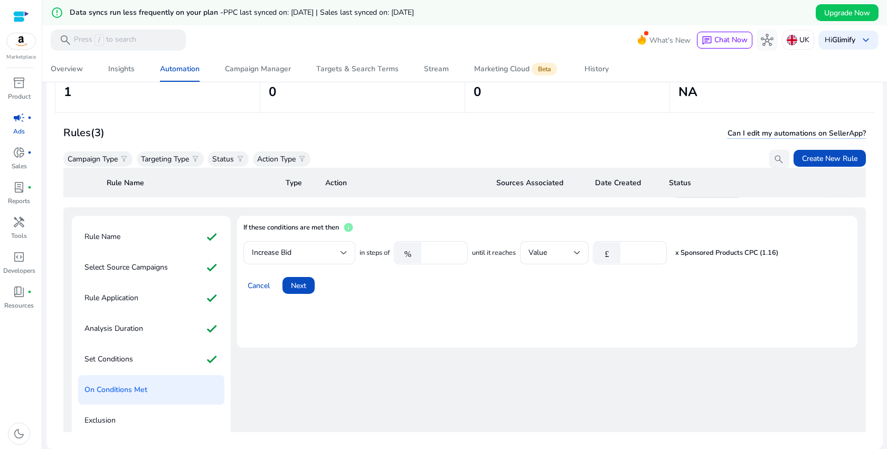
scroll to position [30, 0]
click at [294, 288] on span "Next" at bounding box center [298, 286] width 15 height 11
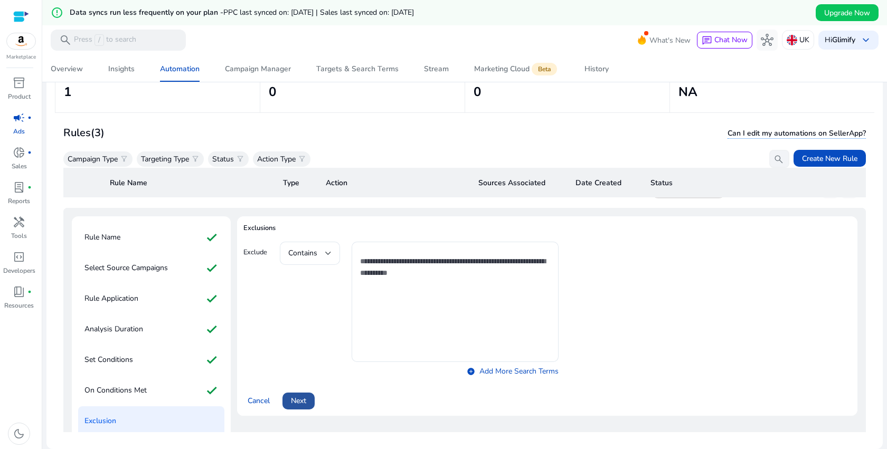
click at [296, 401] on span "Next" at bounding box center [298, 401] width 15 height 11
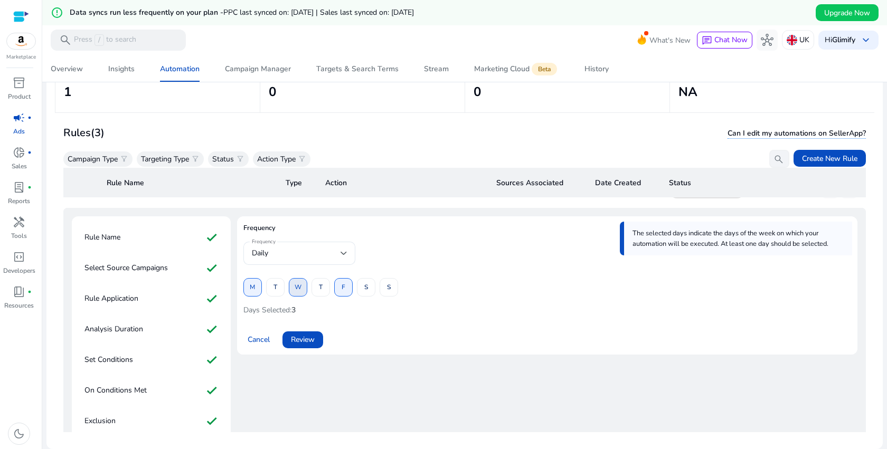
click at [299, 290] on span "W" at bounding box center [298, 287] width 7 height 18
click at [316, 289] on span at bounding box center [320, 287] width 17 height 25
click at [350, 290] on span at bounding box center [343, 287] width 17 height 25
click at [305, 342] on span "Review" at bounding box center [303, 339] width 24 height 11
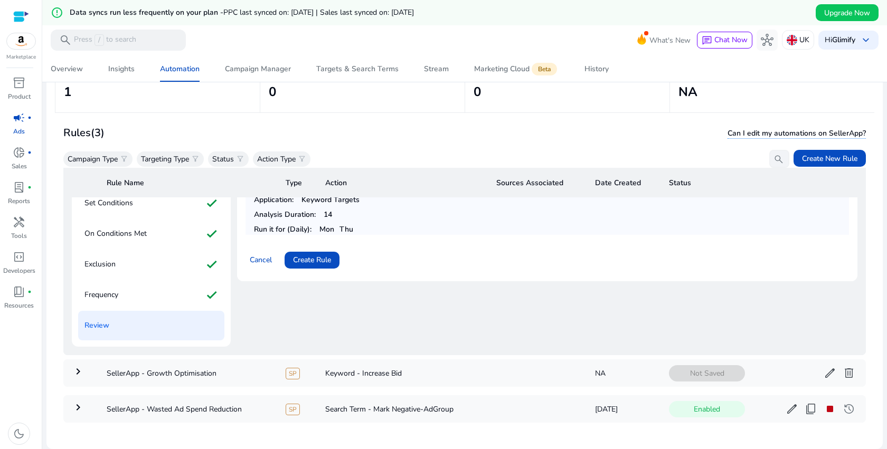
scroll to position [189, 0]
click at [328, 258] on span "Create Rule" at bounding box center [312, 257] width 38 height 11
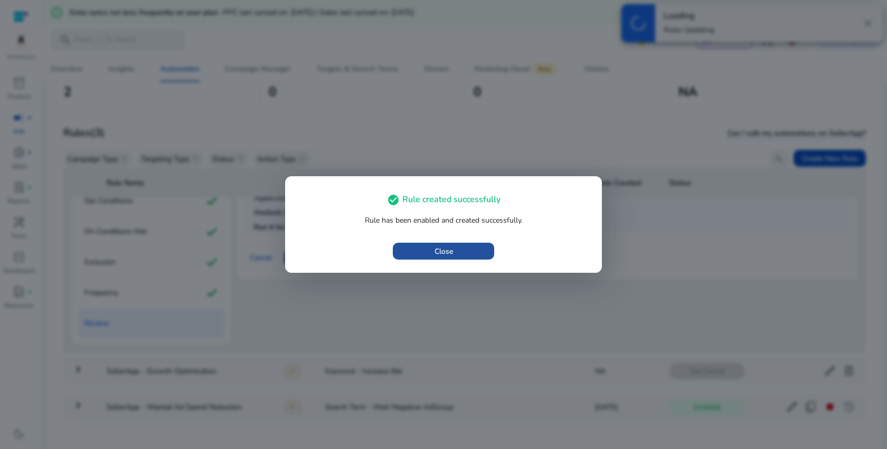
click at [465, 256] on span "button" at bounding box center [443, 251] width 101 height 25
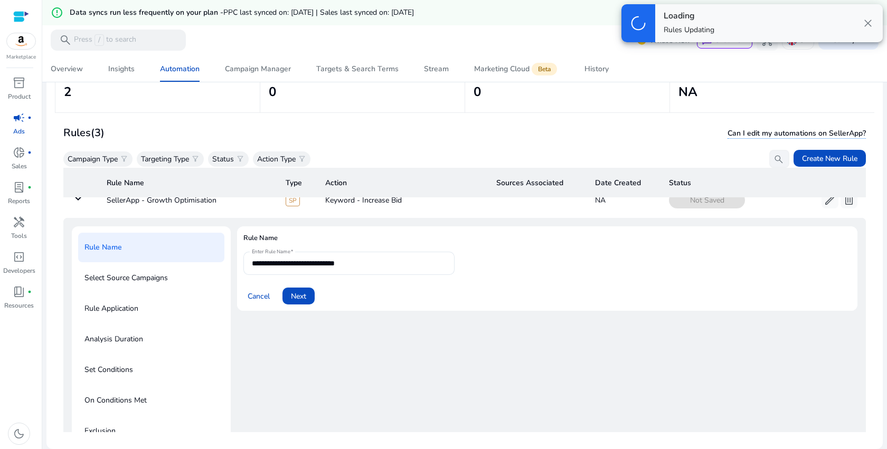
scroll to position [0, 0]
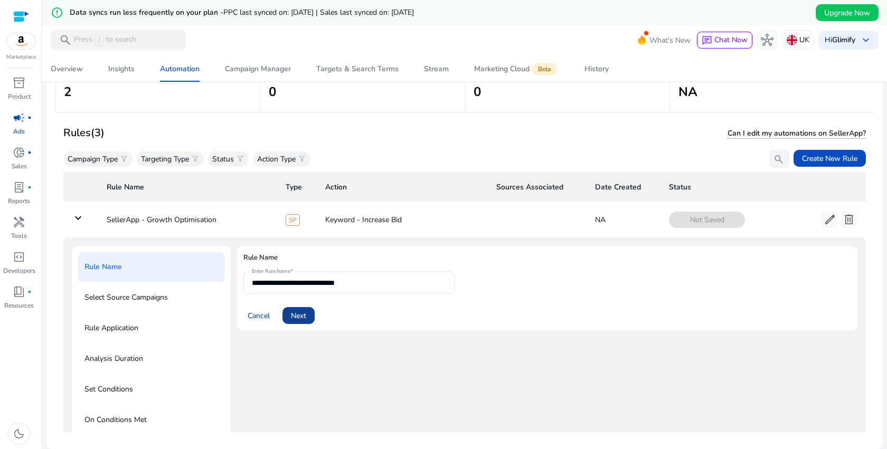
click at [289, 314] on span at bounding box center [299, 315] width 32 height 25
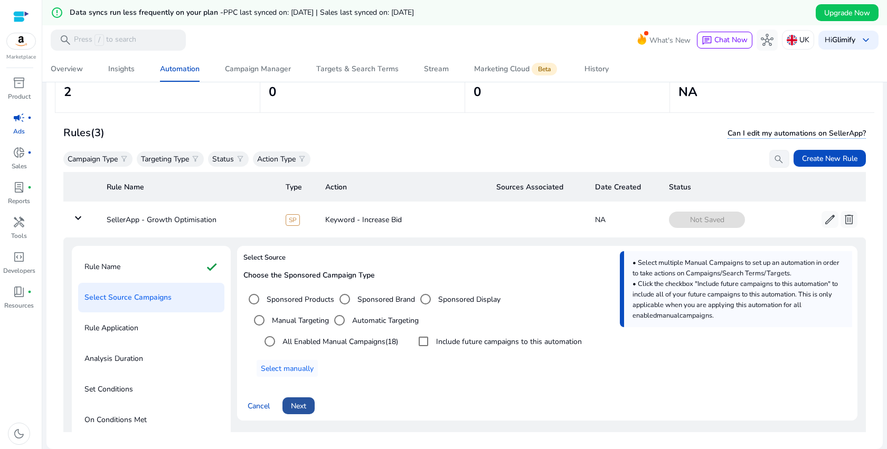
click at [304, 405] on span "Next" at bounding box center [298, 406] width 15 height 11
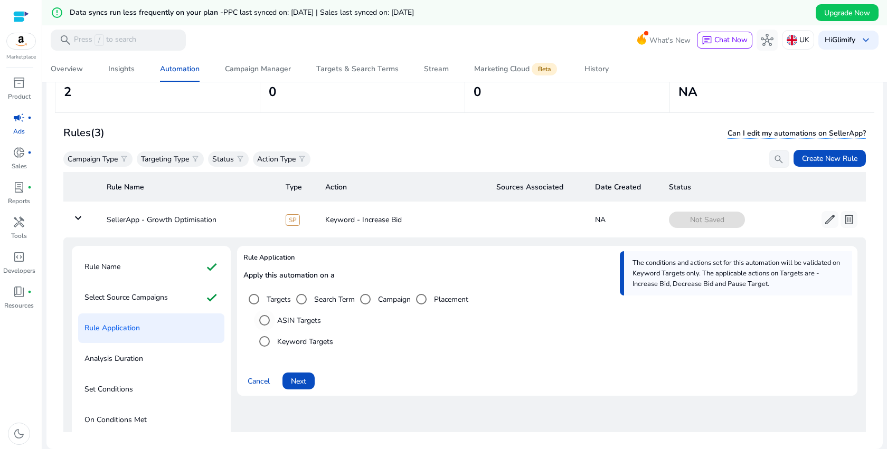
click at [296, 319] on label "ASIN Targets" at bounding box center [298, 320] width 46 height 11
click at [297, 384] on span "Next" at bounding box center [298, 381] width 15 height 11
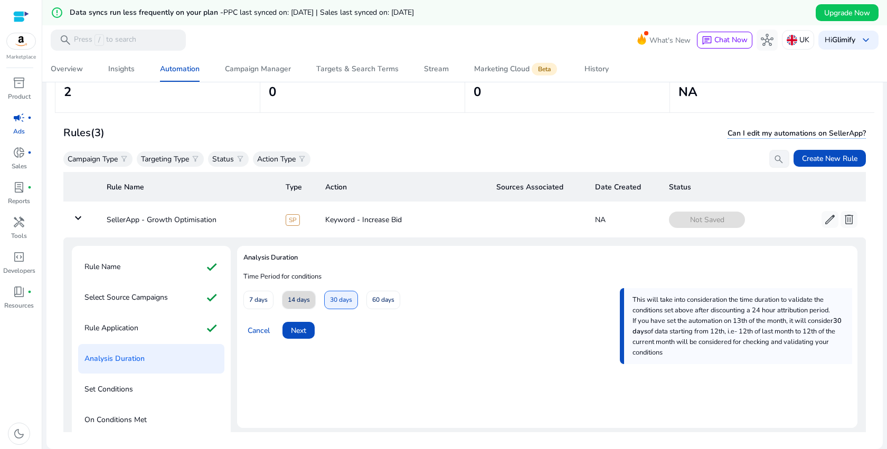
click at [297, 304] on span "14 days" at bounding box center [299, 300] width 22 height 18
click at [334, 304] on span "30 days" at bounding box center [341, 300] width 22 height 18
click at [302, 308] on span "14 days" at bounding box center [299, 300] width 22 height 18
click at [302, 331] on span "Next" at bounding box center [298, 330] width 15 height 11
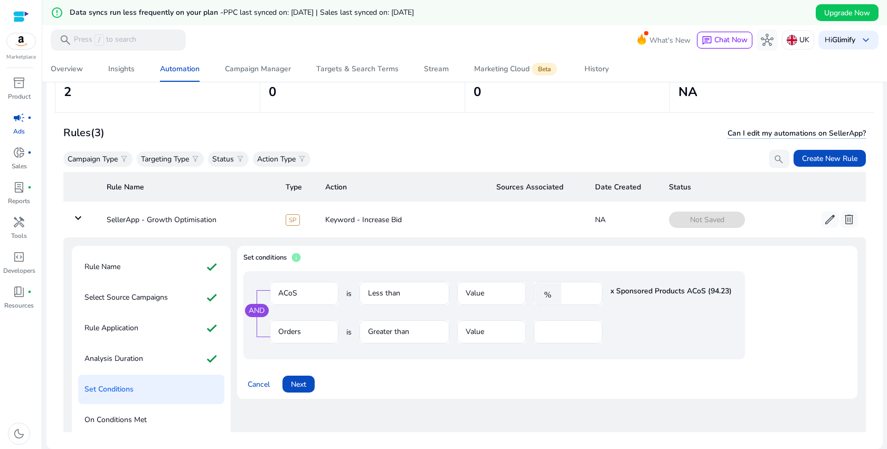
click at [490, 287] on mat-form-field "Value" at bounding box center [491, 299] width 69 height 34
click at [489, 290] on mat-form-field "Value" at bounding box center [491, 299] width 69 height 34
click at [473, 293] on mat-form-field "Value" at bounding box center [491, 299] width 69 height 34
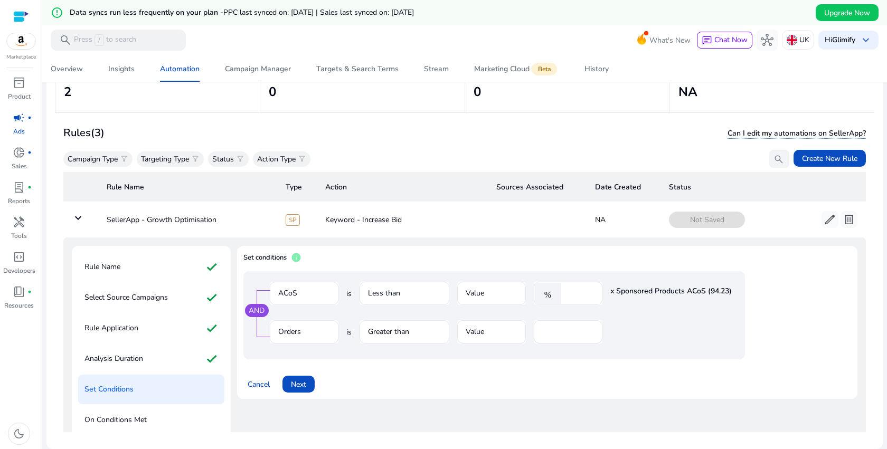
click at [475, 293] on mat-form-field "Value" at bounding box center [491, 299] width 69 height 34
click at [560, 336] on input "*" at bounding box center [568, 332] width 52 height 12
click at [580, 294] on input "****" at bounding box center [580, 294] width 27 height 12
click at [687, 361] on div "AND ACoS is Less than Value % **** x Sponsored Products ACoS (94.23) Orders is …" at bounding box center [547, 317] width 608 height 92
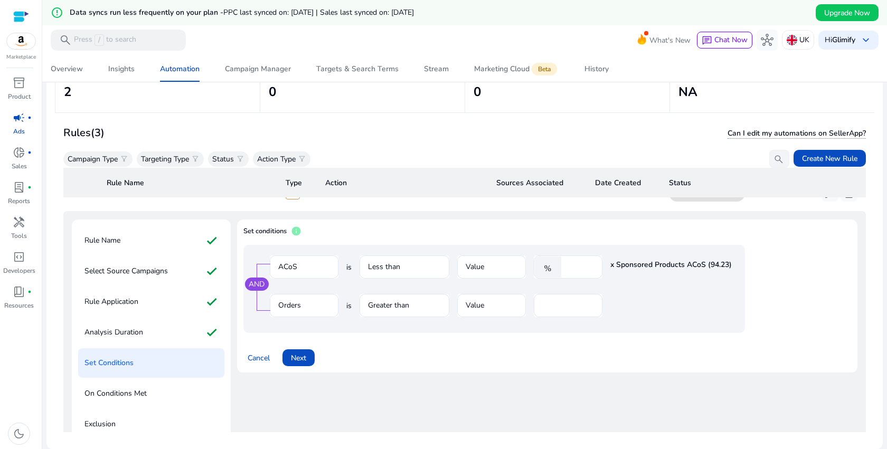
scroll to position [31, 0]
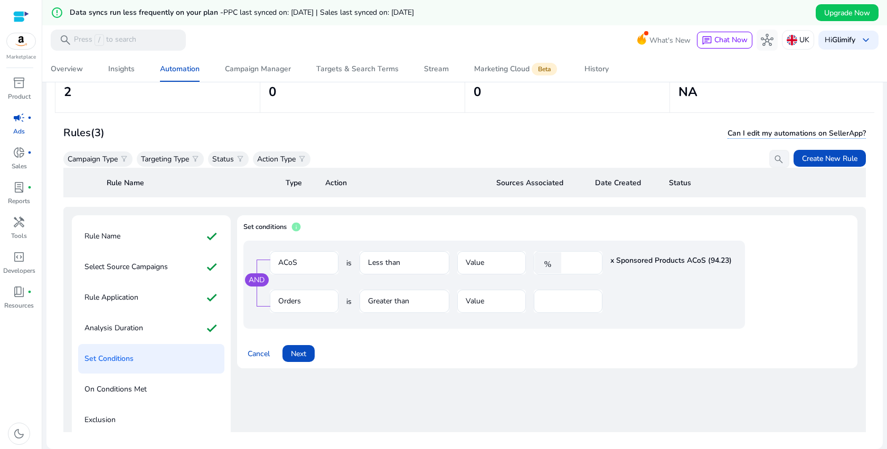
click at [582, 262] on input "****" at bounding box center [580, 263] width 27 height 12
type input "****"
click at [685, 345] on div "Cancel Next" at bounding box center [547, 349] width 608 height 25
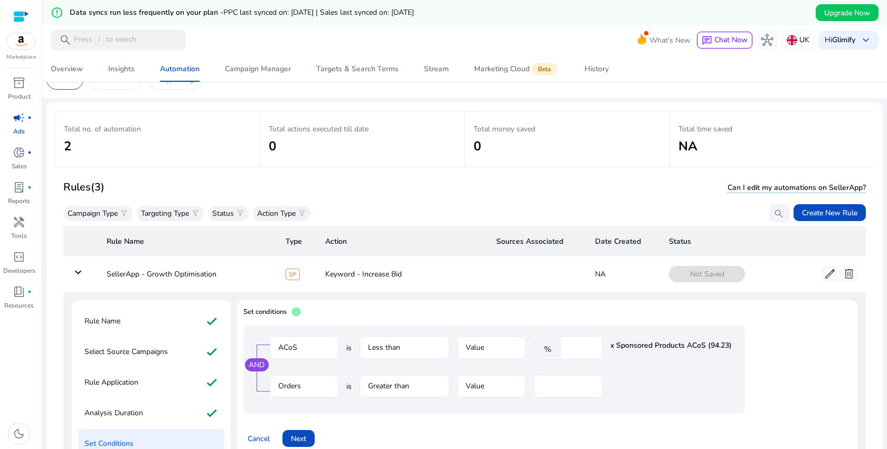
scroll to position [0, 0]
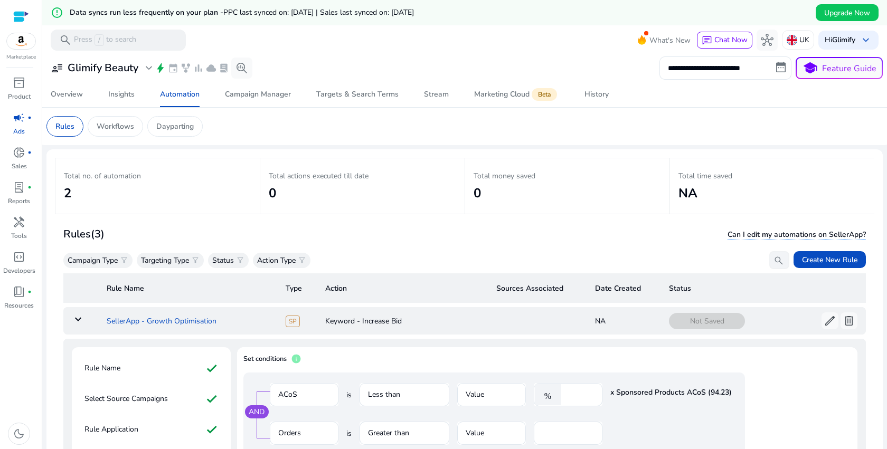
click at [168, 321] on td "SellerApp - Growth Optimisation" at bounding box center [187, 320] width 179 height 27
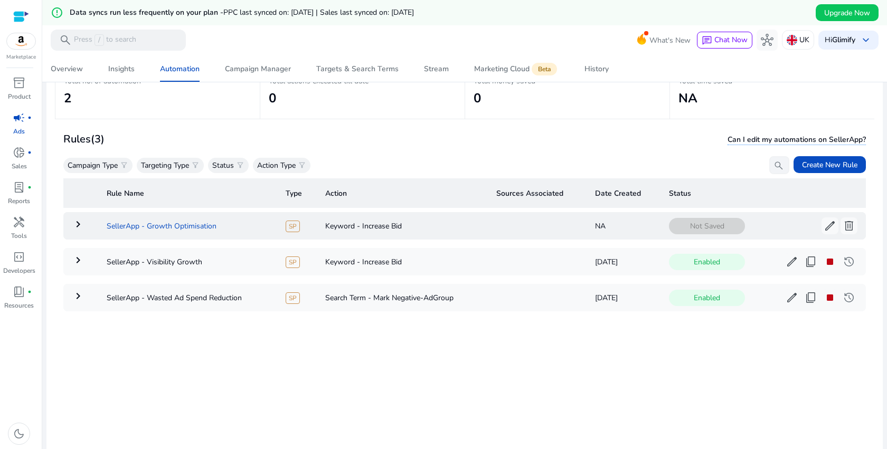
scroll to position [102, 0]
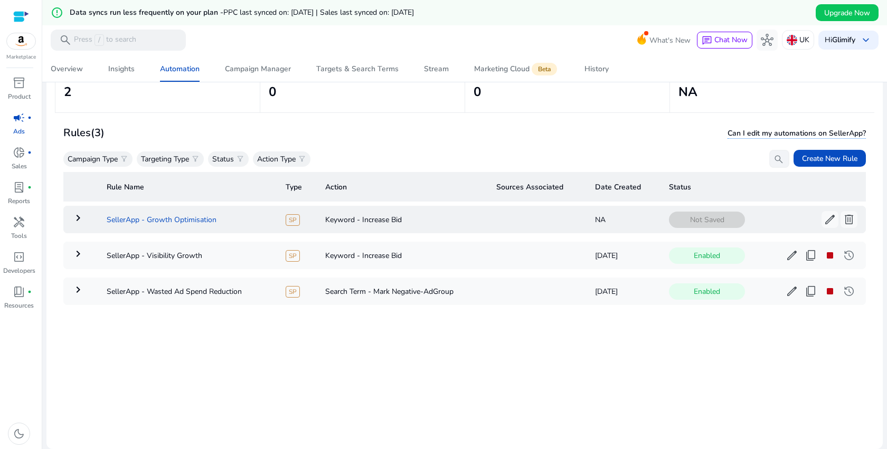
click at [186, 220] on td "SellerApp - Growth Optimisation" at bounding box center [187, 219] width 179 height 27
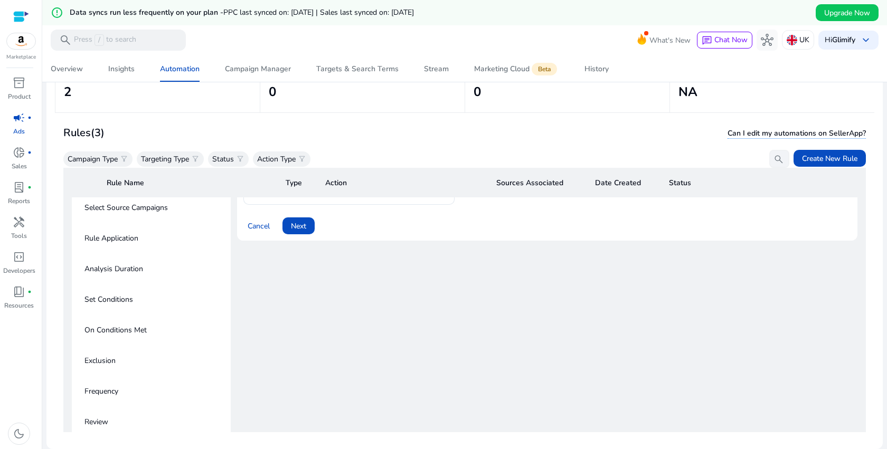
scroll to position [0, 0]
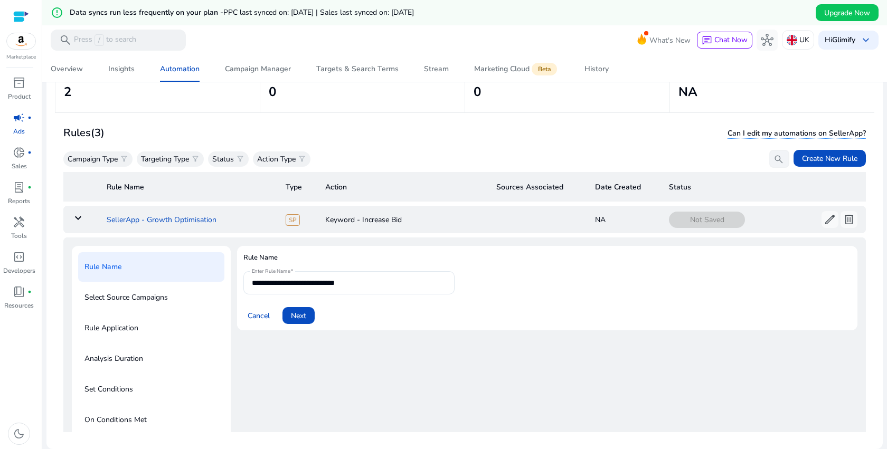
click at [212, 222] on td "SellerApp - Growth Optimisation" at bounding box center [187, 219] width 179 height 27
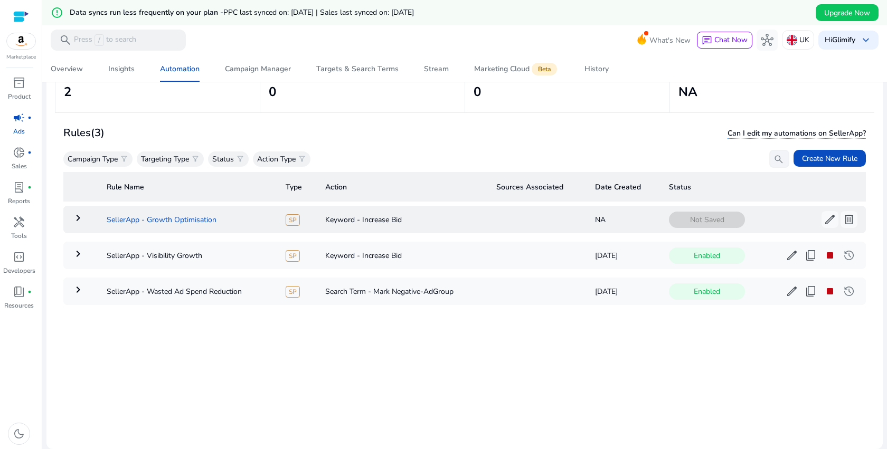
click at [212, 222] on td "SellerApp - Growth Optimisation" at bounding box center [187, 219] width 179 height 27
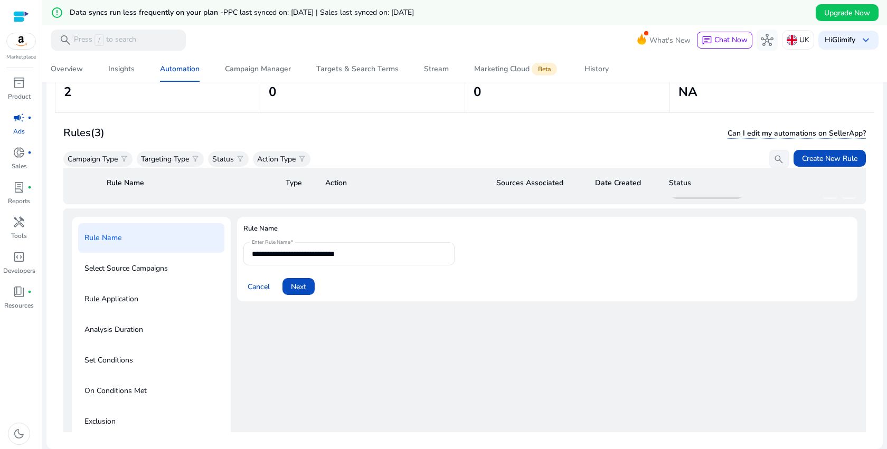
scroll to position [38, 0]
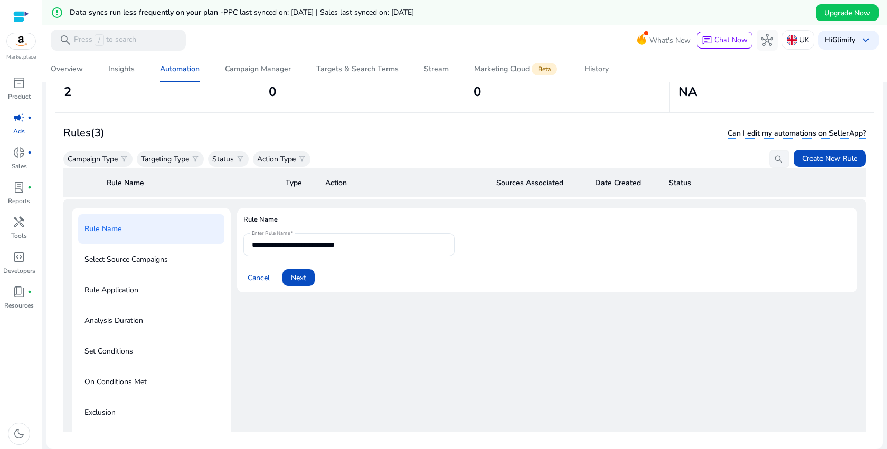
click at [212, 222] on div "Rule Name" at bounding box center [151, 229] width 146 height 30
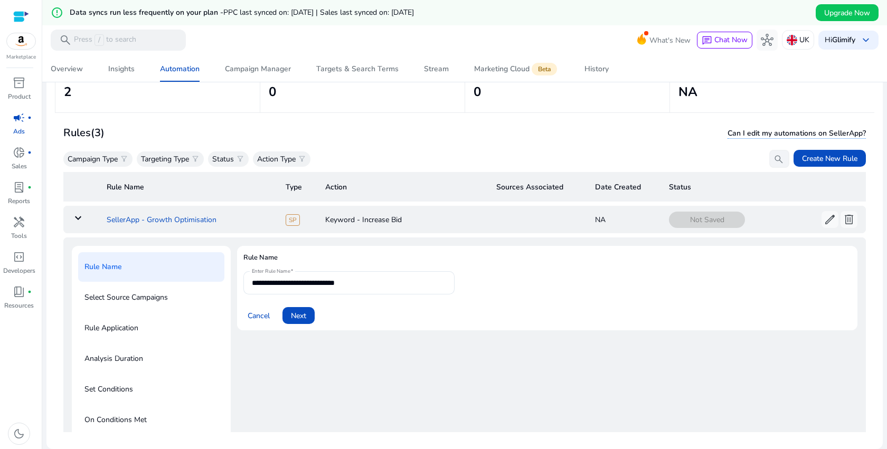
click at [212, 221] on td "SellerApp - Growth Optimisation" at bounding box center [187, 219] width 179 height 27
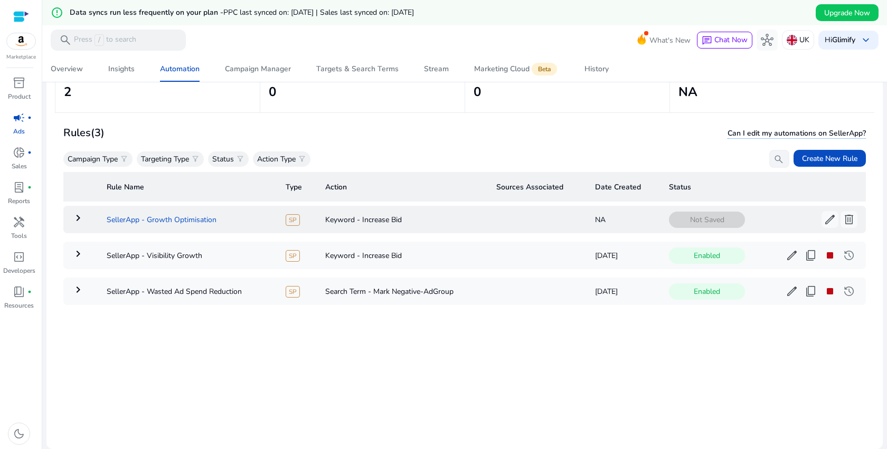
click at [207, 219] on td "SellerApp - Growth Optimisation" at bounding box center [187, 219] width 179 height 27
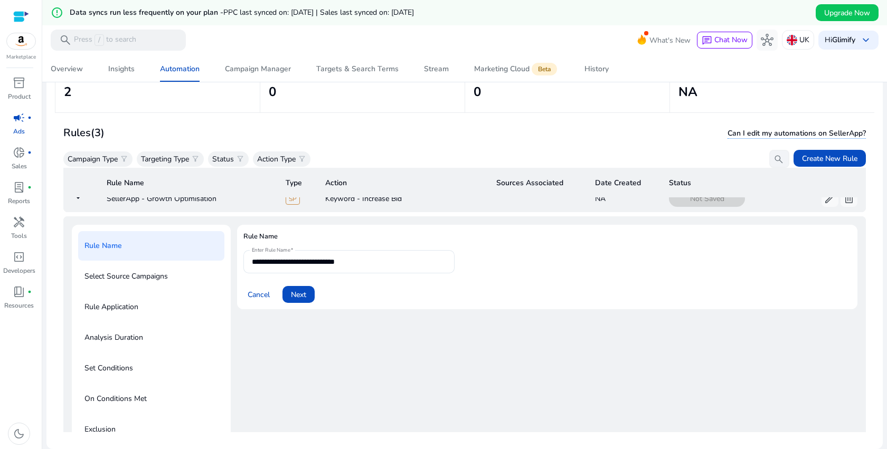
scroll to position [20, 0]
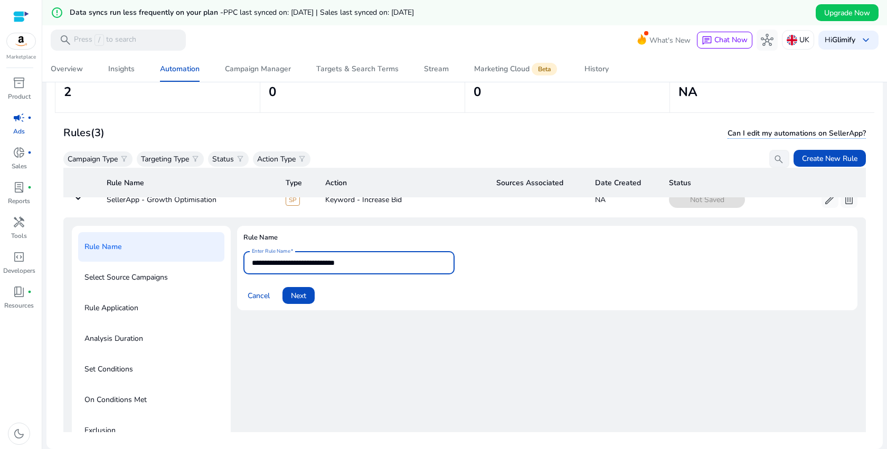
click at [330, 265] on input "**********" at bounding box center [349, 263] width 194 height 12
click at [303, 296] on span "Next" at bounding box center [298, 295] width 15 height 11
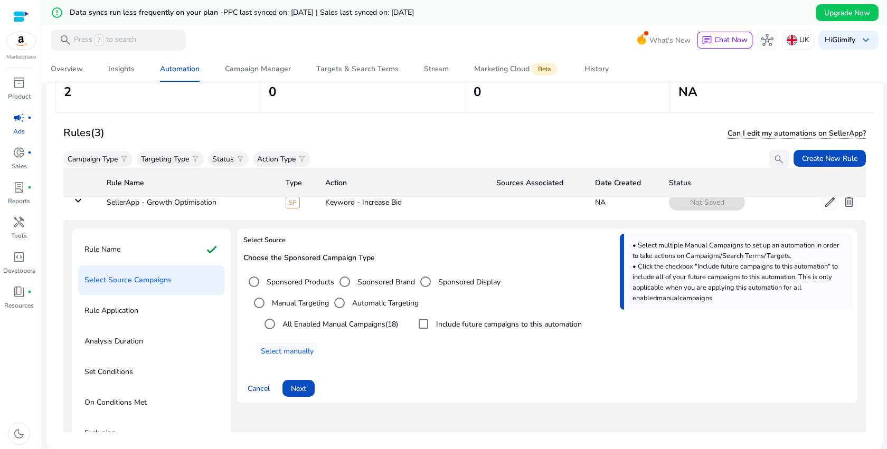
scroll to position [0, 0]
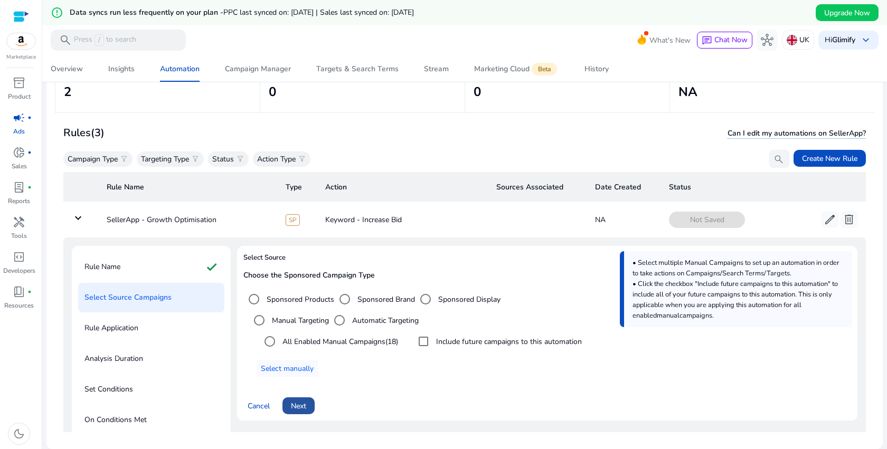
click at [298, 407] on span "Next" at bounding box center [298, 406] width 15 height 11
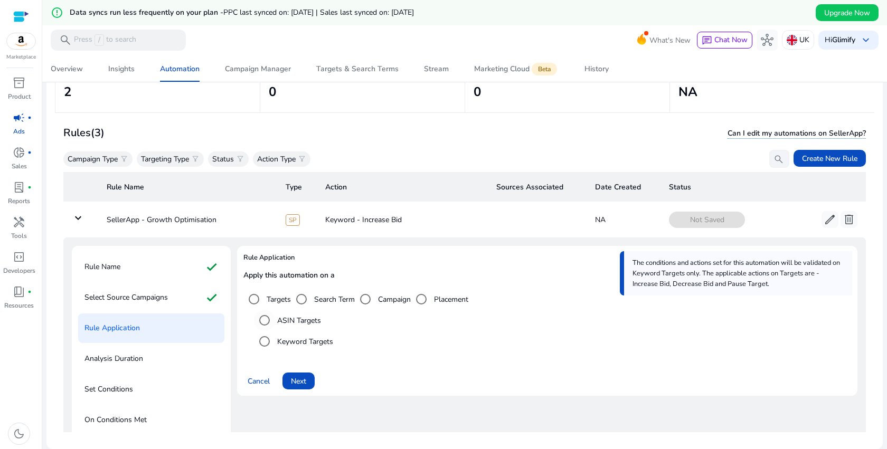
click at [310, 319] on label "ASIN Targets" at bounding box center [298, 320] width 46 height 11
click at [307, 380] on span at bounding box center [299, 381] width 32 height 25
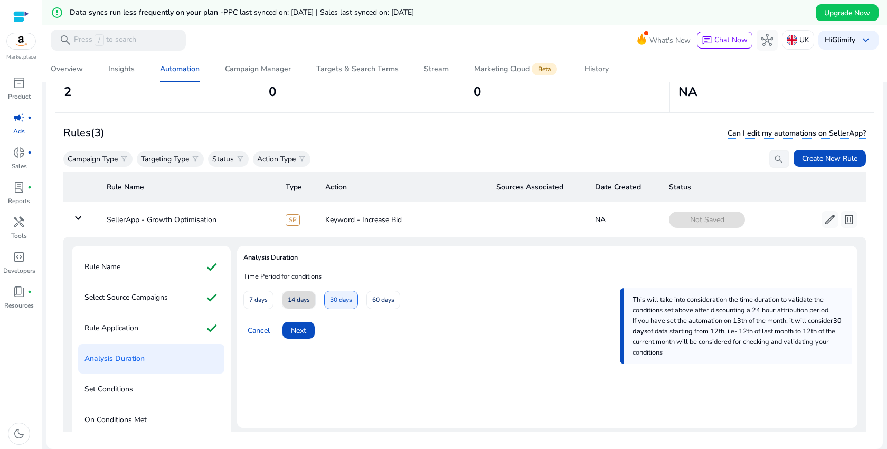
click at [296, 302] on span "14 days" at bounding box center [299, 300] width 22 height 18
click at [296, 334] on span "Next" at bounding box center [298, 330] width 15 height 11
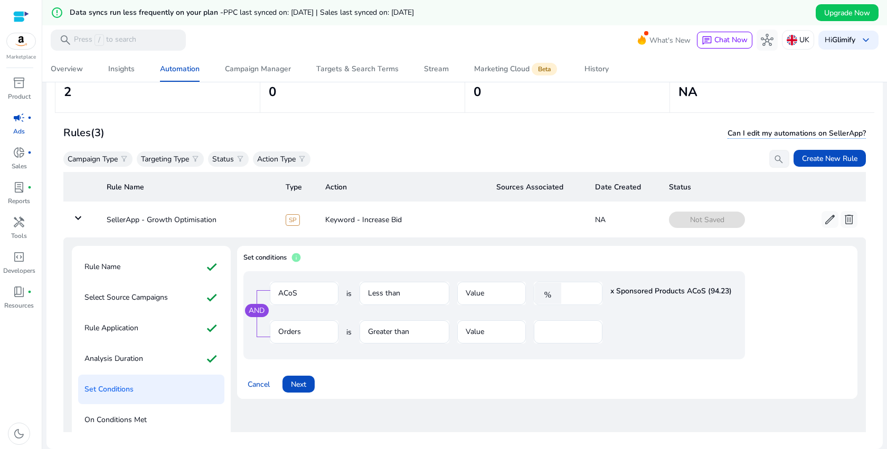
click at [580, 291] on input "****" at bounding box center [580, 294] width 27 height 12
click at [574, 293] on input "****" at bounding box center [580, 294] width 27 height 12
type input "****"
click at [292, 384] on span "Next" at bounding box center [298, 384] width 15 height 11
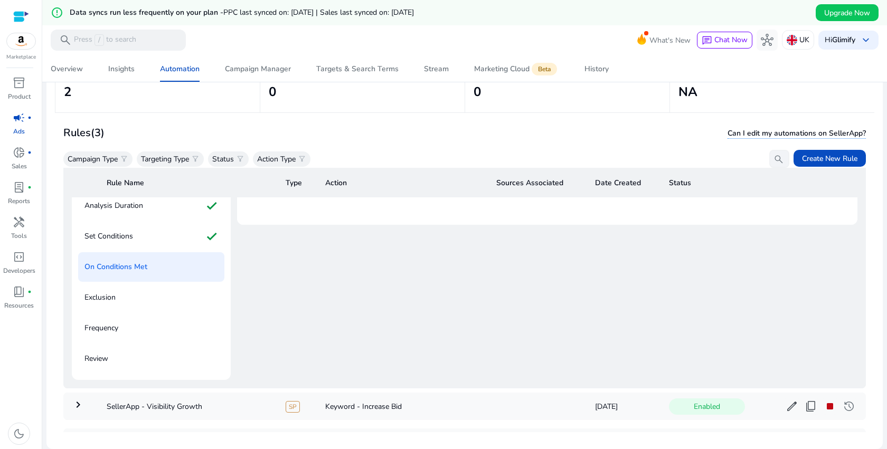
scroll to position [153, 0]
click at [148, 236] on div "Set Conditions check" at bounding box center [151, 237] width 146 height 30
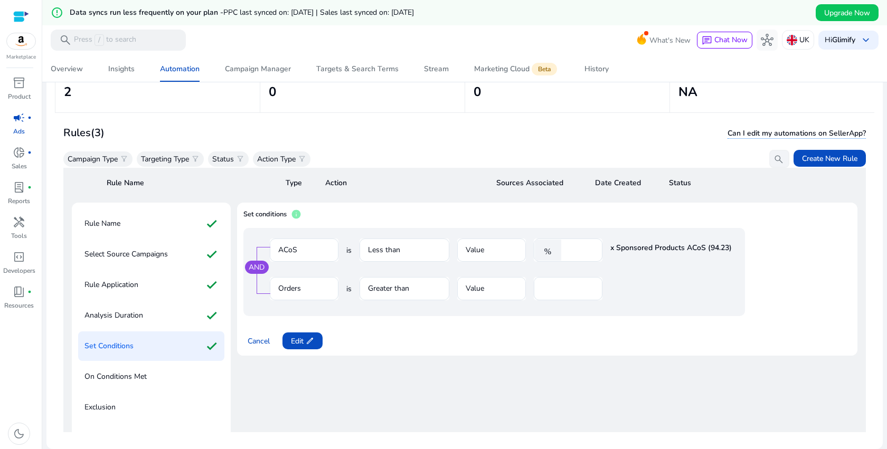
scroll to position [41, 0]
click at [299, 346] on span "Edit edit" at bounding box center [302, 343] width 23 height 11
click at [574, 256] on input "****" at bounding box center [580, 253] width 27 height 12
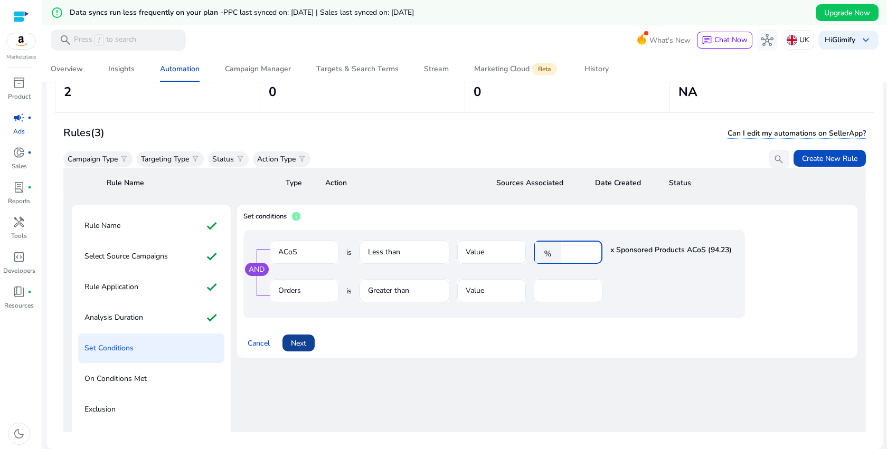
type input "****"
click at [308, 347] on span at bounding box center [299, 343] width 32 height 25
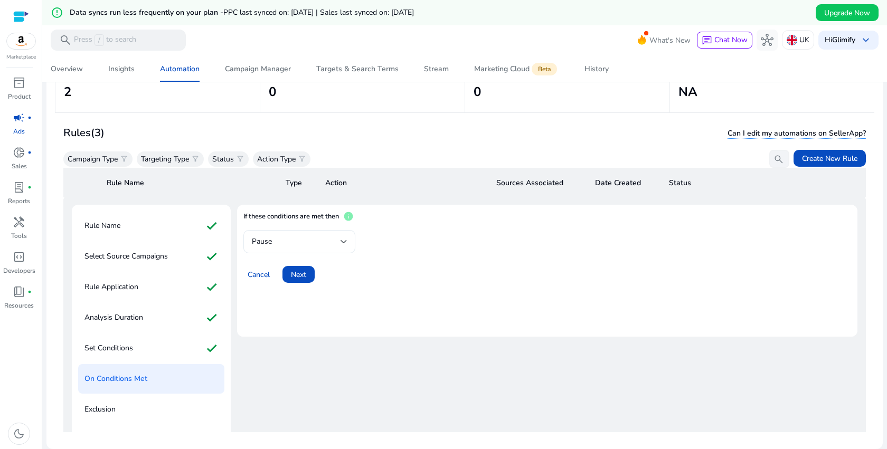
click at [342, 238] on div at bounding box center [344, 242] width 6 height 13
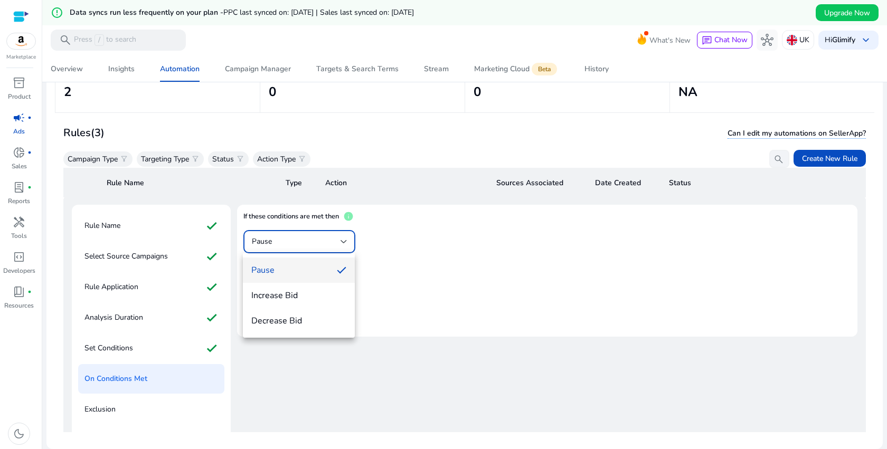
click at [384, 237] on div at bounding box center [443, 224] width 887 height 449
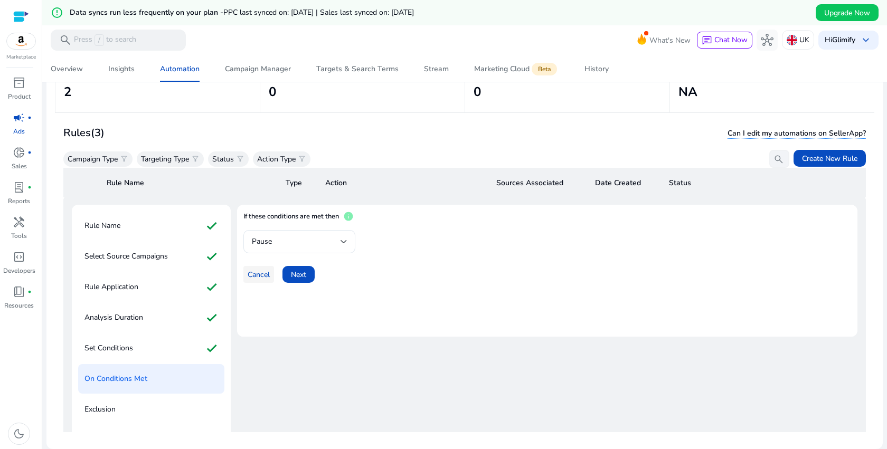
click at [258, 270] on span "Cancel" at bounding box center [259, 274] width 22 height 11
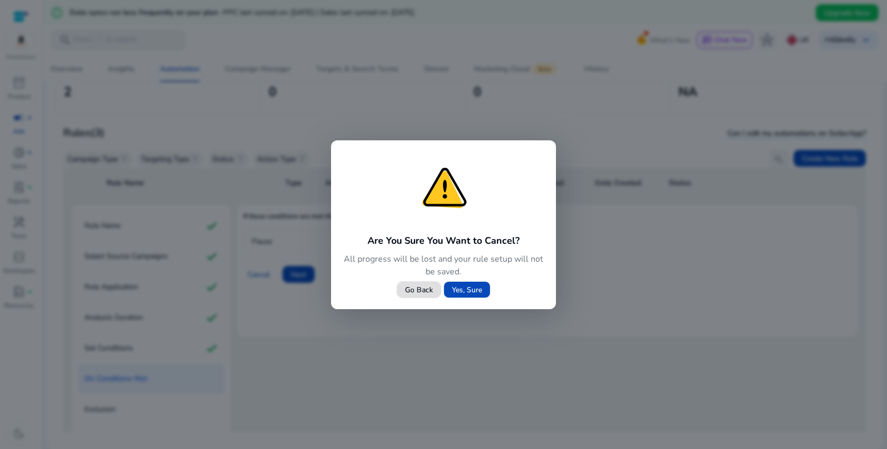
click at [470, 291] on span "Yes, Sure" at bounding box center [467, 290] width 30 height 11
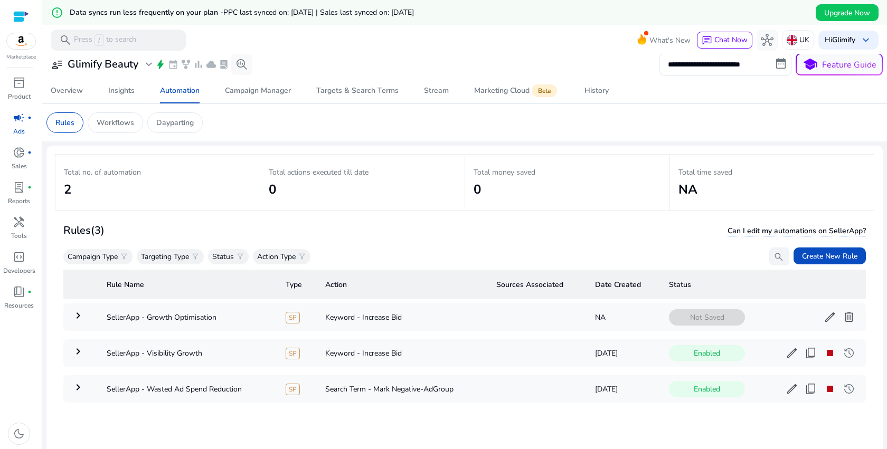
scroll to position [3, 0]
click at [20, 120] on span "campaign" at bounding box center [19, 117] width 13 height 13
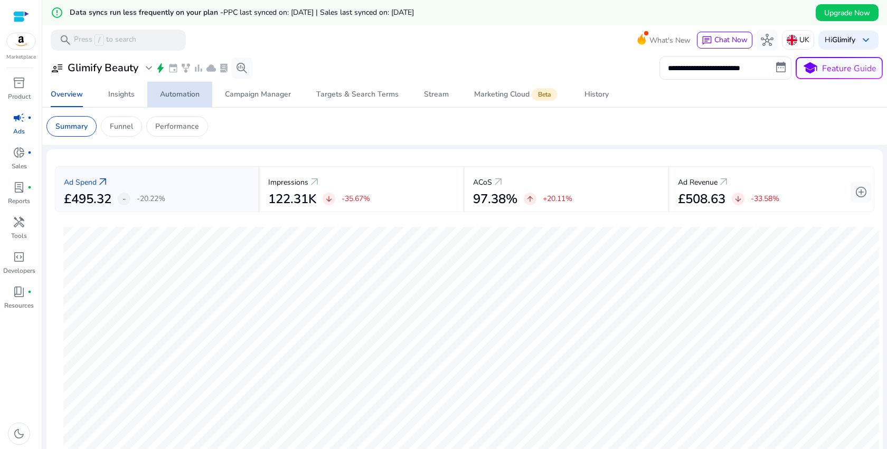
click at [169, 96] on div "Automation" at bounding box center [180, 94] width 40 height 7
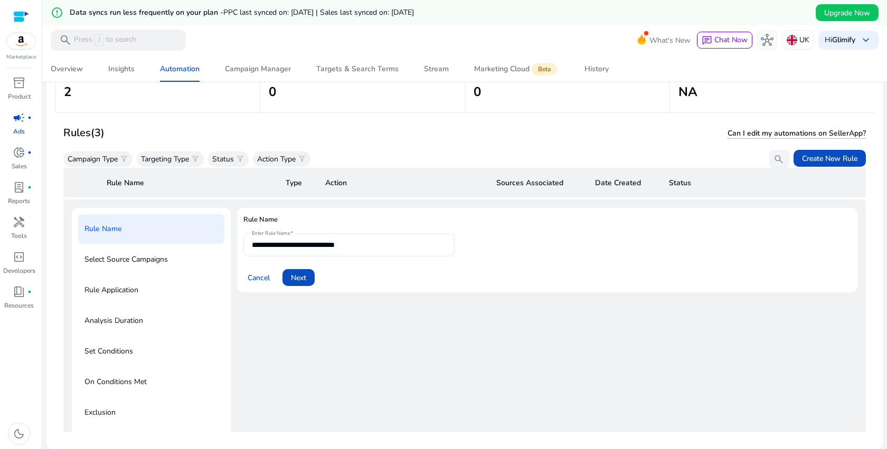
scroll to position [102, 0]
click at [808, 156] on span "Create New Rule" at bounding box center [829, 158] width 55 height 11
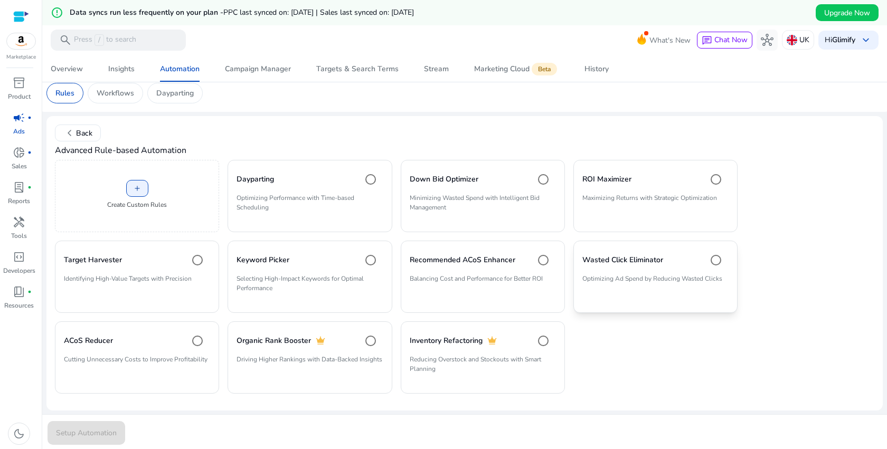
scroll to position [34, 0]
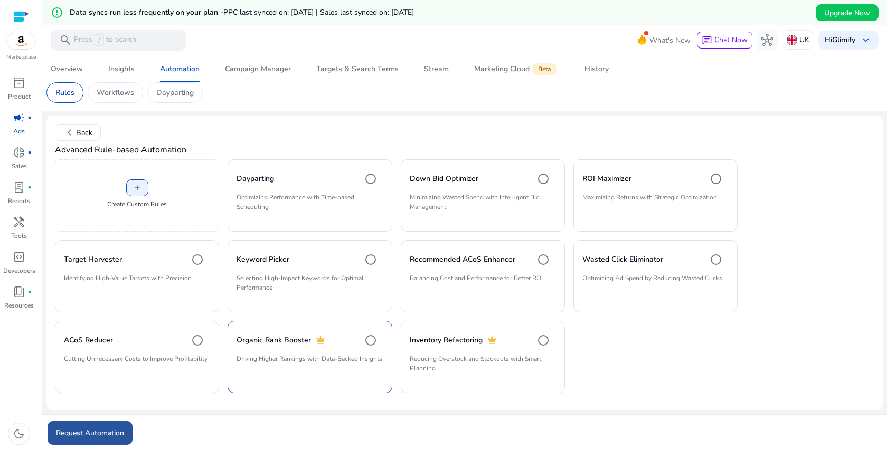
click at [104, 436] on span "Request Automation" at bounding box center [90, 433] width 68 height 11
click at [114, 430] on span "Request Automation" at bounding box center [90, 433] width 68 height 11
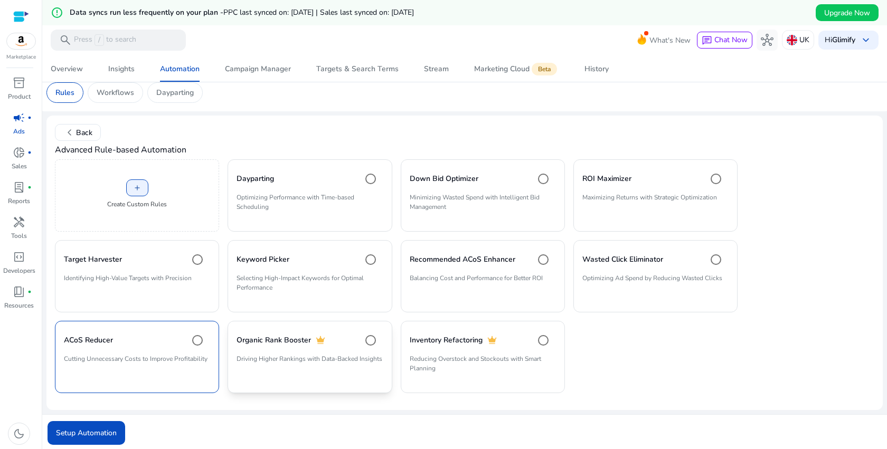
click at [332, 335] on div "Organic Rank Booster crown" at bounding box center [310, 340] width 146 height 21
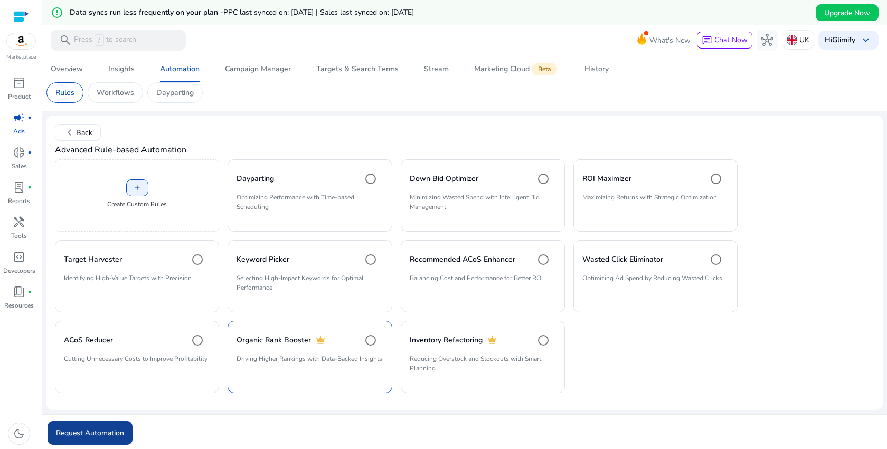
click at [101, 432] on span "Request Automation" at bounding box center [90, 433] width 68 height 11
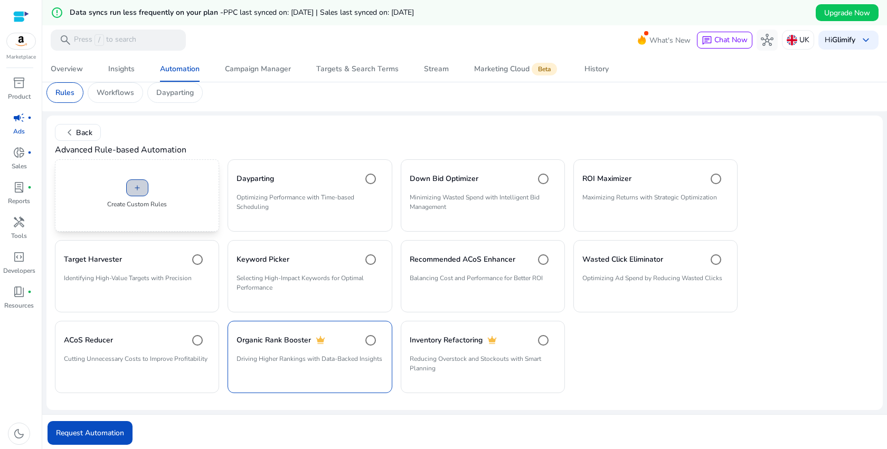
click at [146, 185] on span at bounding box center [137, 187] width 21 height 25
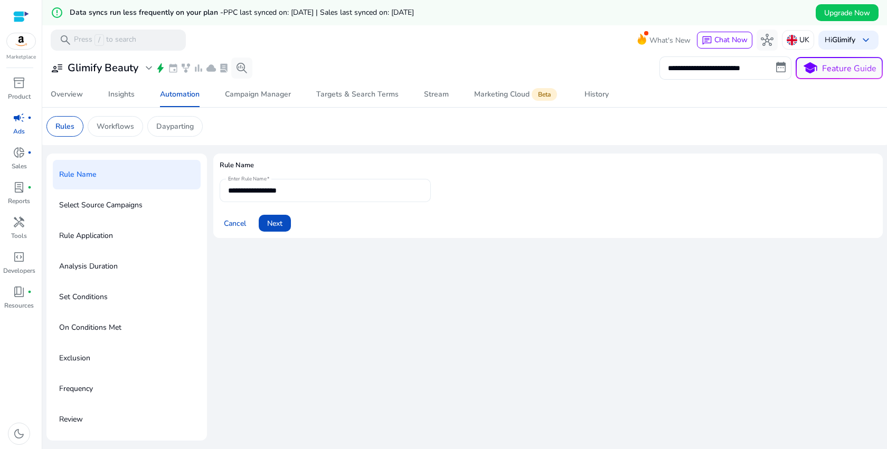
click at [272, 190] on input "**********" at bounding box center [325, 191] width 194 height 12
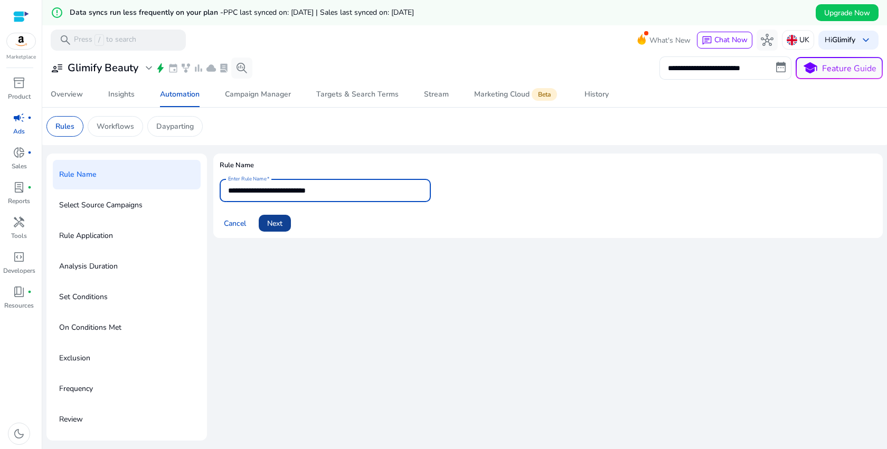
type input "**********"
click at [276, 225] on span "Next" at bounding box center [274, 223] width 15 height 11
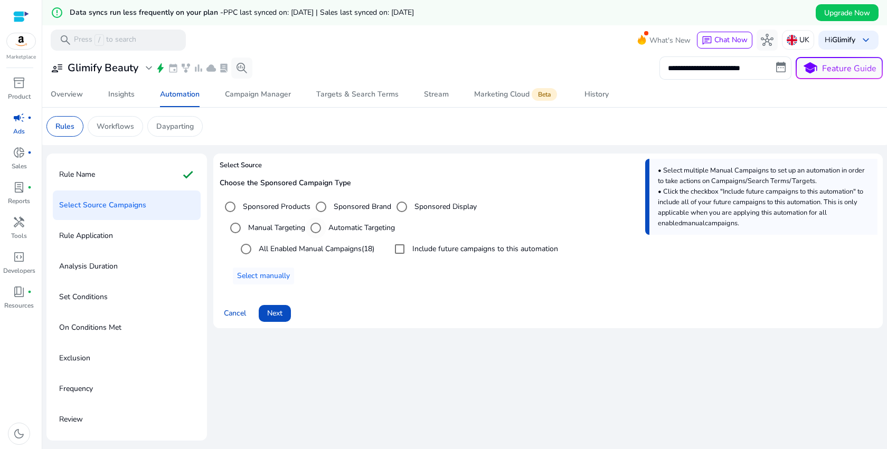
click at [360, 229] on label "Automatic Targeting" at bounding box center [360, 227] width 69 height 11
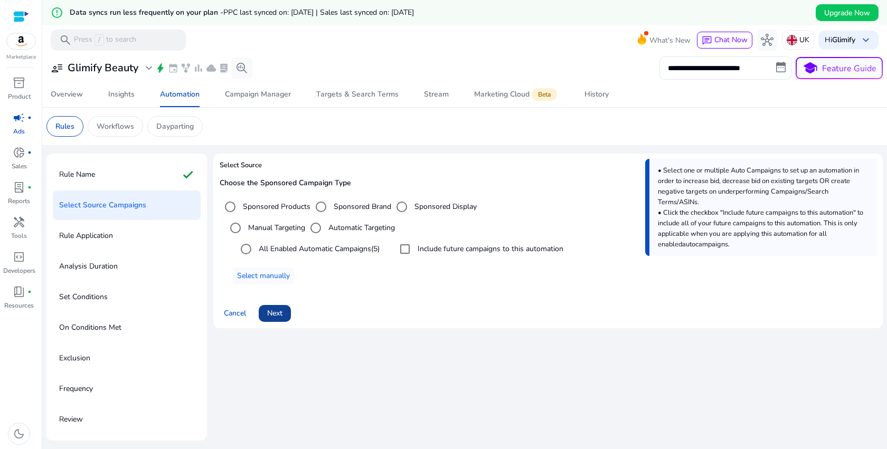
click at [280, 312] on span "Next" at bounding box center [274, 313] width 15 height 11
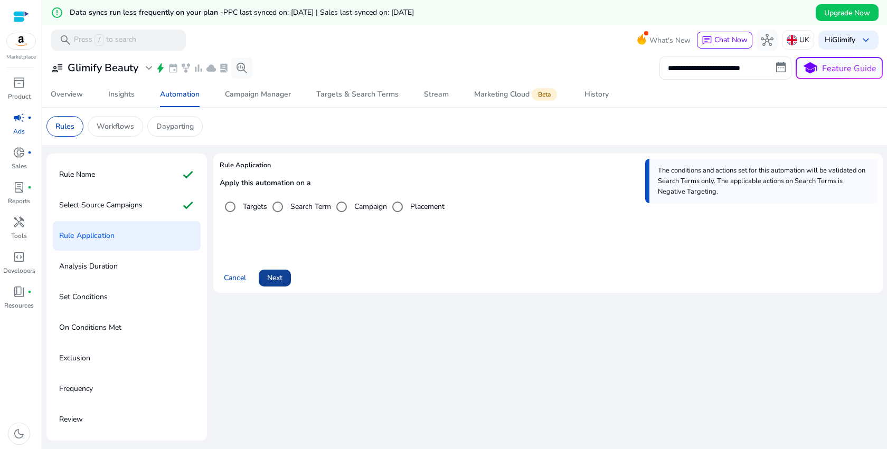
click at [281, 280] on span "Next" at bounding box center [274, 277] width 15 height 11
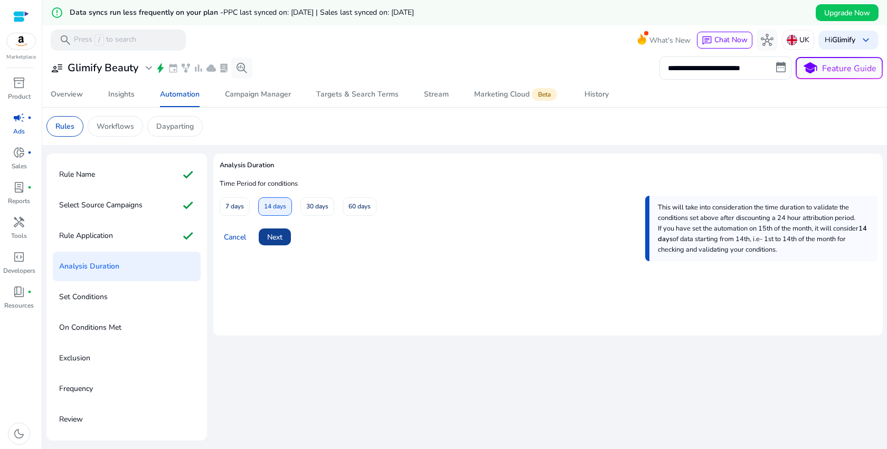
click at [281, 244] on span at bounding box center [275, 236] width 32 height 25
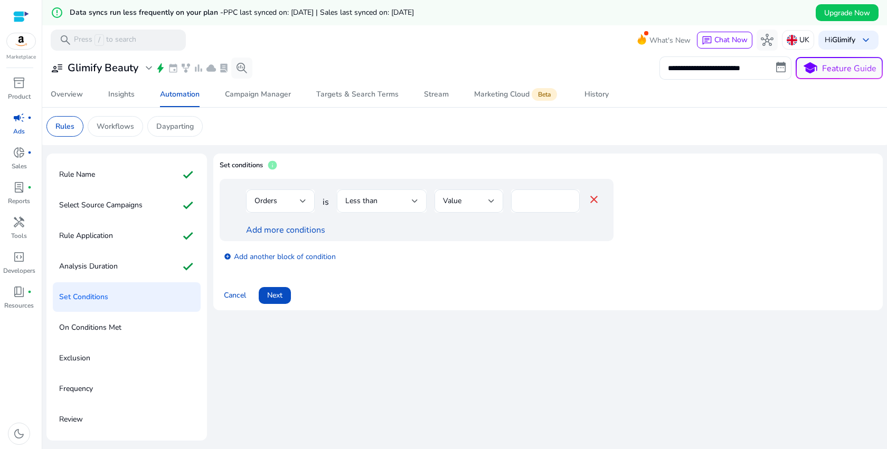
click at [412, 202] on div at bounding box center [415, 201] width 6 height 4
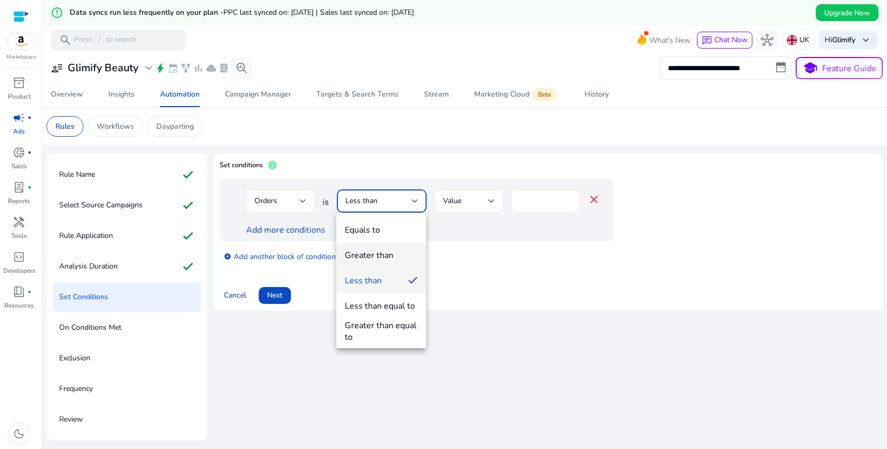
click at [381, 255] on div "Greater than" at bounding box center [369, 256] width 49 height 12
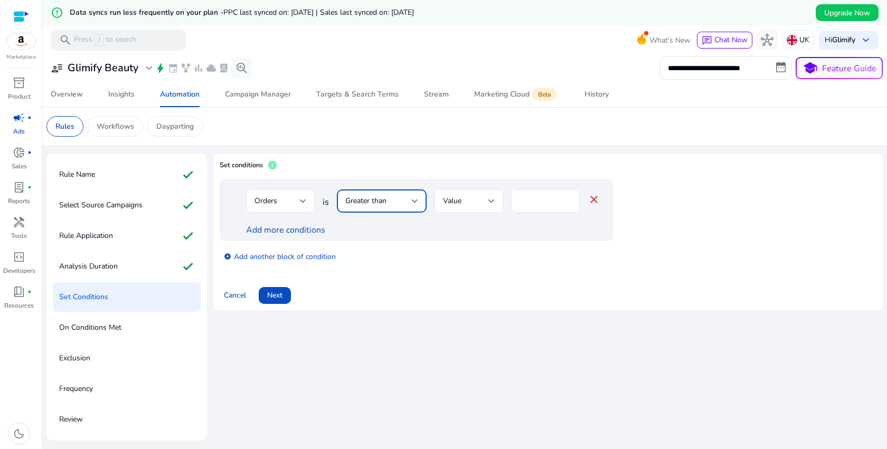
click at [471, 197] on div "Value" at bounding box center [465, 201] width 45 height 12
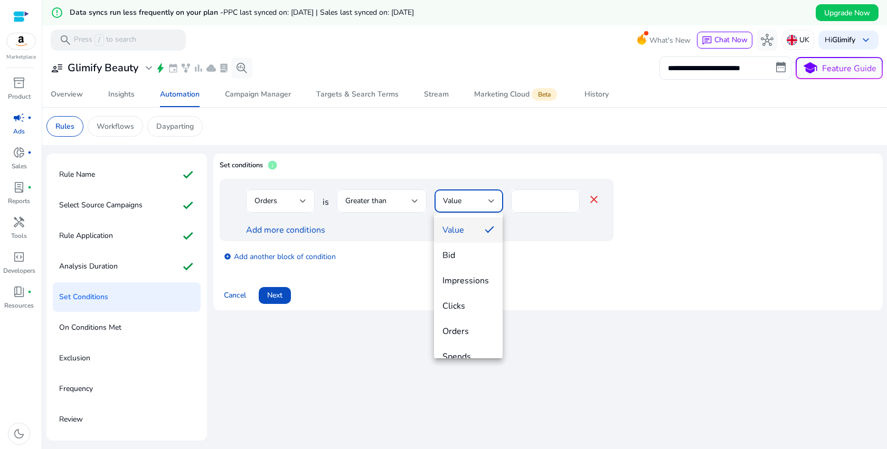
click at [539, 253] on div at bounding box center [443, 224] width 887 height 449
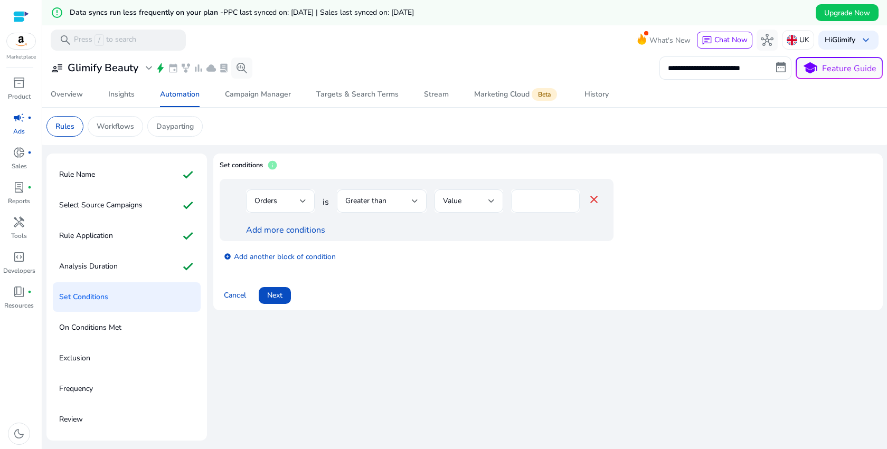
click at [531, 199] on input "*" at bounding box center [546, 201] width 52 height 12
type input "*"
click at [512, 265] on div "add_circle Add another block of condition" at bounding box center [438, 256] width 436 height 30
click at [284, 229] on link "Add more conditions" at bounding box center [285, 230] width 79 height 12
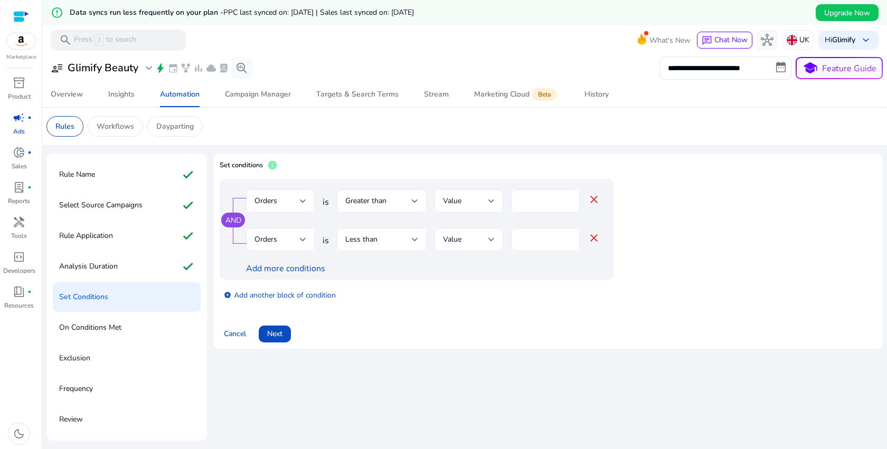
click at [593, 242] on mat-icon "close" at bounding box center [594, 238] width 13 height 13
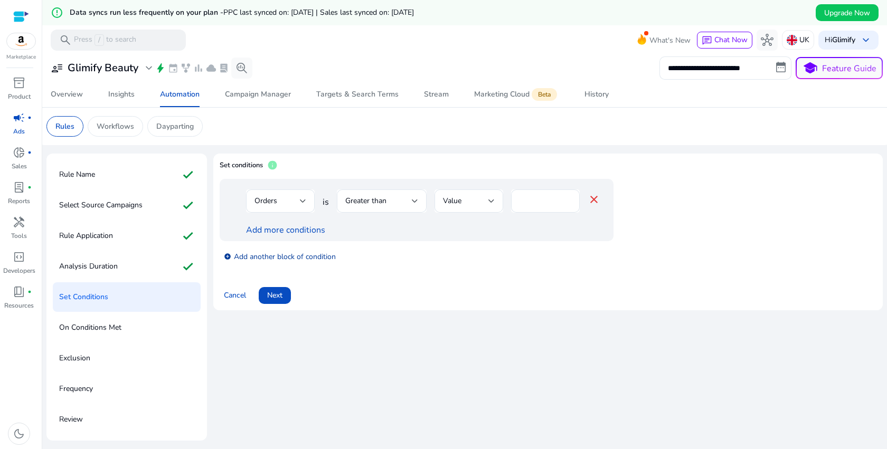
click at [294, 258] on link "add_circle Add another block of condition" at bounding box center [280, 256] width 112 height 12
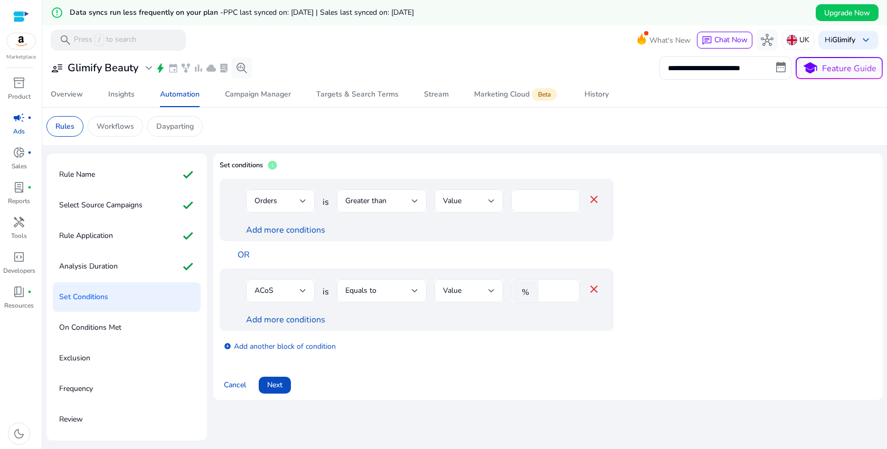
click at [594, 288] on mat-icon "close" at bounding box center [594, 289] width 13 height 13
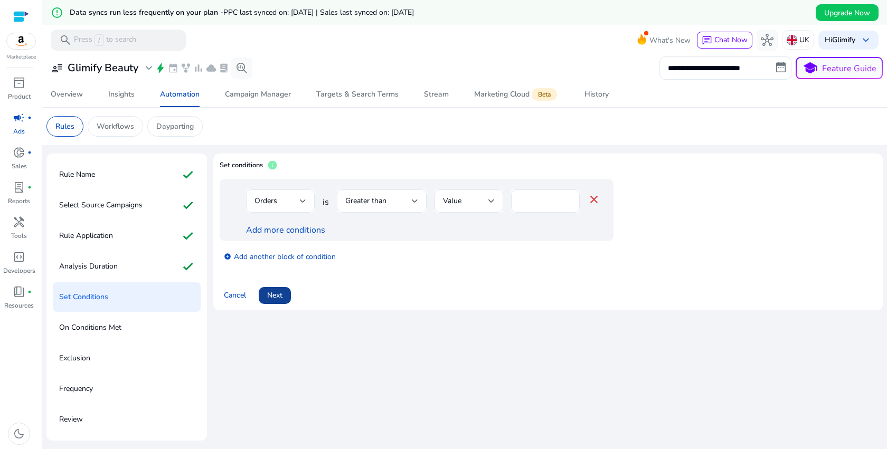
click at [276, 296] on span "Next" at bounding box center [274, 295] width 15 height 11
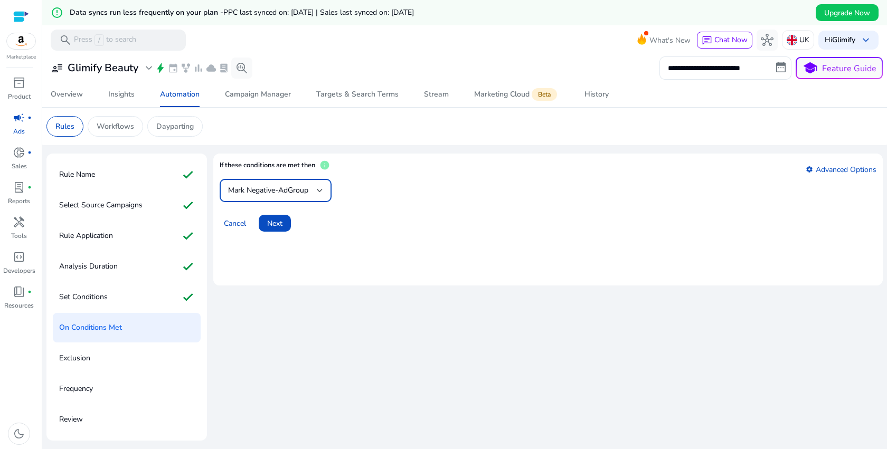
click at [303, 194] on span "Mark Negative-AdGroup" at bounding box center [268, 190] width 80 height 10
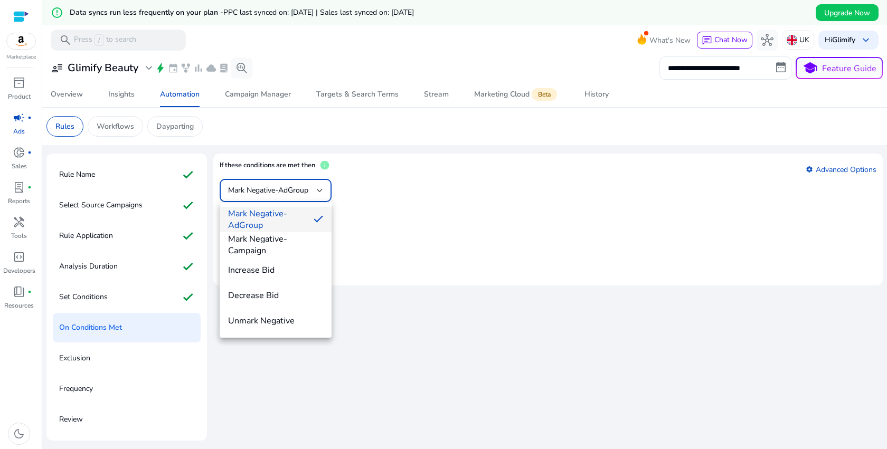
click at [417, 231] on div at bounding box center [443, 224] width 887 height 449
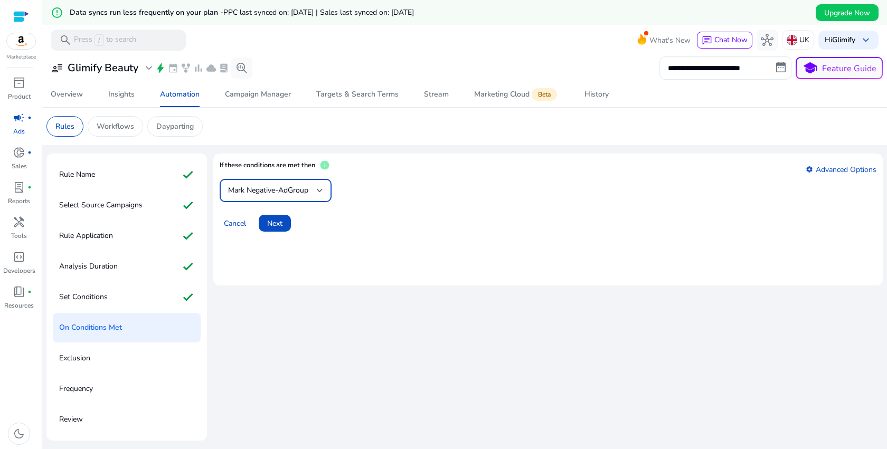
click at [306, 188] on span "Mark Negative-AdGroup" at bounding box center [268, 190] width 80 height 10
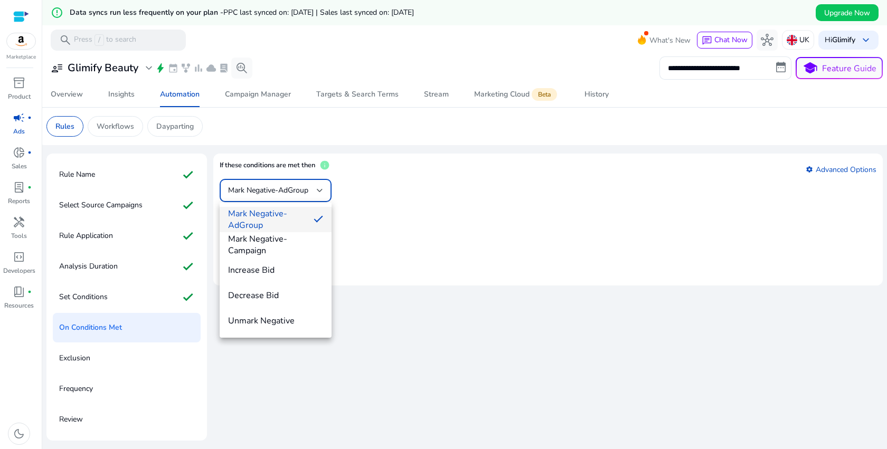
click at [450, 218] on div at bounding box center [443, 224] width 887 height 449
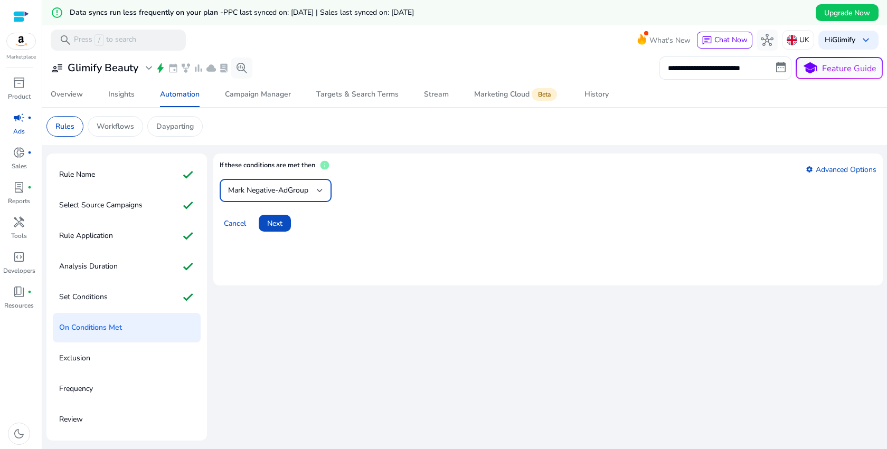
click at [318, 193] on div at bounding box center [320, 190] width 6 height 13
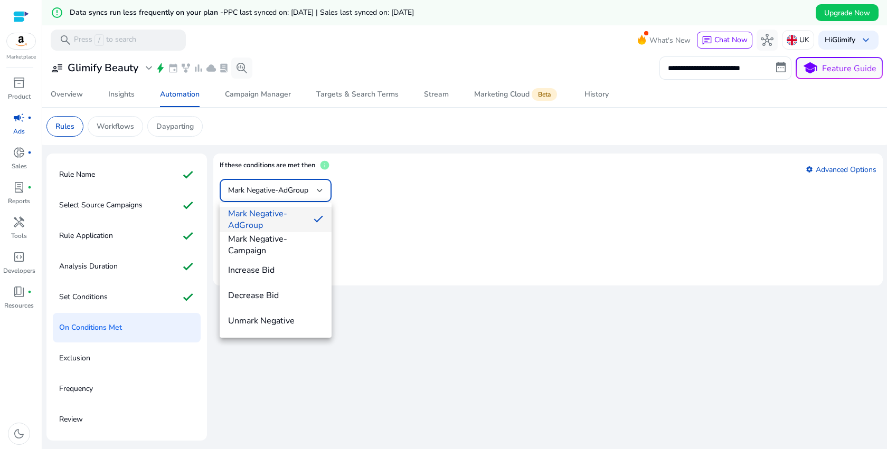
click at [842, 169] on div at bounding box center [443, 224] width 887 height 449
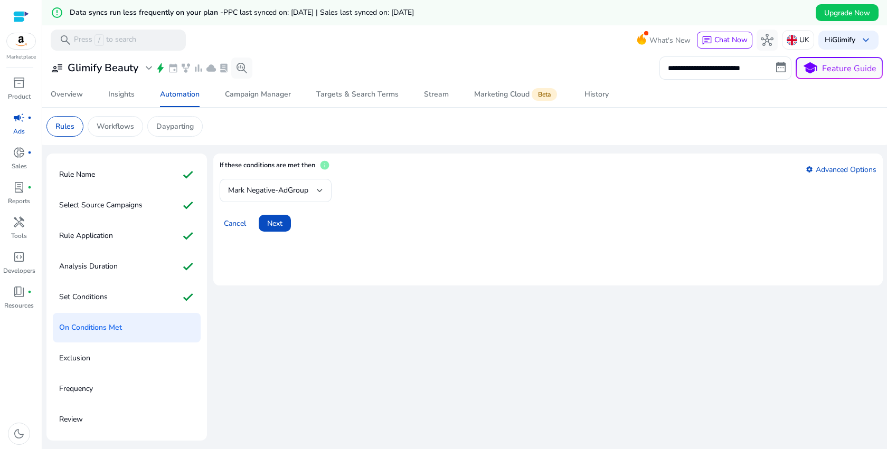
click at [842, 169] on link "settings Advanced Options" at bounding box center [841, 170] width 71 height 10
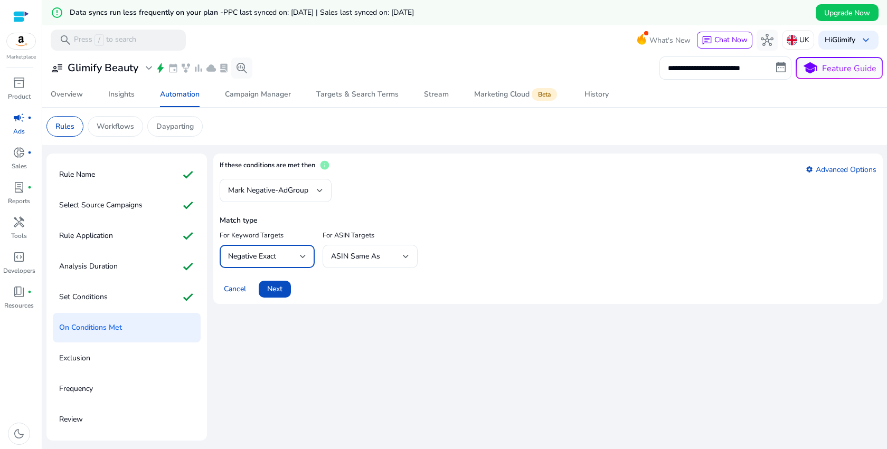
click at [293, 253] on div "Negative Exact" at bounding box center [264, 257] width 72 height 12
click at [436, 201] on div at bounding box center [443, 224] width 887 height 449
click at [409, 250] on div "ASIN Same As" at bounding box center [370, 256] width 78 height 23
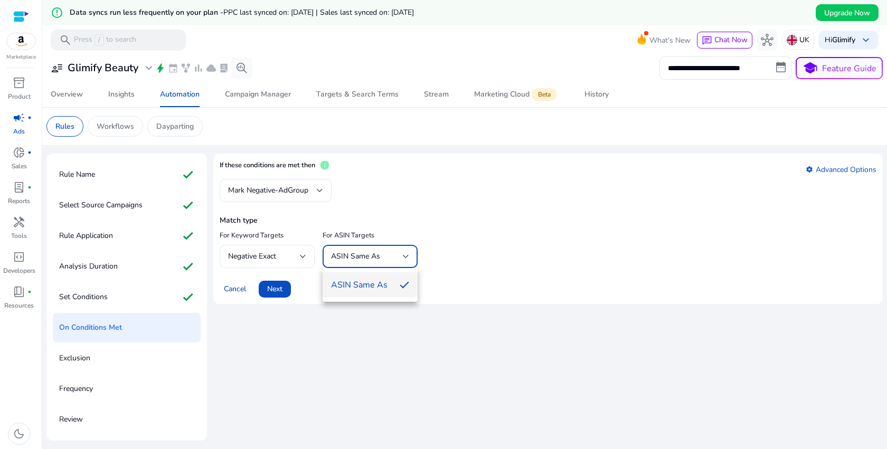
click at [428, 225] on div at bounding box center [443, 224] width 887 height 449
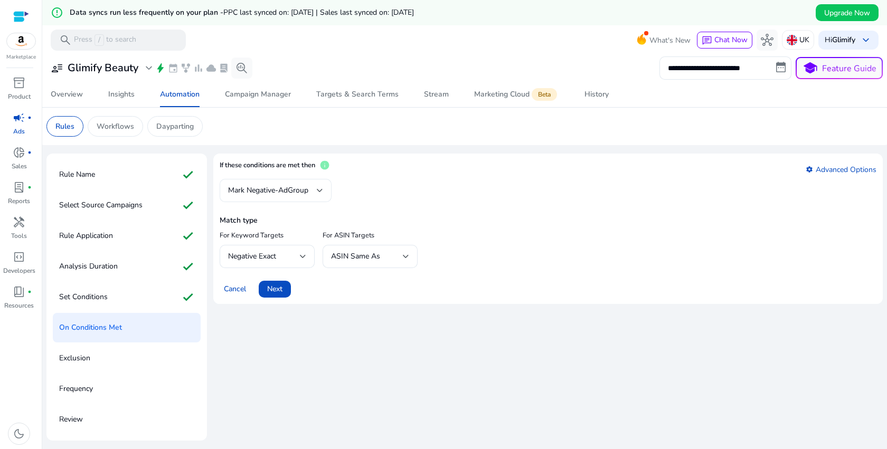
click at [317, 181] on div "Mark Negative-AdGroup" at bounding box center [275, 190] width 95 height 23
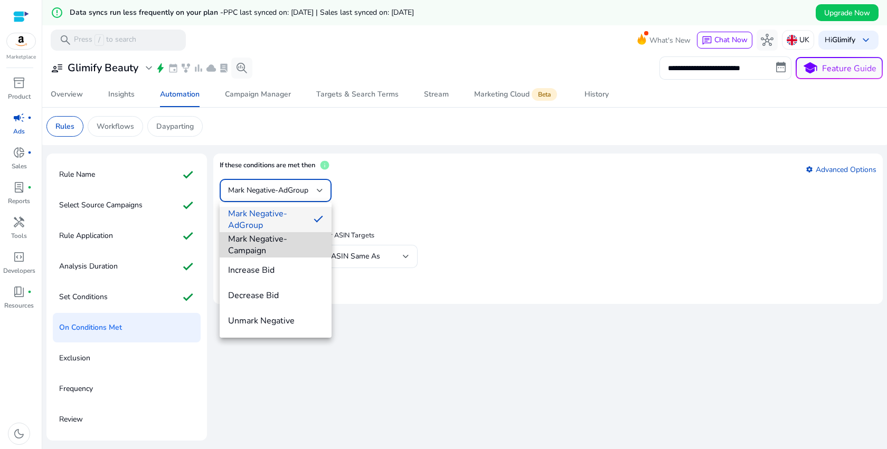
click at [287, 238] on span "Mark Negative-Campaign" at bounding box center [275, 244] width 95 height 23
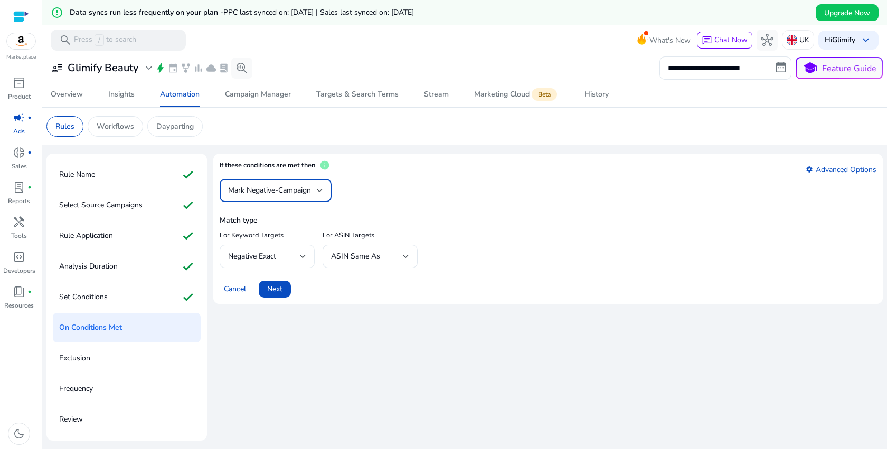
click at [283, 256] on div "Negative Exact" at bounding box center [264, 257] width 72 height 12
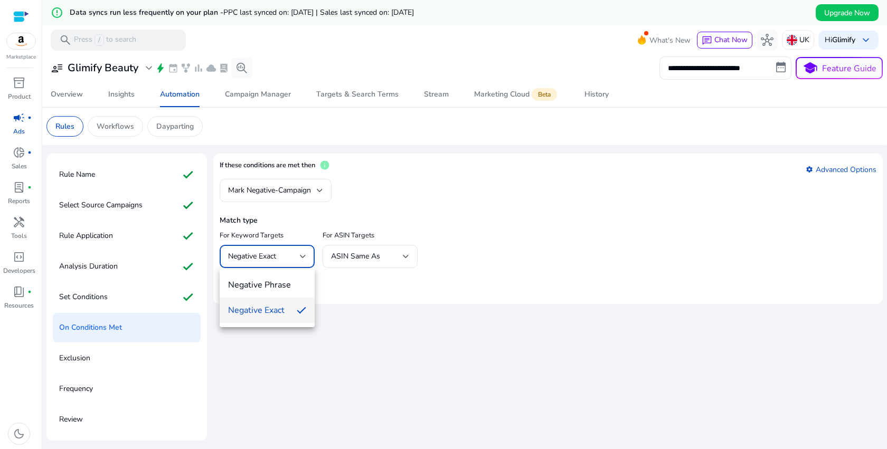
click at [308, 187] on div at bounding box center [443, 224] width 887 height 449
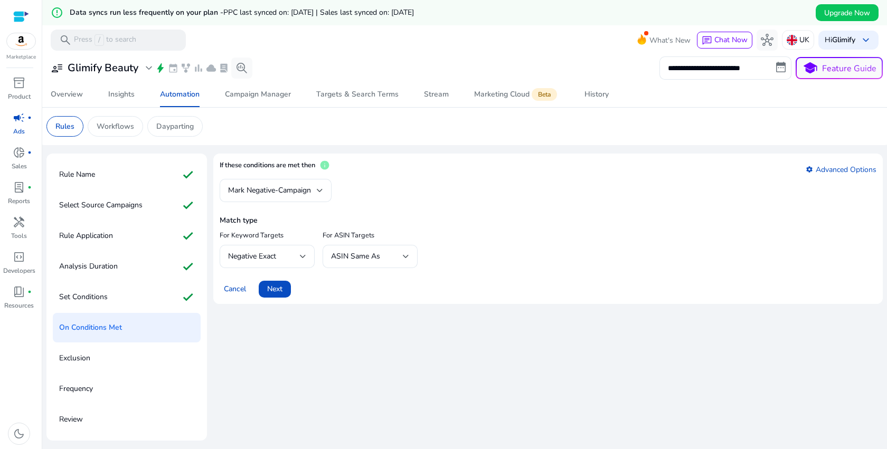
click at [308, 187] on span "Mark Negative-Campaign" at bounding box center [269, 190] width 83 height 10
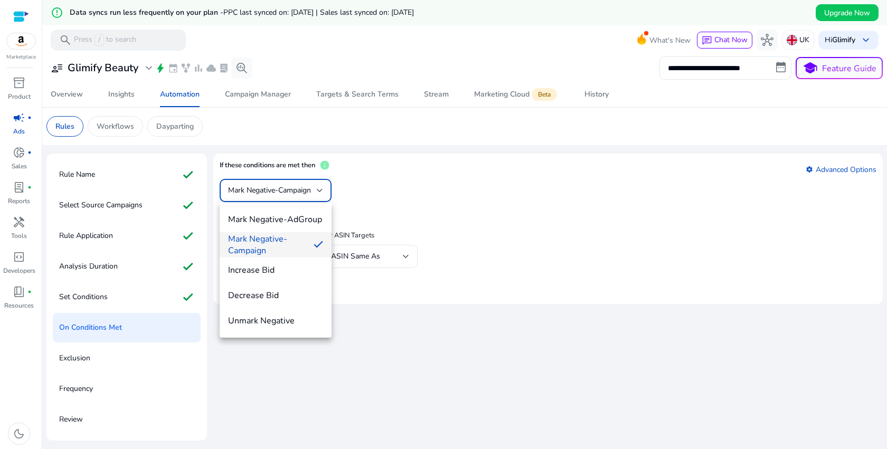
click at [456, 237] on div at bounding box center [443, 224] width 887 height 449
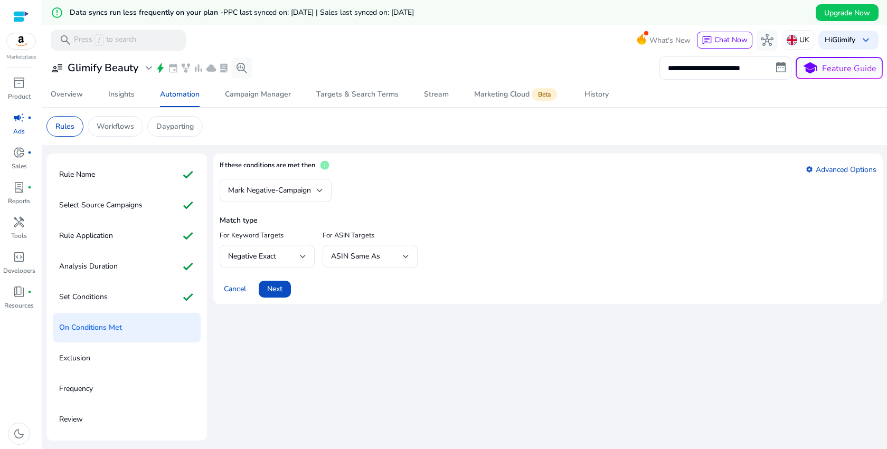
click at [327, 163] on span "info" at bounding box center [324, 165] width 11 height 11
click at [232, 294] on span "Cancel" at bounding box center [235, 289] width 22 height 11
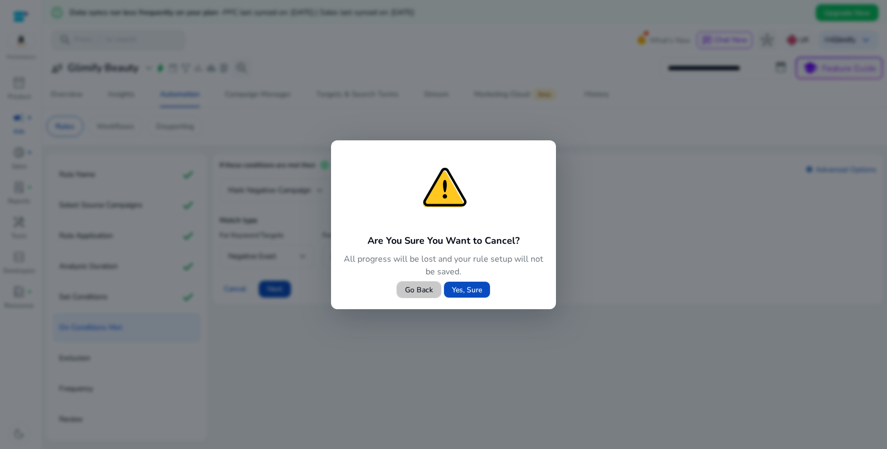
click at [407, 289] on span "Go Back" at bounding box center [419, 290] width 28 height 11
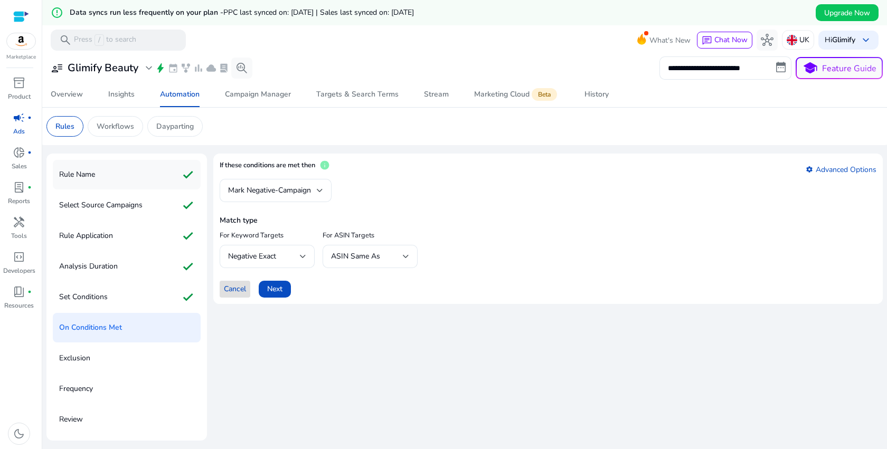
click at [130, 182] on div "Rule Name check" at bounding box center [127, 175] width 148 height 30
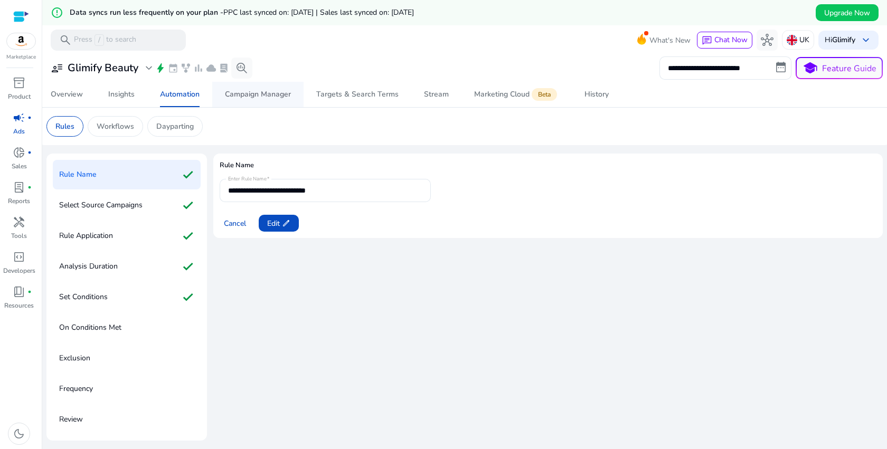
click at [249, 104] on span "Campaign Manager" at bounding box center [258, 94] width 66 height 25
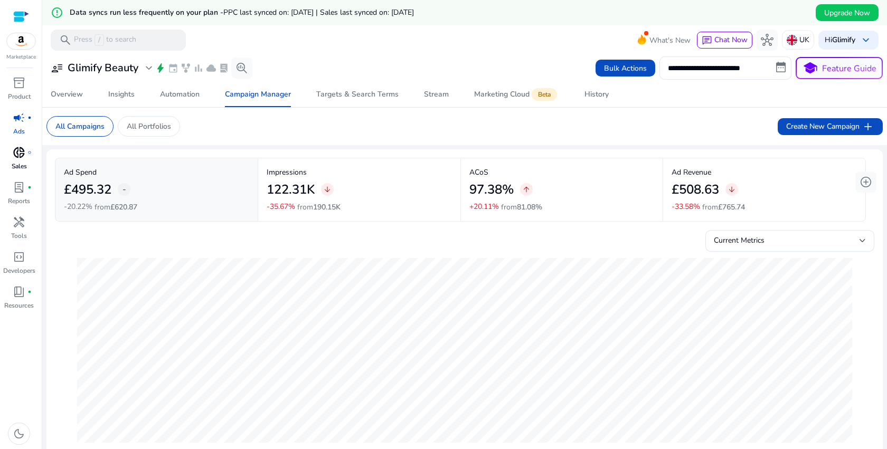
click at [25, 170] on p "Sales" at bounding box center [19, 167] width 15 height 10
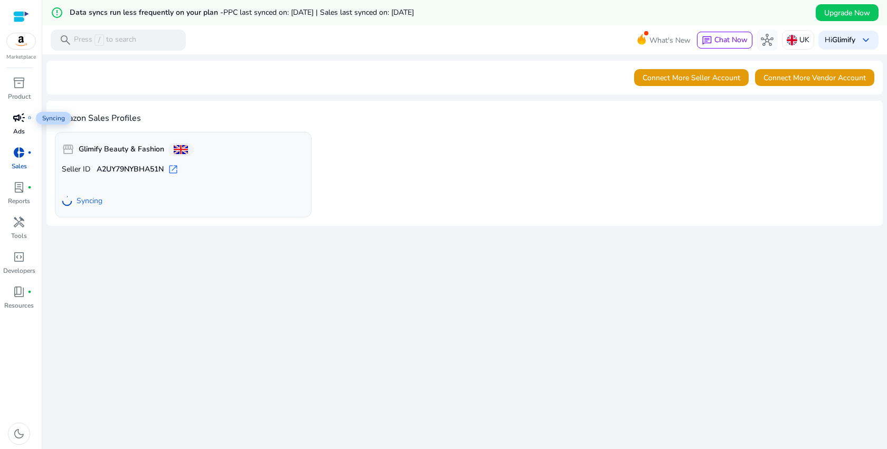
click at [22, 118] on span "campaign" at bounding box center [19, 117] width 13 height 13
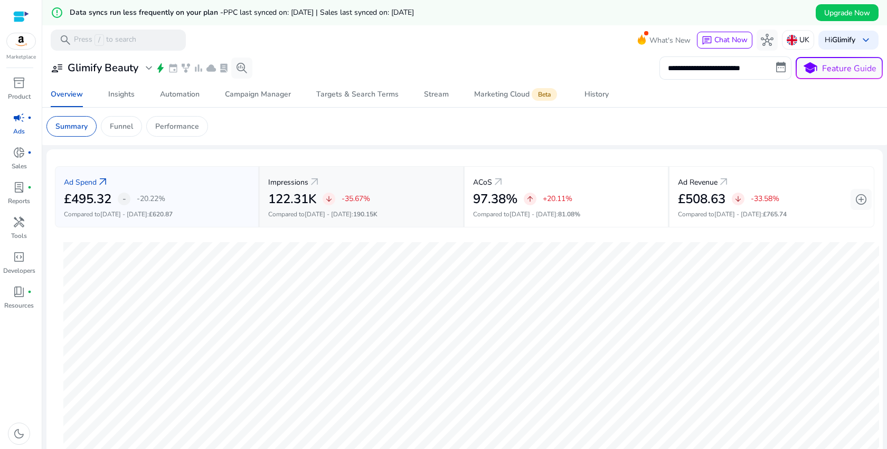
scroll to position [1, 0]
click at [192, 99] on span "Automation" at bounding box center [180, 93] width 40 height 25
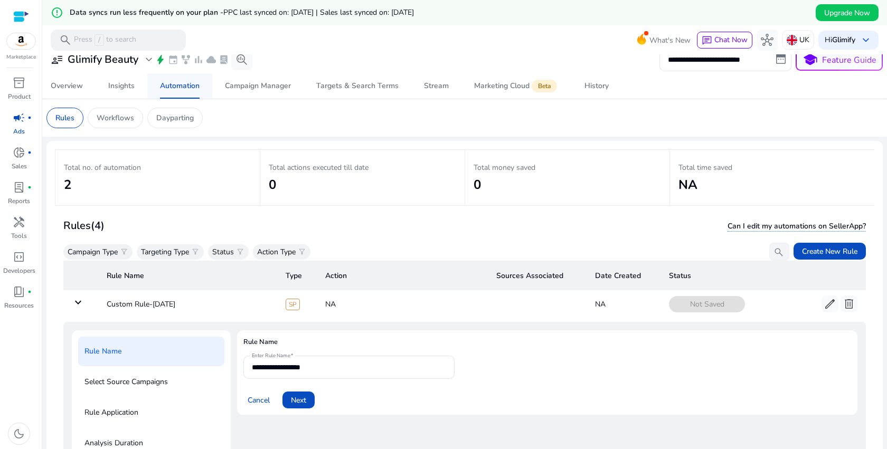
scroll to position [37, 0]
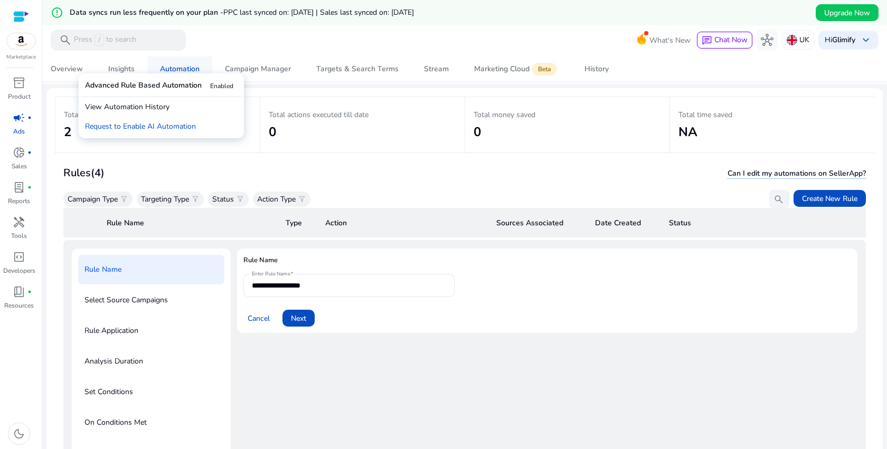
click at [149, 70] on link "Automation" at bounding box center [179, 69] width 65 height 25
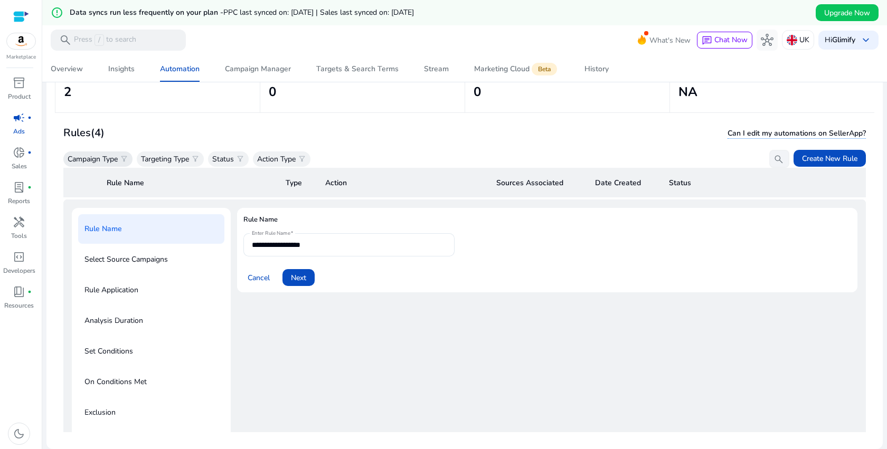
scroll to position [0, 0]
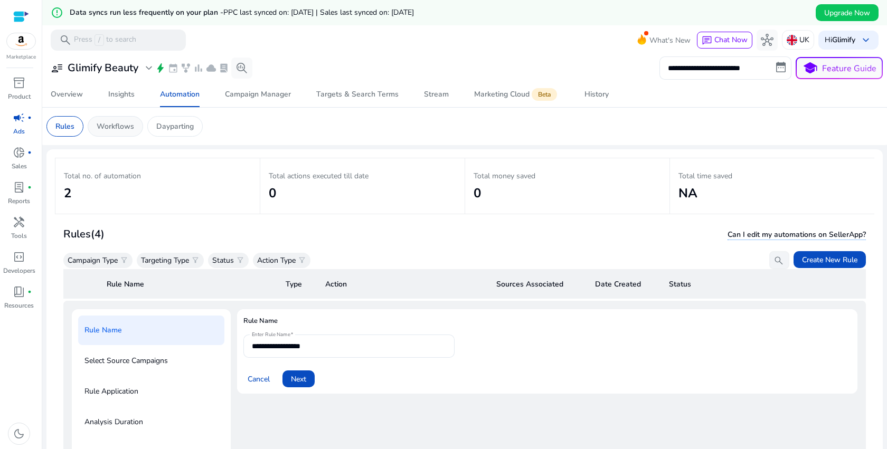
click at [112, 128] on p "Workflows" at bounding box center [115, 126] width 37 height 11
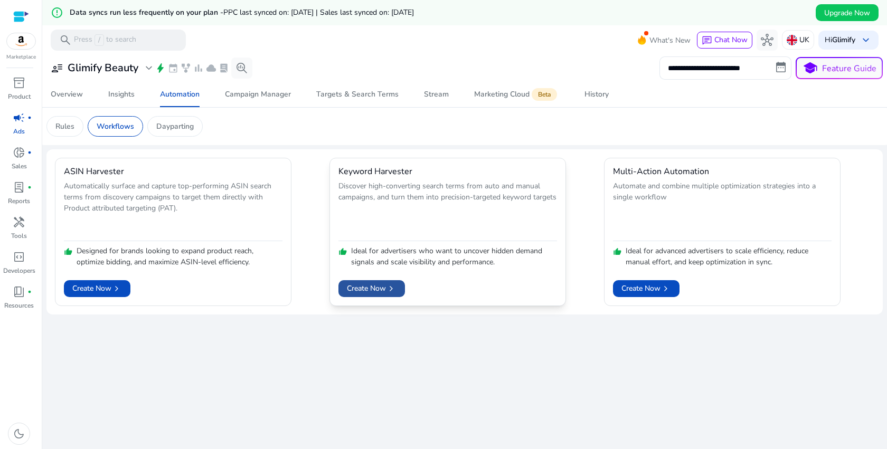
click at [380, 295] on span at bounding box center [372, 288] width 67 height 25
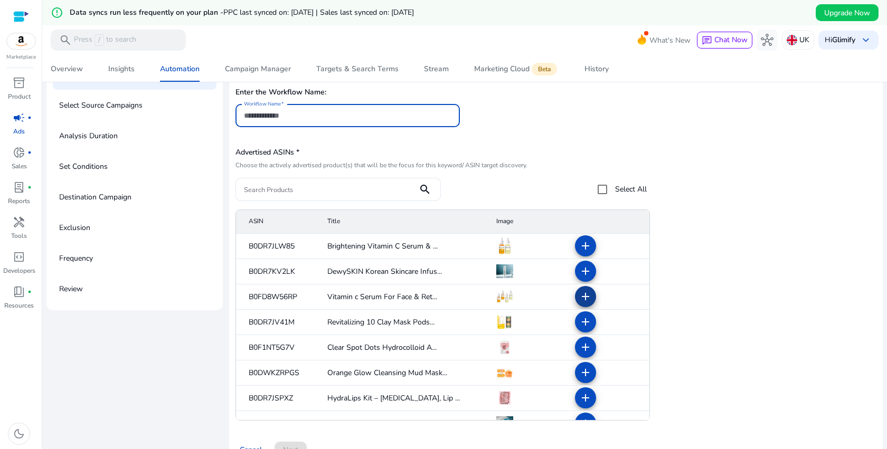
click at [579, 295] on mat-icon "add" at bounding box center [585, 296] width 13 height 13
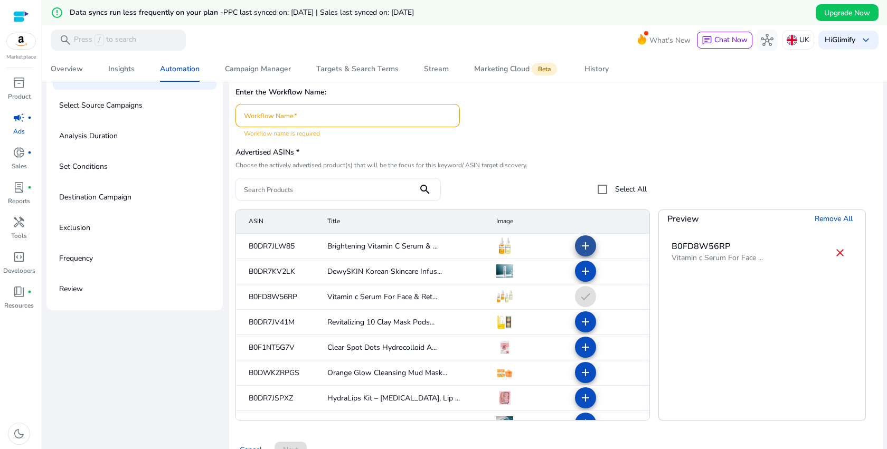
click at [584, 246] on mat-icon "add" at bounding box center [585, 246] width 13 height 13
click at [326, 126] on div at bounding box center [348, 115] width 208 height 23
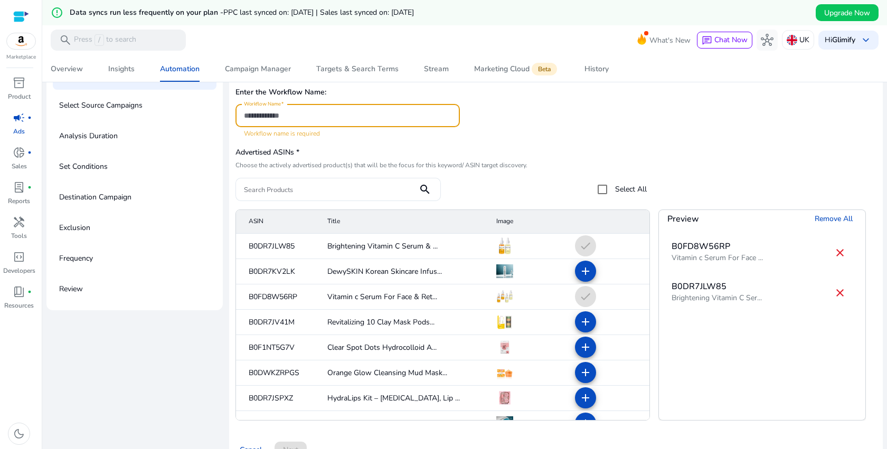
click at [326, 120] on input "Workflow Name" at bounding box center [348, 116] width 208 height 12
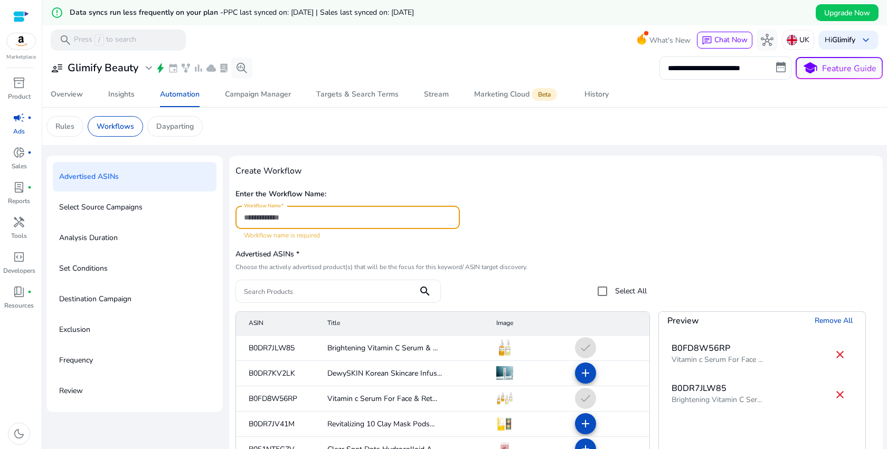
click at [349, 214] on input "Workflow Name" at bounding box center [348, 218] width 208 height 12
type input "*"
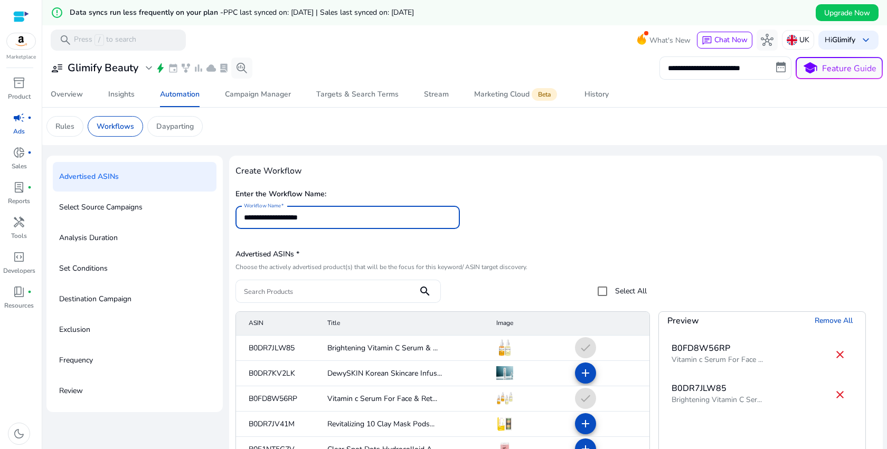
scroll to position [126, 0]
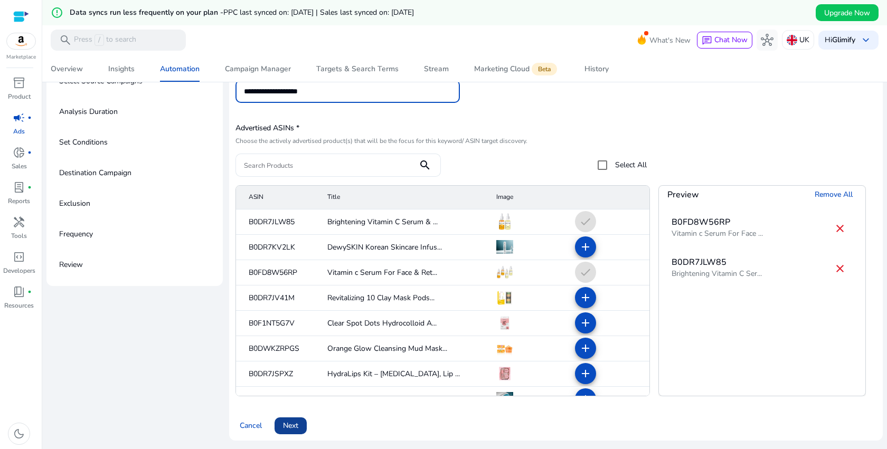
type input "**********"
click at [285, 421] on span "Next" at bounding box center [290, 425] width 15 height 11
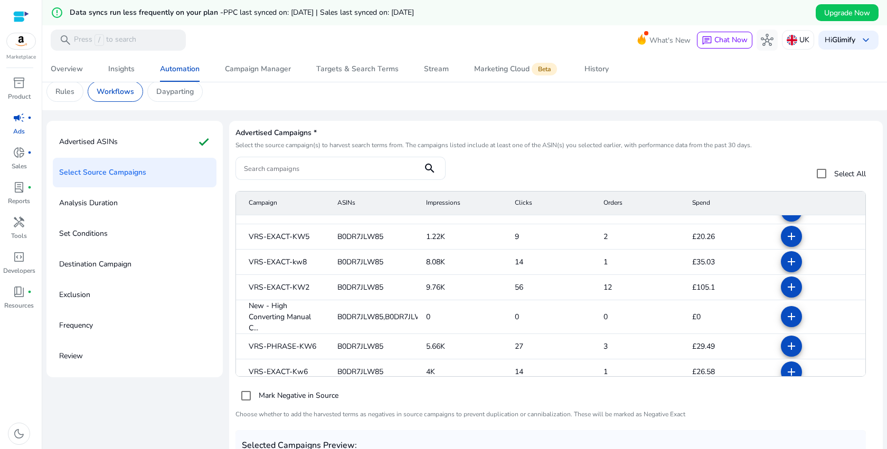
scroll to position [156, 0]
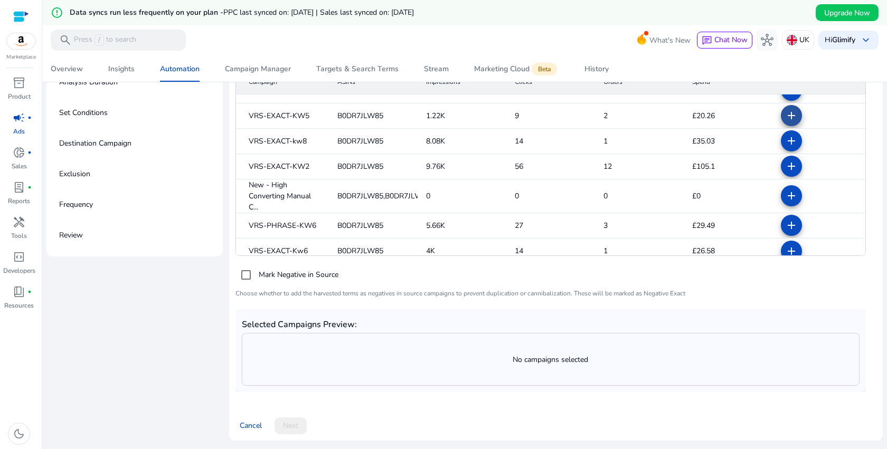
click at [785, 109] on mat-icon "add" at bounding box center [791, 115] width 13 height 13
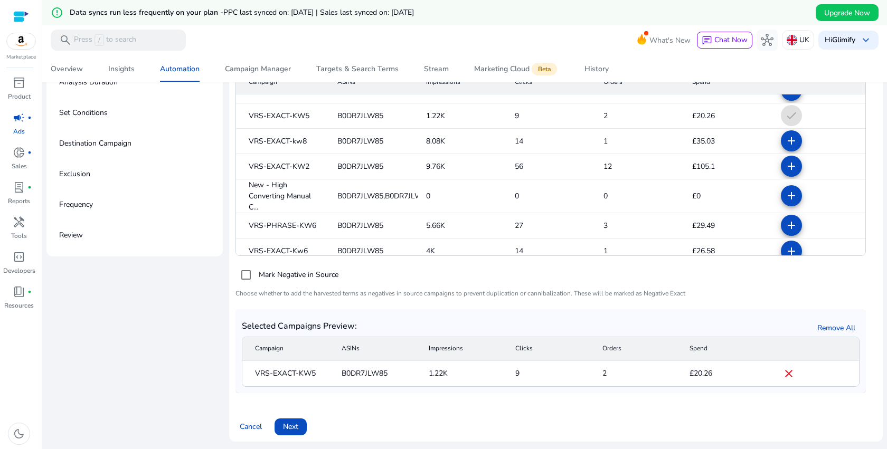
scroll to position [75, 0]
click at [299, 423] on span at bounding box center [291, 426] width 32 height 25
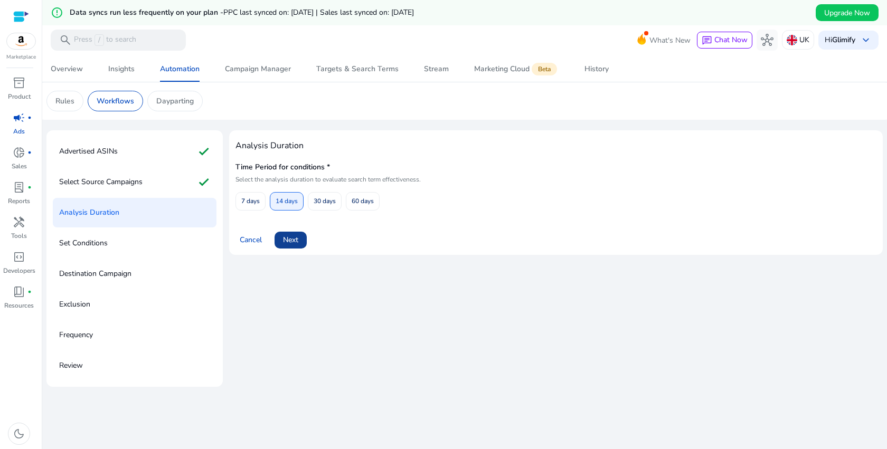
click at [299, 239] on span at bounding box center [291, 240] width 32 height 25
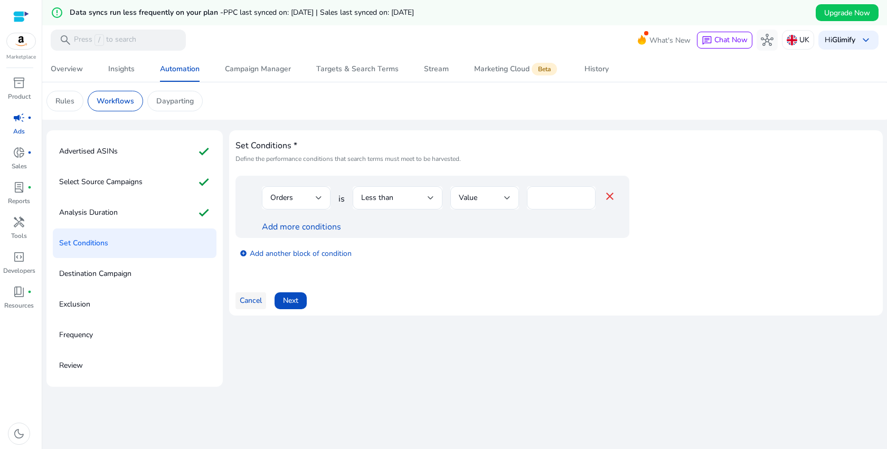
click at [257, 303] on span "Cancel" at bounding box center [251, 300] width 22 height 11
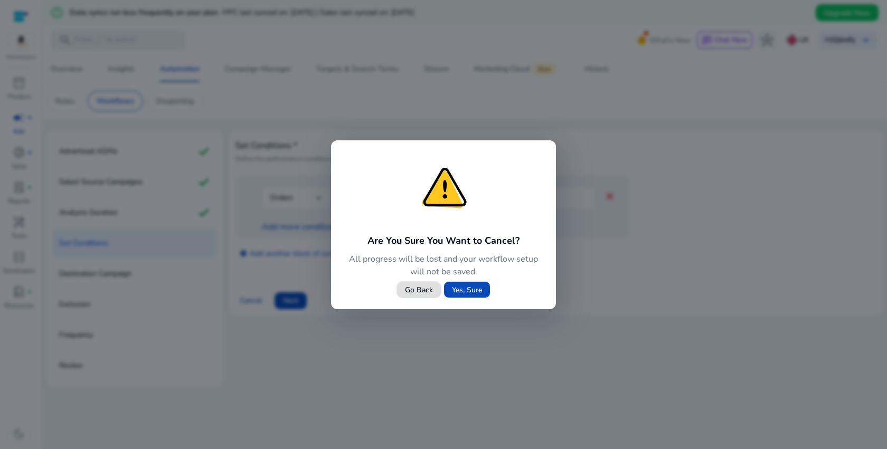
click at [474, 291] on span "Yes, Sure" at bounding box center [467, 290] width 30 height 11
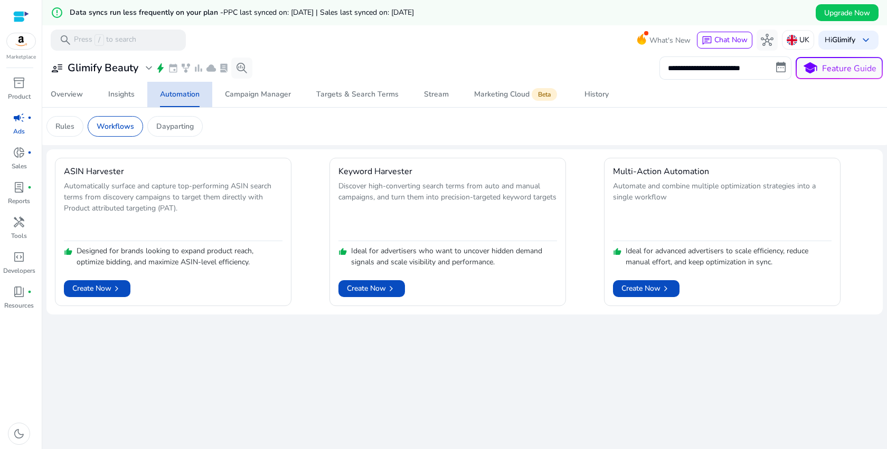
click at [170, 94] on div "Automation" at bounding box center [180, 94] width 40 height 7
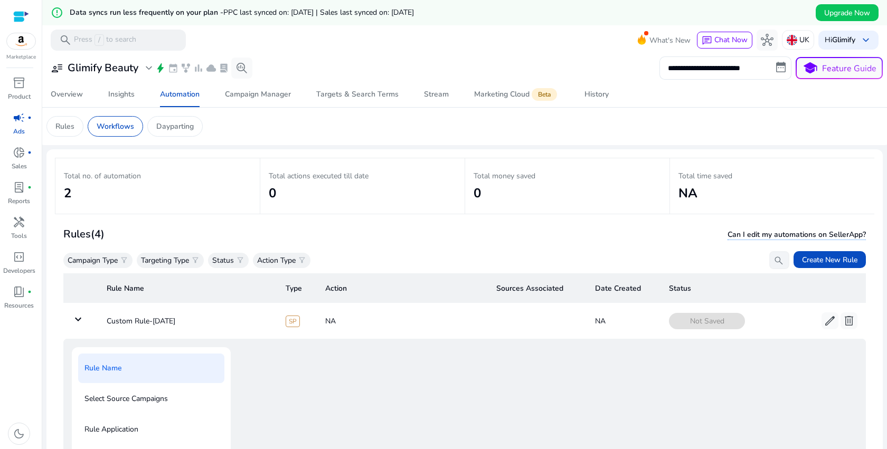
scroll to position [38, 0]
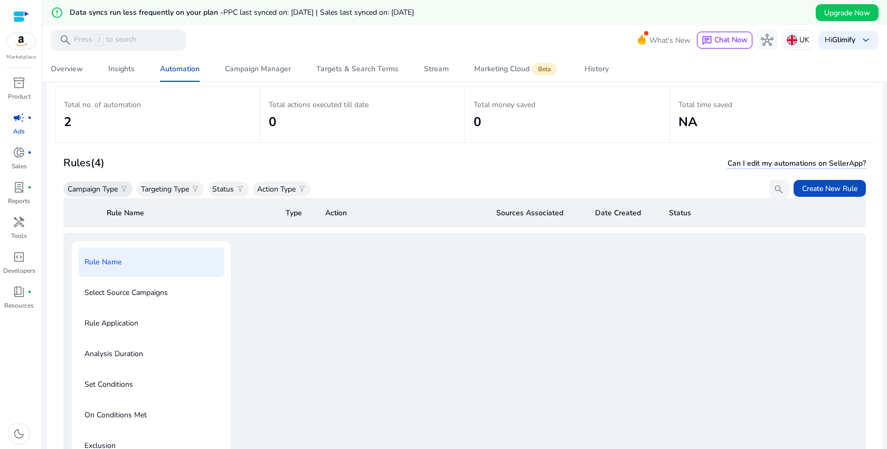
click at [112, 175] on mat-card "Total no. of automation 2 Total actions executed till date 0 Total money saved …" at bounding box center [464, 278] width 837 height 401
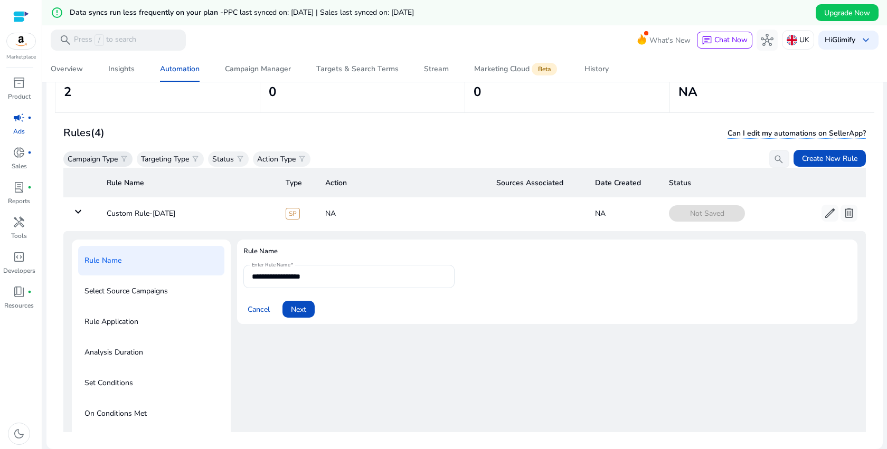
scroll to position [0, 0]
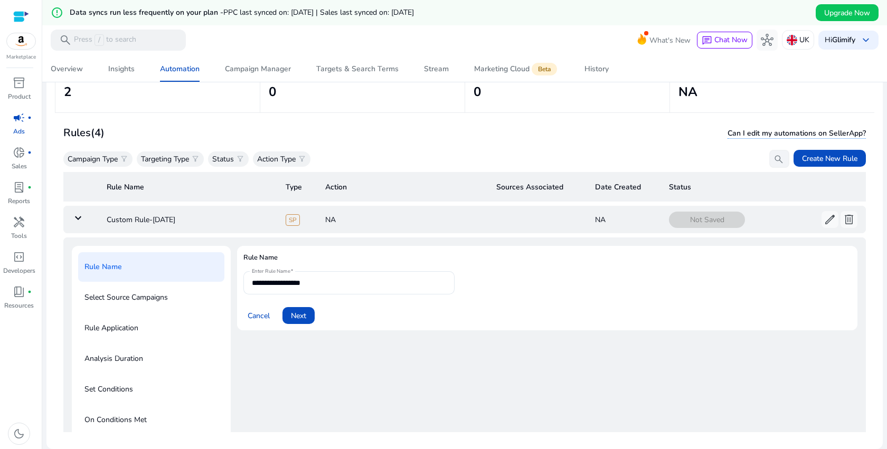
click at [83, 221] on mat-icon "keyboard_arrow_down" at bounding box center [78, 218] width 13 height 13
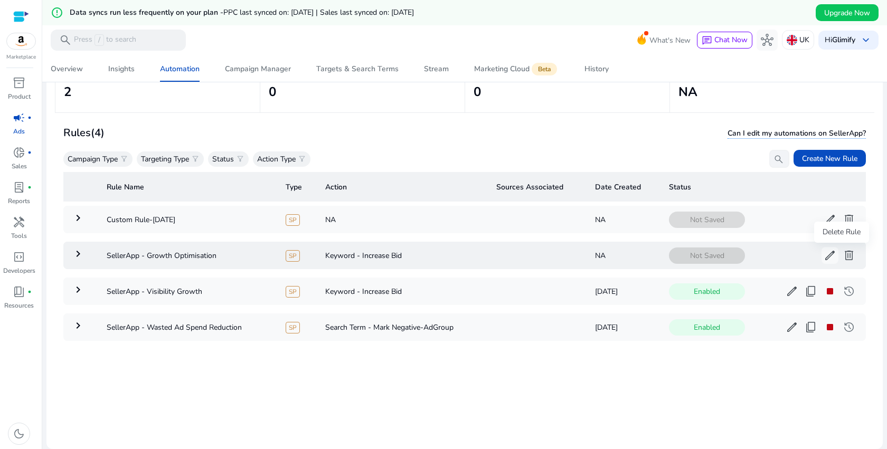
click at [846, 252] on span "delete" at bounding box center [849, 255] width 13 height 13
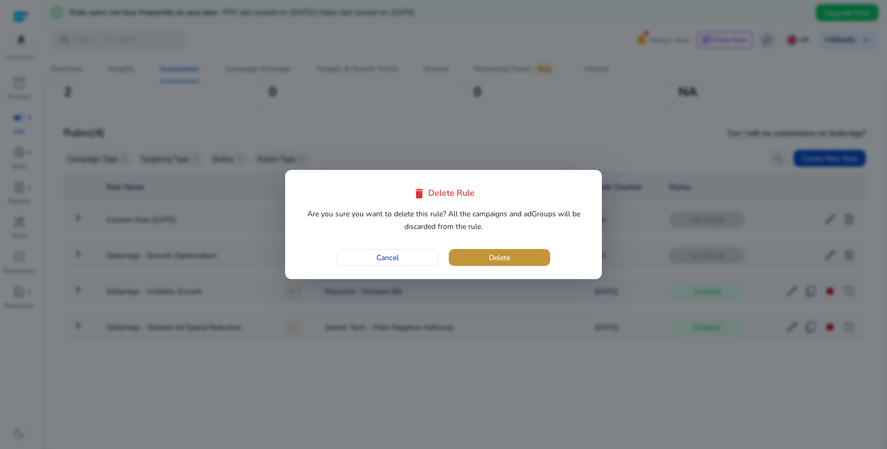
click at [513, 251] on span "button" at bounding box center [499, 257] width 101 height 25
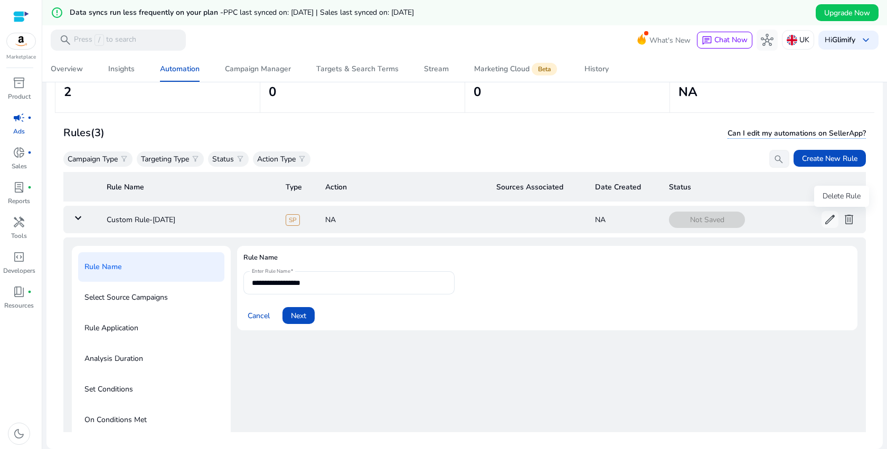
click at [843, 219] on span "delete" at bounding box center [849, 219] width 13 height 13
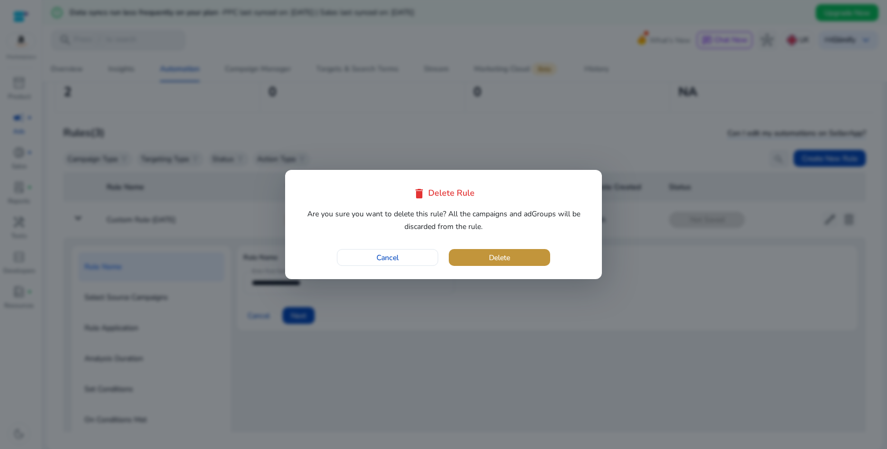
click at [487, 256] on span "button" at bounding box center [499, 257] width 101 height 25
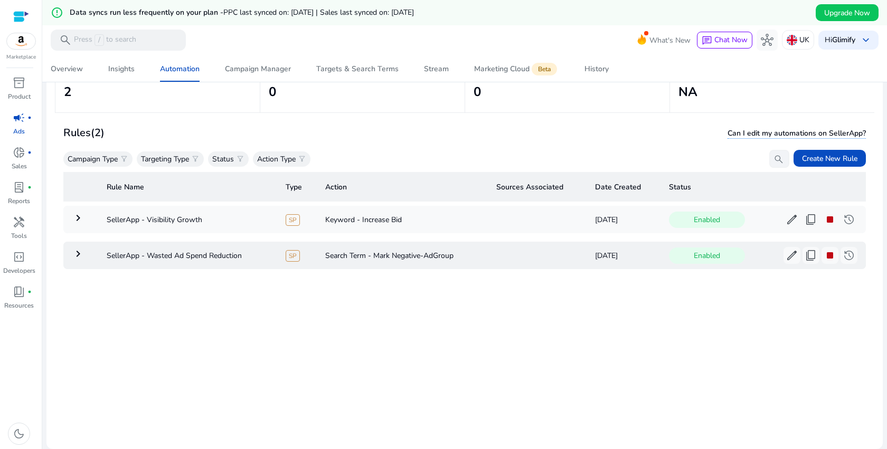
click at [82, 255] on mat-icon "keyboard_arrow_right" at bounding box center [78, 254] width 13 height 13
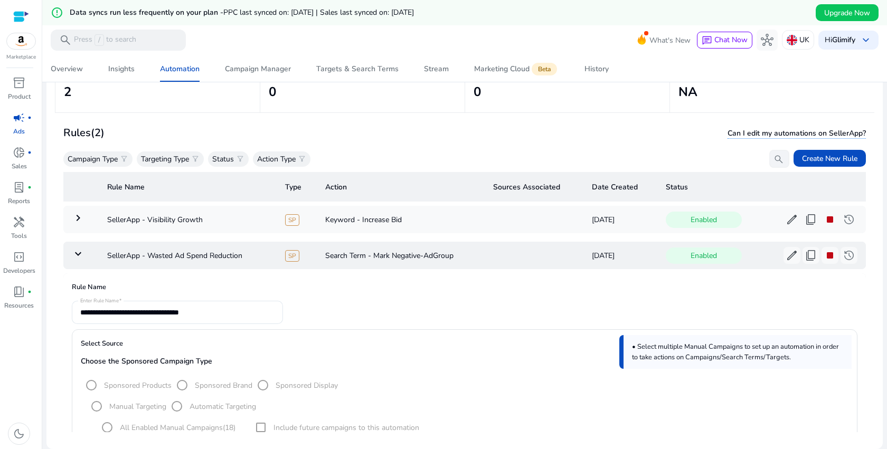
click at [80, 252] on mat-icon "keyboard_arrow_down" at bounding box center [78, 254] width 13 height 13
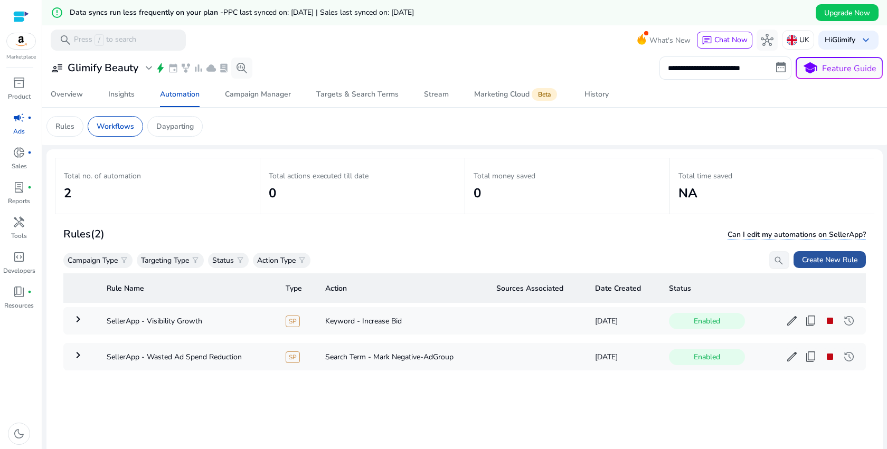
click at [836, 261] on span "Create New Rule" at bounding box center [829, 260] width 55 height 11
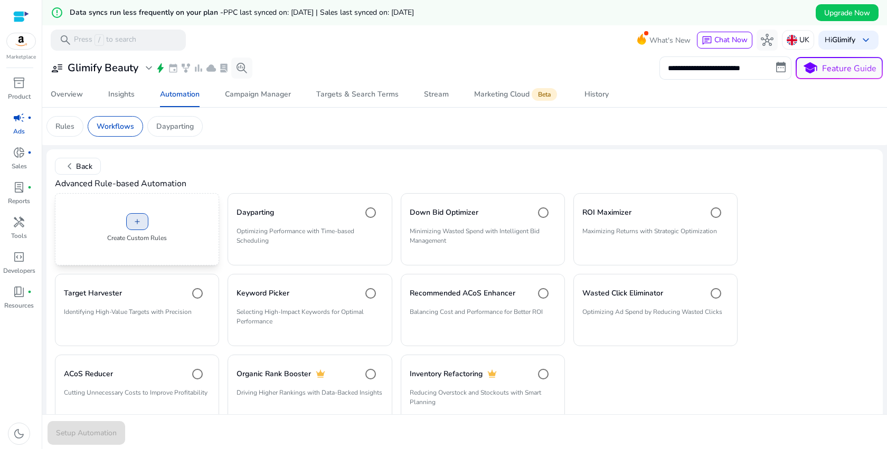
click at [138, 233] on span at bounding box center [137, 221] width 21 height 25
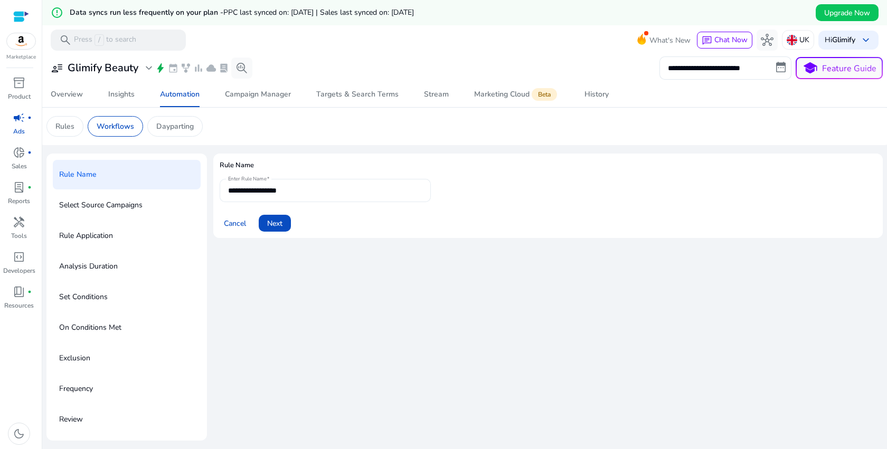
click at [320, 194] on input "**********" at bounding box center [325, 191] width 194 height 12
type input "*"
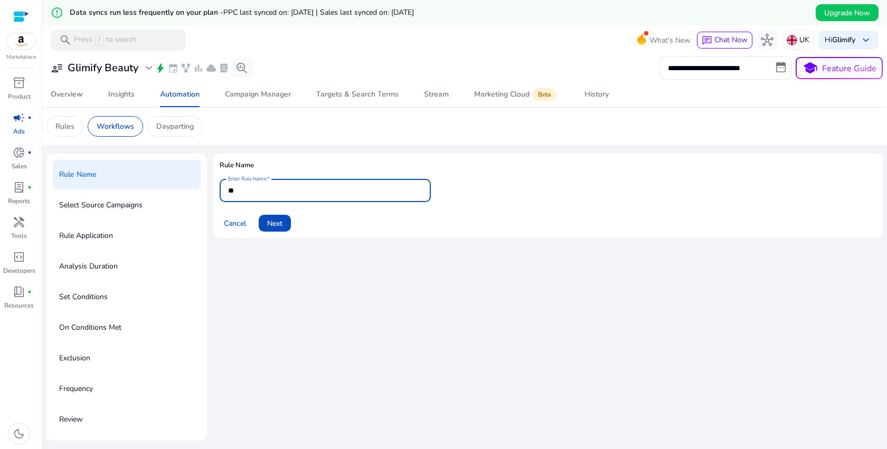
type input "*"
type input "**********"
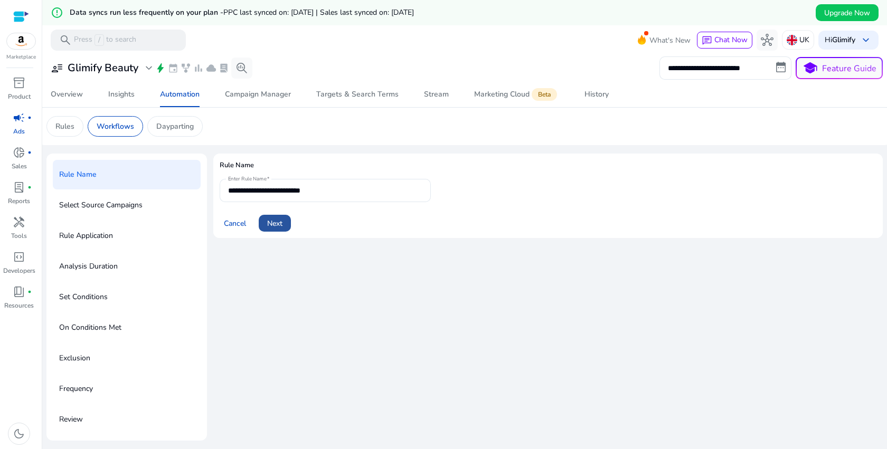
click at [284, 222] on span at bounding box center [275, 223] width 32 height 25
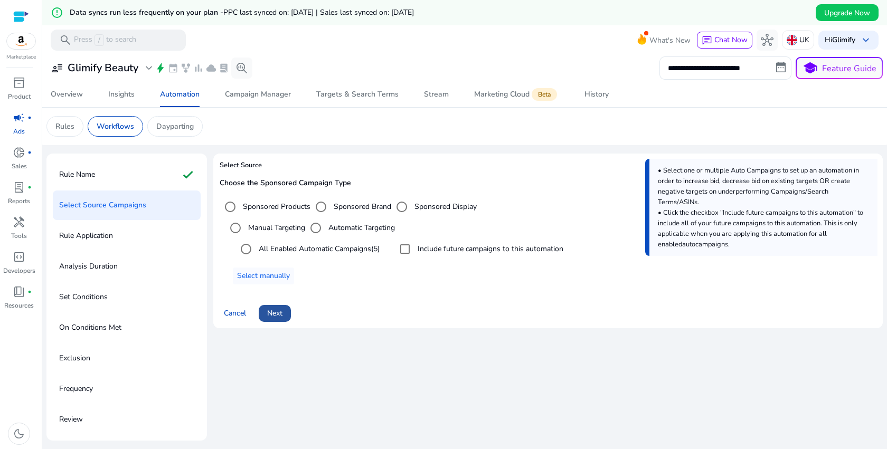
click at [278, 315] on span "Next" at bounding box center [274, 313] width 15 height 11
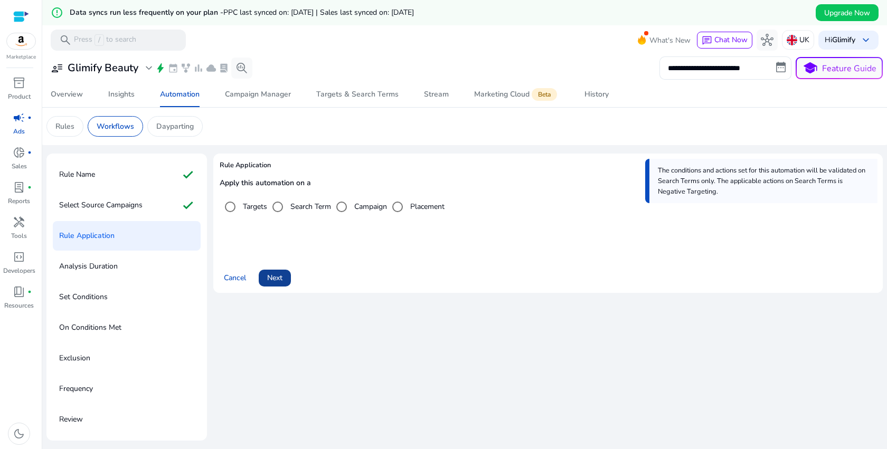
click at [270, 285] on span at bounding box center [275, 278] width 32 height 25
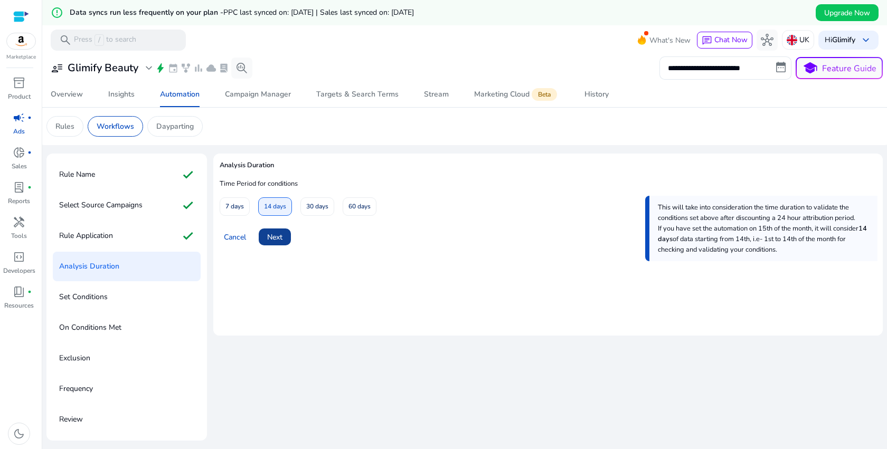
click at [277, 236] on span "Next" at bounding box center [274, 237] width 15 height 11
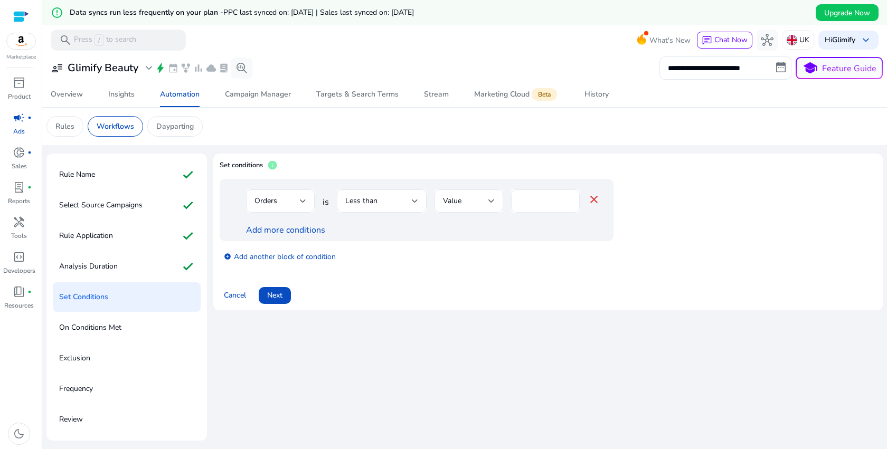
click at [532, 199] on input "*" at bounding box center [546, 201] width 52 height 12
click at [366, 205] on span "Less than" at bounding box center [361, 201] width 32 height 10
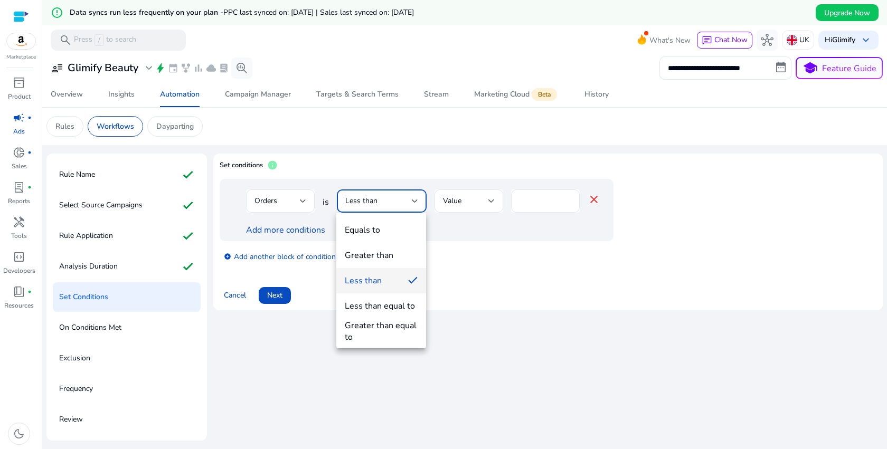
click at [551, 259] on div at bounding box center [443, 224] width 887 height 449
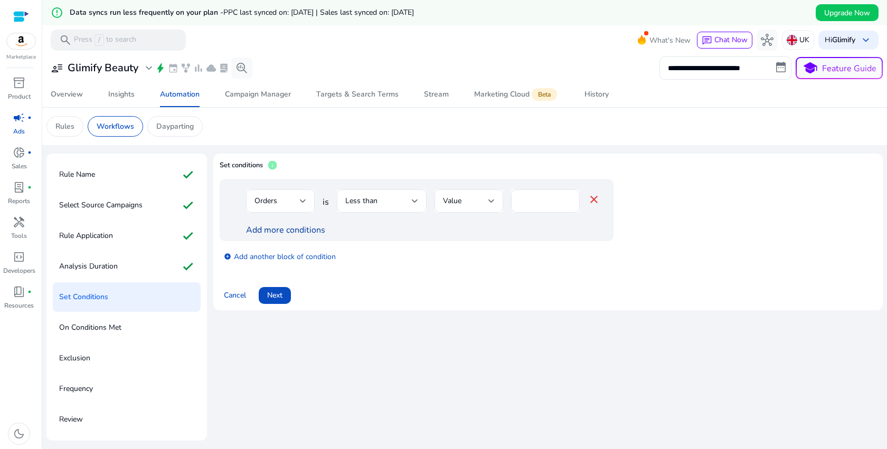
click at [272, 228] on link "Add more conditions" at bounding box center [285, 230] width 79 height 12
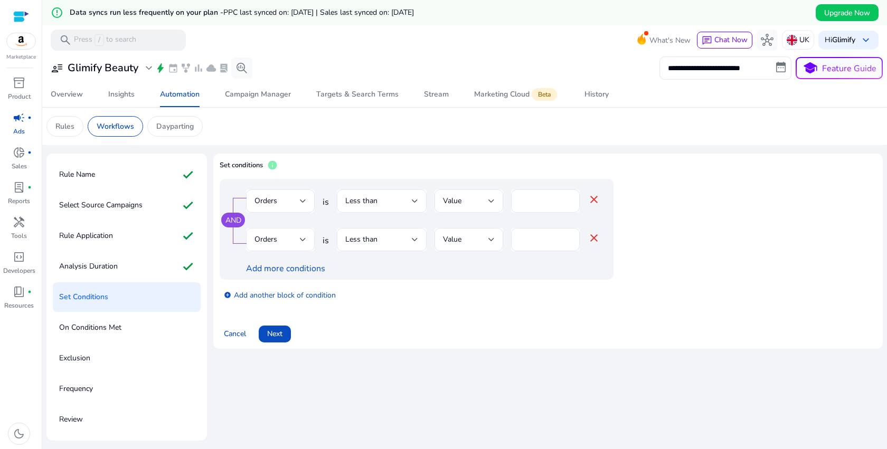
click at [281, 233] on div "Orders" at bounding box center [281, 239] width 52 height 23
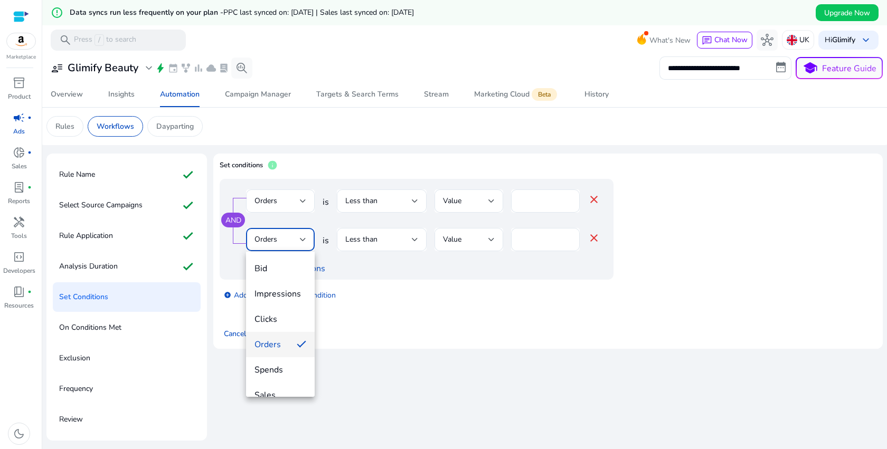
click at [438, 316] on div at bounding box center [443, 224] width 887 height 449
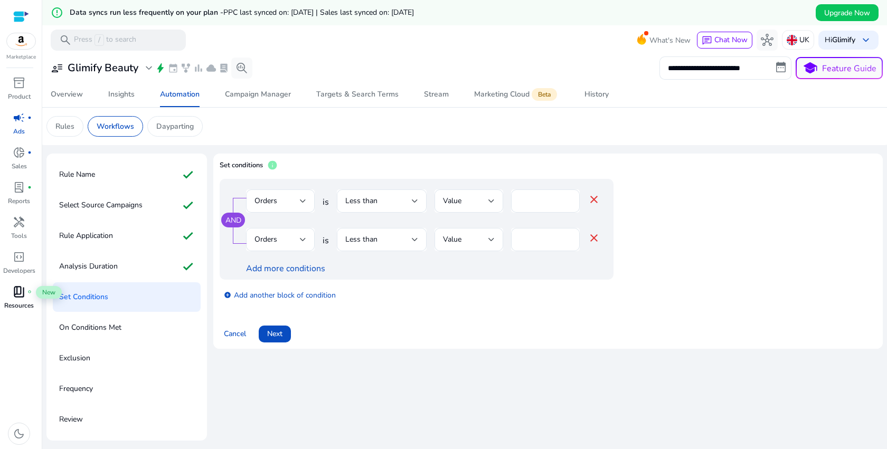
click at [22, 296] on span "book_4" at bounding box center [19, 292] width 13 height 13
click at [391, 200] on div "Less than" at bounding box center [378, 201] width 67 height 12
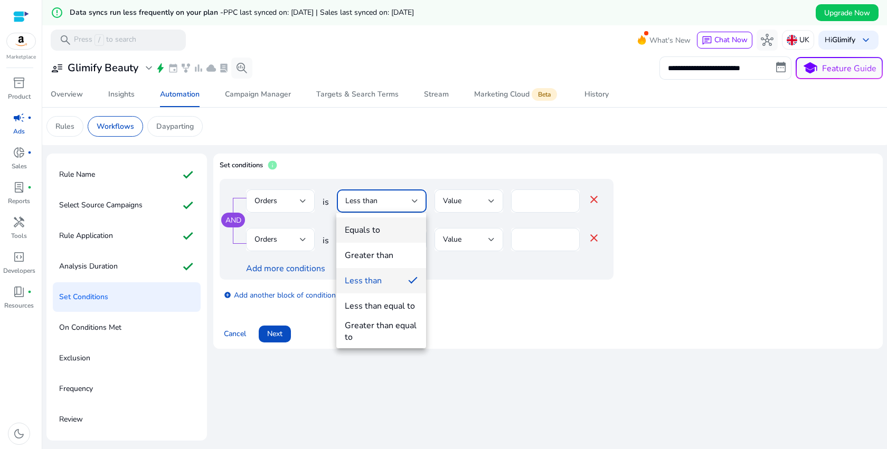
click at [390, 230] on span "Equals to" at bounding box center [381, 230] width 73 height 12
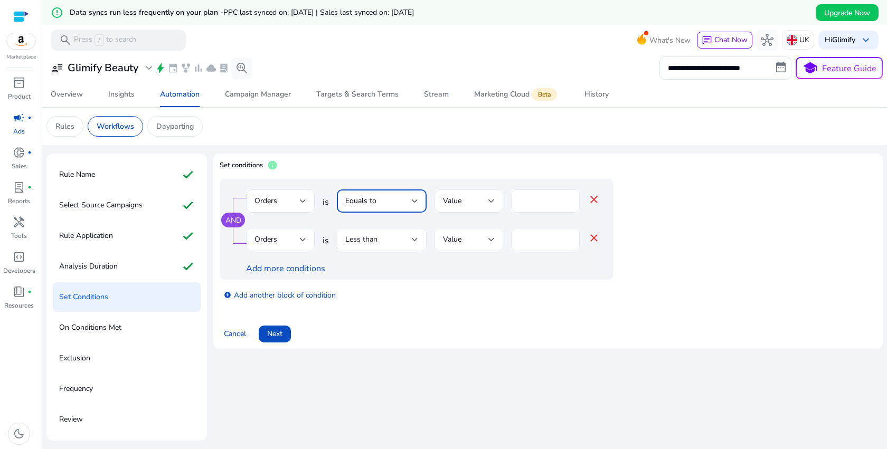
click at [543, 202] on input "number" at bounding box center [546, 201] width 52 height 12
type input "*"
click at [274, 246] on div "Orders" at bounding box center [281, 239] width 52 height 23
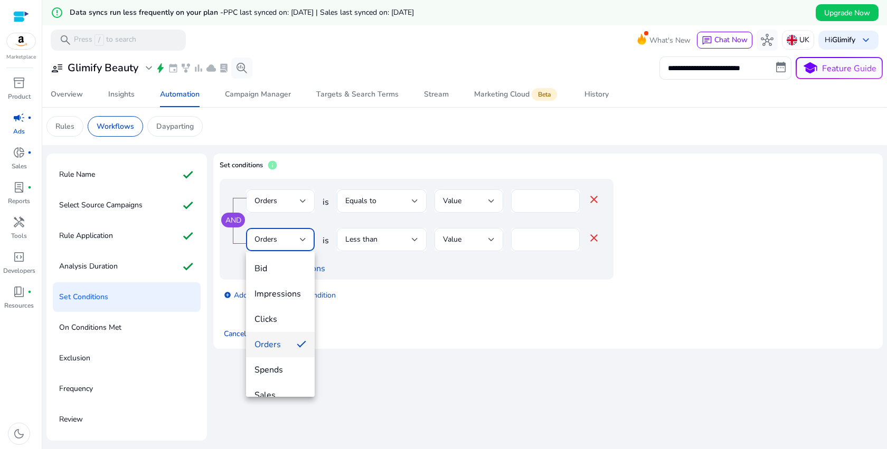
click at [275, 339] on span "Orders" at bounding box center [272, 345] width 34 height 12
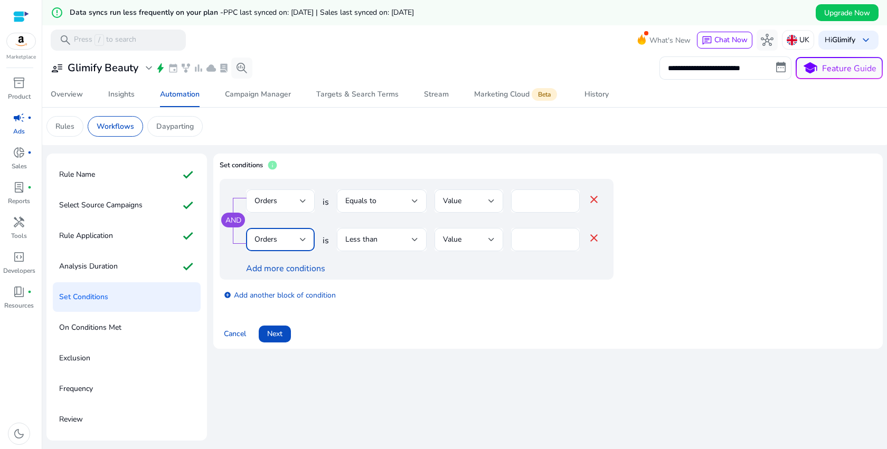
click at [299, 241] on div "Orders" at bounding box center [277, 240] width 45 height 12
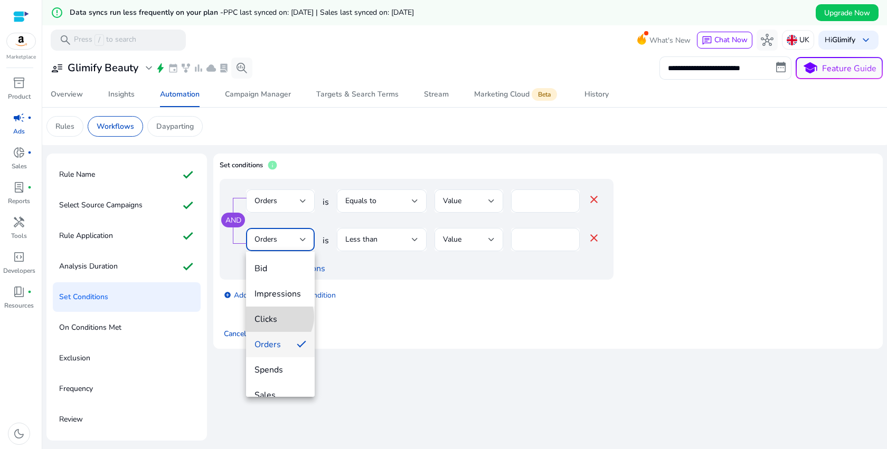
click at [275, 317] on span "Clicks" at bounding box center [281, 320] width 52 height 12
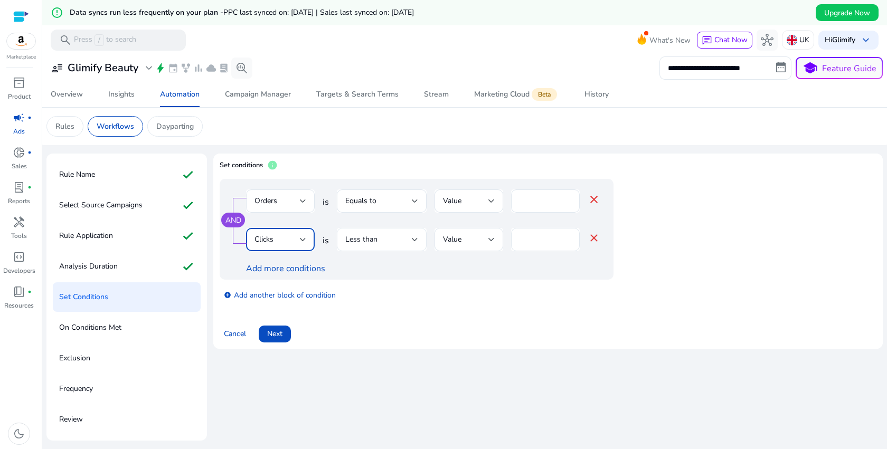
click at [375, 240] on span "Less than" at bounding box center [361, 239] width 32 height 10
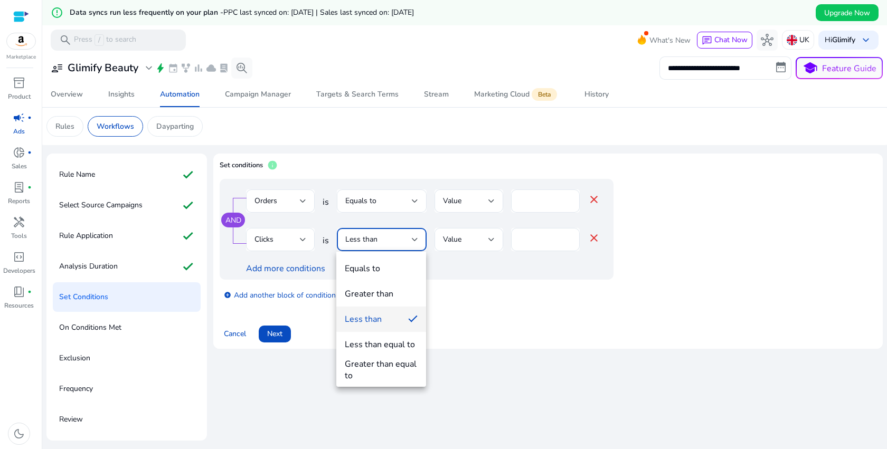
click at [384, 296] on div "Greater than" at bounding box center [369, 294] width 49 height 12
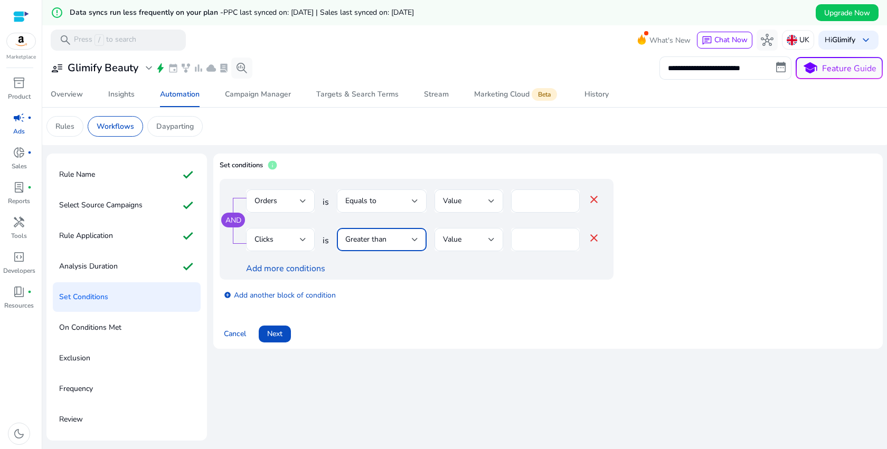
click at [535, 236] on input "*" at bounding box center [546, 240] width 52 height 12
type input "*"
type input "**"
click at [284, 336] on span at bounding box center [275, 334] width 32 height 25
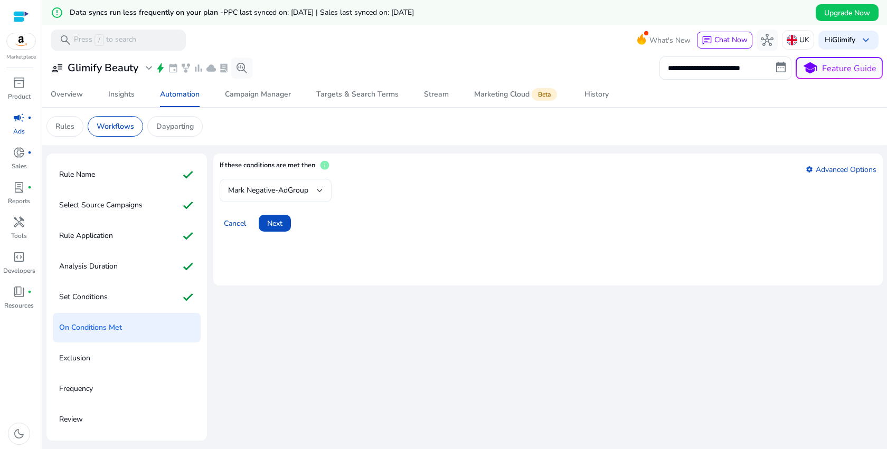
click at [312, 192] on div "Mark Negative-AdGroup" at bounding box center [272, 191] width 89 height 12
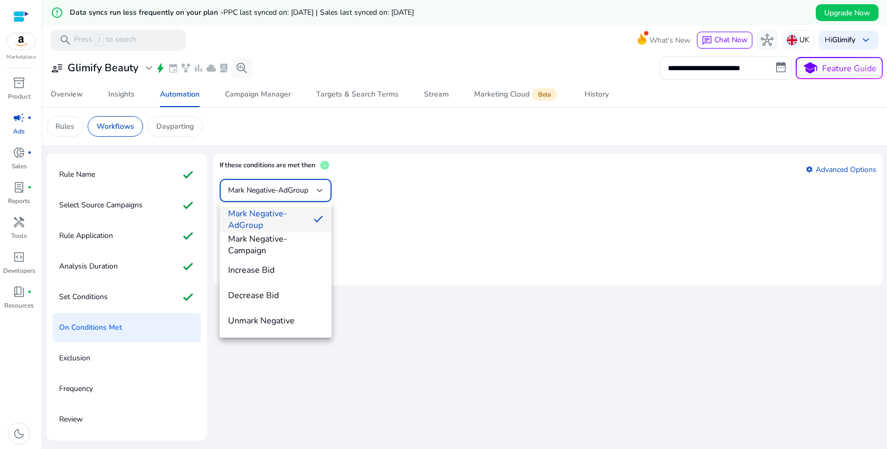
click at [416, 217] on div at bounding box center [443, 224] width 887 height 449
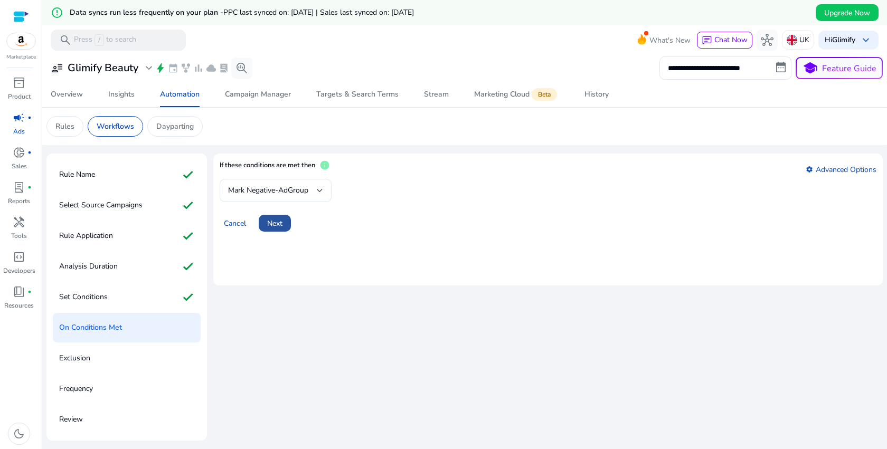
click at [284, 225] on span at bounding box center [275, 223] width 32 height 25
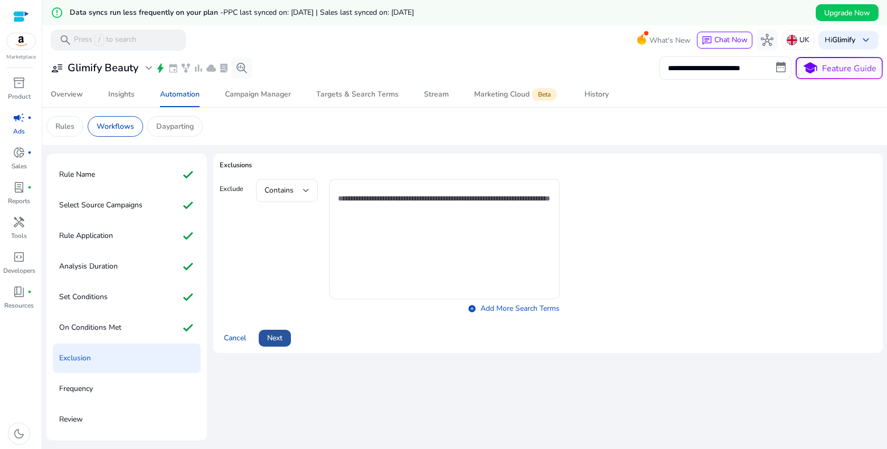
click at [277, 342] on span "Next" at bounding box center [274, 338] width 15 height 11
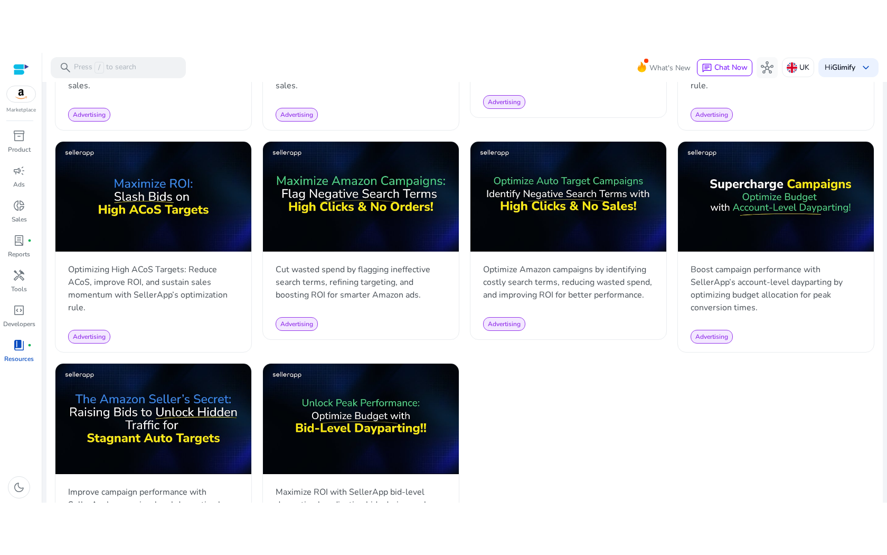
scroll to position [886, 0]
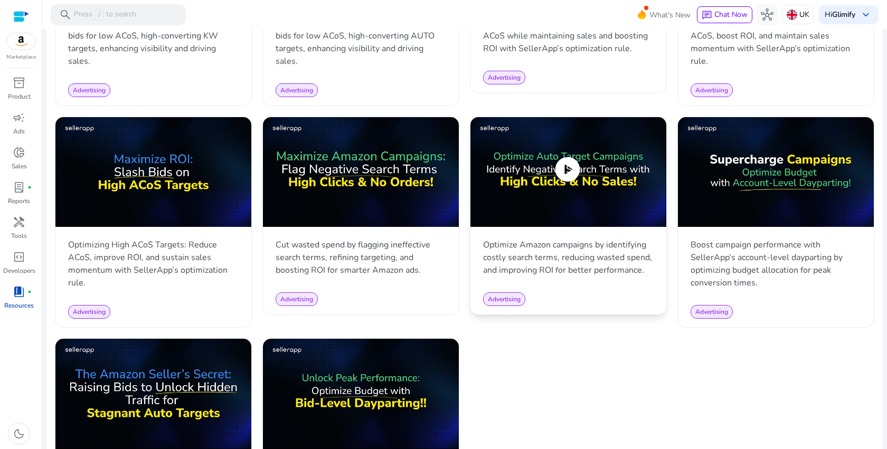
click at [597, 147] on img at bounding box center [569, 172] width 196 height 110
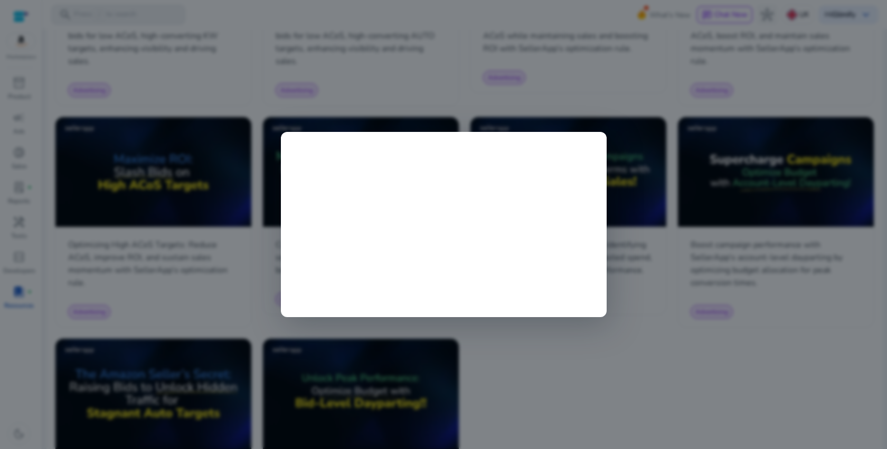
click at [599, 364] on div at bounding box center [443, 224] width 887 height 449
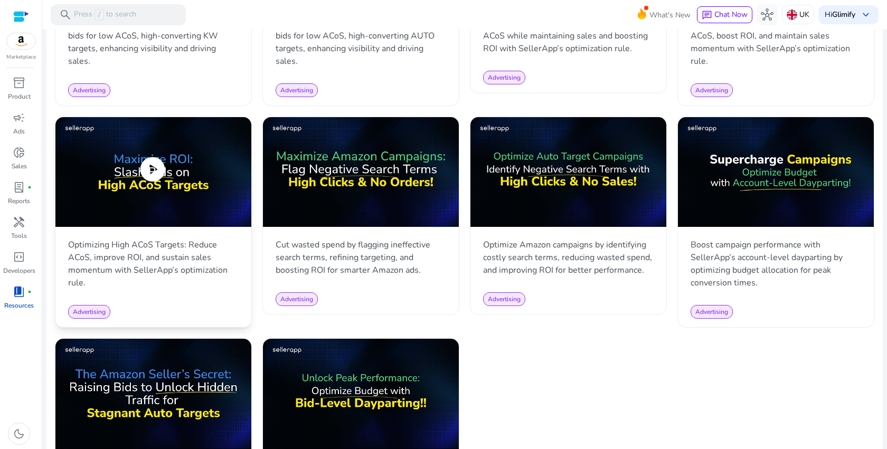
click at [124, 147] on img at bounding box center [153, 172] width 196 height 110
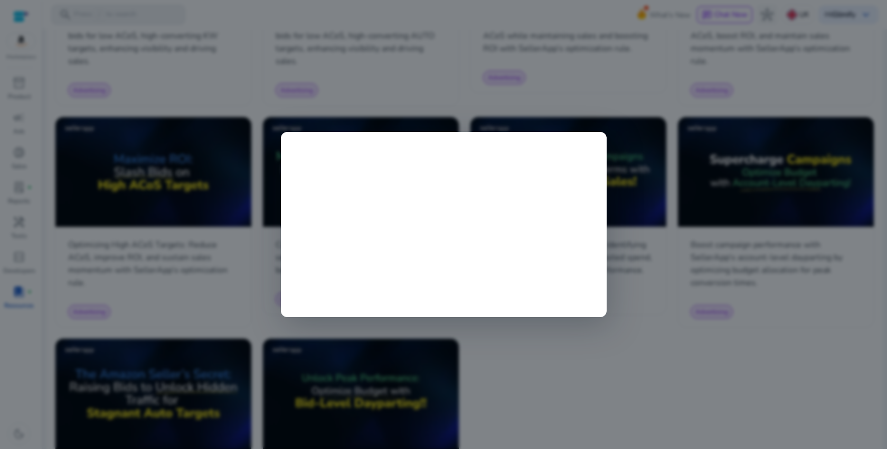
click at [701, 373] on div at bounding box center [443, 224] width 887 height 449
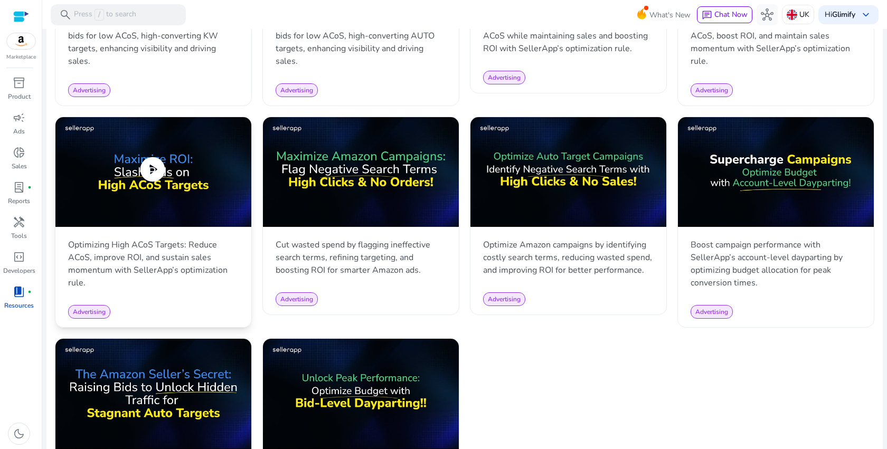
click at [111, 194] on img at bounding box center [153, 172] width 196 height 110
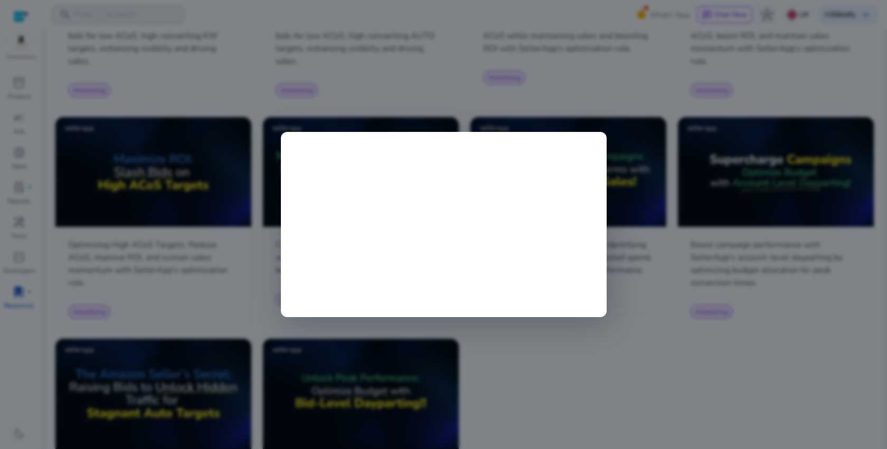
click at [661, 379] on div at bounding box center [443, 224] width 887 height 449
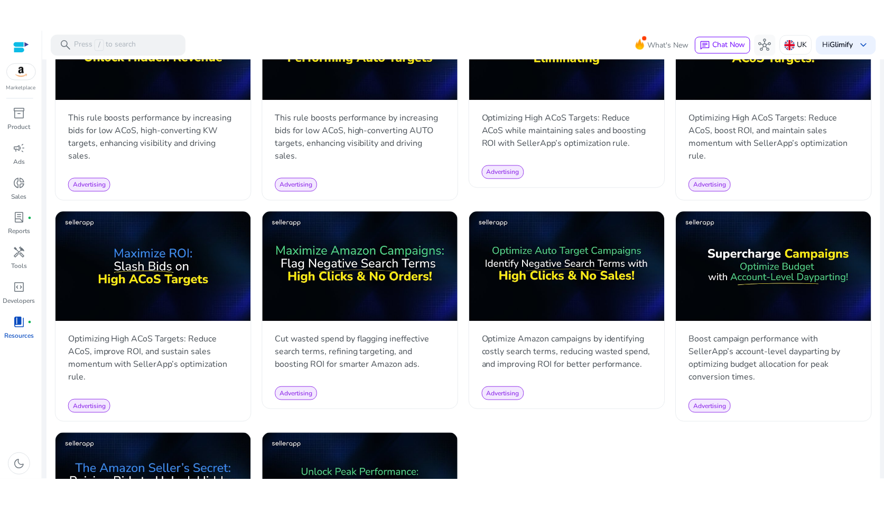
scroll to position [819, 0]
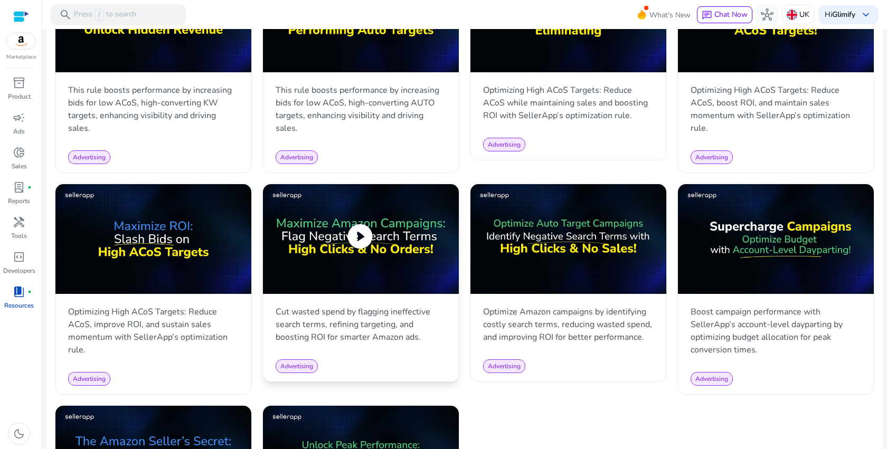
click at [419, 261] on img at bounding box center [361, 239] width 196 height 110
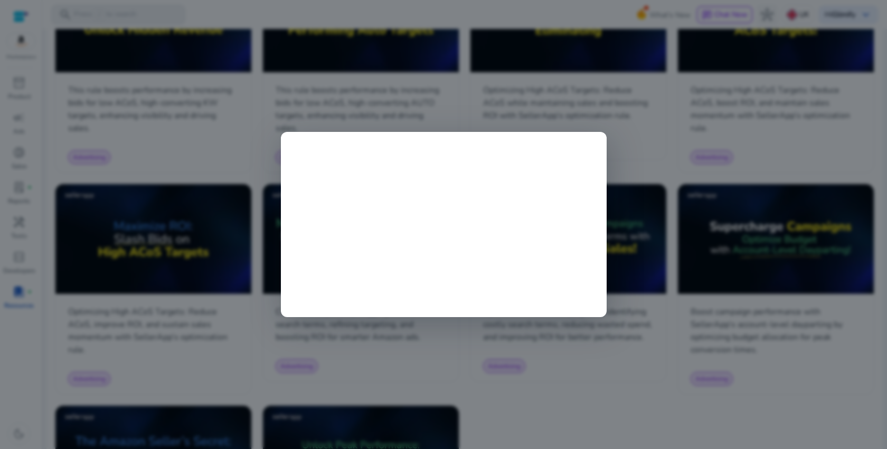
click at [548, 415] on div at bounding box center [443, 224] width 887 height 449
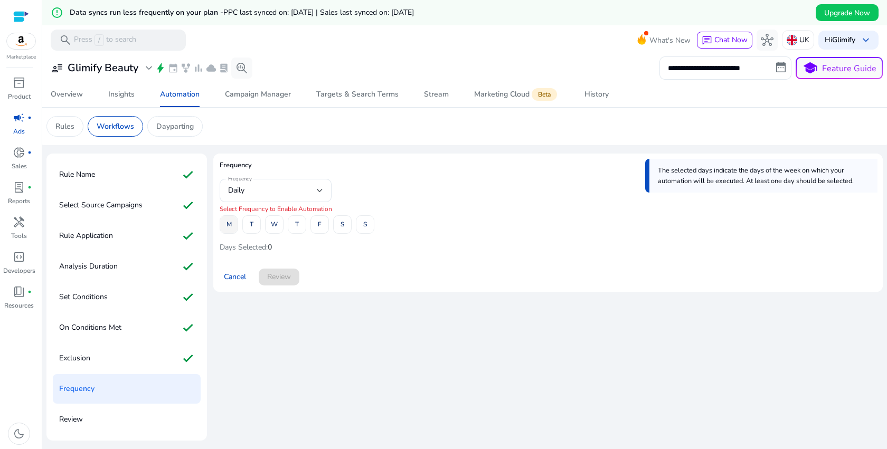
click at [229, 228] on span "M" at bounding box center [229, 224] width 5 height 18
click at [301, 225] on span at bounding box center [296, 224] width 17 height 25
click at [232, 222] on span at bounding box center [228, 224] width 17 height 25
click at [368, 225] on span at bounding box center [364, 224] width 17 height 25
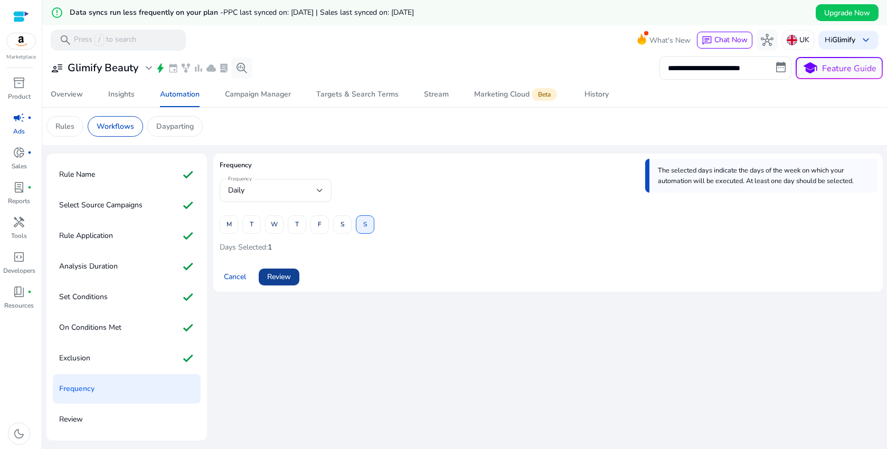
click at [279, 278] on span "Review" at bounding box center [279, 276] width 24 height 11
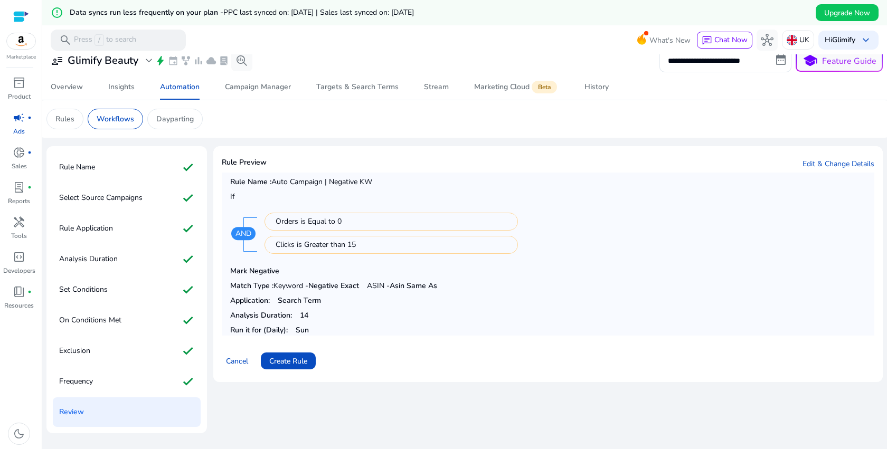
scroll to position [25, 0]
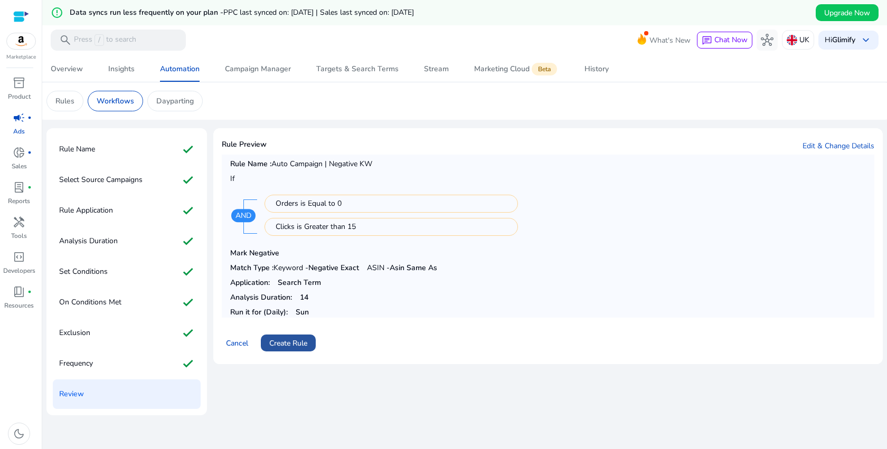
click at [281, 346] on span "Create Rule" at bounding box center [288, 343] width 38 height 11
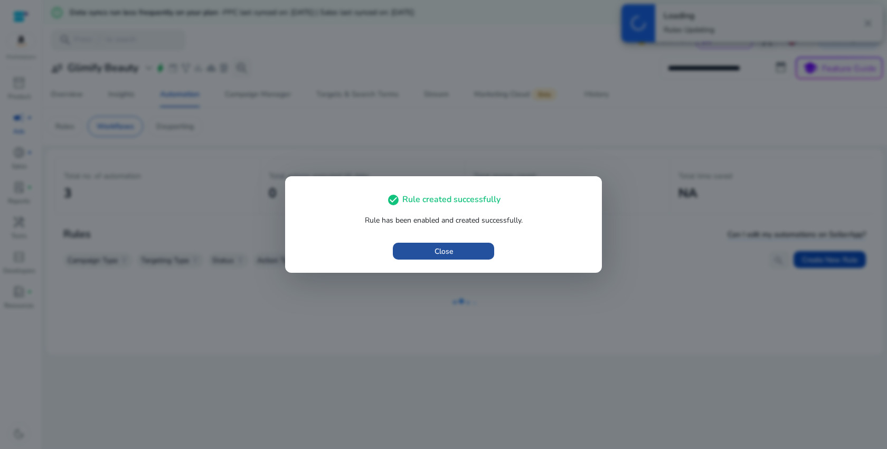
click at [479, 260] on span "button" at bounding box center [443, 251] width 101 height 25
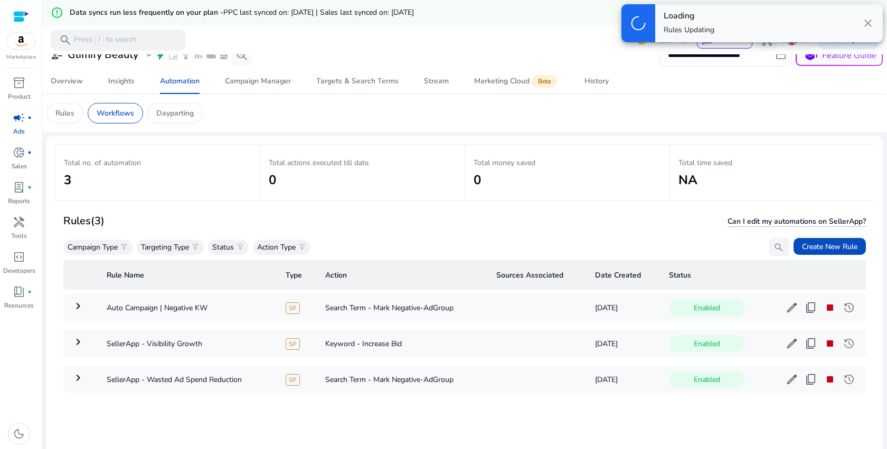
scroll to position [17, 0]
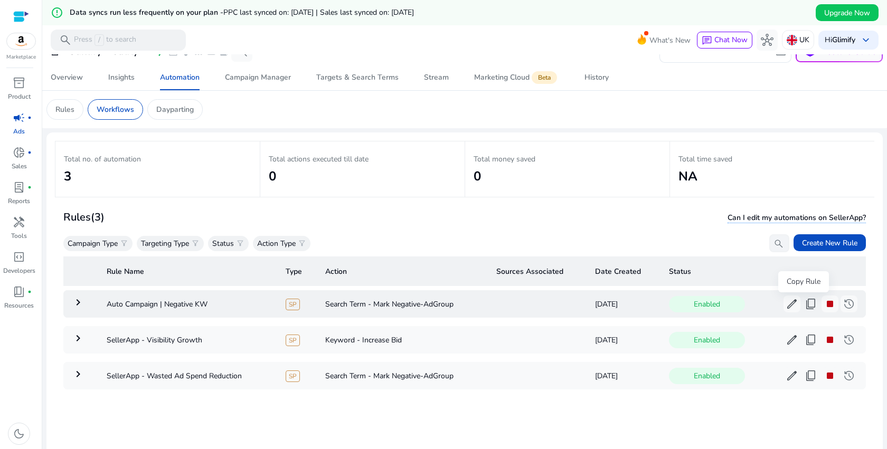
click at [805, 303] on span "content_copy" at bounding box center [811, 304] width 13 height 13
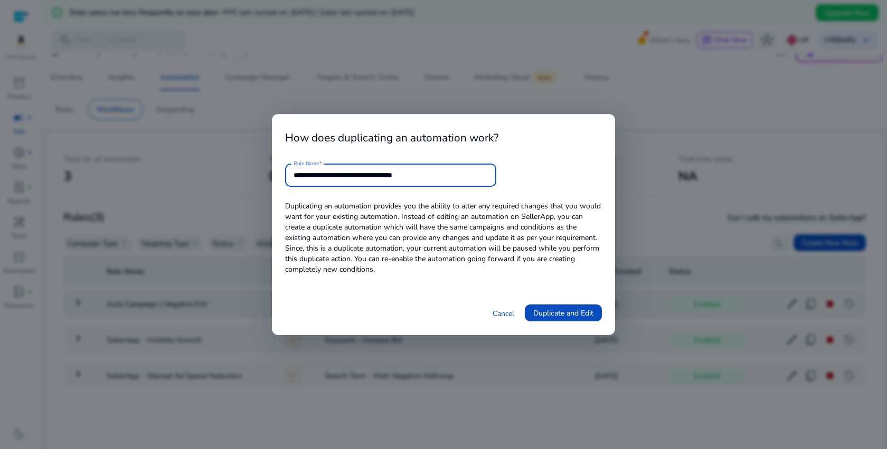
click at [300, 174] on input "**********" at bounding box center [391, 176] width 194 height 12
click at [423, 177] on input "**********" at bounding box center [391, 176] width 194 height 12
type input "**********"
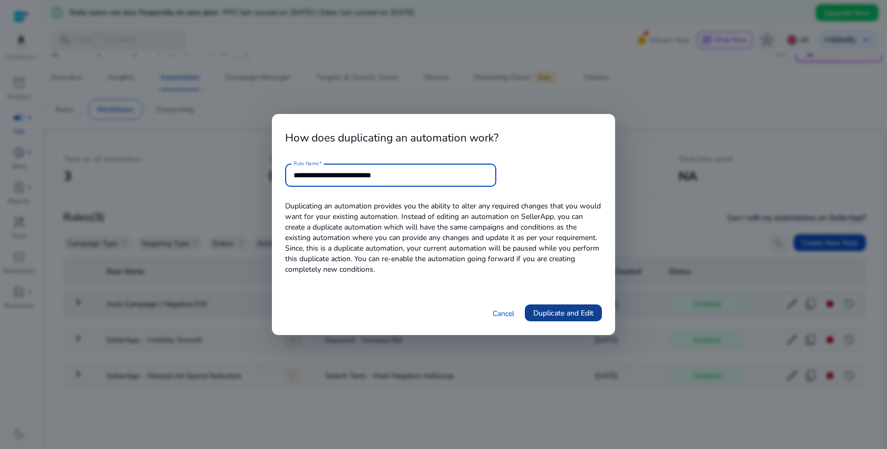
click at [572, 309] on span "Duplicate and Edit" at bounding box center [563, 313] width 60 height 11
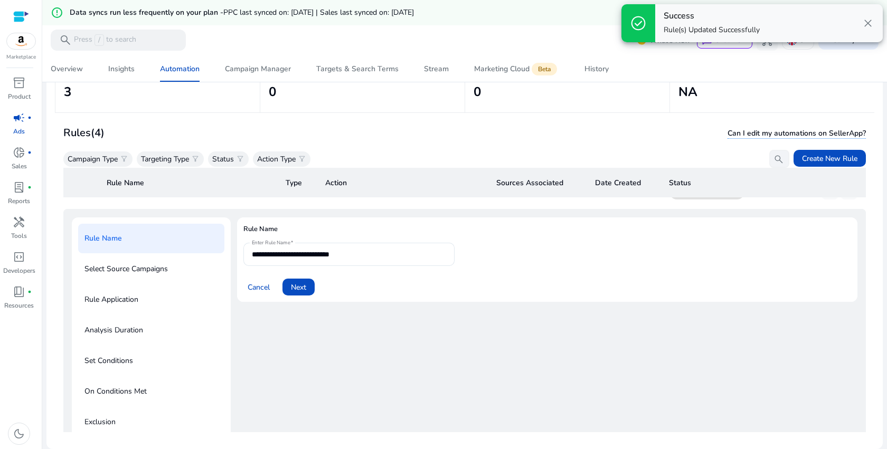
scroll to position [0, 0]
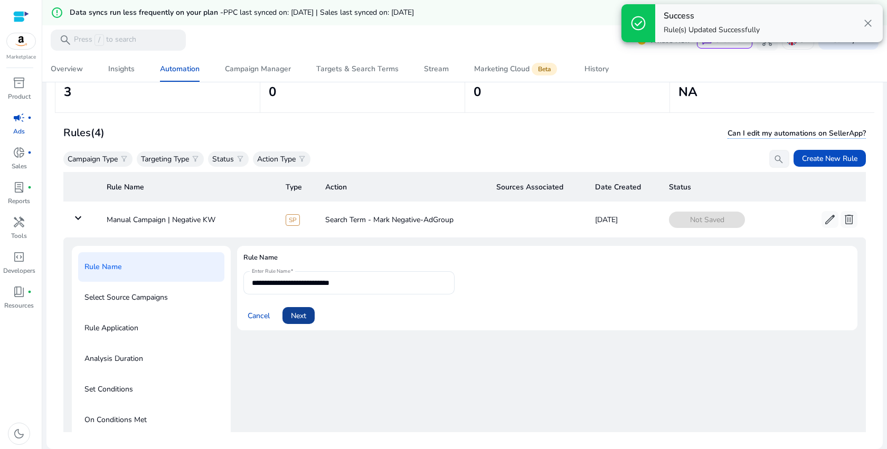
click at [305, 315] on span "Next" at bounding box center [298, 316] width 15 height 11
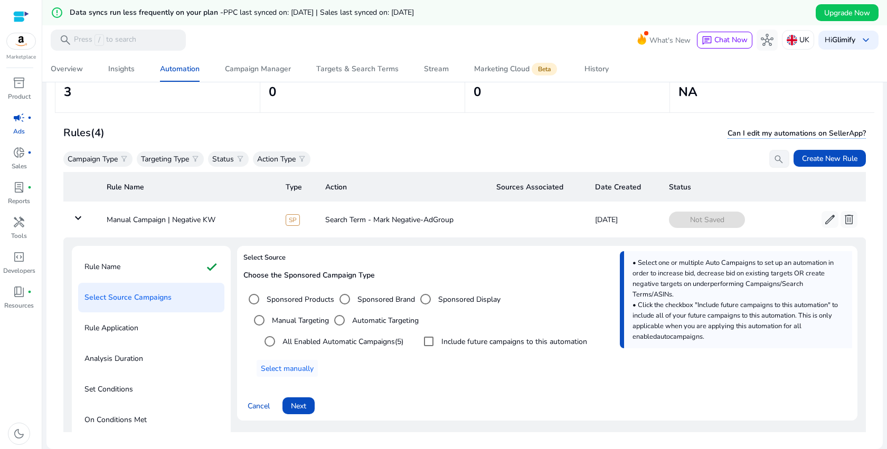
click at [316, 319] on label "Manual Targeting" at bounding box center [299, 320] width 59 height 11
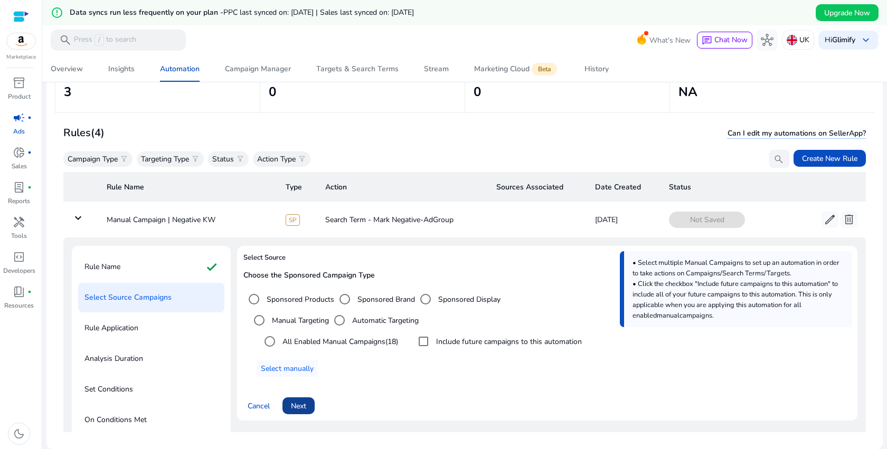
click at [307, 408] on span at bounding box center [299, 405] width 32 height 25
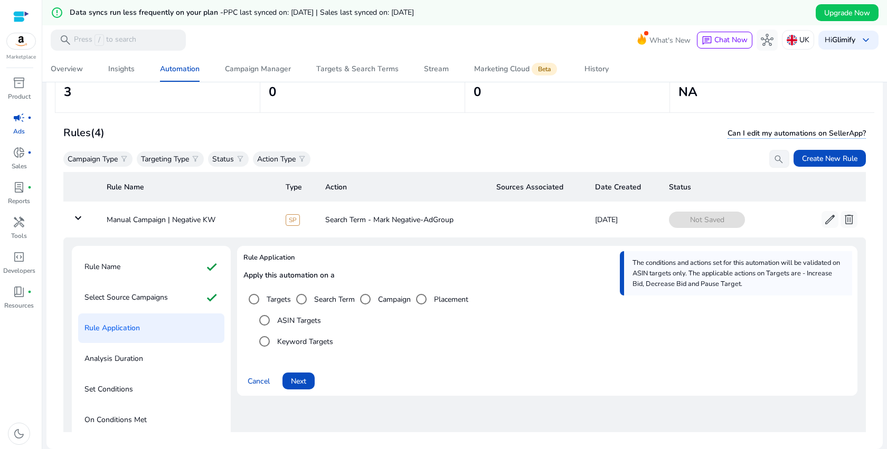
click at [315, 298] on label "Search Term" at bounding box center [333, 299] width 43 height 11
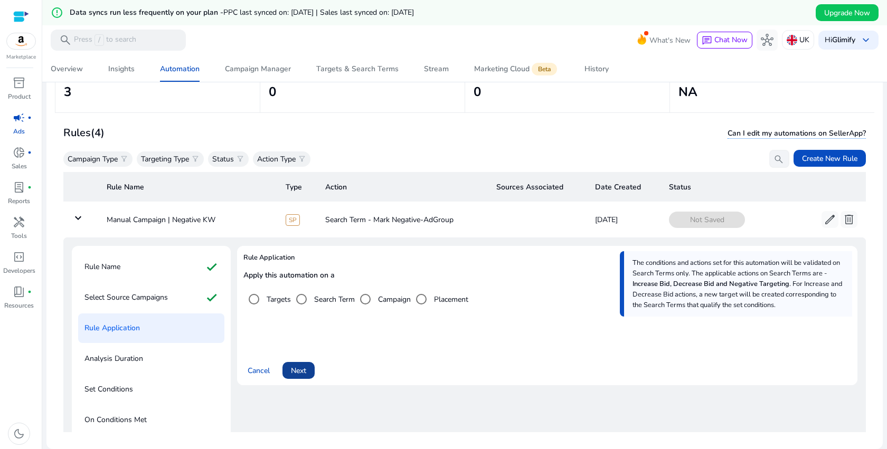
click at [305, 375] on span "Next" at bounding box center [298, 370] width 15 height 11
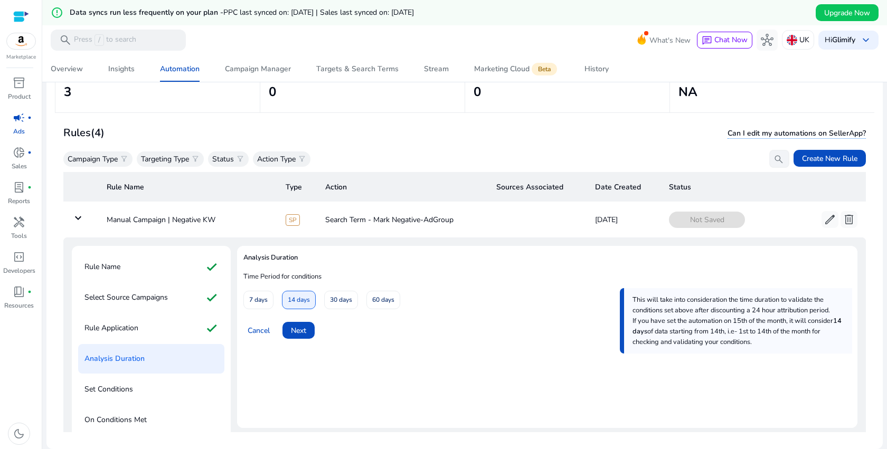
scroll to position [45, 0]
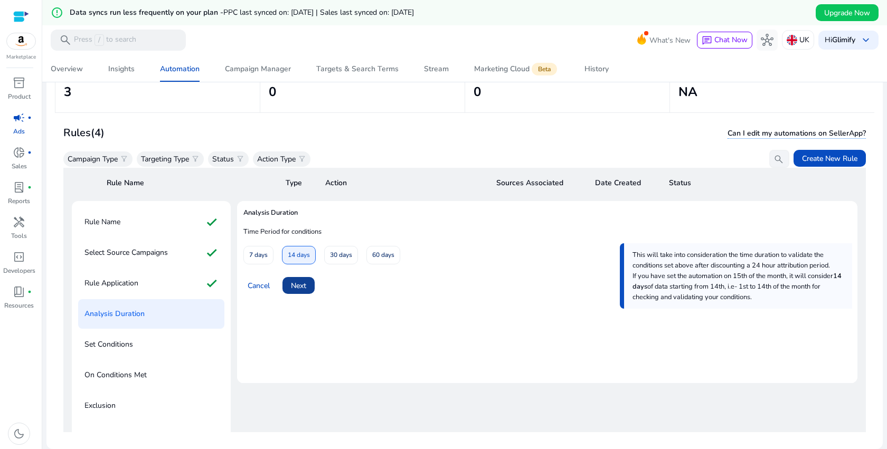
click at [305, 288] on span "Next" at bounding box center [298, 285] width 15 height 11
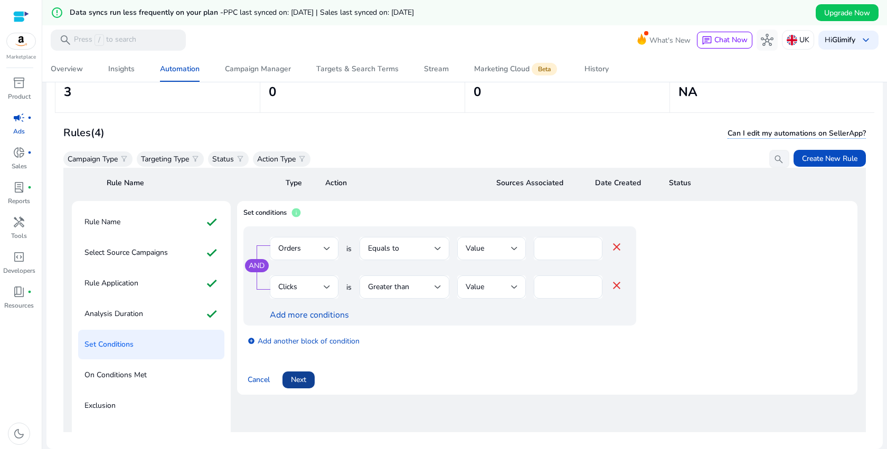
click at [305, 380] on span "Next" at bounding box center [298, 379] width 15 height 11
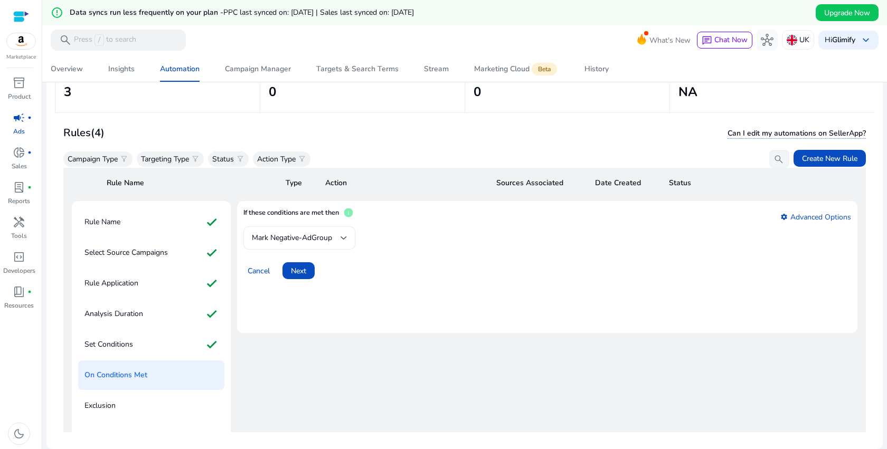
click at [315, 238] on span "Mark Negative-AdGroup" at bounding box center [292, 238] width 80 height 10
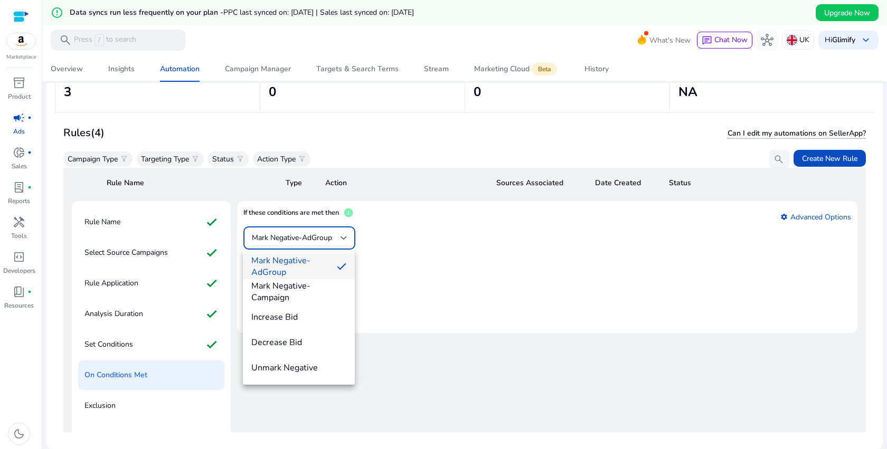
click at [419, 252] on div at bounding box center [443, 224] width 887 height 449
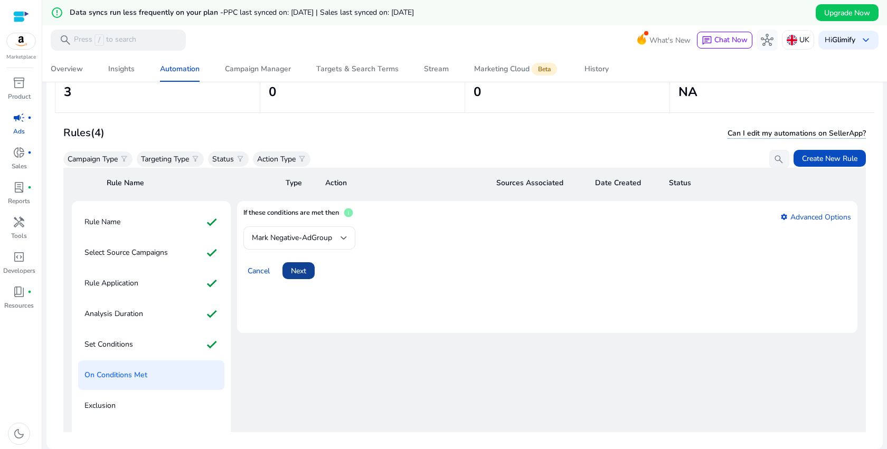
click at [307, 266] on span at bounding box center [299, 270] width 32 height 25
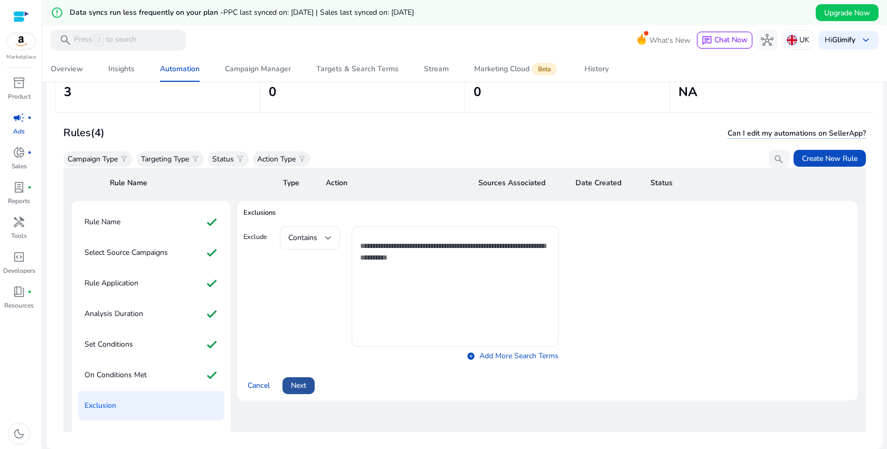
click at [301, 380] on span "Next" at bounding box center [298, 385] width 15 height 11
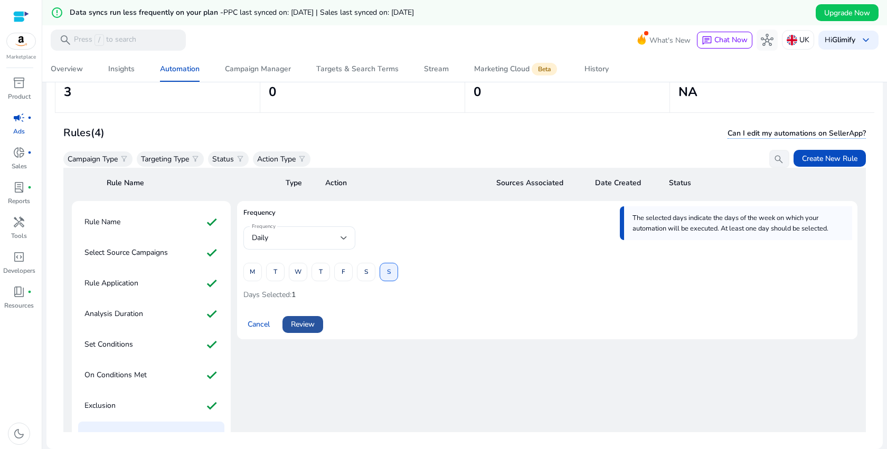
click at [314, 325] on span "Review" at bounding box center [303, 324] width 24 height 11
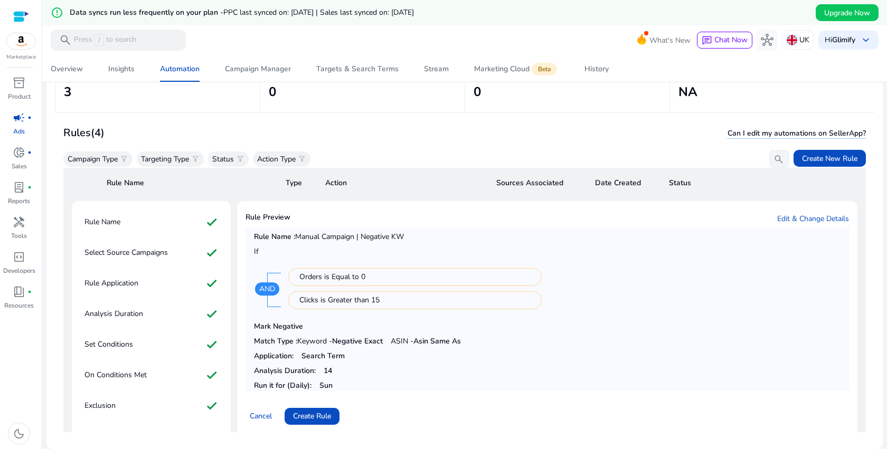
scroll to position [133, 0]
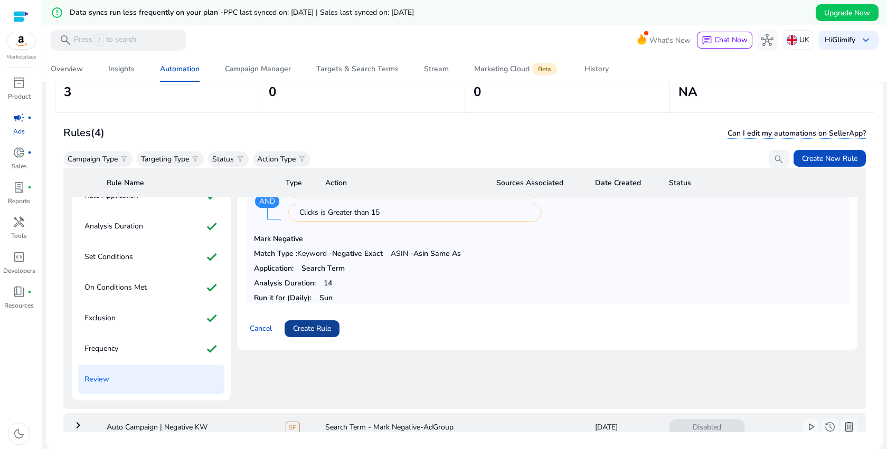
click at [318, 323] on span "Create Rule" at bounding box center [312, 328] width 38 height 11
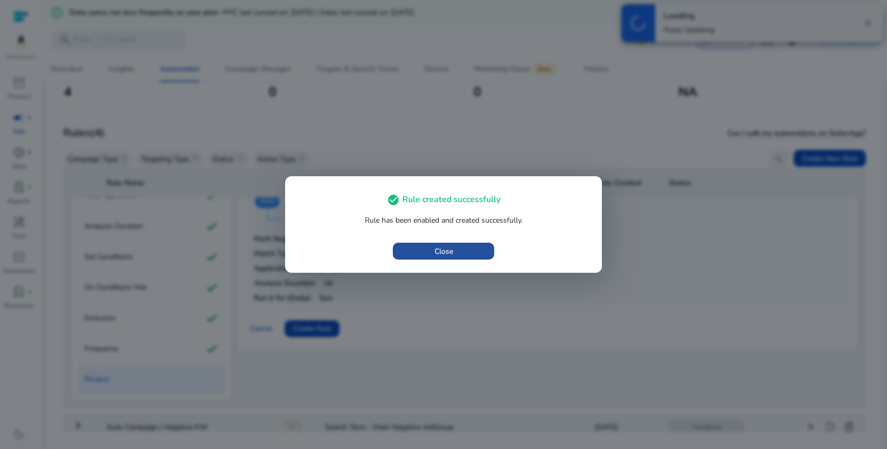
click at [476, 248] on span "button" at bounding box center [443, 251] width 101 height 25
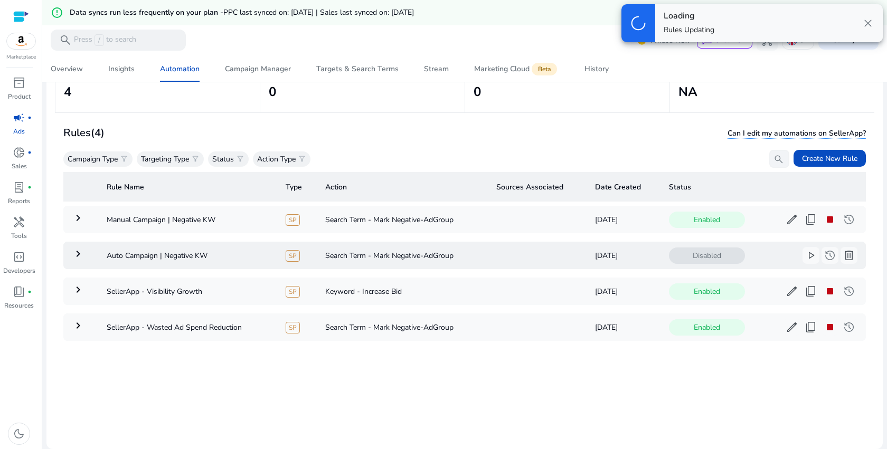
scroll to position [0, 0]
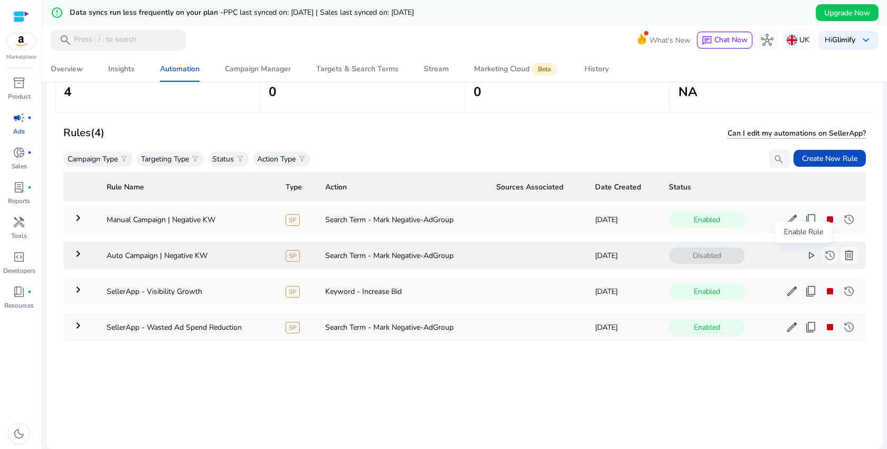
click at [805, 257] on span "play_arrow" at bounding box center [811, 255] width 13 height 13
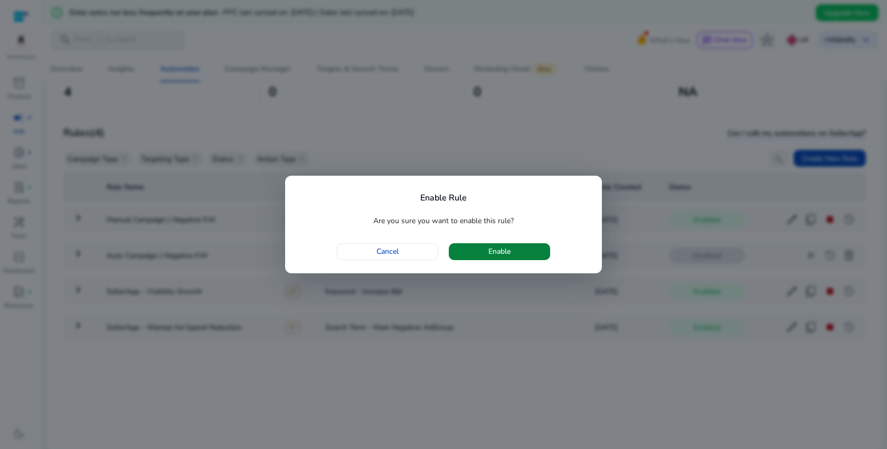
click at [514, 248] on span "button" at bounding box center [499, 251] width 101 height 25
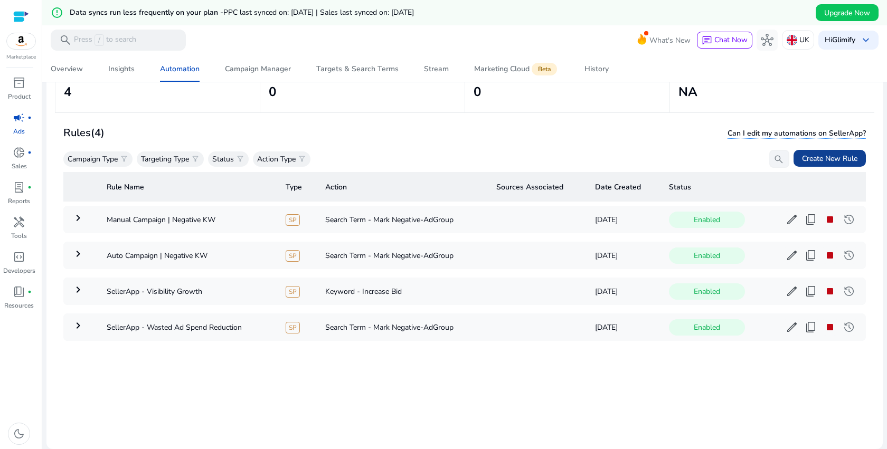
click at [814, 155] on span "Create New Rule" at bounding box center [829, 158] width 55 height 11
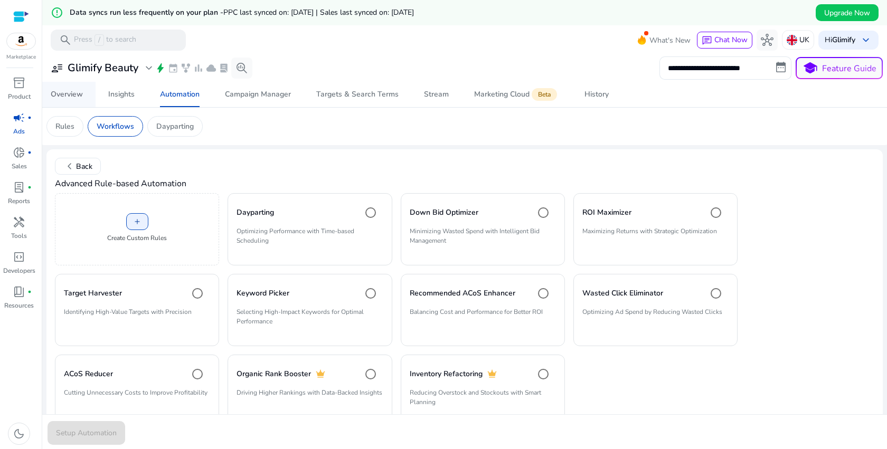
click at [74, 96] on div "Overview" at bounding box center [67, 94] width 32 height 7
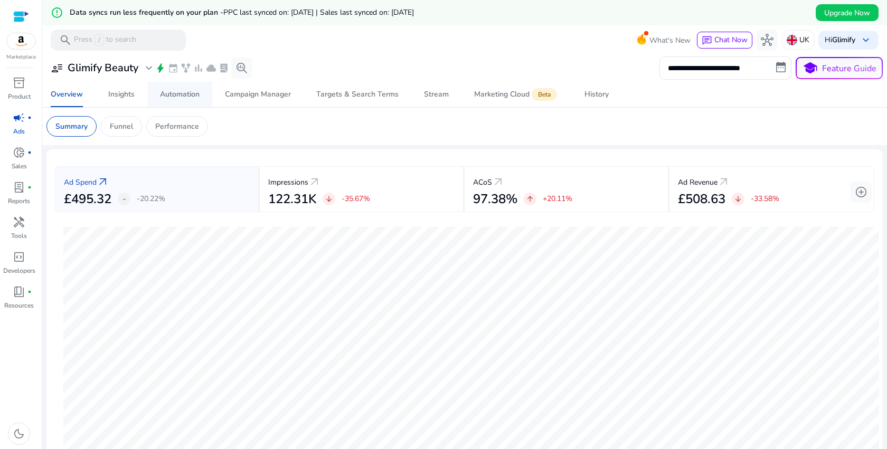
click at [165, 91] on div "Automation" at bounding box center [180, 94] width 40 height 7
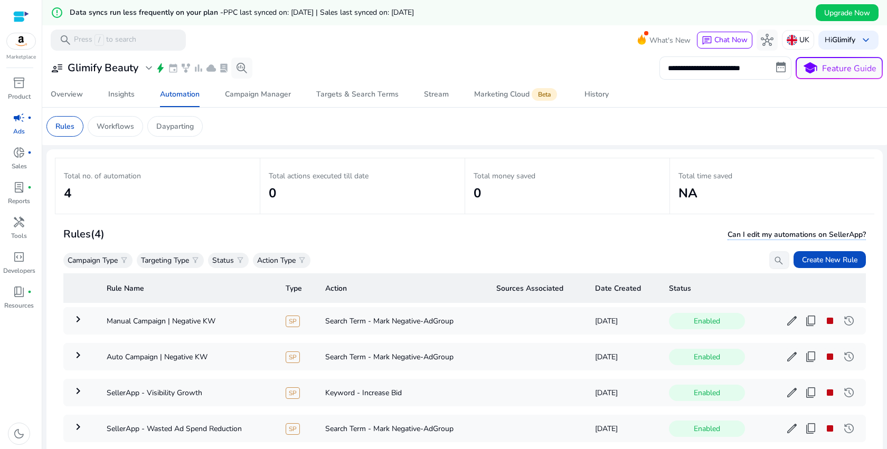
scroll to position [18, 0]
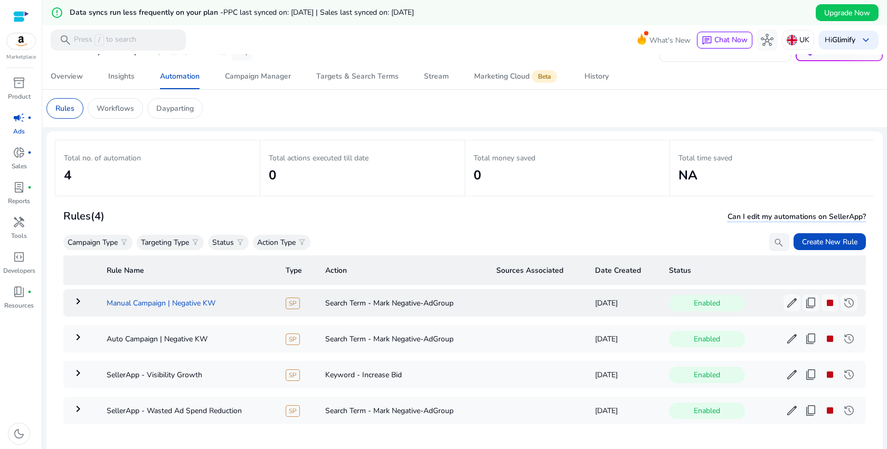
drag, startPoint x: 238, startPoint y: 308, endPoint x: 104, endPoint y: 306, distance: 133.6
click at [104, 306] on td "Manual Campaign | Negative KW" at bounding box center [187, 302] width 179 height 27
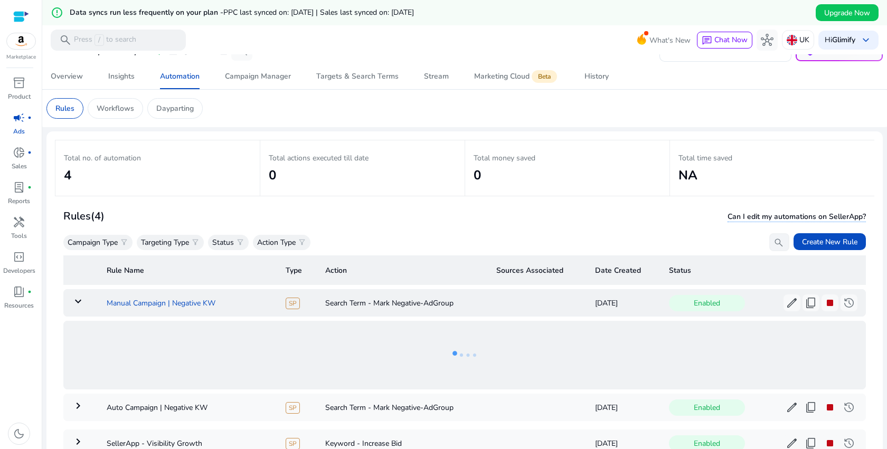
copy td "Manual Campaign | Negative KW"
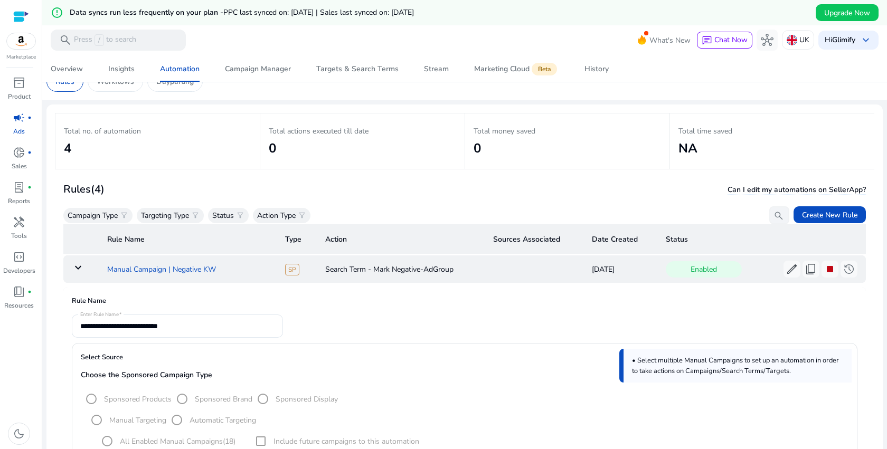
scroll to position [102, 0]
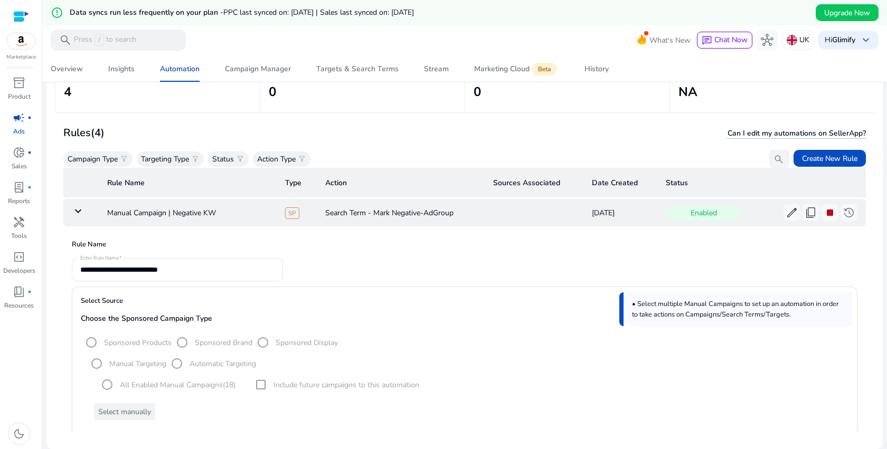
click at [79, 214] on mat-icon "keyboard_arrow_down" at bounding box center [78, 211] width 13 height 13
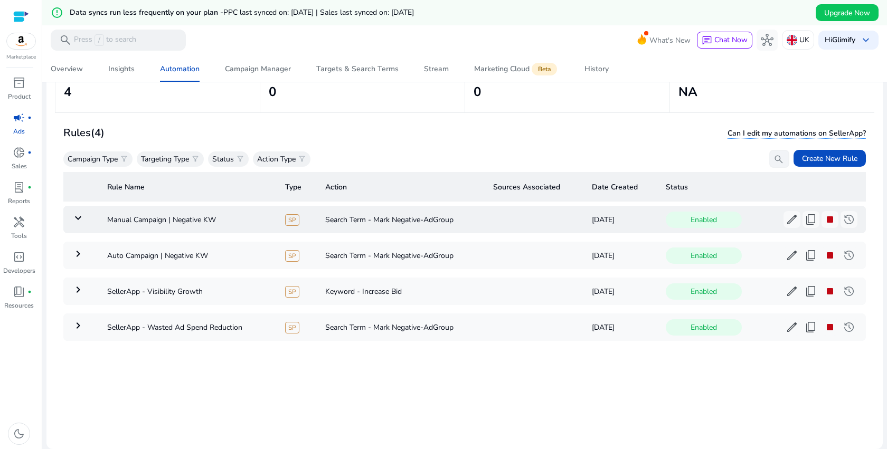
scroll to position [0, 0]
click at [816, 158] on span "Create New Rule" at bounding box center [829, 158] width 55 height 11
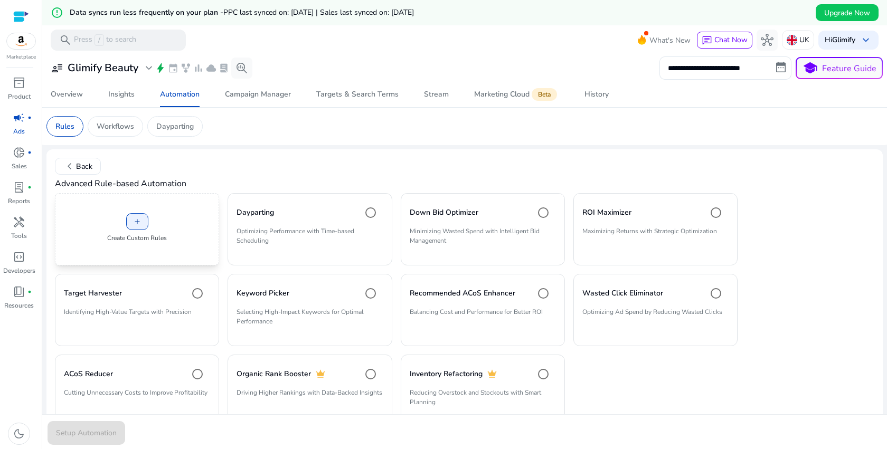
click at [149, 219] on div "add Create Custom Rules" at bounding box center [137, 229] width 164 height 72
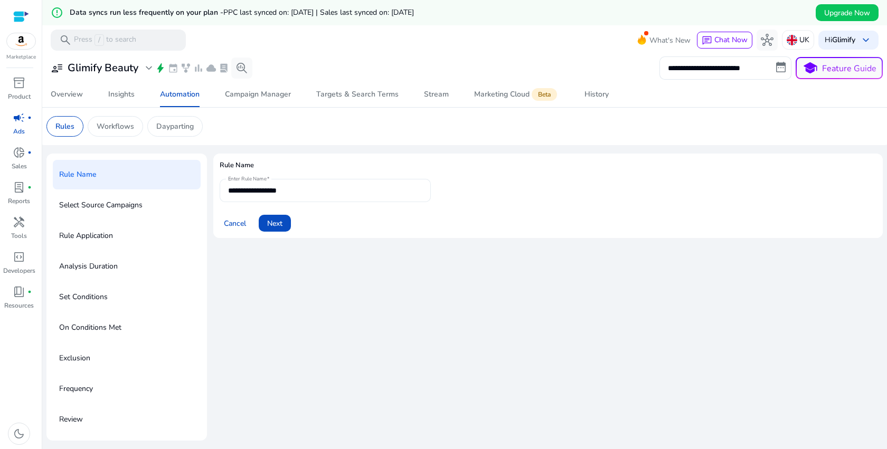
click at [281, 193] on input "**********" at bounding box center [325, 191] width 194 height 12
paste input "**********"
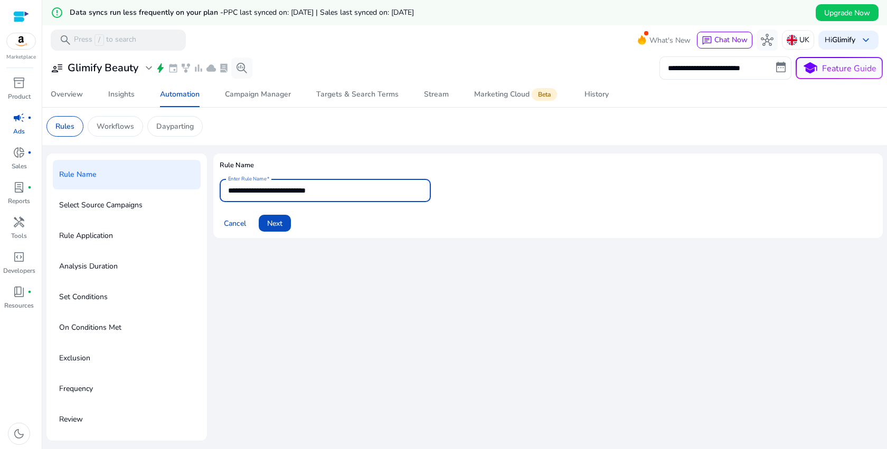
drag, startPoint x: 294, startPoint y: 189, endPoint x: 386, endPoint y: 189, distance: 91.9
click at [386, 189] on input "**********" at bounding box center [325, 191] width 194 height 12
type input "**********"
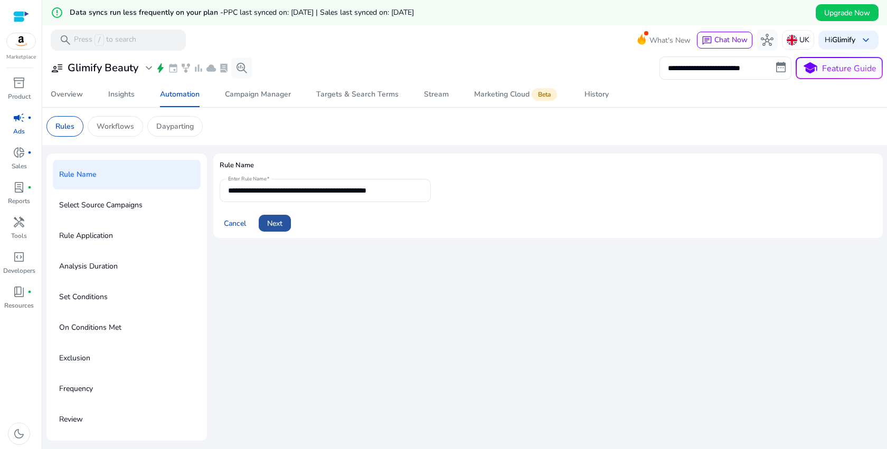
click at [275, 224] on span "Next" at bounding box center [274, 223] width 15 height 11
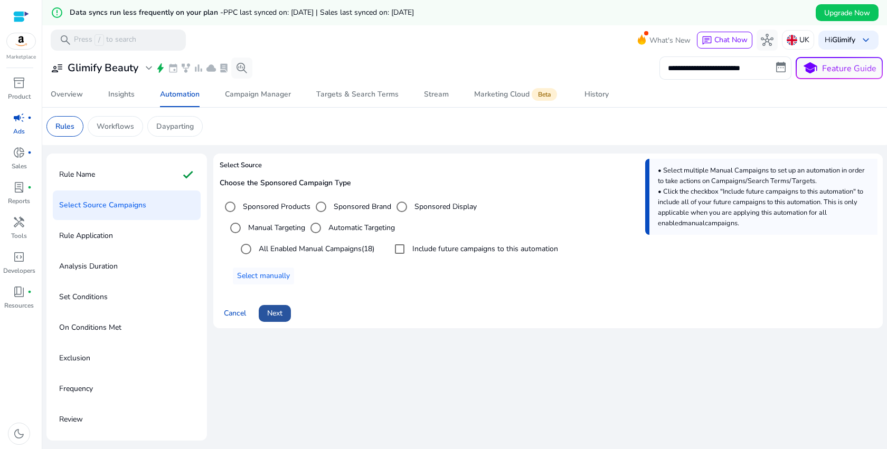
click at [277, 313] on span "Next" at bounding box center [274, 313] width 15 height 11
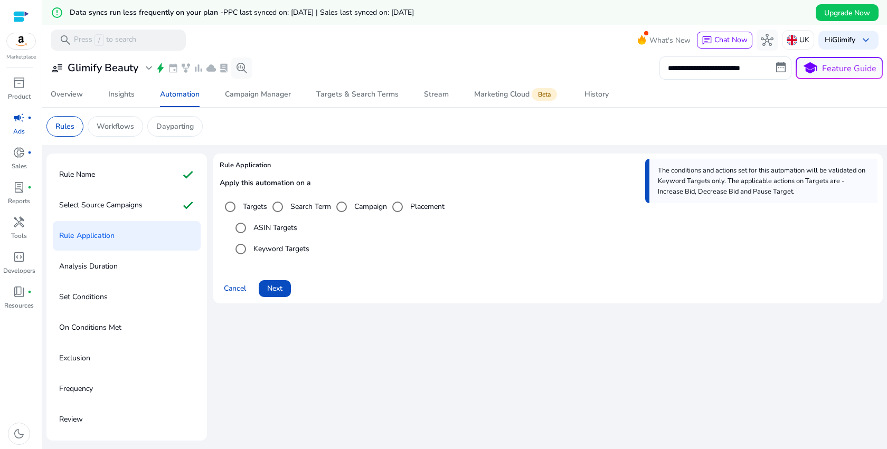
click at [253, 229] on label "ASIN Targets" at bounding box center [274, 227] width 46 height 11
click at [270, 283] on span at bounding box center [275, 288] width 32 height 25
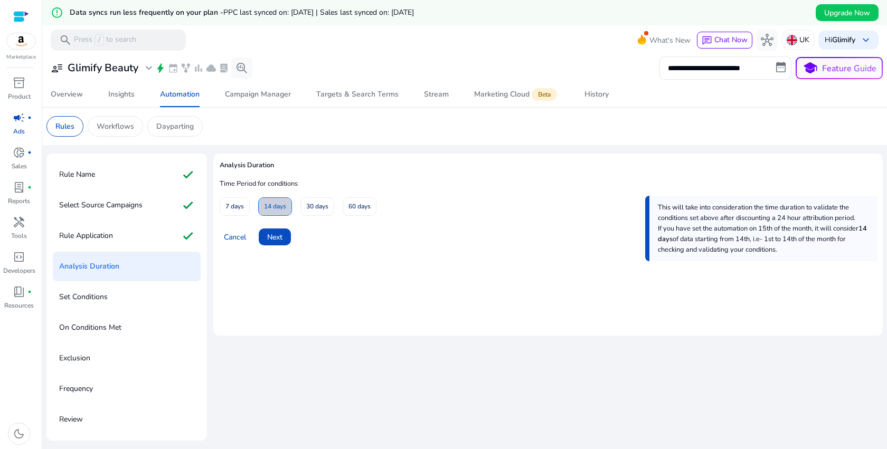
click at [274, 207] on span "14 days" at bounding box center [275, 207] width 22 height 18
click at [280, 240] on span "Next" at bounding box center [274, 237] width 15 height 11
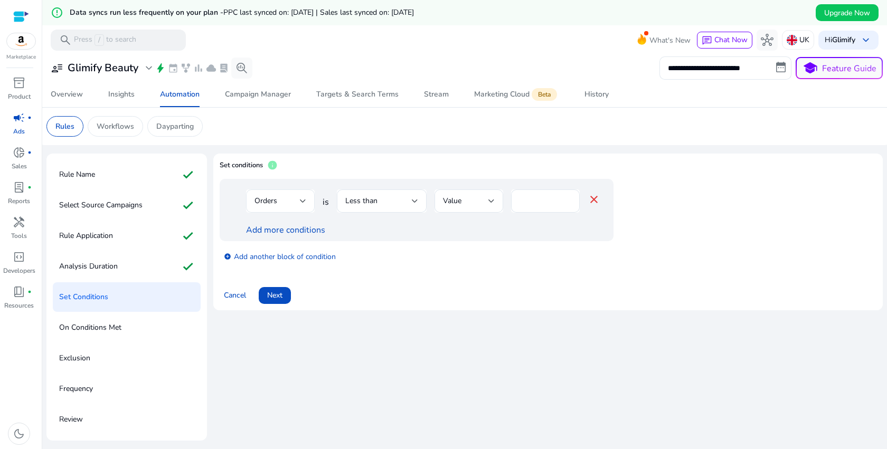
click at [293, 201] on div "Orders" at bounding box center [277, 201] width 45 height 12
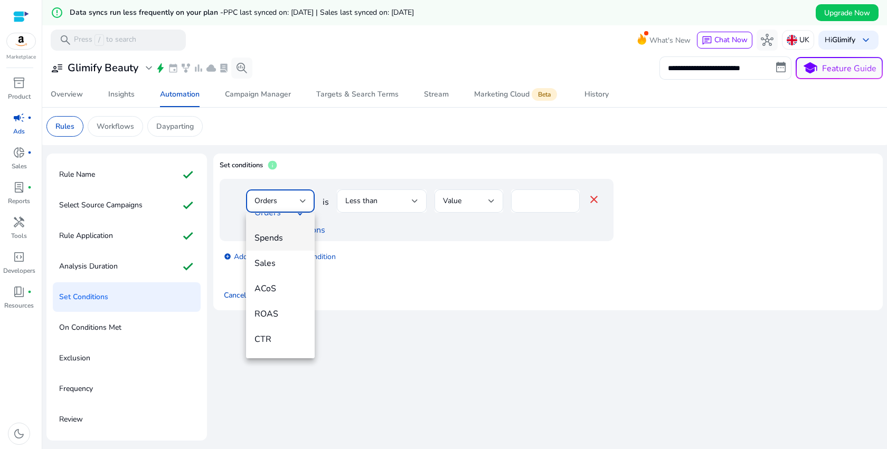
scroll to position [121, 0]
click at [279, 267] on span "ACoS" at bounding box center [281, 262] width 52 height 12
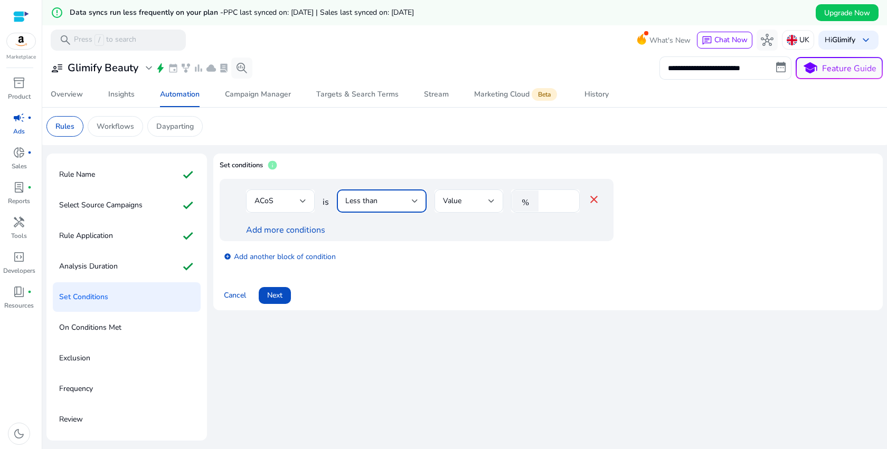
click at [391, 199] on div "Less than" at bounding box center [378, 201] width 67 height 12
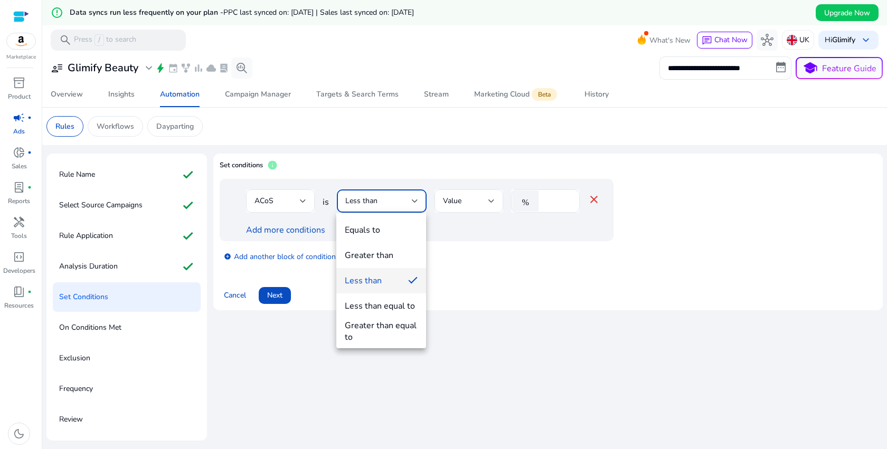
click at [391, 199] on div at bounding box center [443, 224] width 887 height 449
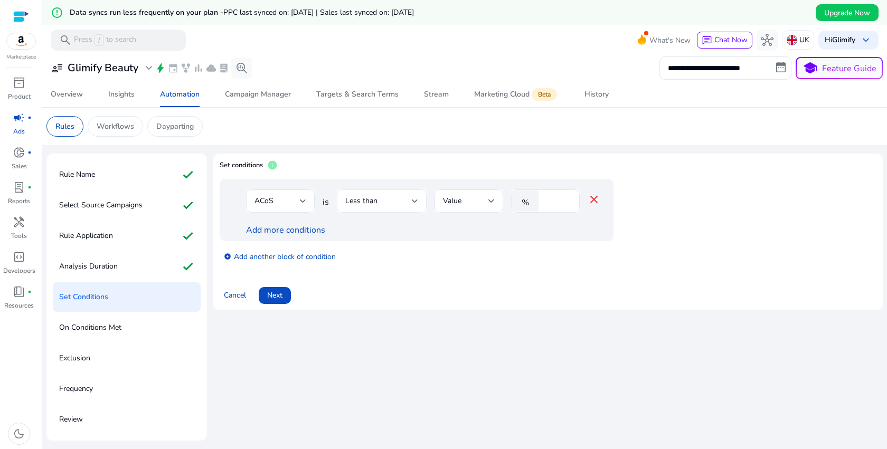
click at [355, 205] on span "Less than" at bounding box center [361, 201] width 32 height 10
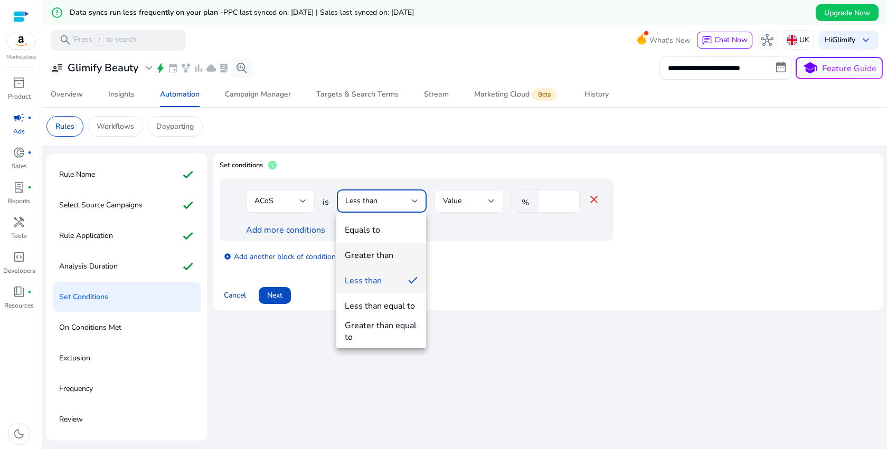
click at [364, 264] on mat-option "Greater than" at bounding box center [381, 255] width 90 height 25
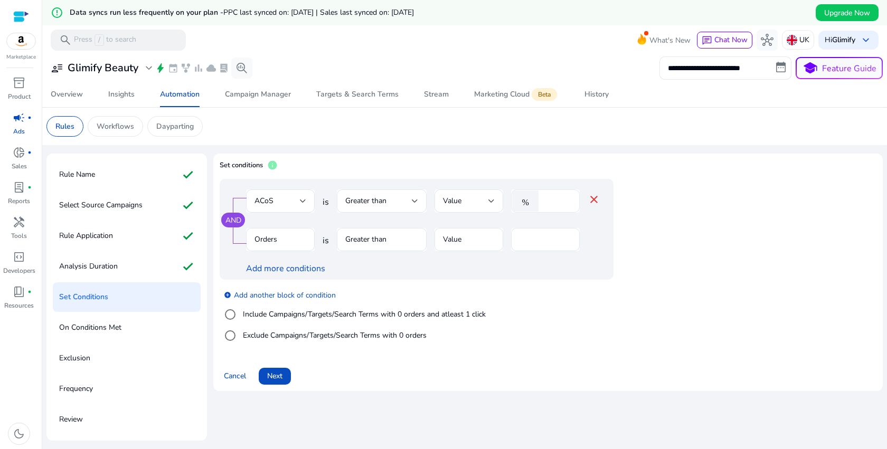
click at [542, 199] on div "%" at bounding box center [527, 201] width 33 height 21
click at [557, 199] on input "*" at bounding box center [557, 201] width 27 height 12
type input "*"
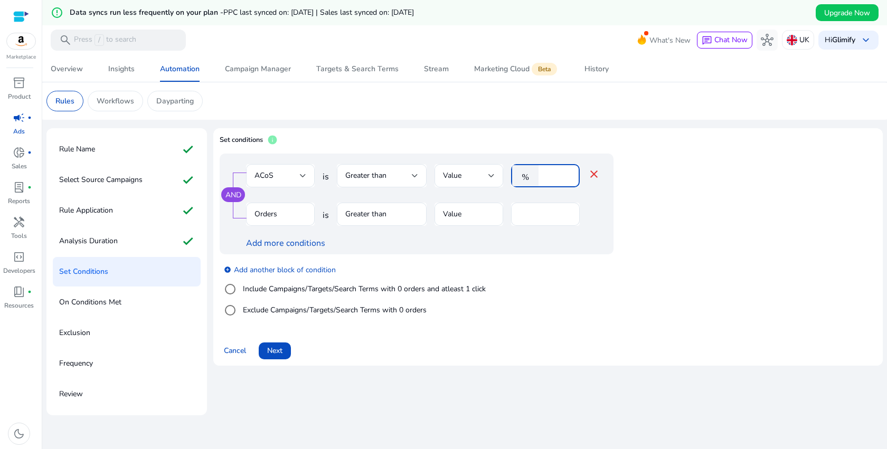
type input "**"
click at [280, 353] on span "Next" at bounding box center [274, 350] width 15 height 11
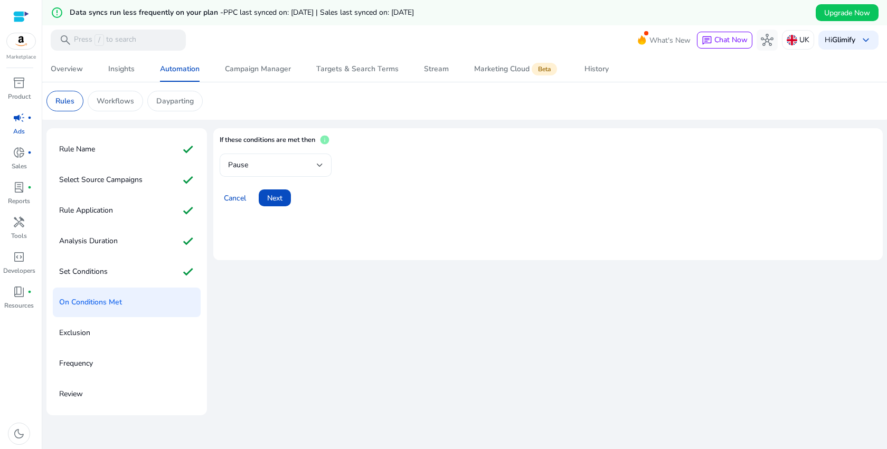
click at [316, 163] on div "Pause" at bounding box center [272, 165] width 89 height 12
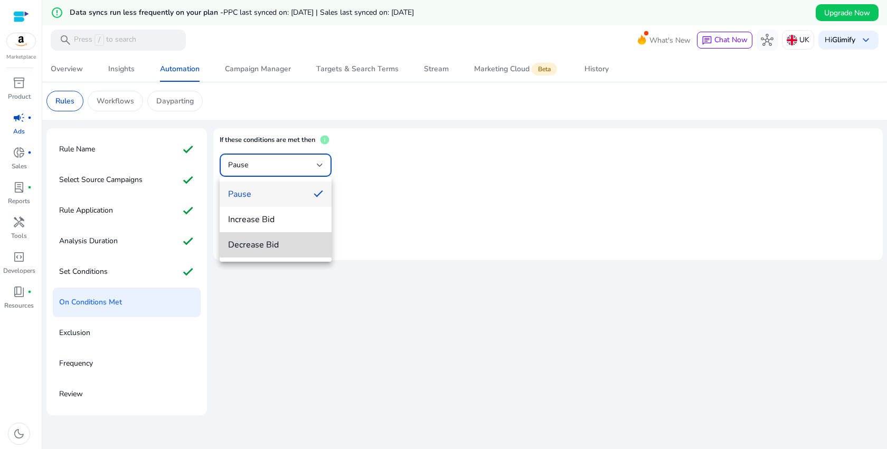
click at [280, 234] on mat-option "Decrease Bid" at bounding box center [276, 244] width 112 height 25
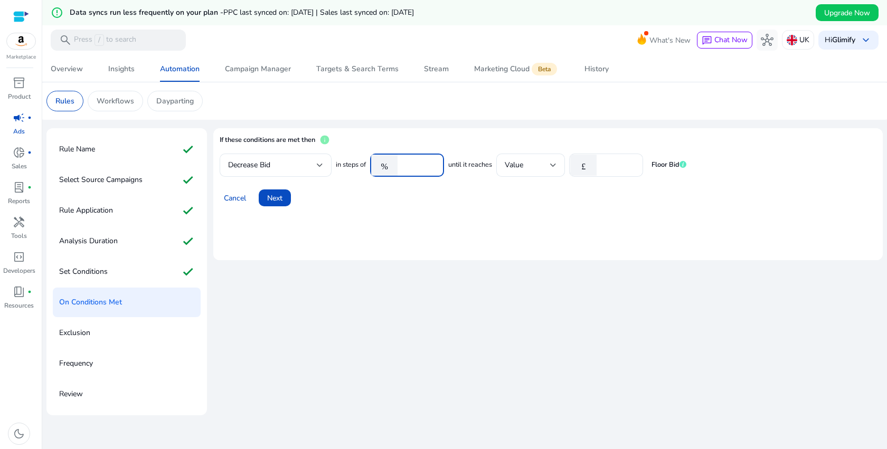
click at [416, 167] on input "****" at bounding box center [419, 165] width 33 height 12
type input "**"
click at [600, 165] on div "£" at bounding box center [585, 165] width 33 height 21
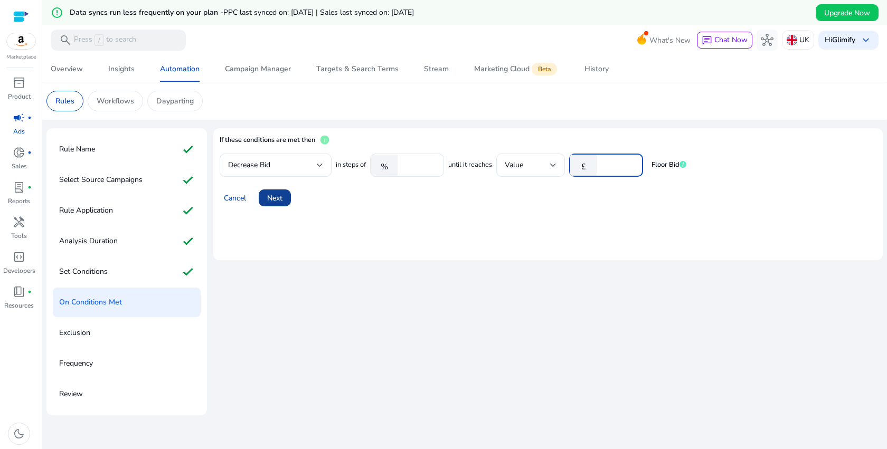
type input "***"
click at [270, 205] on span at bounding box center [275, 197] width 32 height 25
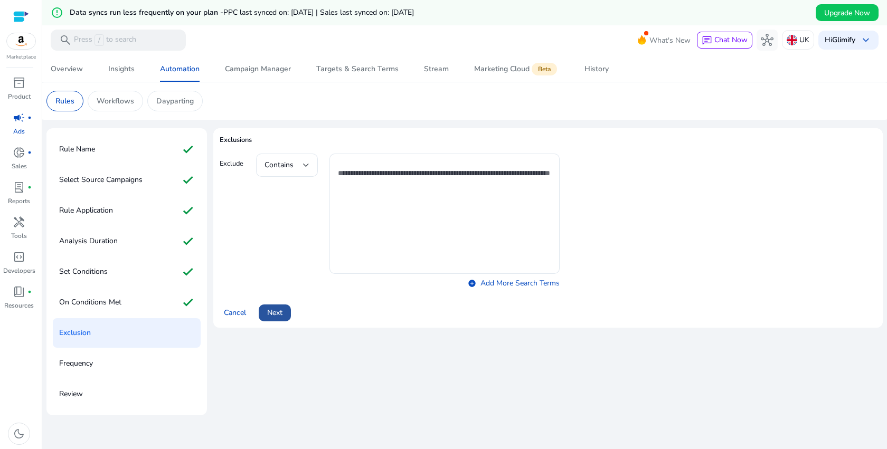
click at [273, 311] on span "Next" at bounding box center [274, 312] width 15 height 11
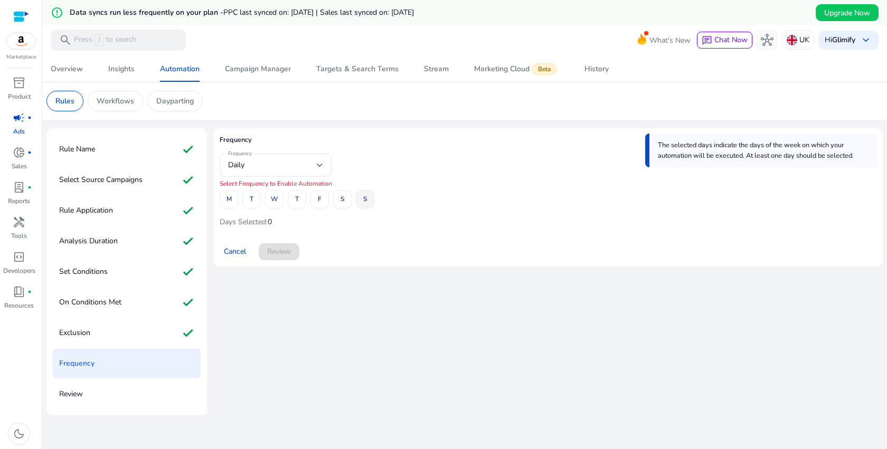
click at [368, 203] on span at bounding box center [364, 199] width 17 height 25
click at [303, 169] on div "Daily" at bounding box center [272, 165] width 89 height 12
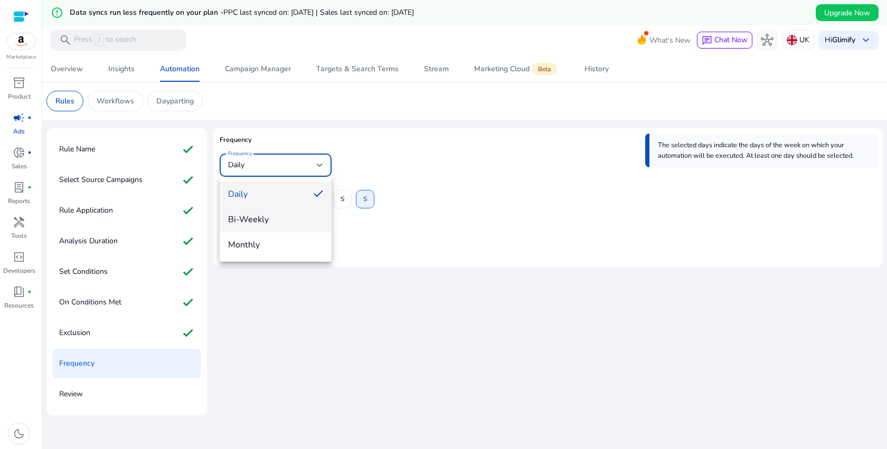
click at [283, 216] on span "Bi-Weekly" at bounding box center [275, 220] width 95 height 12
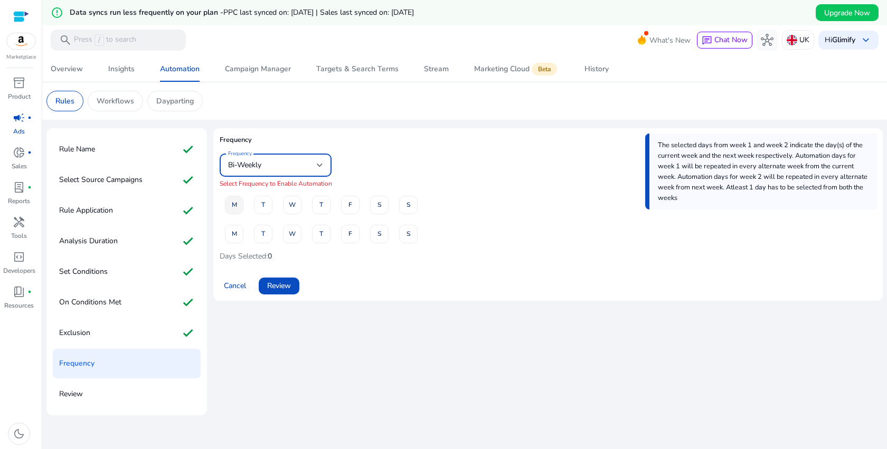
click at [238, 211] on span at bounding box center [233, 204] width 17 height 25
click at [317, 208] on span at bounding box center [321, 204] width 17 height 25
click at [226, 239] on span at bounding box center [233, 233] width 17 height 25
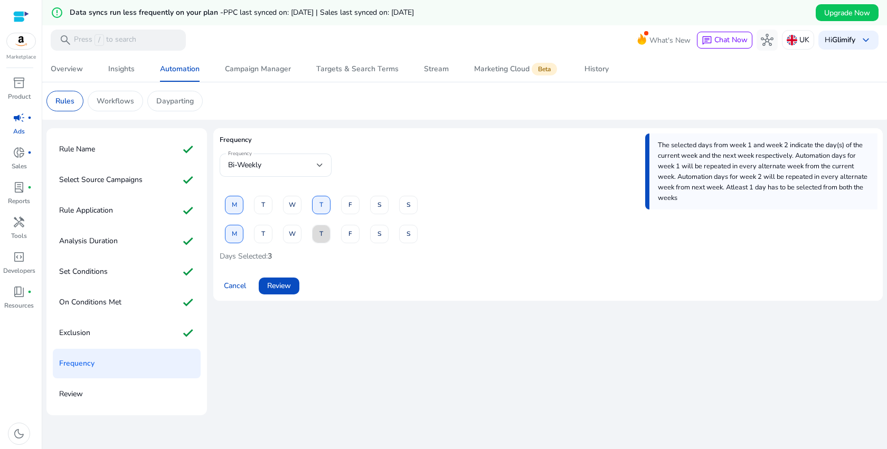
click at [330, 230] on button "T" at bounding box center [321, 234] width 18 height 18
click at [308, 174] on div "Bi-Weekly" at bounding box center [275, 165] width 95 height 23
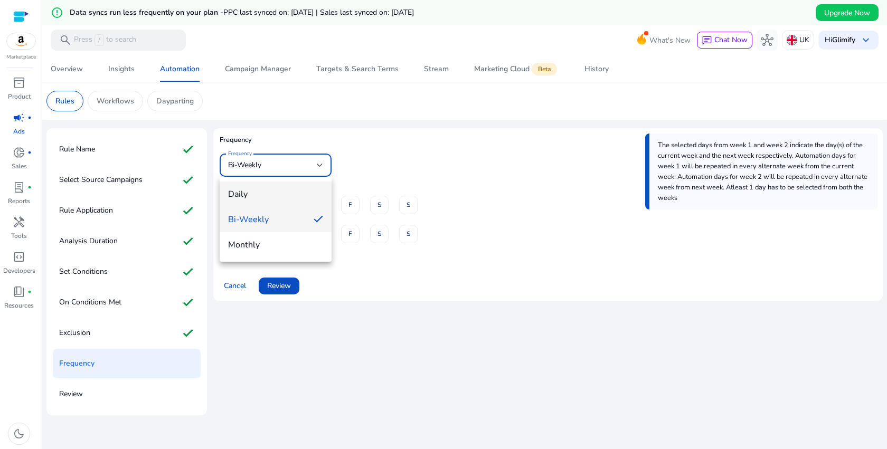
click at [263, 192] on span "Daily" at bounding box center [275, 195] width 95 height 12
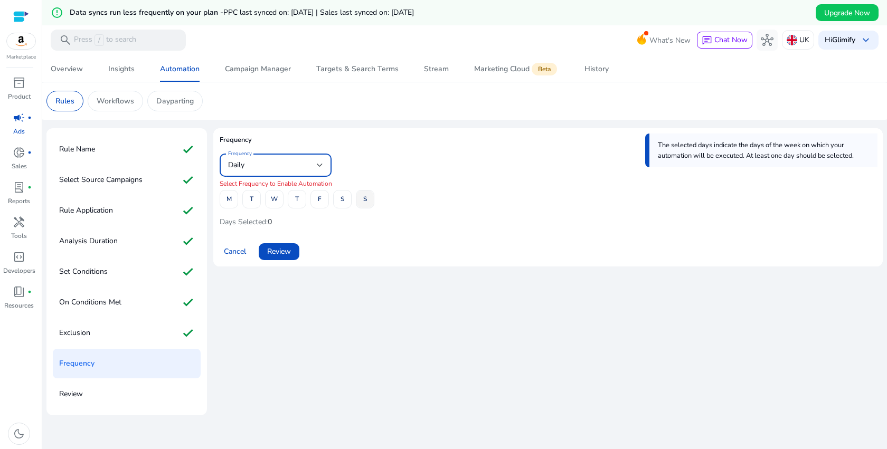
click at [361, 202] on span at bounding box center [364, 199] width 17 height 25
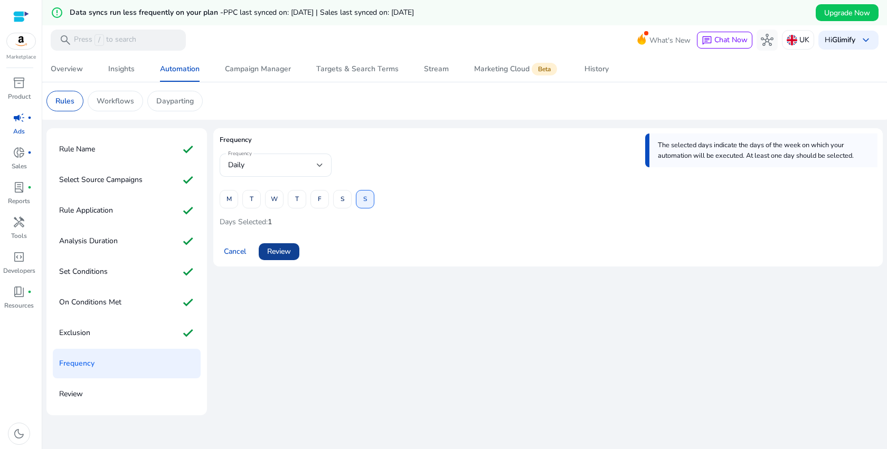
click at [286, 255] on span "Review" at bounding box center [279, 251] width 24 height 11
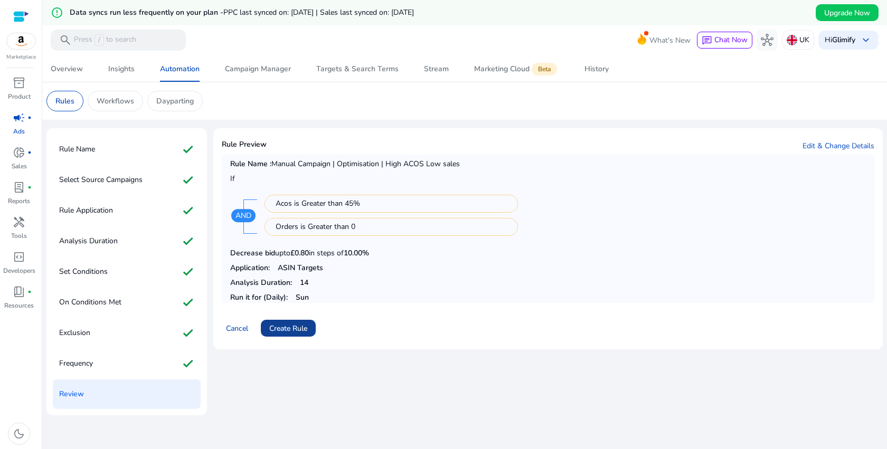
click at [287, 329] on span "Create Rule" at bounding box center [288, 328] width 38 height 11
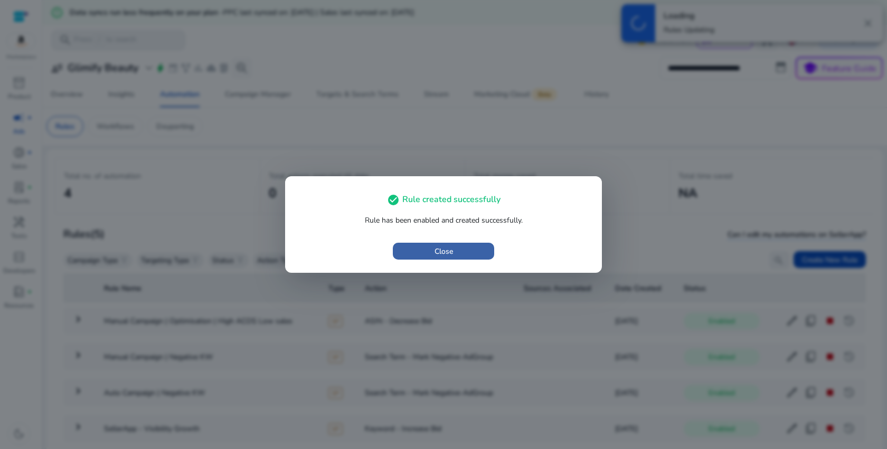
click at [477, 257] on span "button" at bounding box center [443, 251] width 101 height 25
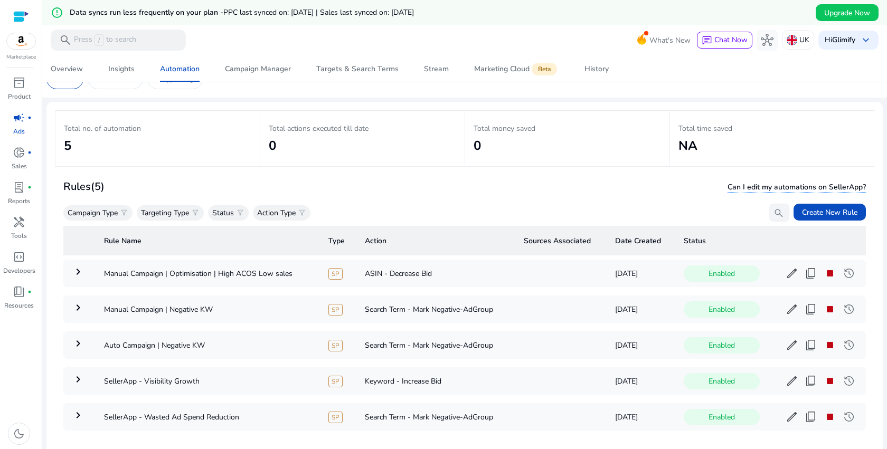
scroll to position [51, 0]
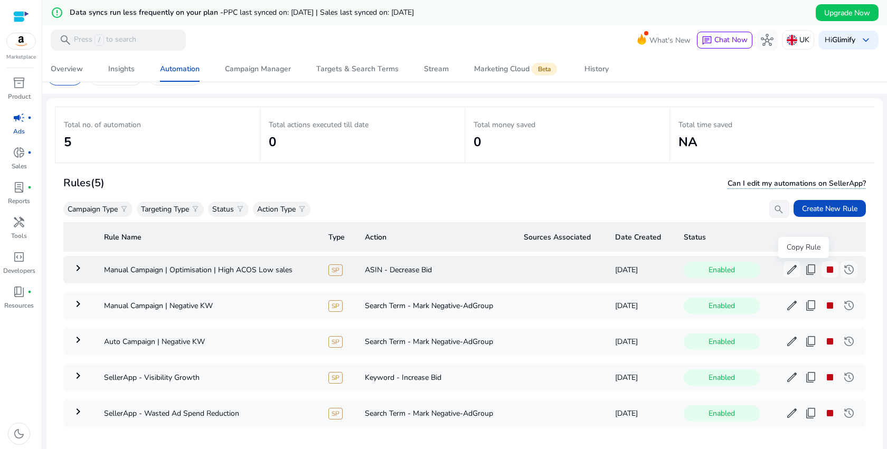
click at [805, 269] on span "content_copy" at bounding box center [811, 270] width 13 height 13
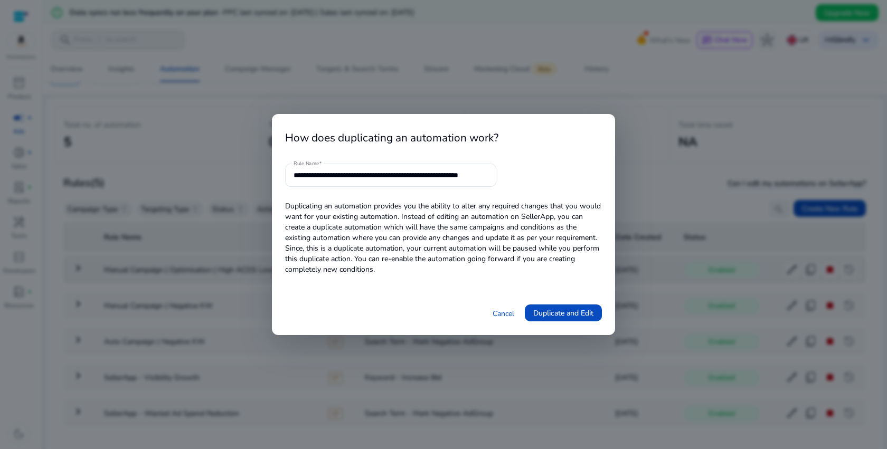
scroll to position [0, 27]
drag, startPoint x: 456, startPoint y: 175, endPoint x: 588, endPoint y: 183, distance: 132.3
click at [589, 186] on form "**********" at bounding box center [443, 175] width 317 height 23
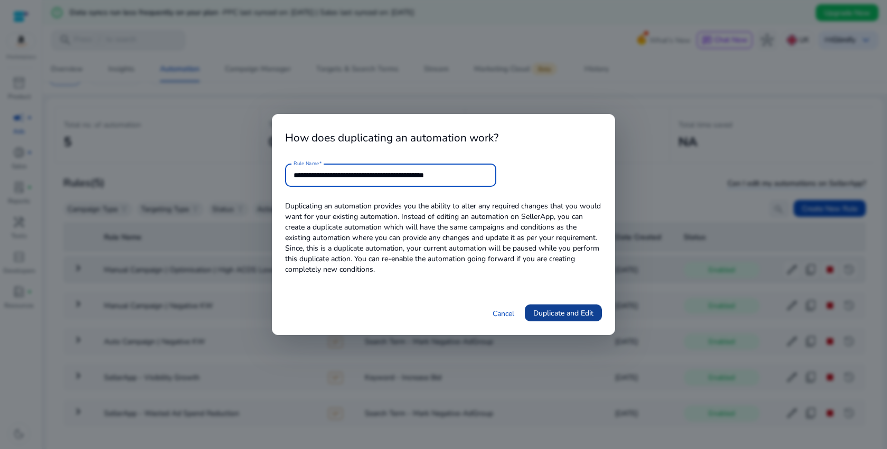
type input "**********"
click at [580, 312] on span "Duplicate and Edit" at bounding box center [563, 313] width 60 height 11
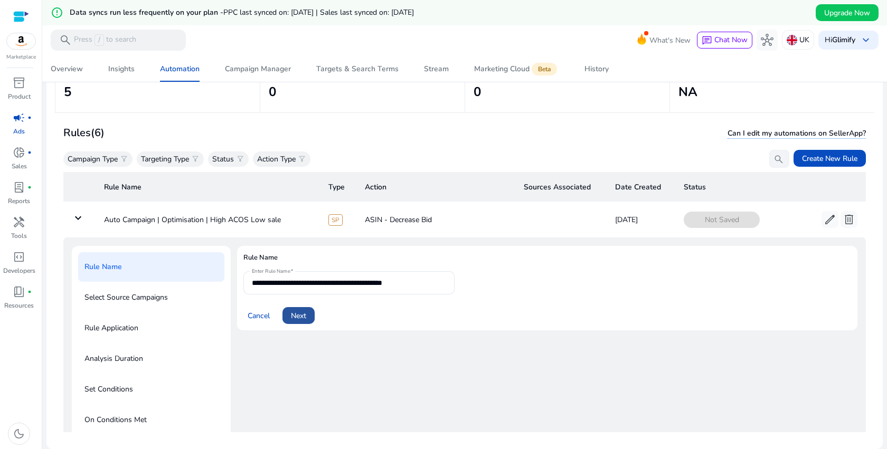
click at [301, 315] on span "Next" at bounding box center [298, 316] width 15 height 11
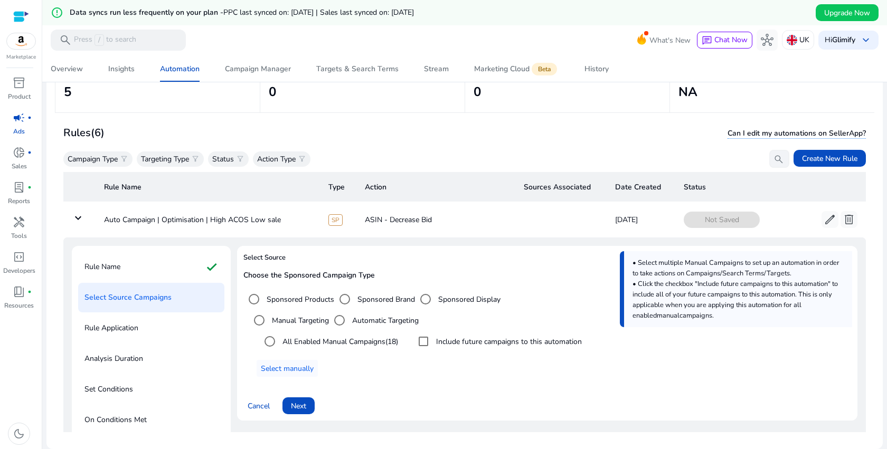
click at [368, 323] on label "Automatic Targeting" at bounding box center [384, 320] width 69 height 11
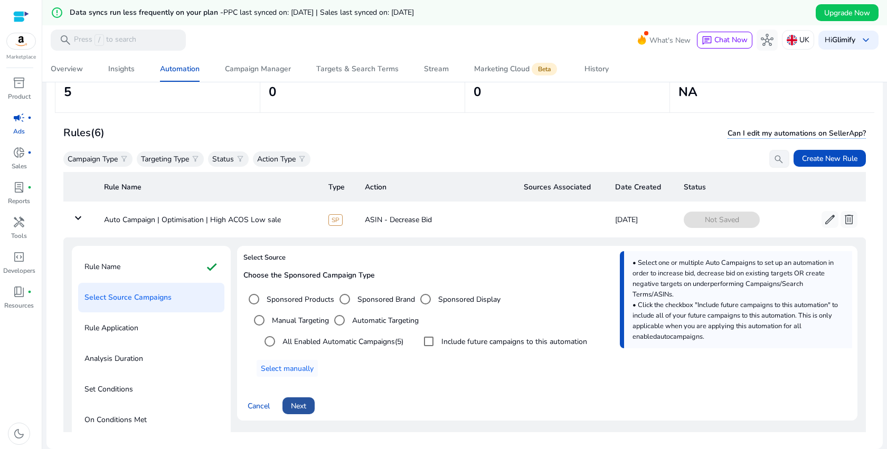
click at [303, 401] on span "Next" at bounding box center [298, 406] width 15 height 11
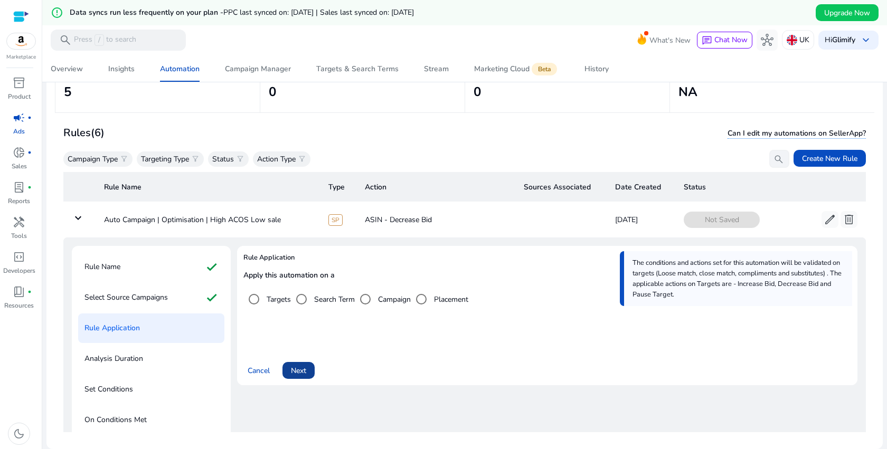
click at [308, 368] on span at bounding box center [299, 370] width 32 height 25
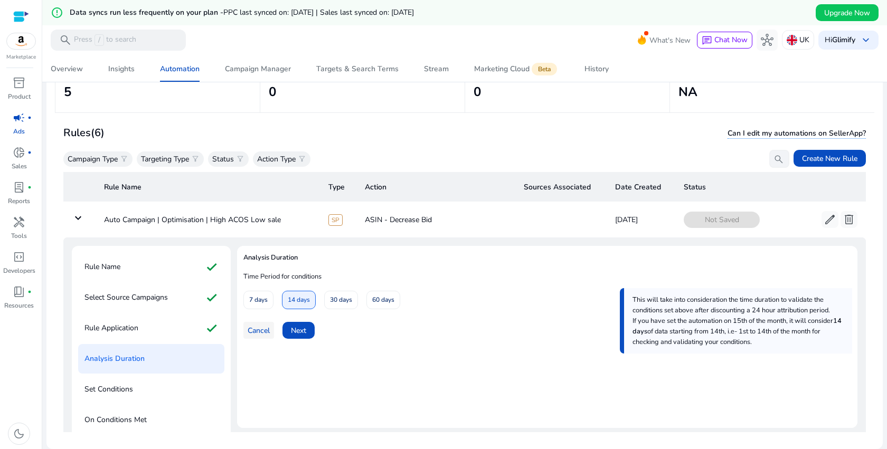
click at [251, 332] on span "Cancel" at bounding box center [259, 330] width 22 height 11
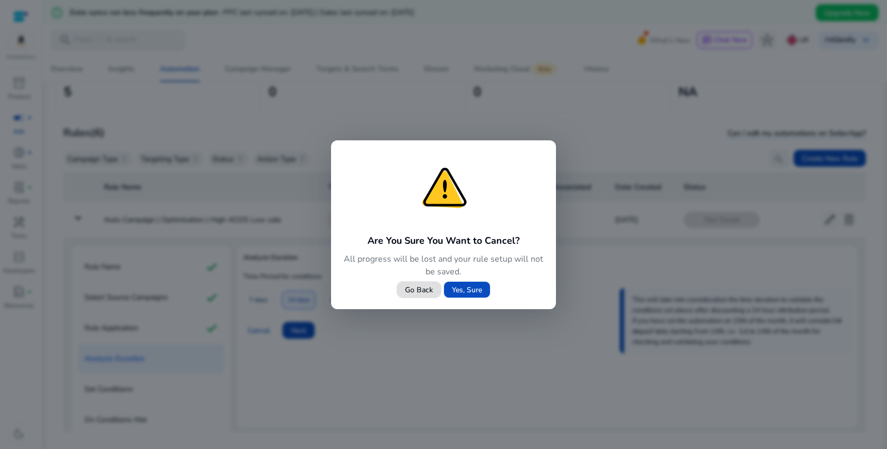
drag, startPoint x: 251, startPoint y: 332, endPoint x: 382, endPoint y: 429, distance: 163.1
click at [382, 429] on div at bounding box center [443, 224] width 887 height 449
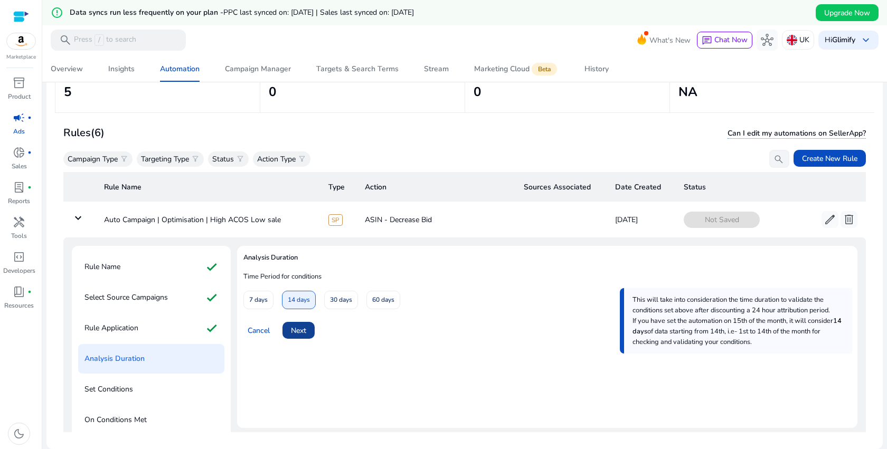
click at [294, 329] on span "Next" at bounding box center [298, 330] width 15 height 11
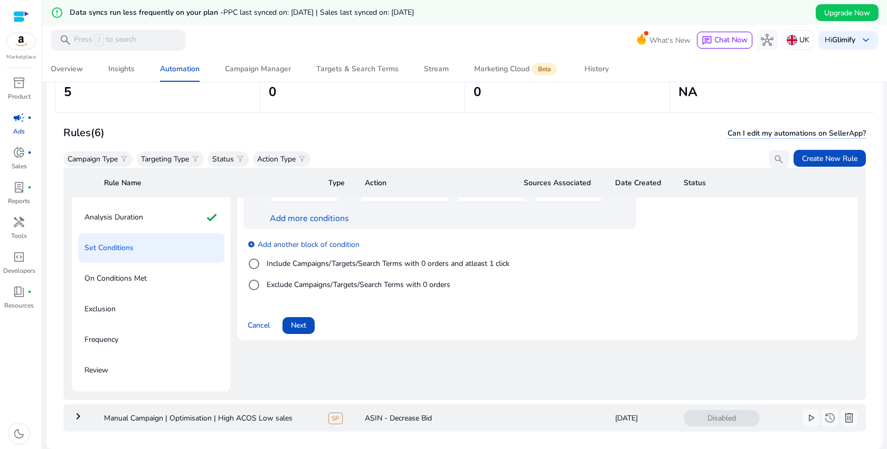
scroll to position [142, 0]
click at [289, 321] on span at bounding box center [299, 325] width 32 height 25
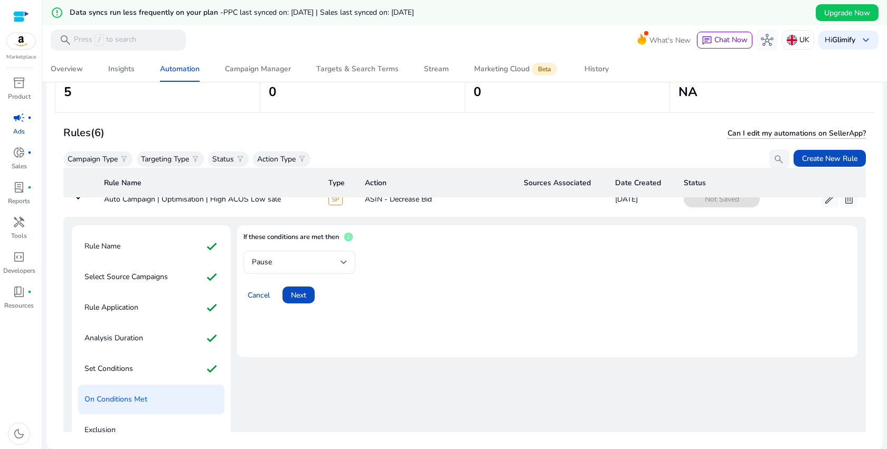
scroll to position [6, 0]
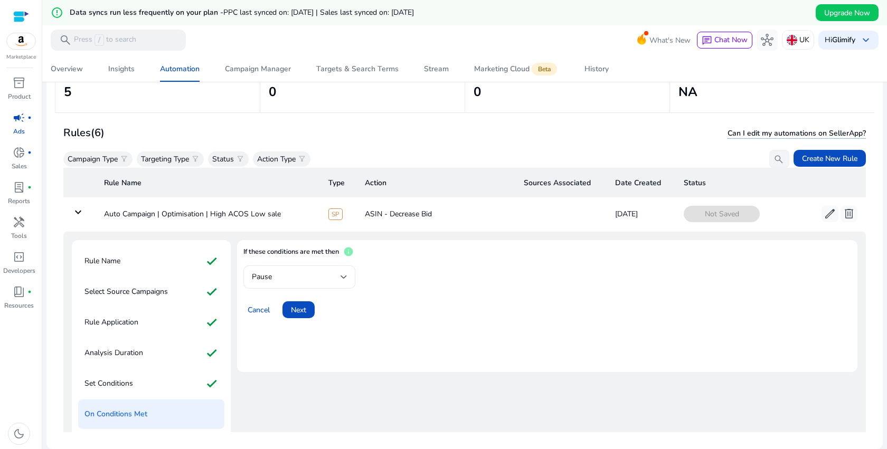
click at [340, 278] on div "Pause" at bounding box center [296, 277] width 89 height 12
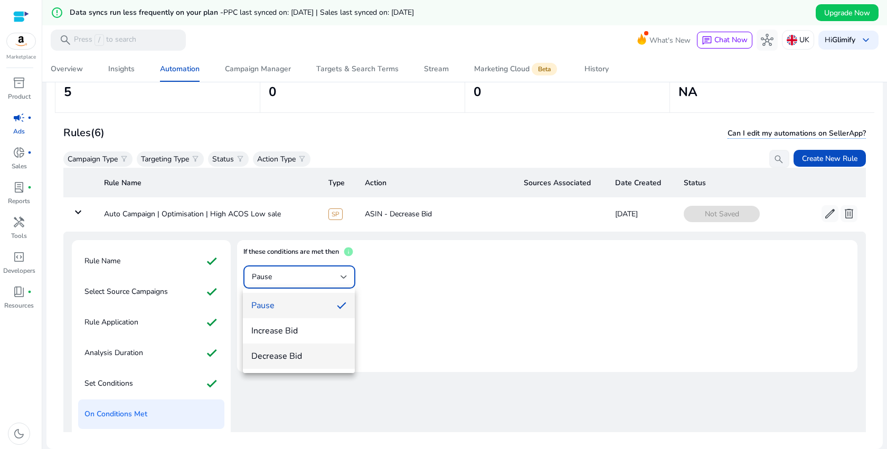
click at [296, 353] on span "Decrease Bid" at bounding box center [298, 357] width 95 height 12
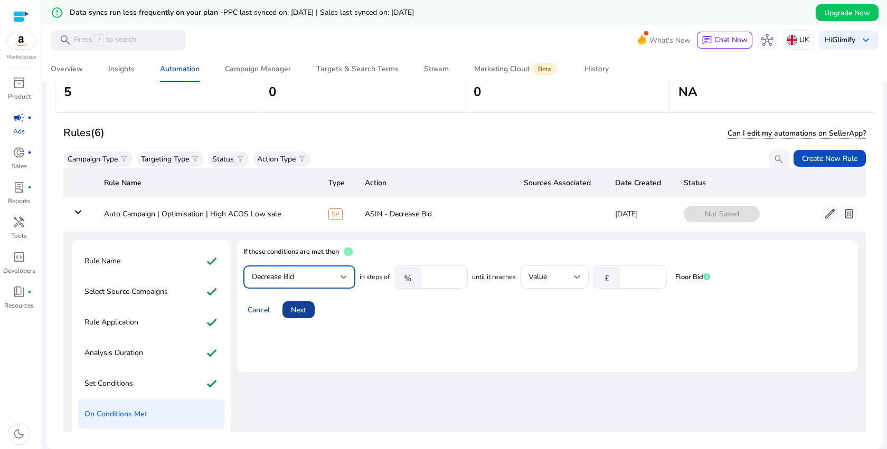
click at [298, 306] on span "Next" at bounding box center [298, 310] width 15 height 11
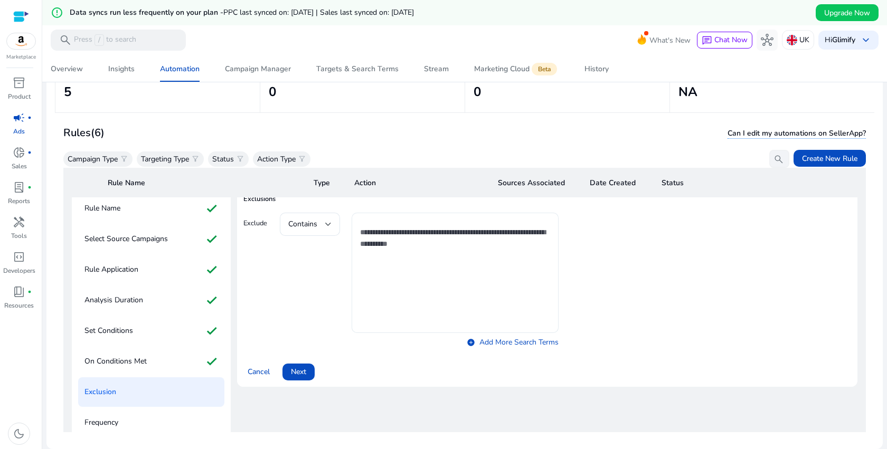
scroll to position [59, 0]
click at [308, 368] on span at bounding box center [299, 371] width 32 height 25
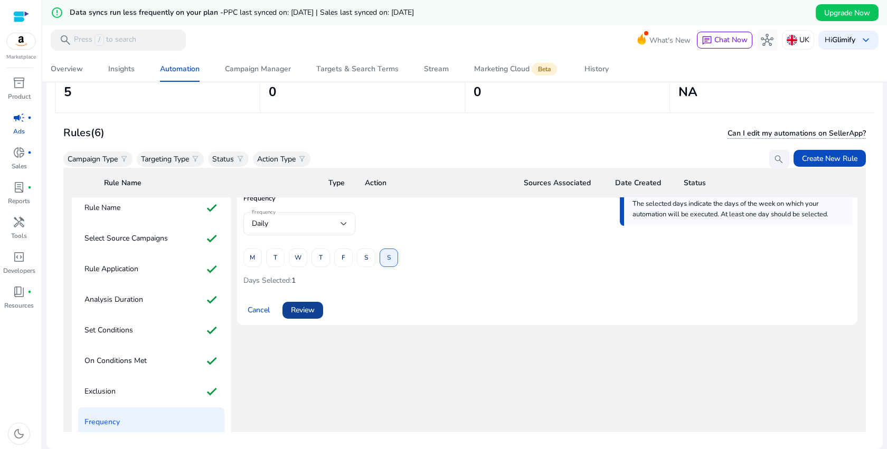
click at [309, 309] on span "Review" at bounding box center [303, 310] width 24 height 11
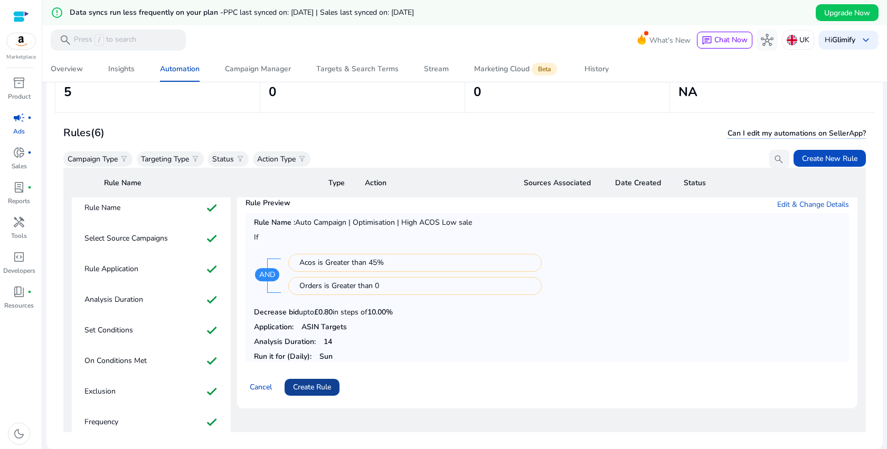
click at [324, 388] on span "Create Rule" at bounding box center [312, 387] width 38 height 11
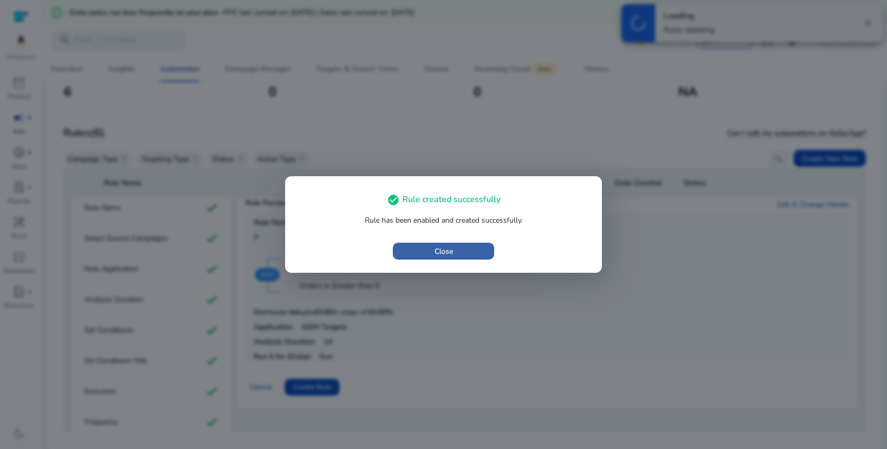
click at [491, 252] on span "button" at bounding box center [443, 251] width 101 height 25
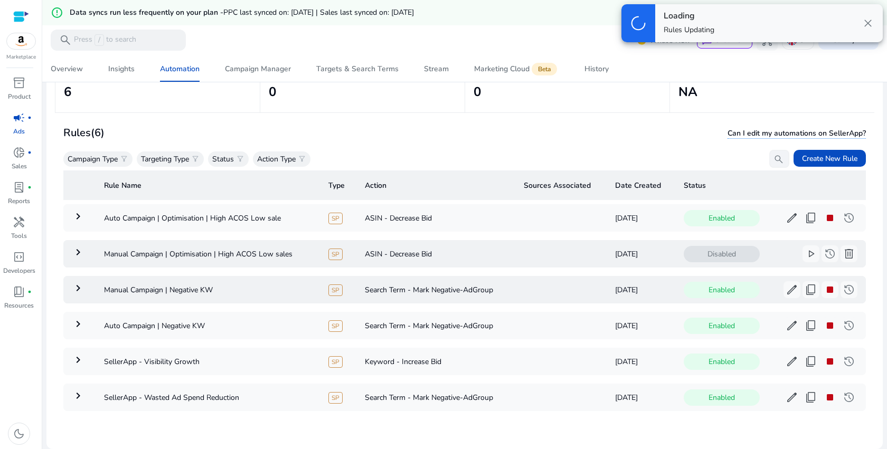
scroll to position [10, 0]
click at [805, 248] on span "play_arrow" at bounding box center [811, 254] width 13 height 13
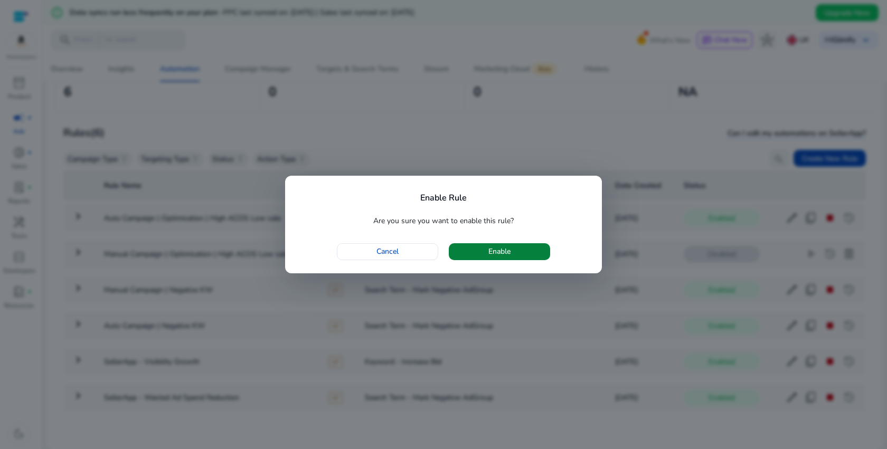
click at [472, 252] on span "button" at bounding box center [499, 251] width 101 height 25
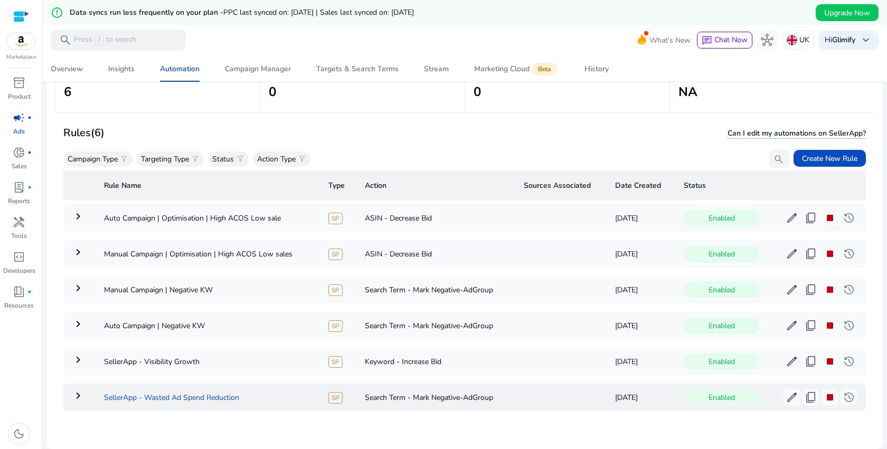
click at [213, 390] on td "SellerApp - Wasted Ad Spend Reduction" at bounding box center [208, 397] width 224 height 27
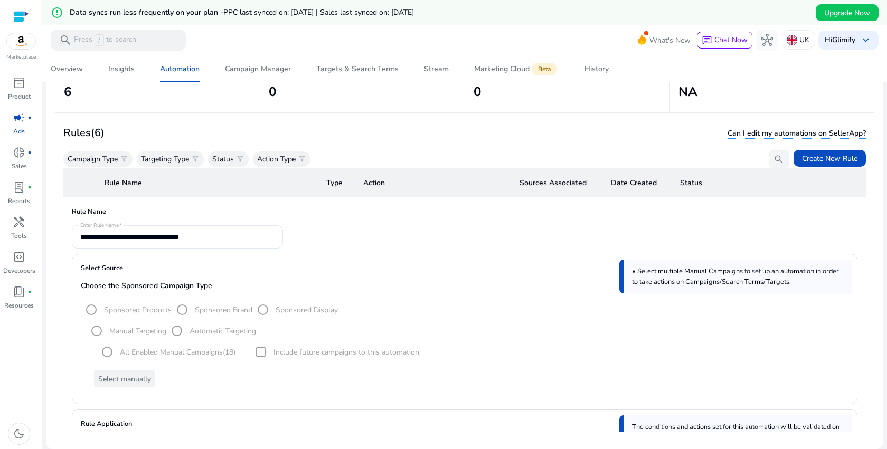
scroll to position [215, 0]
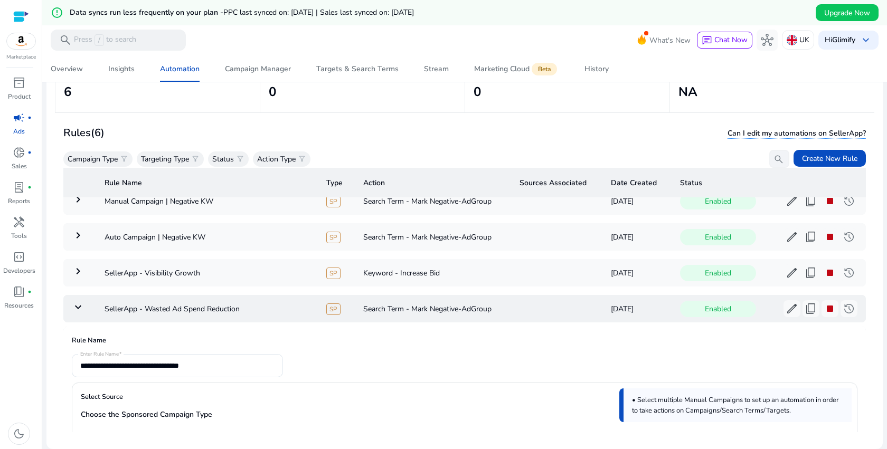
click at [79, 307] on mat-icon "keyboard_arrow_down" at bounding box center [78, 307] width 13 height 13
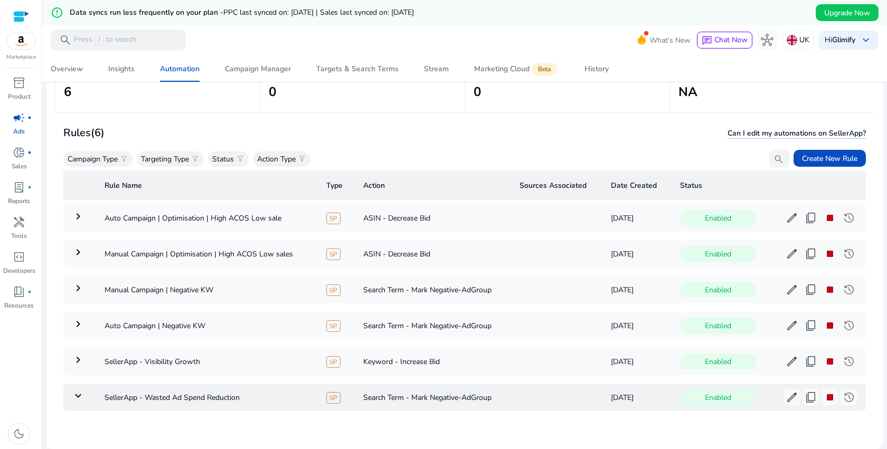
scroll to position [10, 0]
click at [253, 394] on td "SellerApp - Wasted Ad Spend Reduction" at bounding box center [208, 397] width 224 height 27
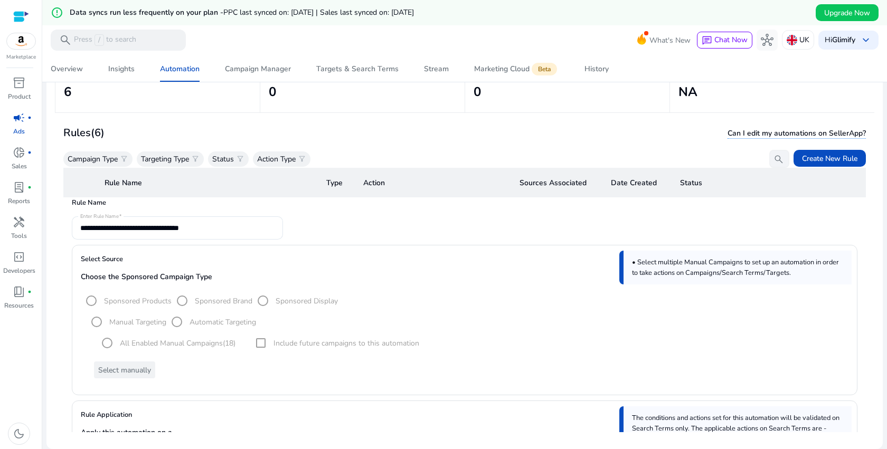
scroll to position [107, 0]
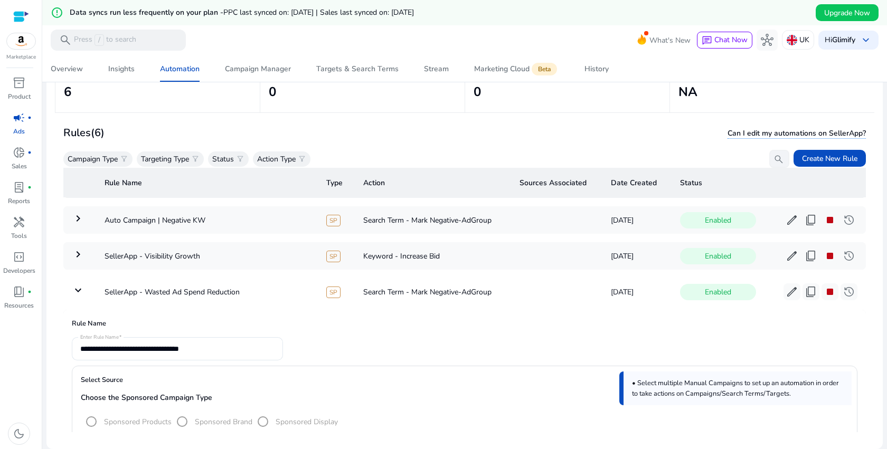
click at [83, 287] on mat-icon "keyboard_arrow_down" at bounding box center [78, 290] width 13 height 13
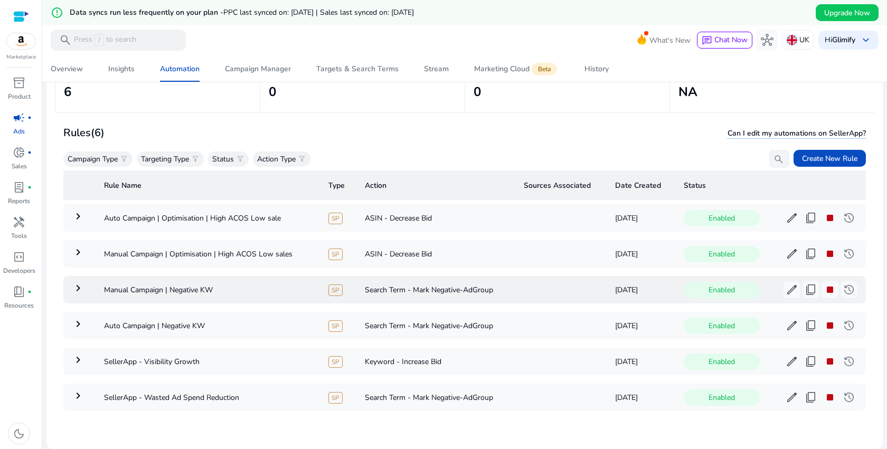
scroll to position [10, 0]
click at [260, 320] on td "Auto Campaign | Negative KW" at bounding box center [208, 325] width 224 height 27
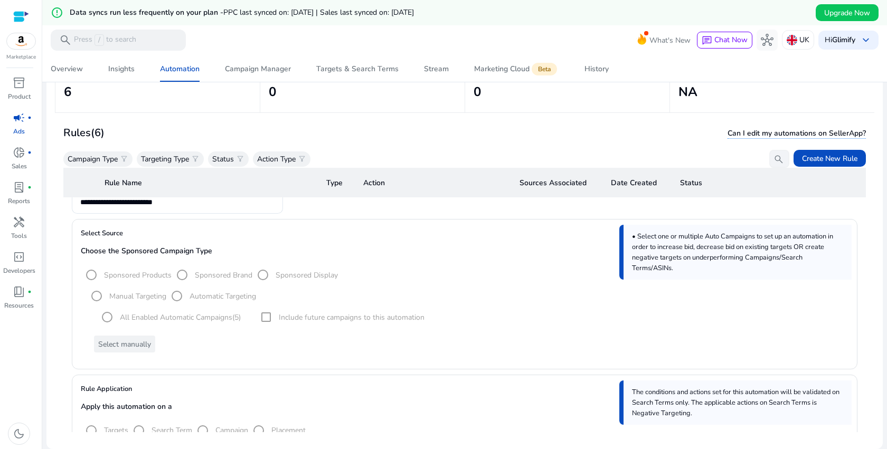
scroll to position [165, 0]
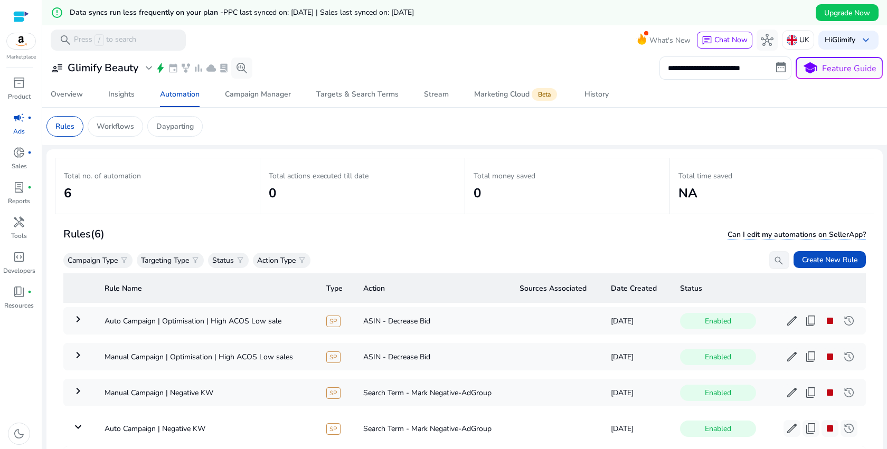
scroll to position [59, 0]
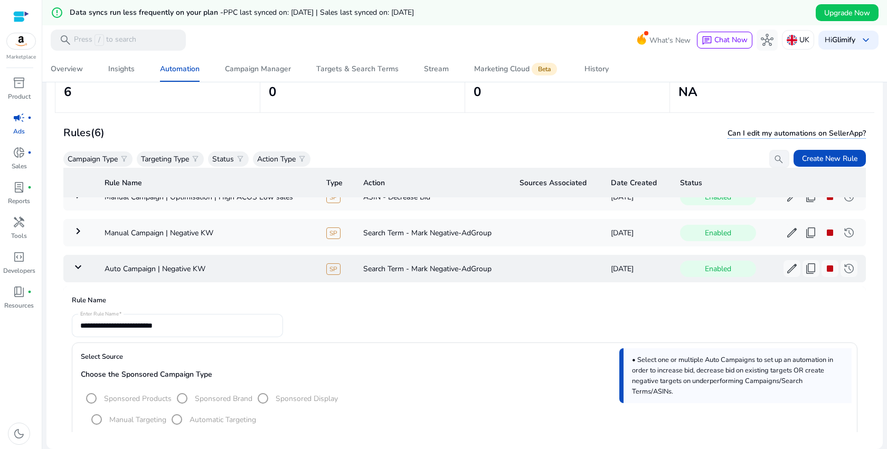
click at [80, 267] on mat-icon "keyboard_arrow_down" at bounding box center [78, 267] width 13 height 13
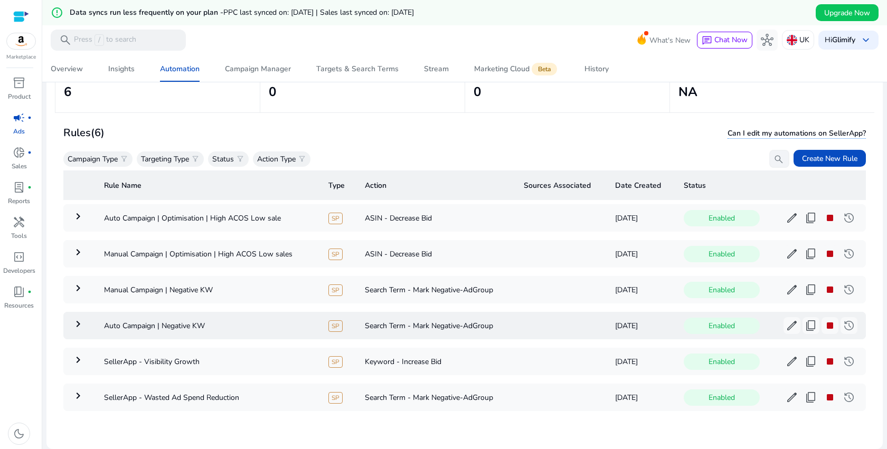
scroll to position [10, 0]
click at [824, 391] on span "stop" at bounding box center [830, 397] width 13 height 13
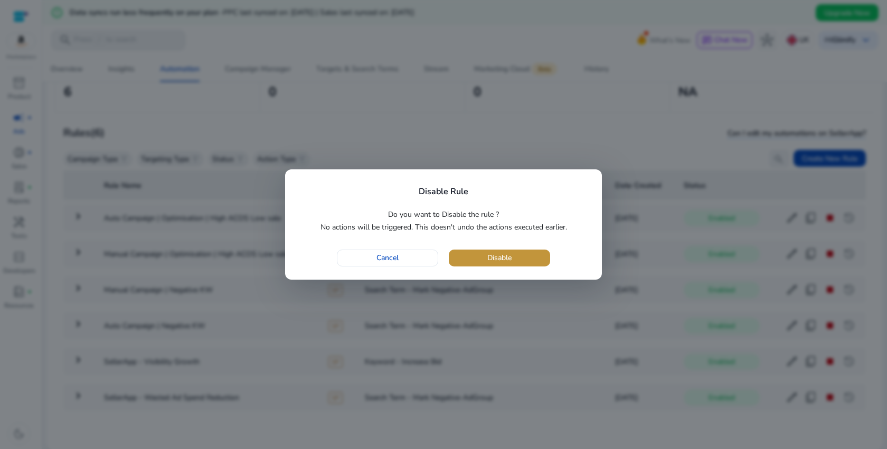
click at [529, 262] on span "button" at bounding box center [499, 258] width 101 height 25
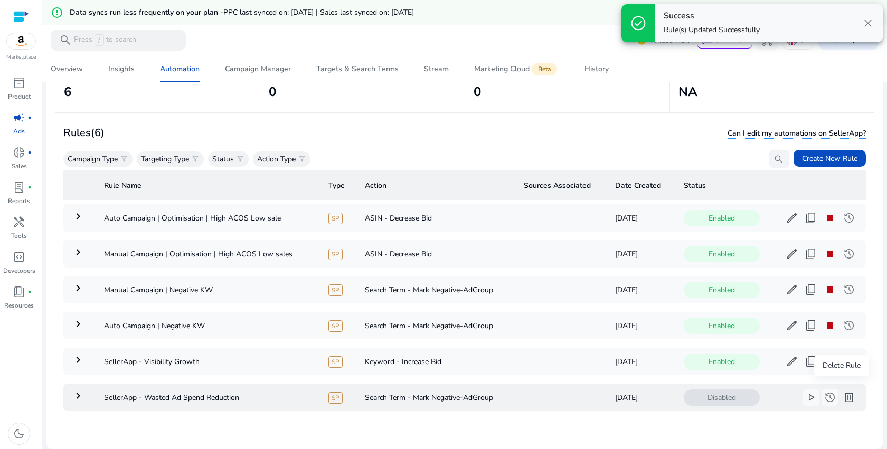
click at [843, 391] on span "delete" at bounding box center [849, 397] width 13 height 13
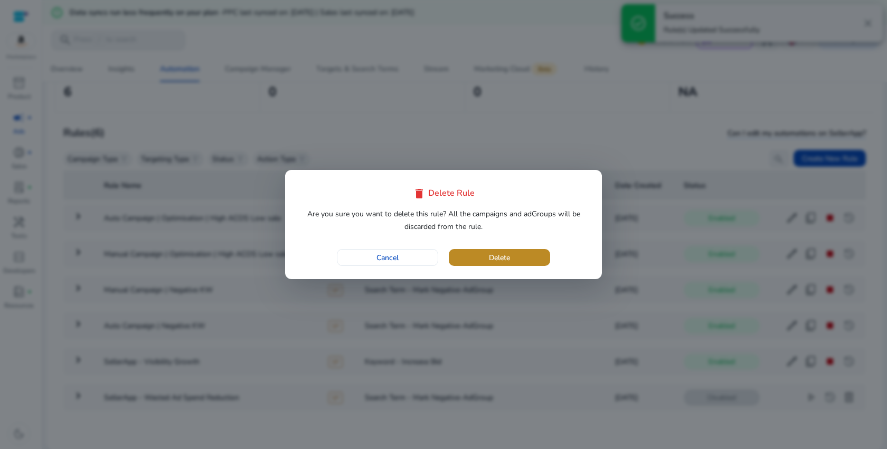
click at [523, 257] on span "button" at bounding box center [499, 257] width 101 height 25
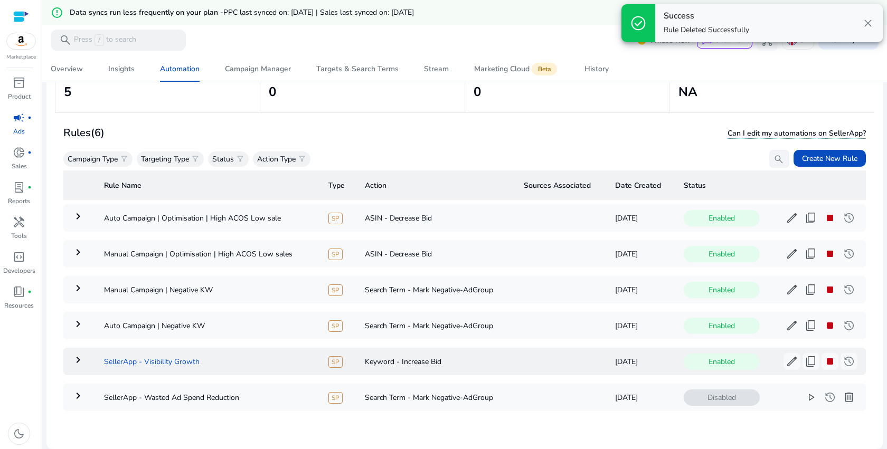
click at [234, 353] on td "SellerApp - Visibility Growth" at bounding box center [208, 361] width 224 height 27
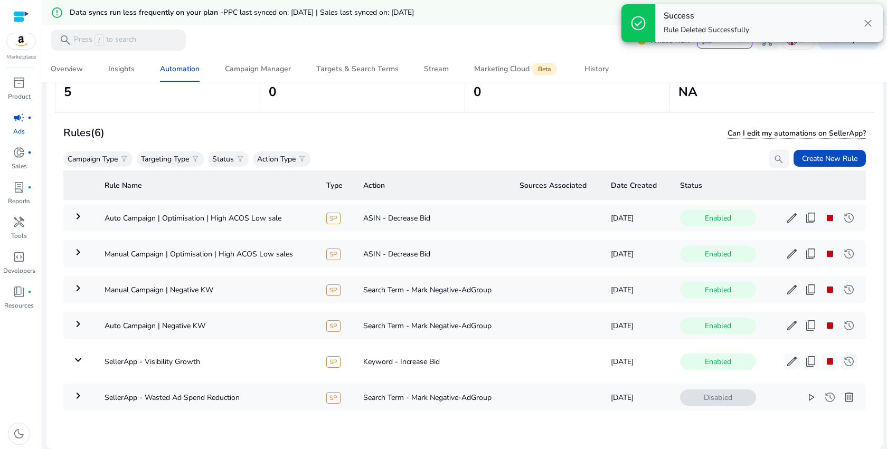
scroll to position [0, 0]
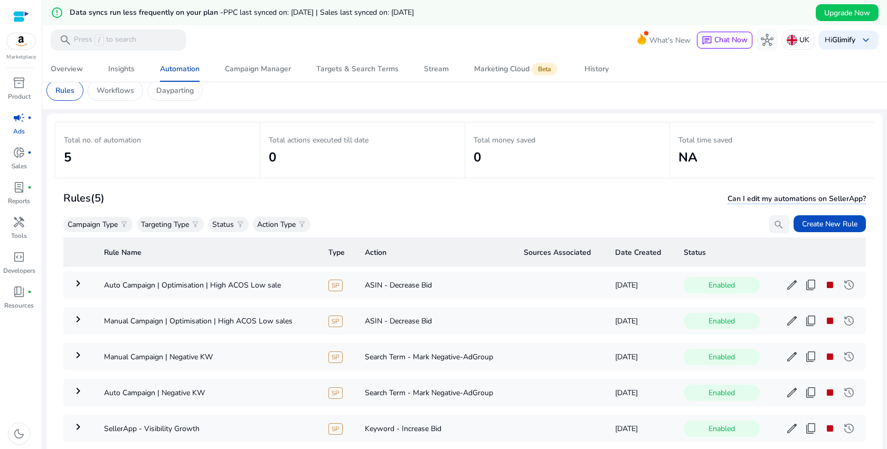
scroll to position [102, 0]
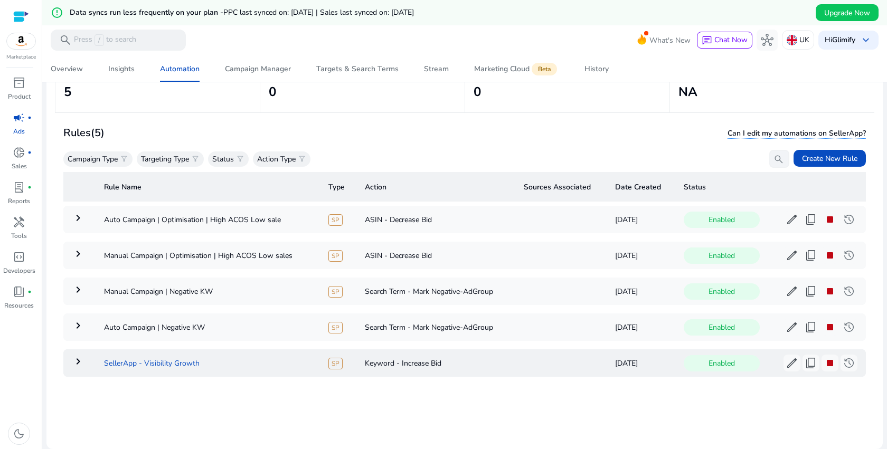
click at [259, 368] on td "SellerApp - Visibility Growth" at bounding box center [208, 363] width 224 height 27
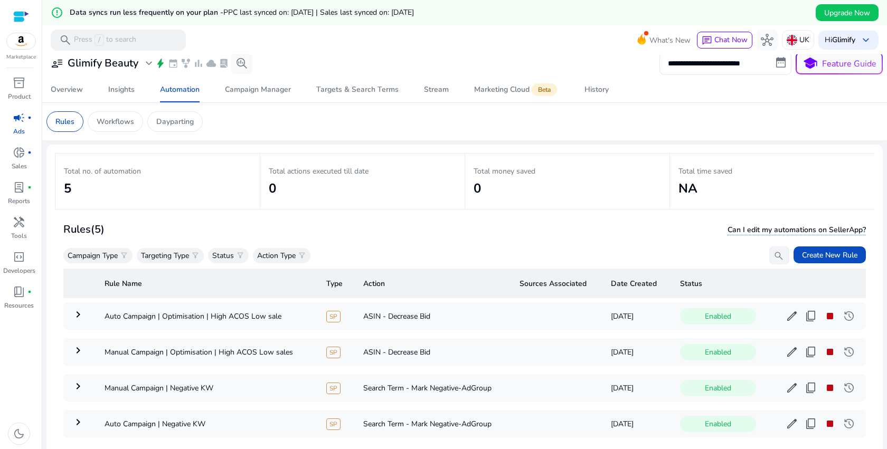
scroll to position [0, 0]
